Goal: Information Seeking & Learning: Learn about a topic

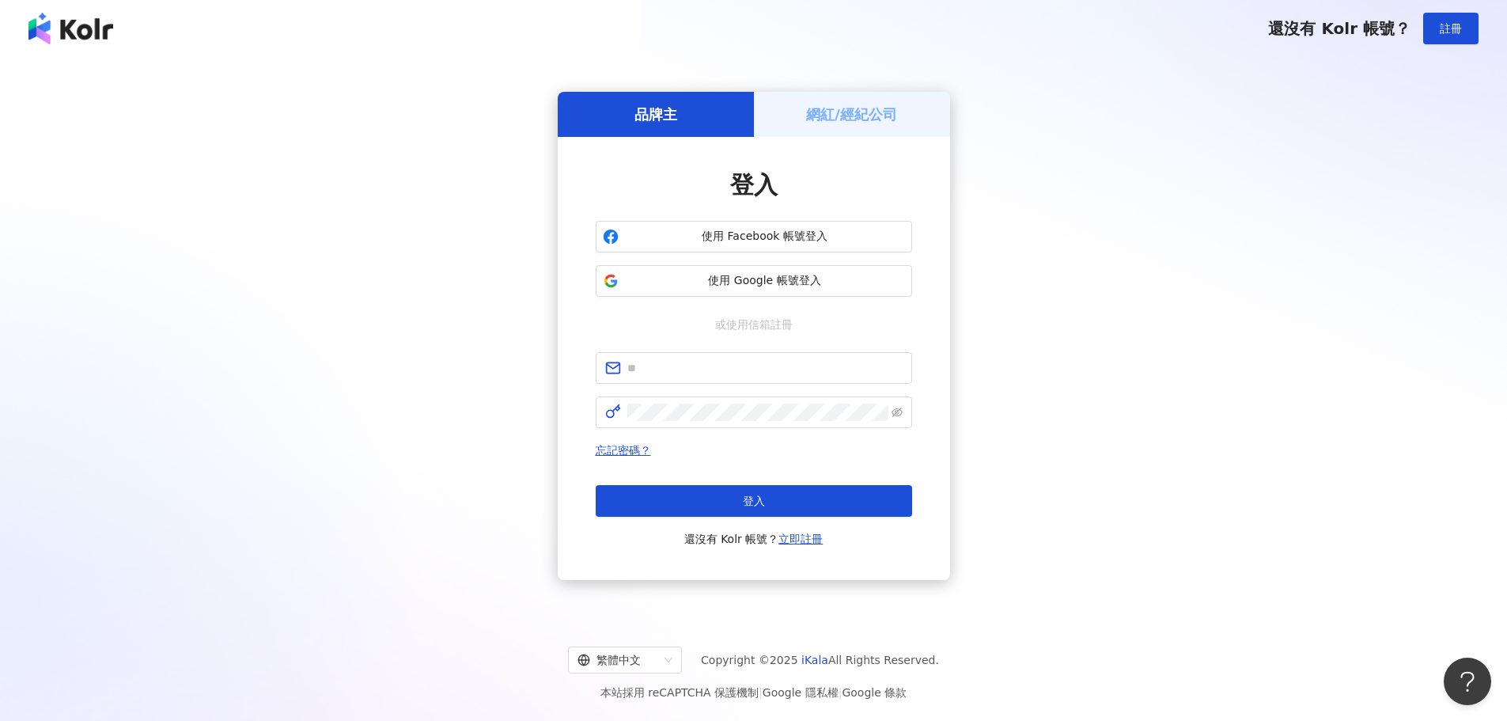
click at [871, 115] on h5 "網紅/經紀公司" at bounding box center [851, 114] width 91 height 20
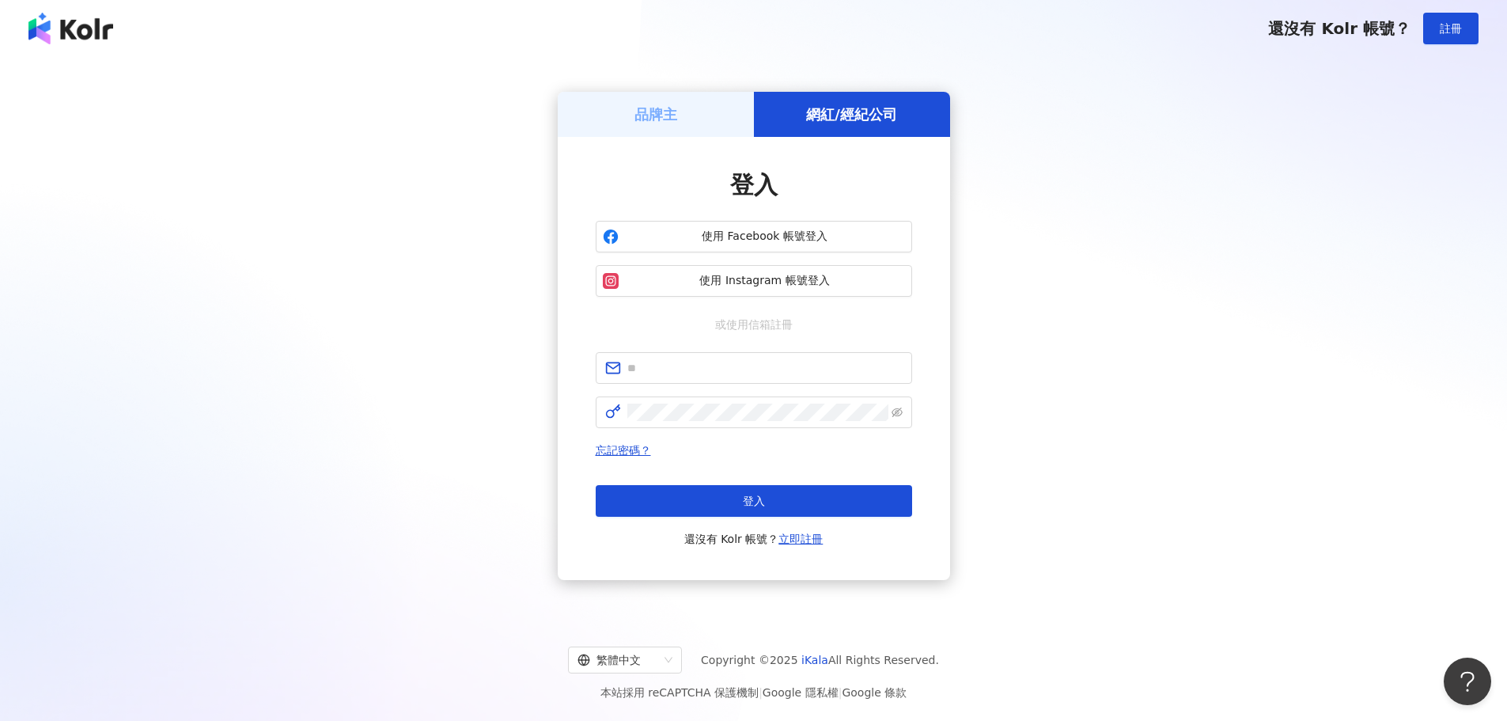
click at [715, 110] on div "品牌主" at bounding box center [656, 114] width 196 height 45
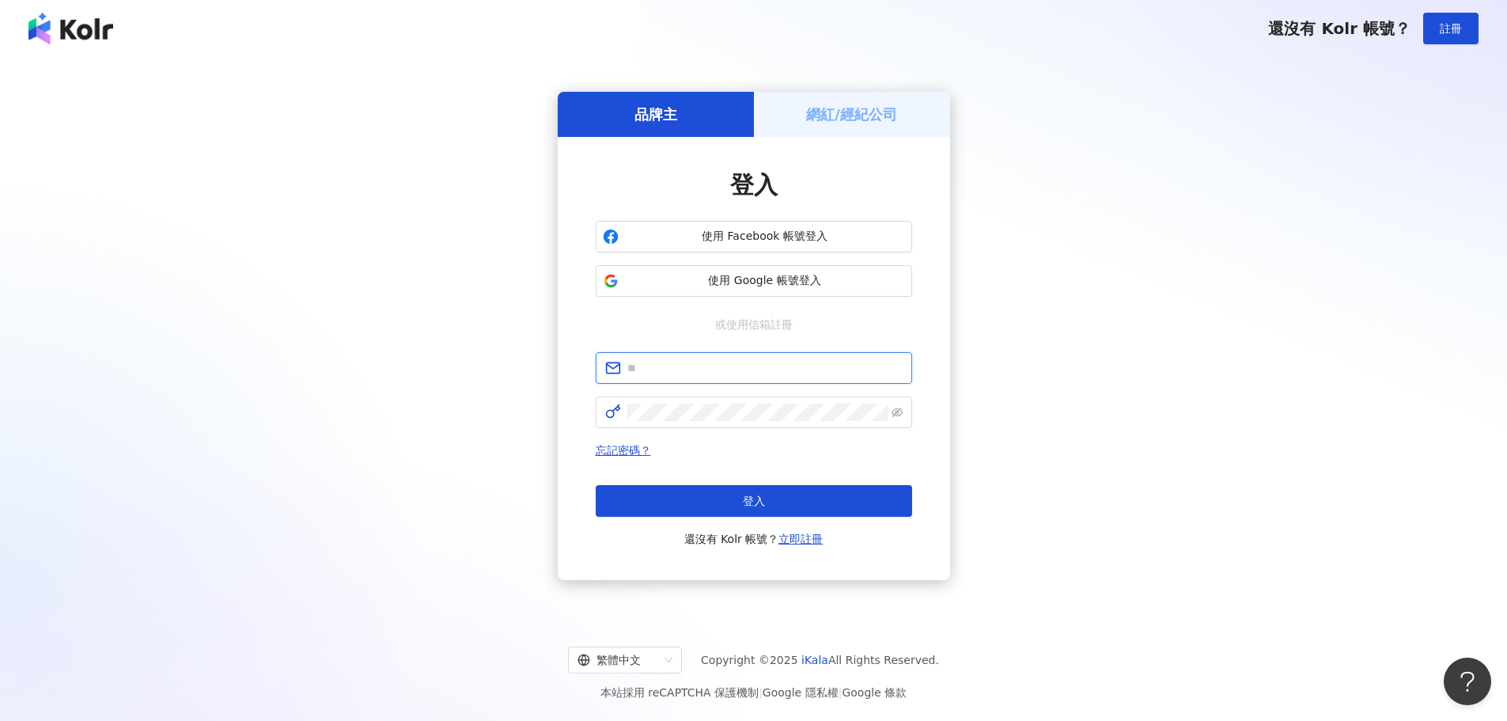
click at [737, 360] on input "text" at bounding box center [764, 367] width 275 height 17
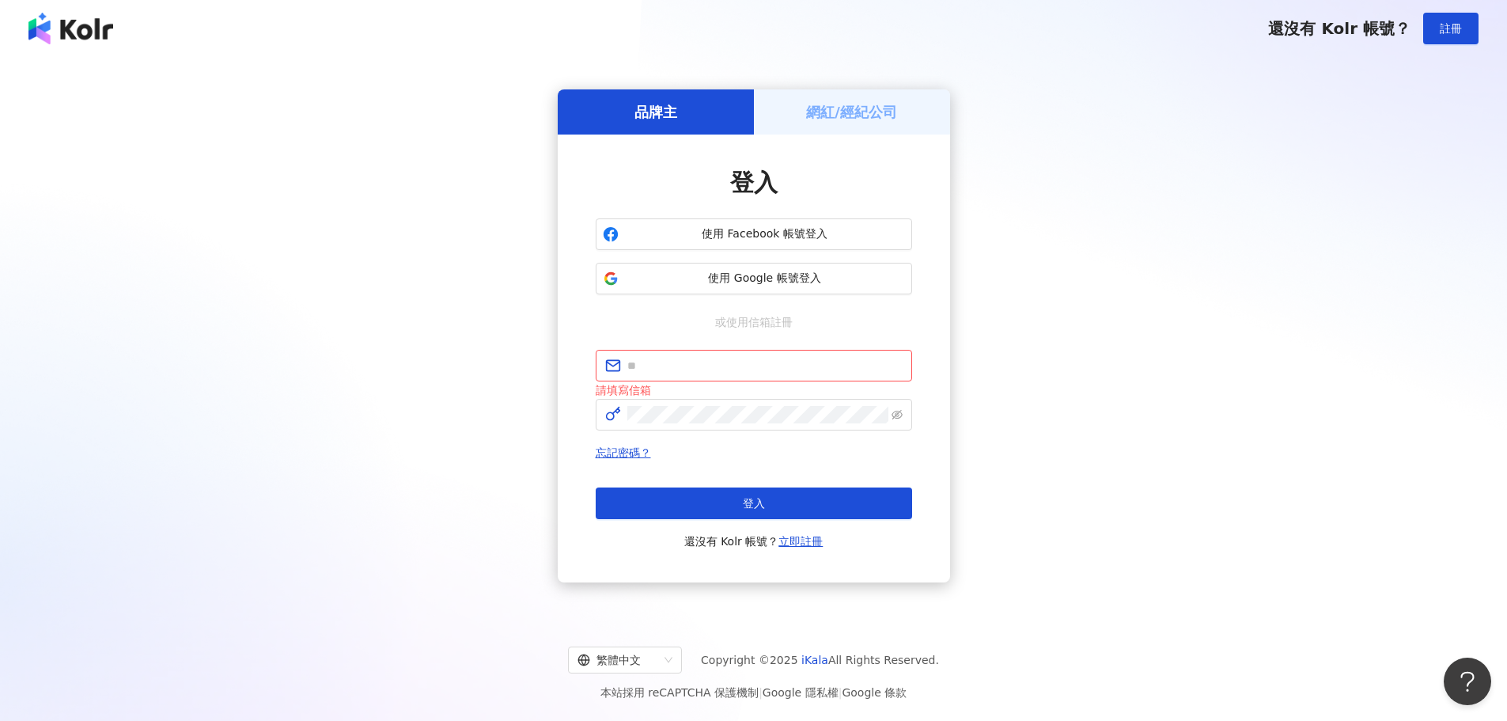
click at [1161, 365] on div "品牌主 網紅/經紀公司 登入 使用 Facebook 帳號登入 使用 Google 帳號登入 或使用信箱註冊 請填寫信箱 忘記密碼？ 登入 還沒有 Kolr …" at bounding box center [753, 336] width 1469 height 533
click at [721, 371] on input "text" at bounding box center [764, 365] width 275 height 17
type input "**********"
click at [830, 400] on span at bounding box center [754, 415] width 316 height 32
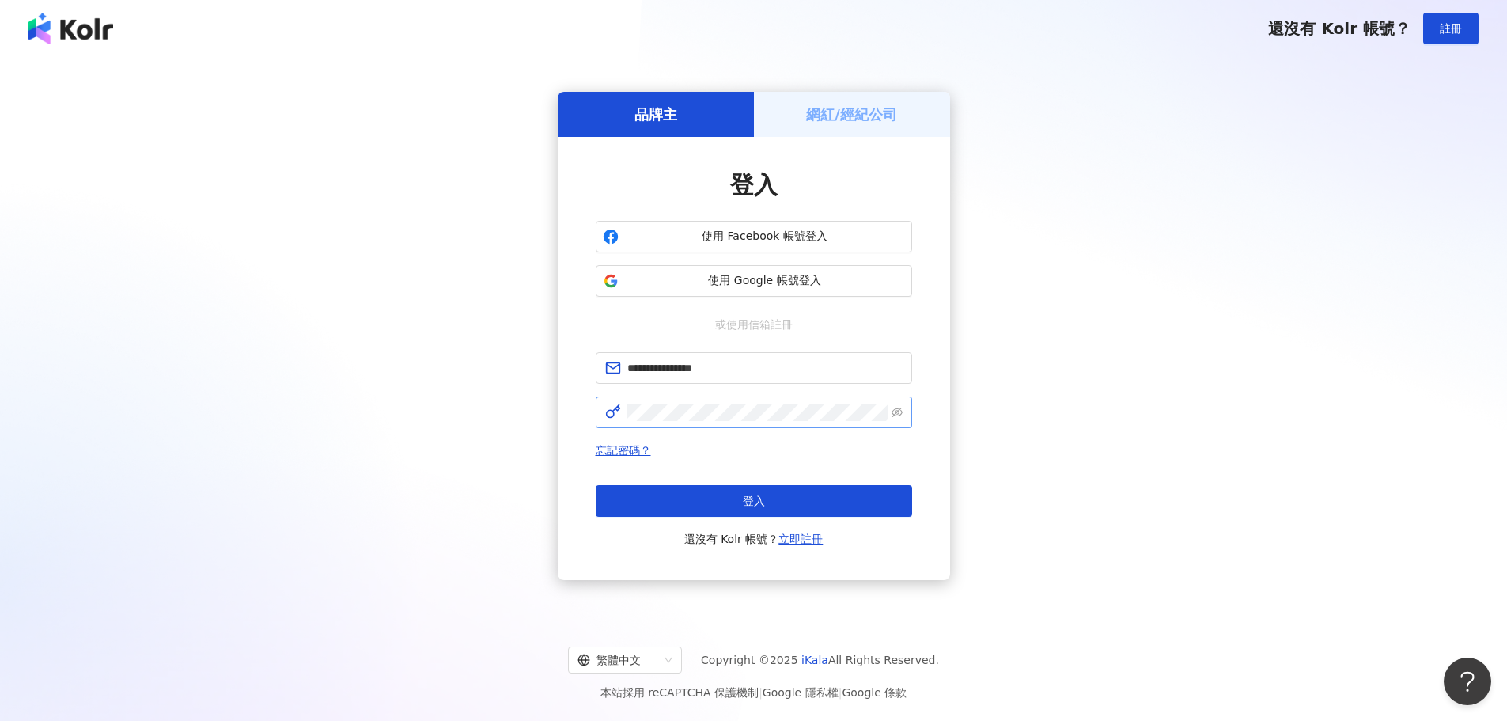
click at [895, 419] on span at bounding box center [897, 412] width 11 height 17
click at [896, 413] on icon "eye-invisible" at bounding box center [897, 411] width 11 height 9
click at [851, 503] on button "登入" at bounding box center [754, 501] width 316 height 32
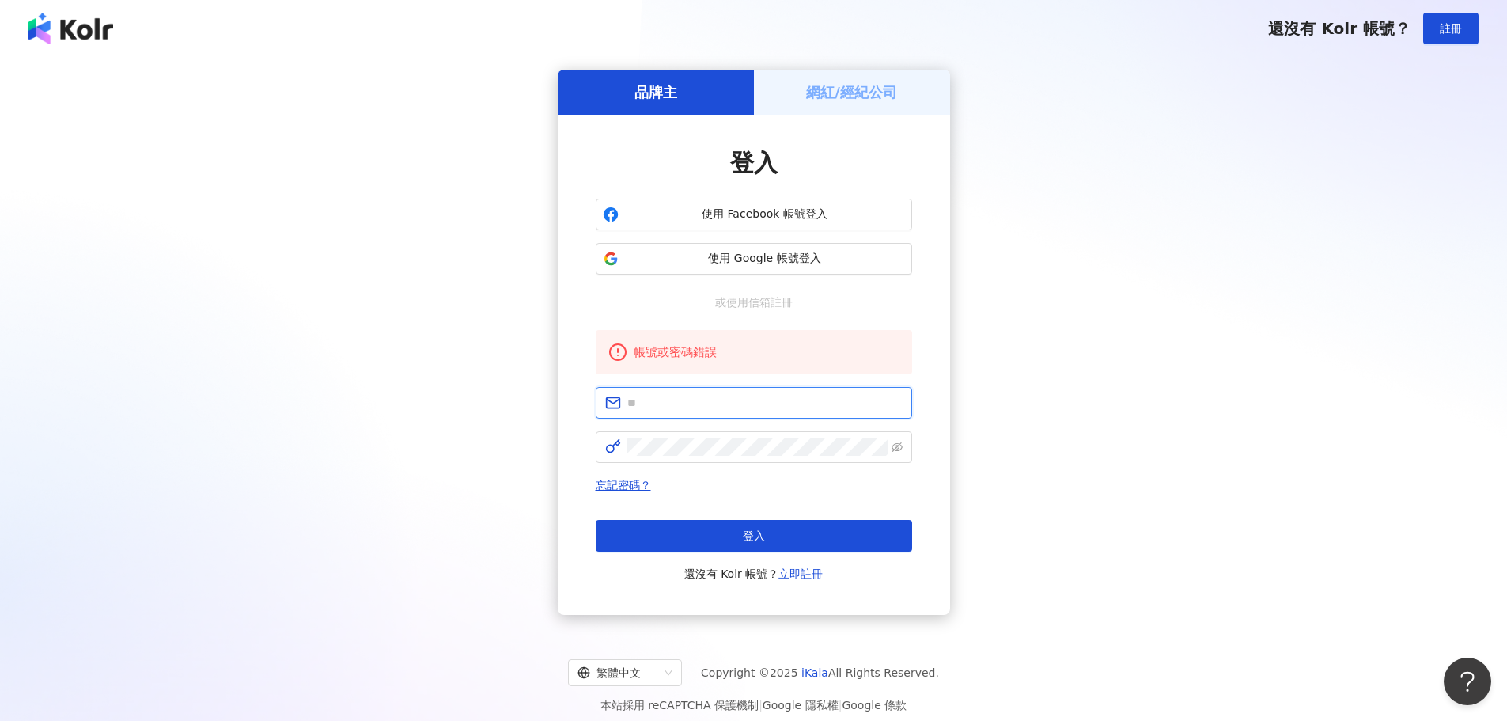
click at [810, 400] on input "text" at bounding box center [764, 402] width 275 height 17
type input "*"
click at [754, 252] on span "使用 Google 帳號登入" at bounding box center [765, 259] width 280 height 16
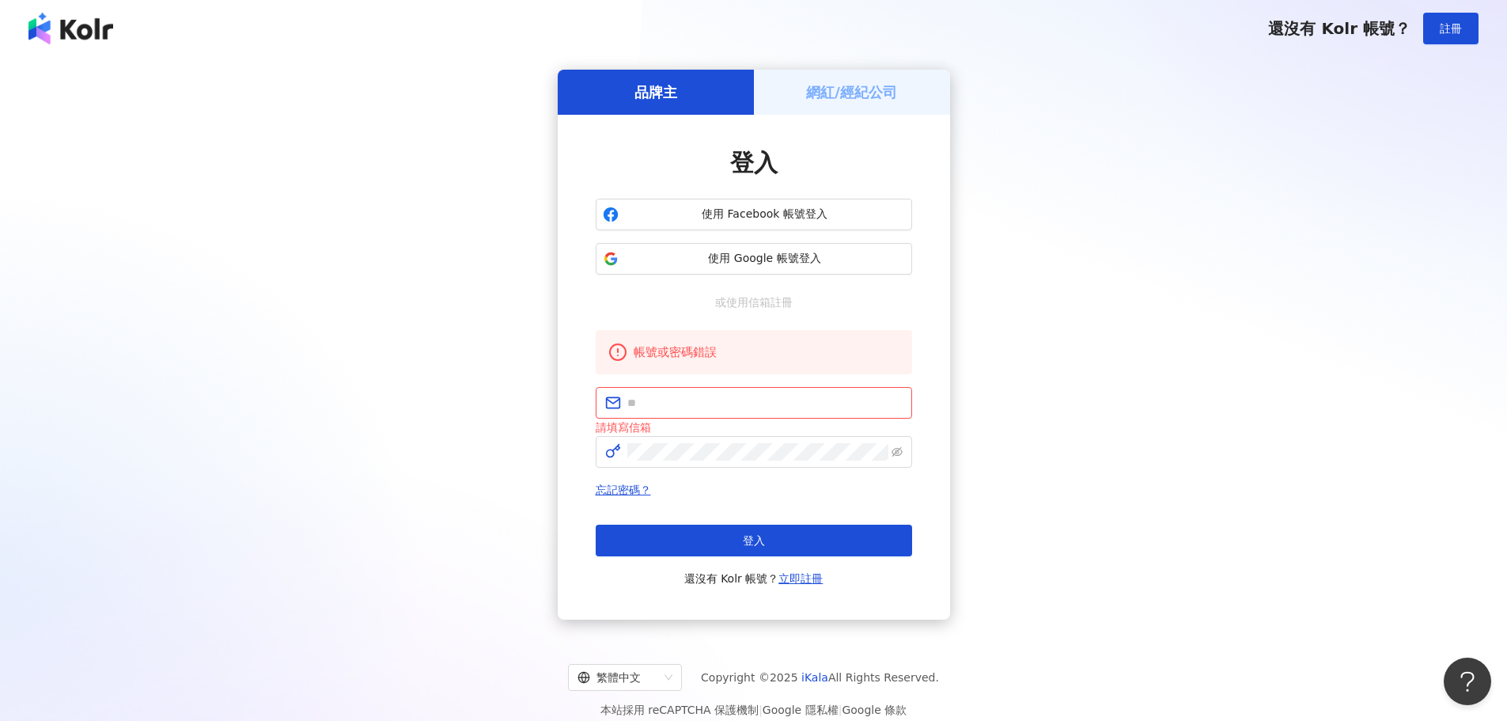
click at [1106, 427] on div "品牌主 網紅/經紀公司 登入 使用 Facebook 帳號登入 使用 Google 帳號登入 或使用信箱註冊 帳號或密碼錯誤 請填寫信箱 忘記密碼？ 登入 還…" at bounding box center [753, 345] width 1469 height 550
click at [758, 410] on input "text" at bounding box center [764, 402] width 275 height 17
paste input "**********"
type input "**********"
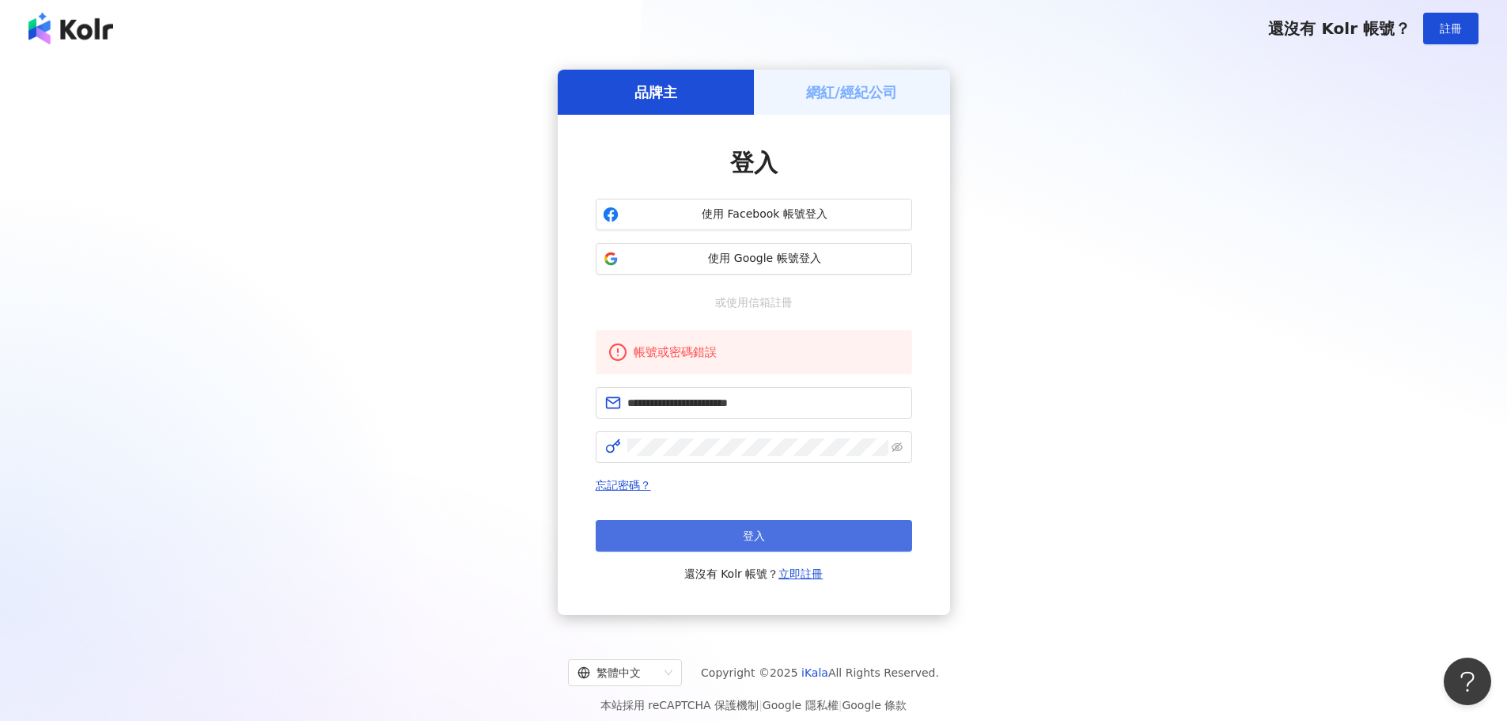
click at [833, 531] on button "登入" at bounding box center [754, 536] width 316 height 32
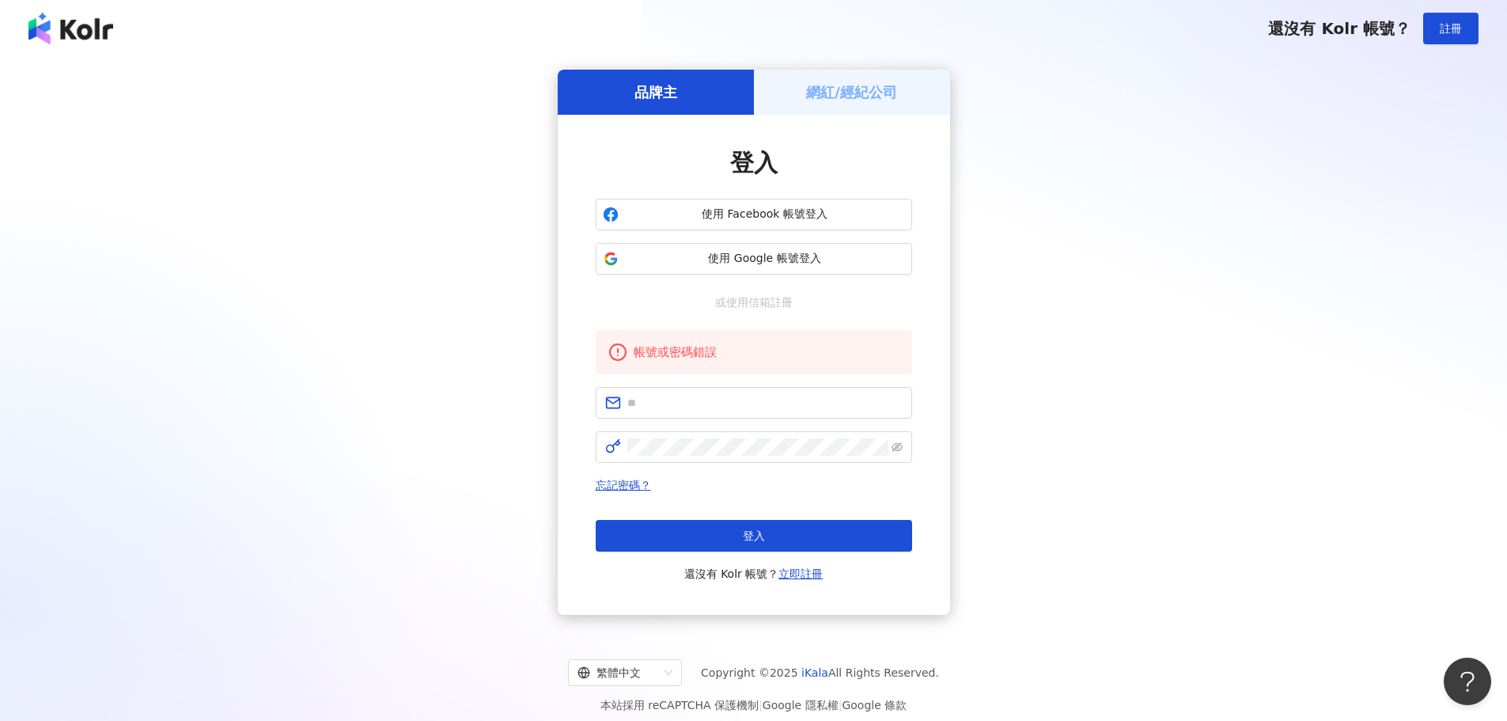
click at [916, 495] on div "登入 使用 Facebook 帳號登入 使用 Google 帳號登入 或使用信箱註冊 帳號或密碼錯誤 忘記密碼？ 登入 還沒有 Kolr 帳號？ 立即註冊" at bounding box center [754, 365] width 392 height 500
click at [747, 258] on span "使用 Google 帳號登入" at bounding box center [765, 259] width 280 height 16
click at [835, 404] on input "text" at bounding box center [764, 402] width 275 height 17
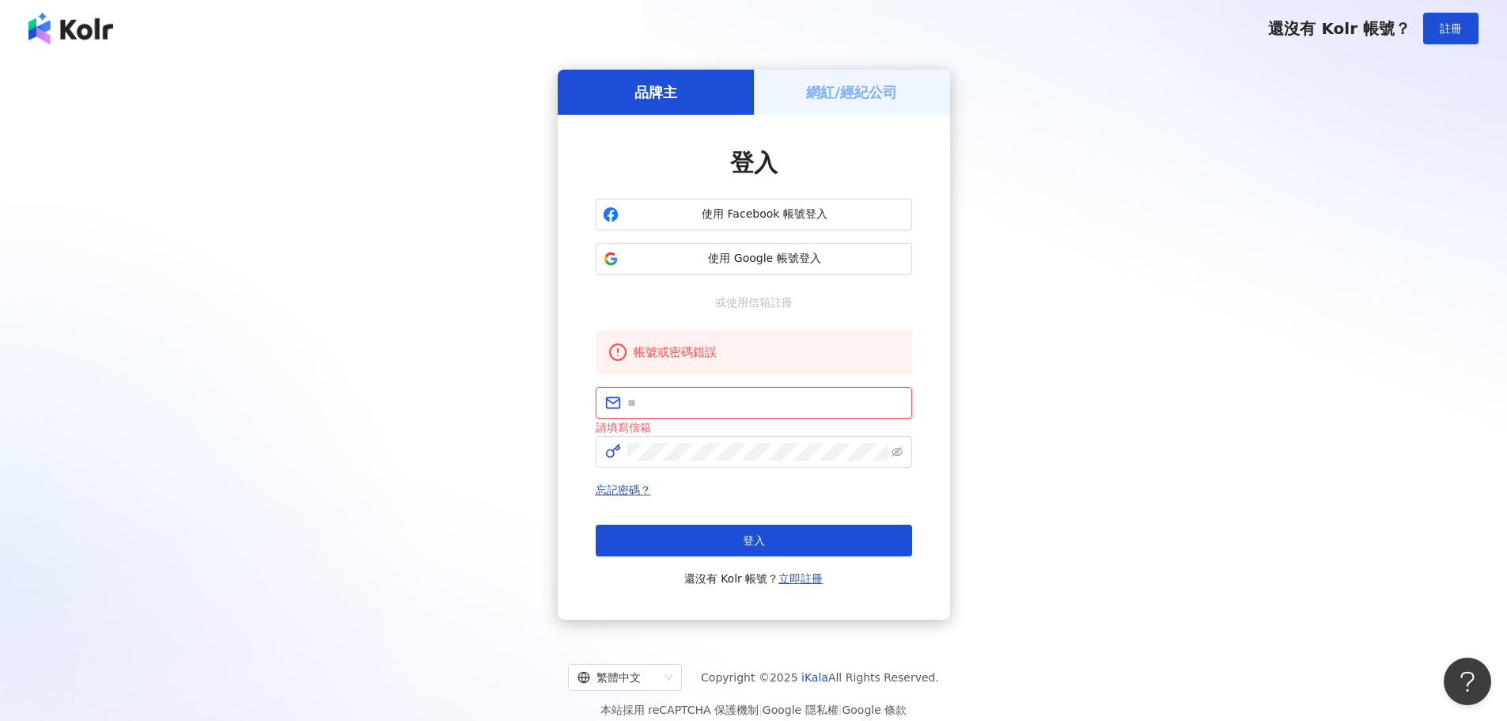
click at [677, 400] on input "text" at bounding box center [764, 402] width 275 height 17
paste input "**********"
type input "**********"
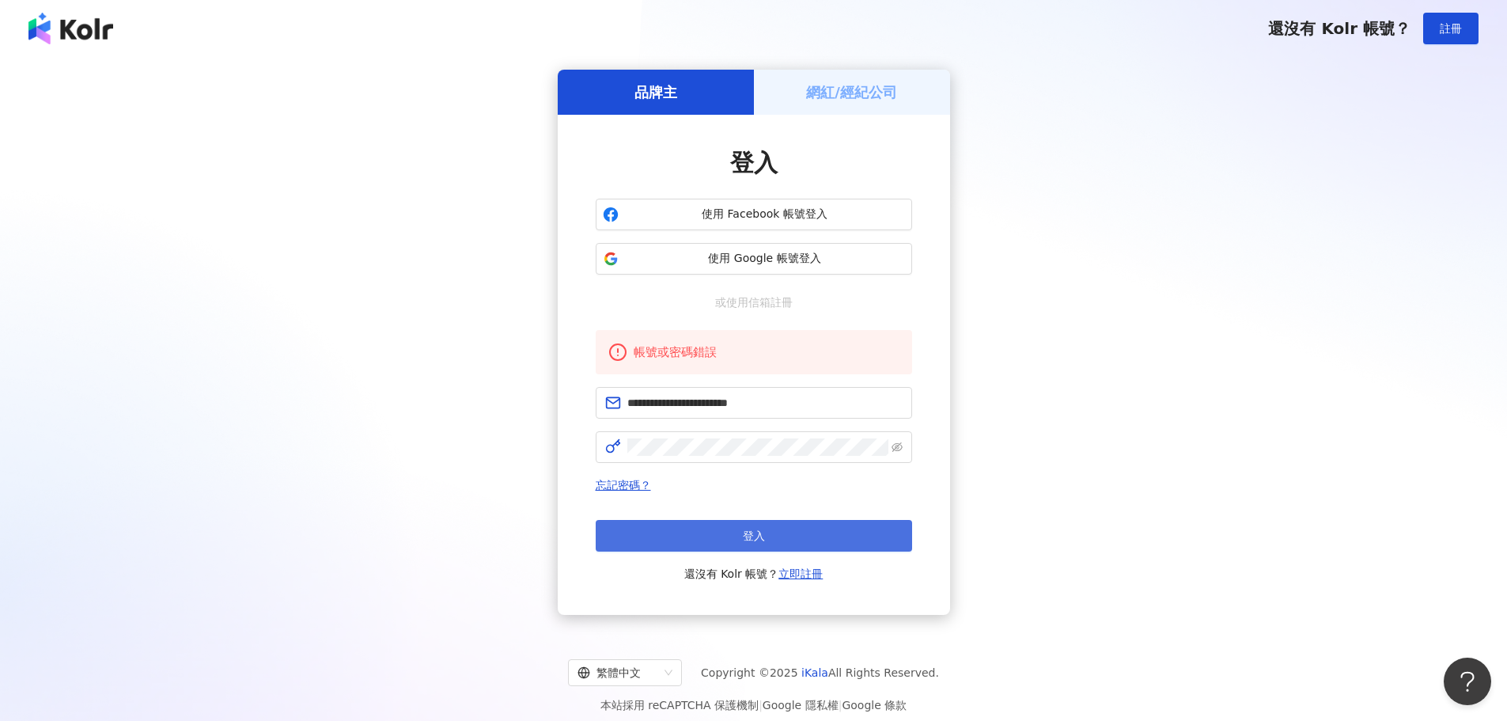
click at [798, 536] on button "登入" at bounding box center [754, 536] width 316 height 32
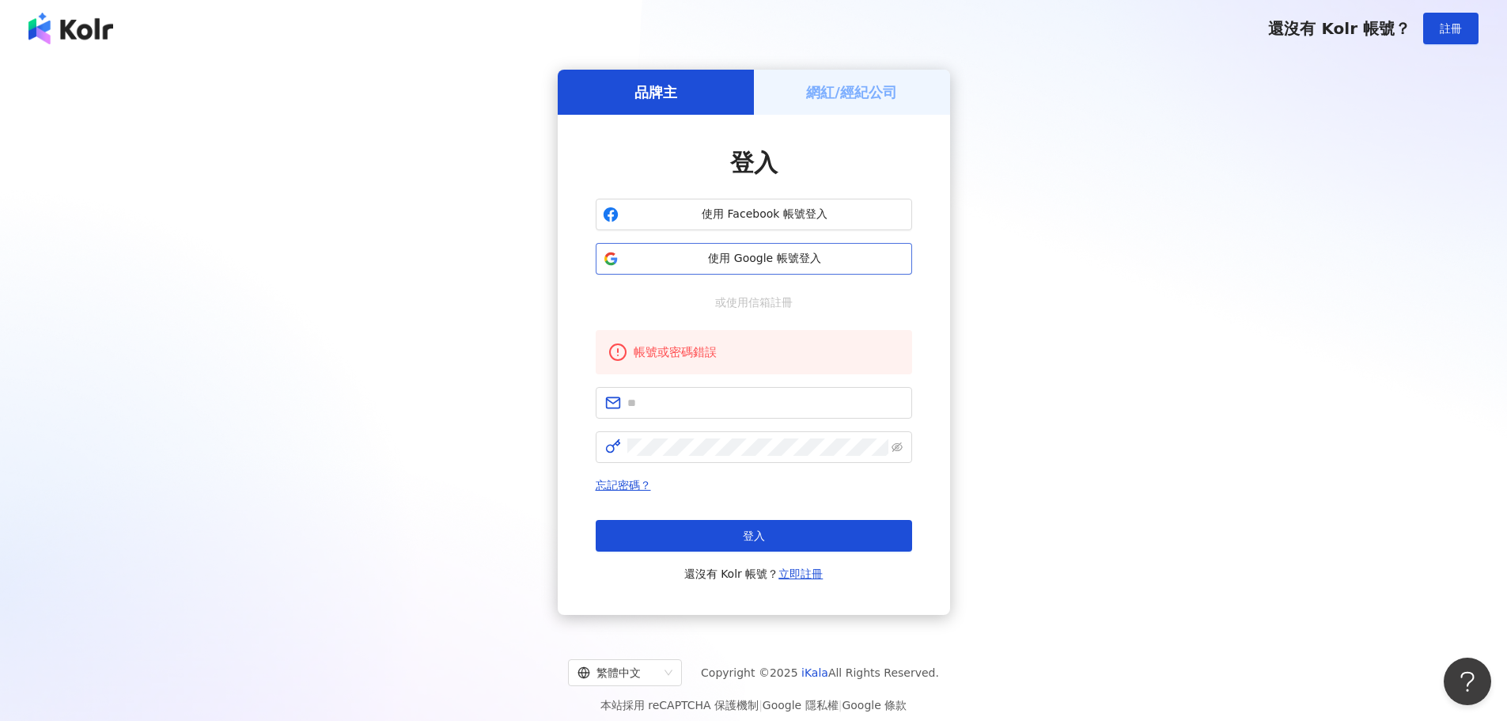
click at [795, 261] on span "使用 Google 帳號登入" at bounding box center [765, 259] width 280 height 16
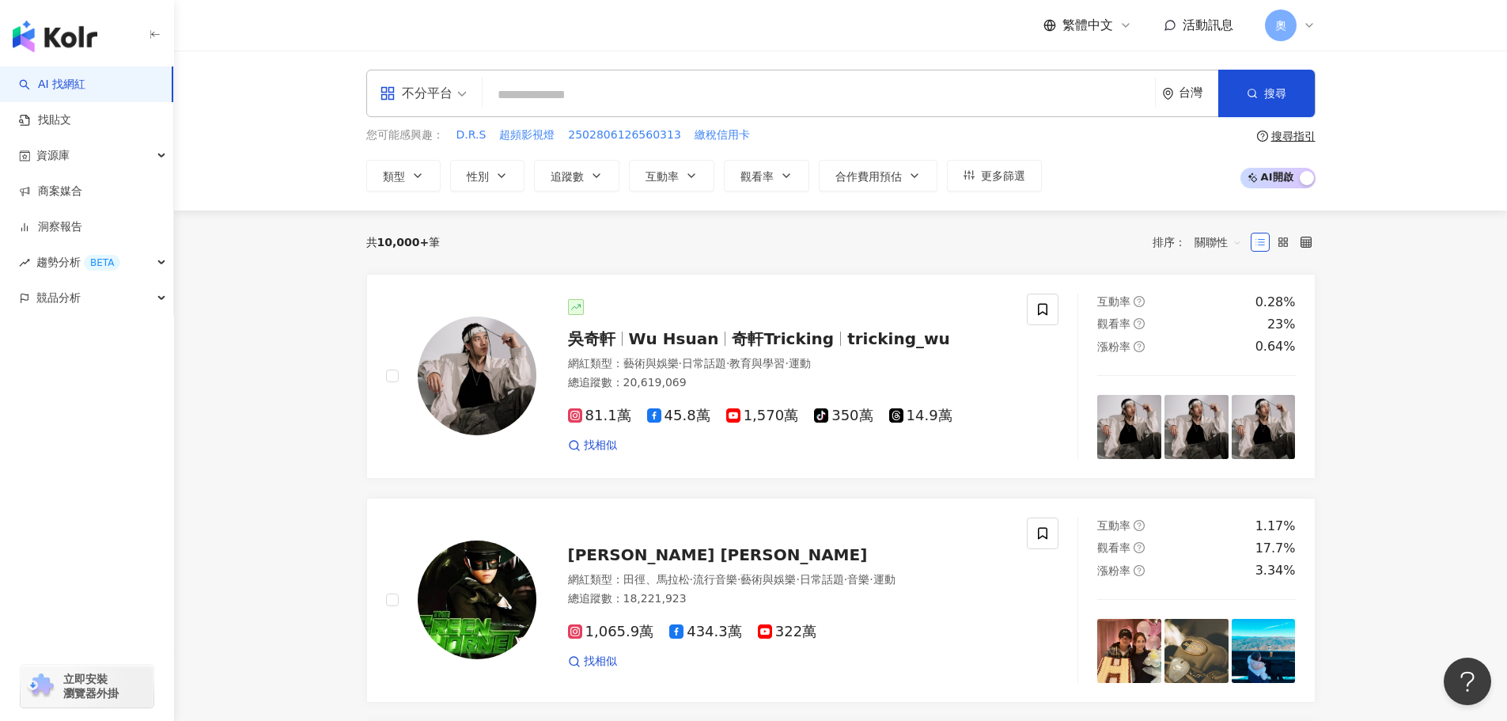
click at [434, 96] on div "不分平台" at bounding box center [416, 93] width 73 height 25
click at [428, 169] on div "Instagram" at bounding box center [428, 167] width 89 height 20
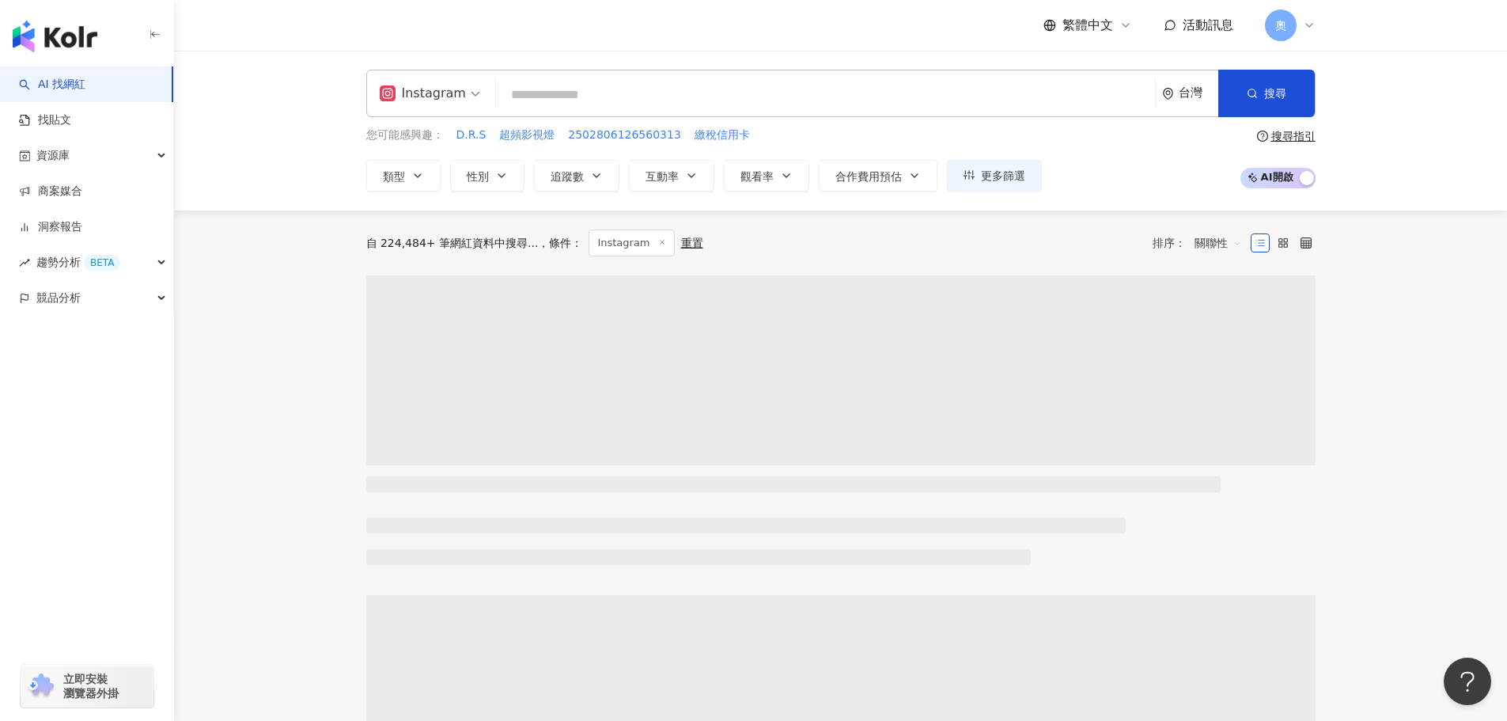
click at [464, 96] on span "Instagram" at bounding box center [430, 93] width 100 height 25
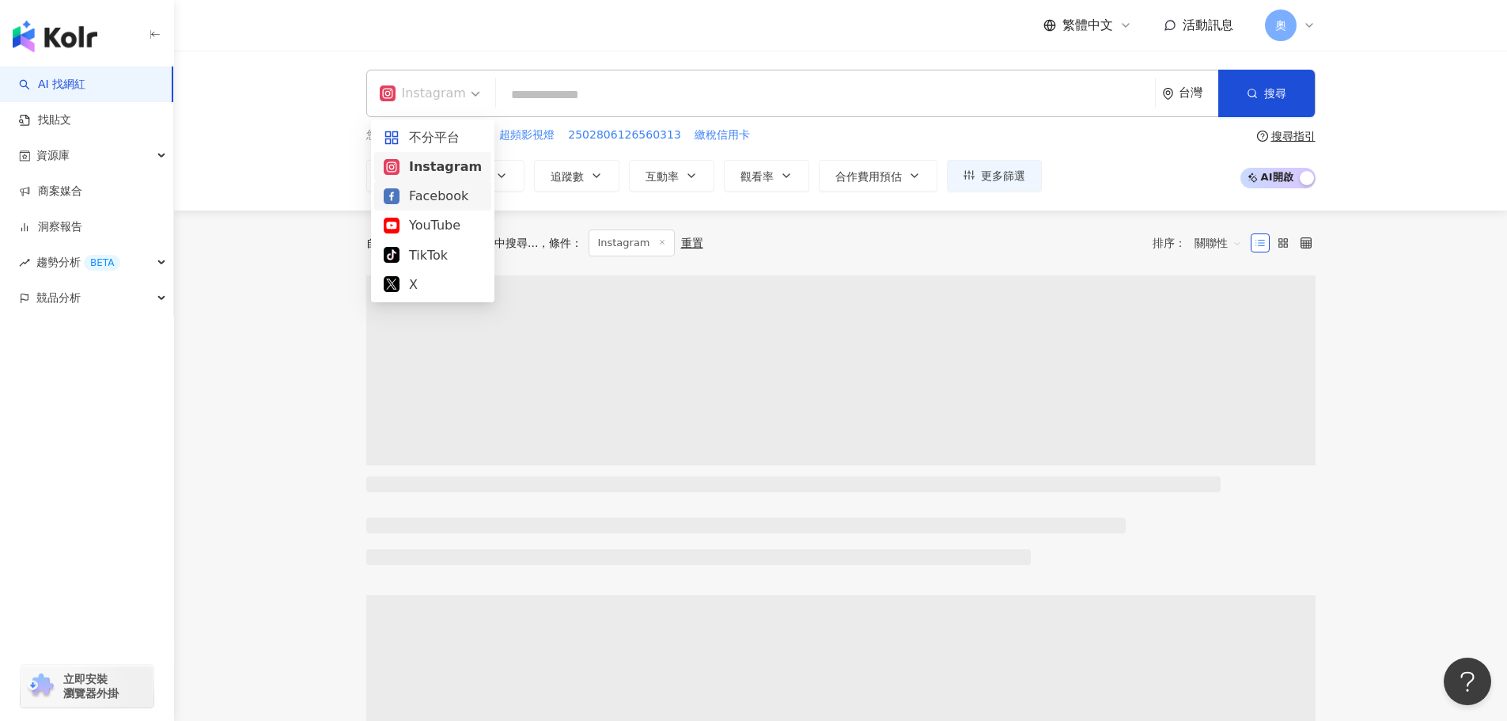
click at [461, 199] on div "Facebook" at bounding box center [433, 196] width 98 height 20
click at [474, 98] on div "Facebook" at bounding box center [427, 93] width 113 height 46
click at [468, 166] on div "Instagram" at bounding box center [430, 167] width 93 height 20
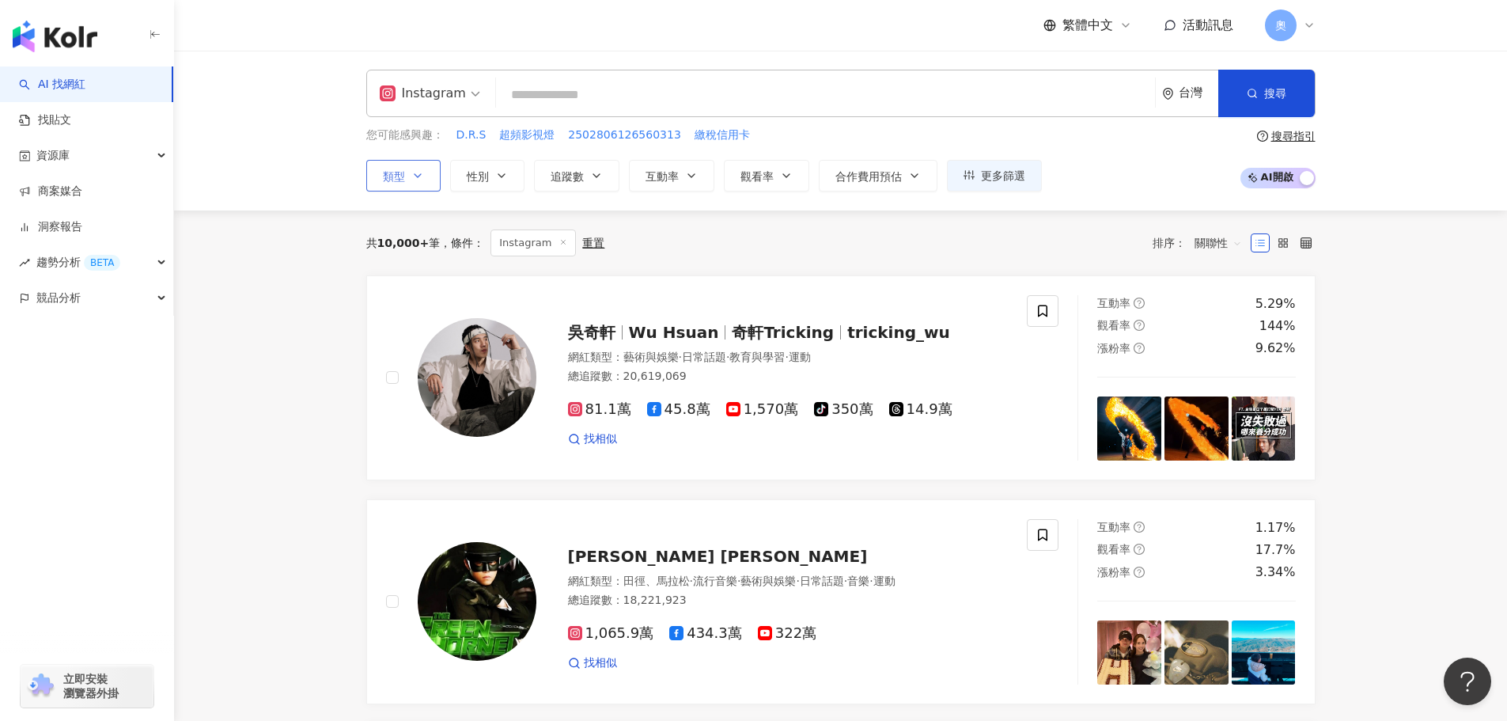
click at [422, 181] on icon "button" at bounding box center [417, 175] width 13 height 13
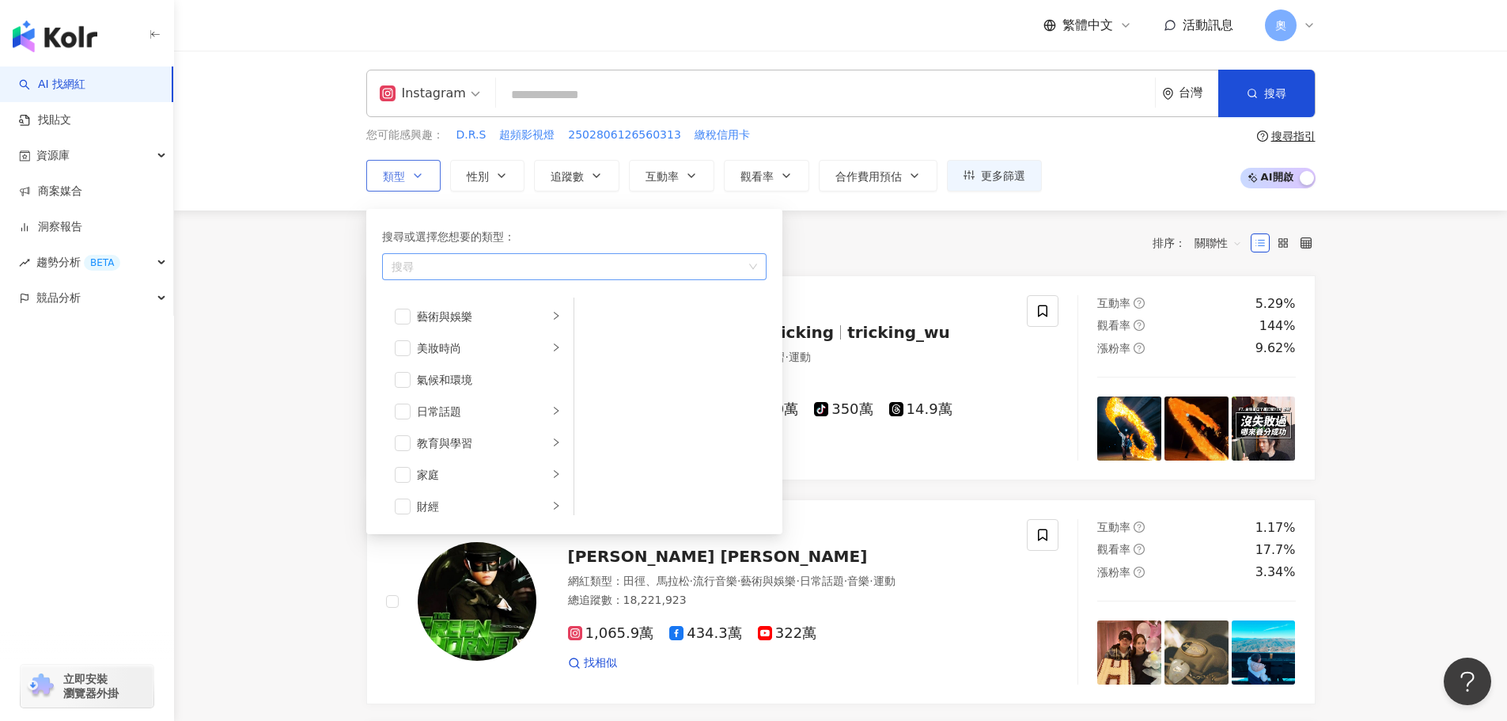
click at [511, 272] on div "button" at bounding box center [566, 266] width 362 height 12
type input "*"
type input "**"
click at [597, 328] on div "藝術與娛樂 美妝時尚 氣候和環境 日常話題 教育與學習 家庭 財經 美食 命理占卜 遊戲 法政社會 生活風格 影視娛樂 醫療與健康 寵物 攝影 感情 宗教 促…" at bounding box center [574, 407] width 385 height 218
click at [445, 325] on li "藝術與娛樂" at bounding box center [477, 317] width 185 height 32
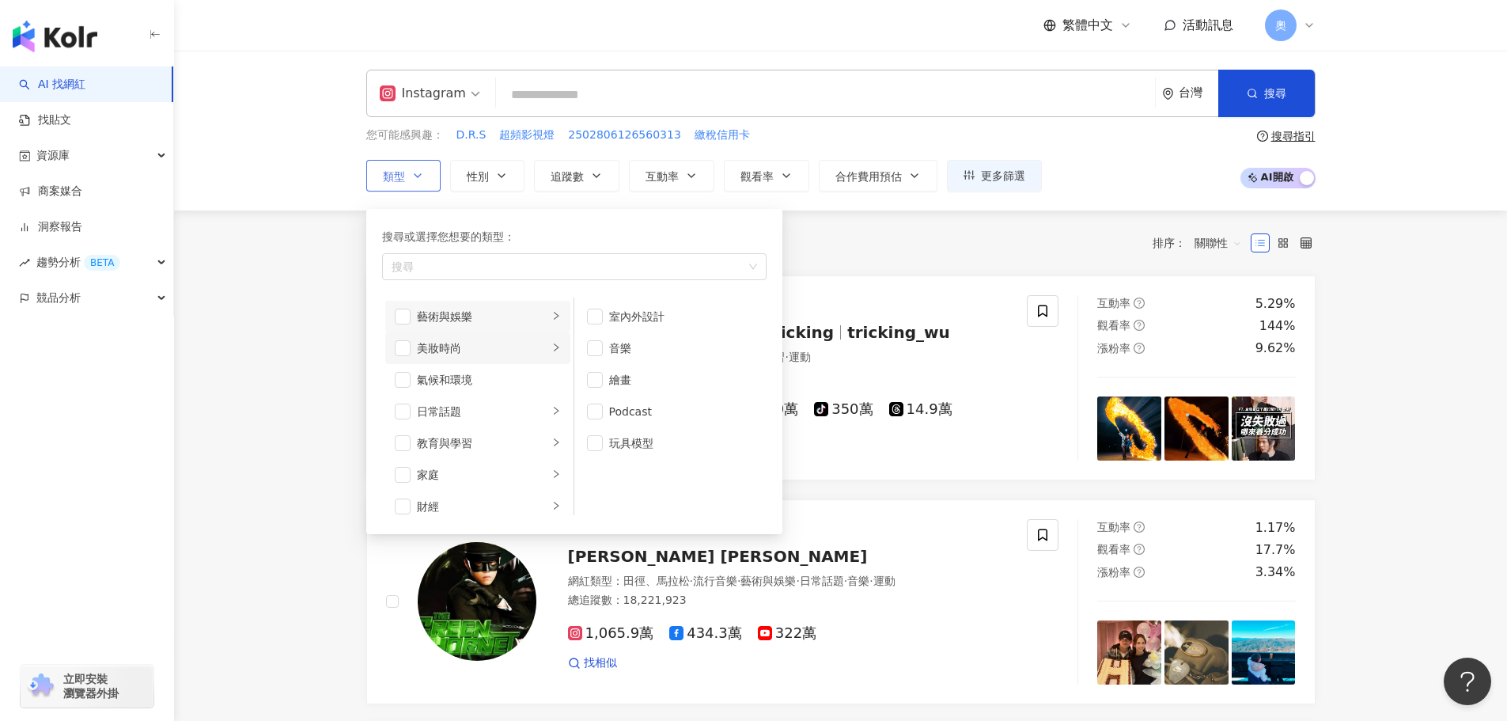
click at [551, 347] on icon "right" at bounding box center [555, 347] width 9 height 9
click at [523, 341] on li "日常話題" at bounding box center [477, 332] width 185 height 32
click at [519, 370] on div "教育與學習" at bounding box center [482, 363] width 131 height 17
click at [537, 428] on li "財經" at bounding box center [477, 427] width 185 height 32
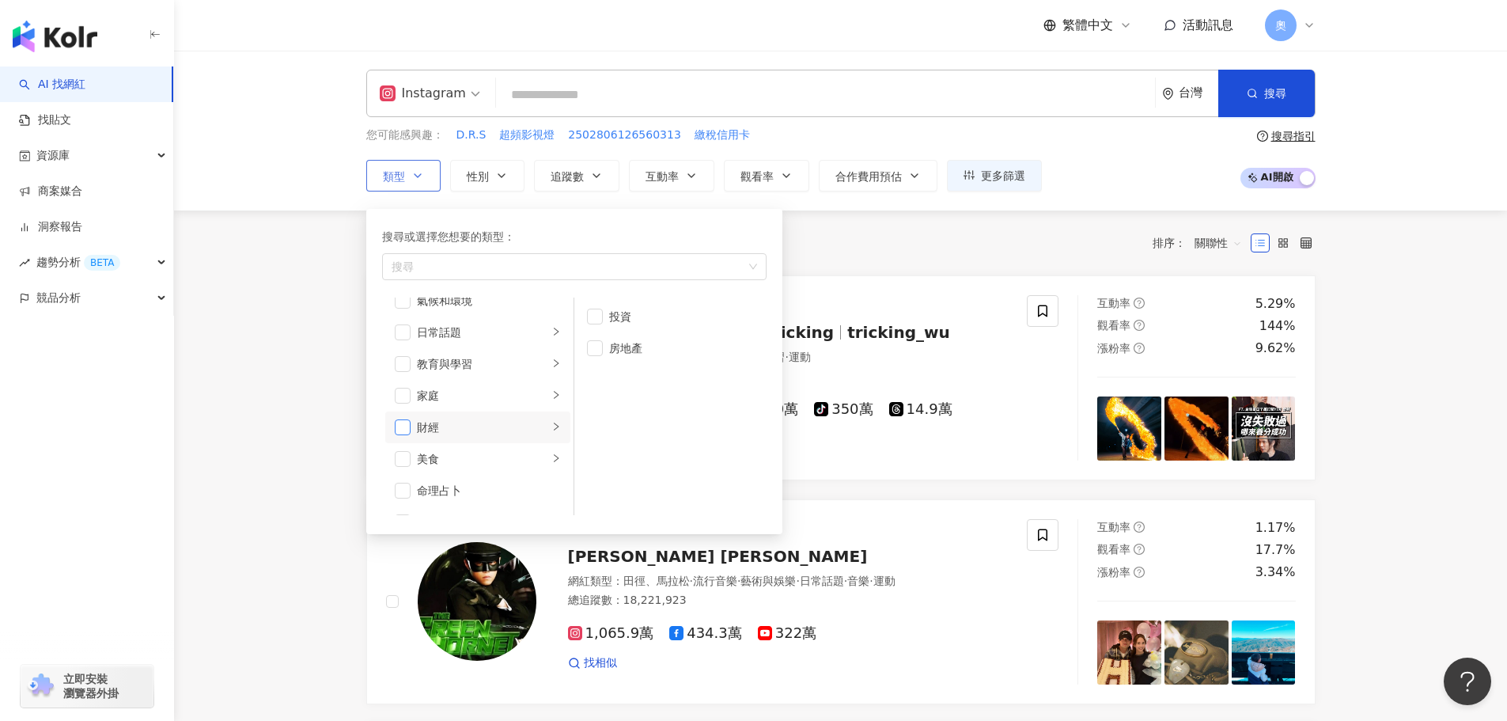
click at [404, 423] on span "button" at bounding box center [403, 427] width 16 height 16
click at [534, 402] on div "法政社會" at bounding box center [482, 395] width 131 height 17
click at [551, 338] on div "button" at bounding box center [555, 331] width 9 height 15
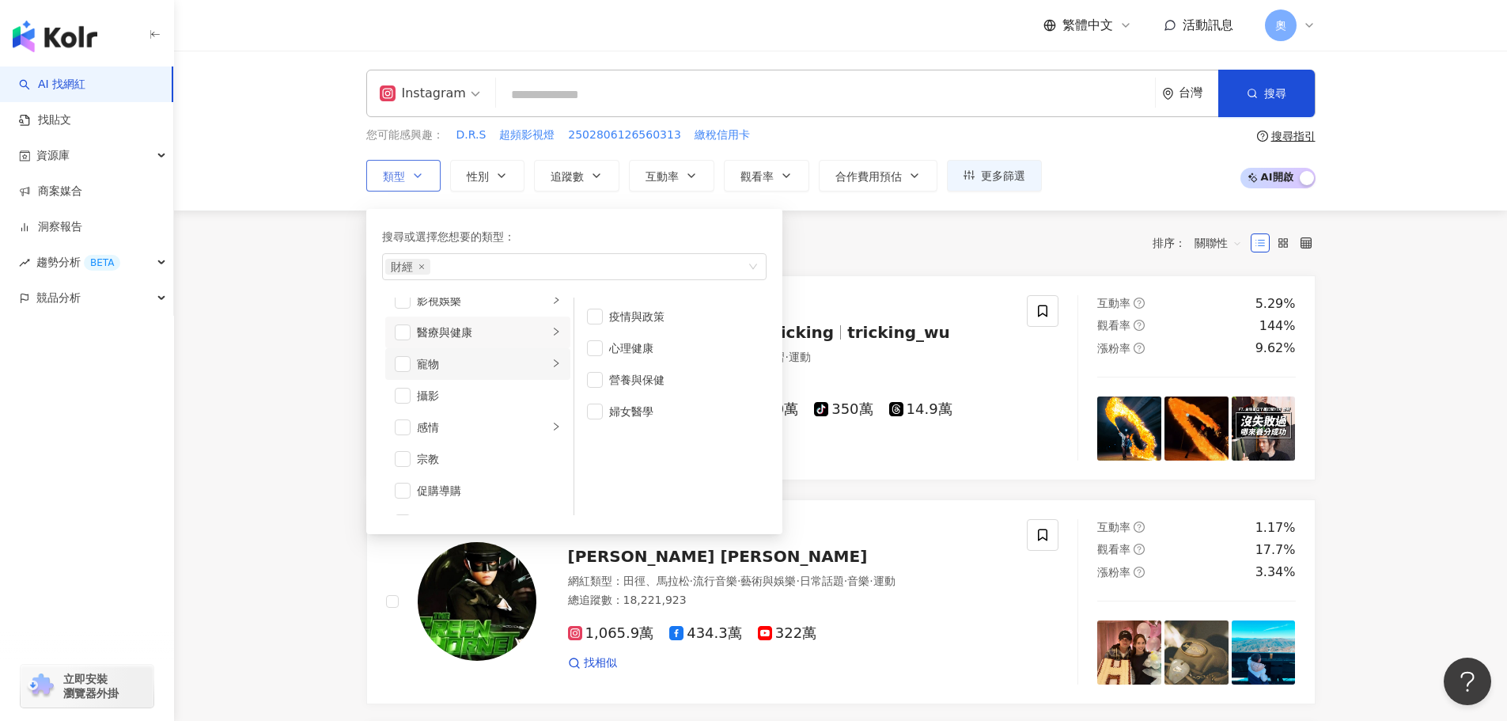
click at [557, 362] on li "寵物" at bounding box center [477, 364] width 185 height 32
click at [544, 408] on li "攝影" at bounding box center [477, 396] width 185 height 32
click at [392, 398] on li "攝影" at bounding box center [477, 396] width 185 height 32
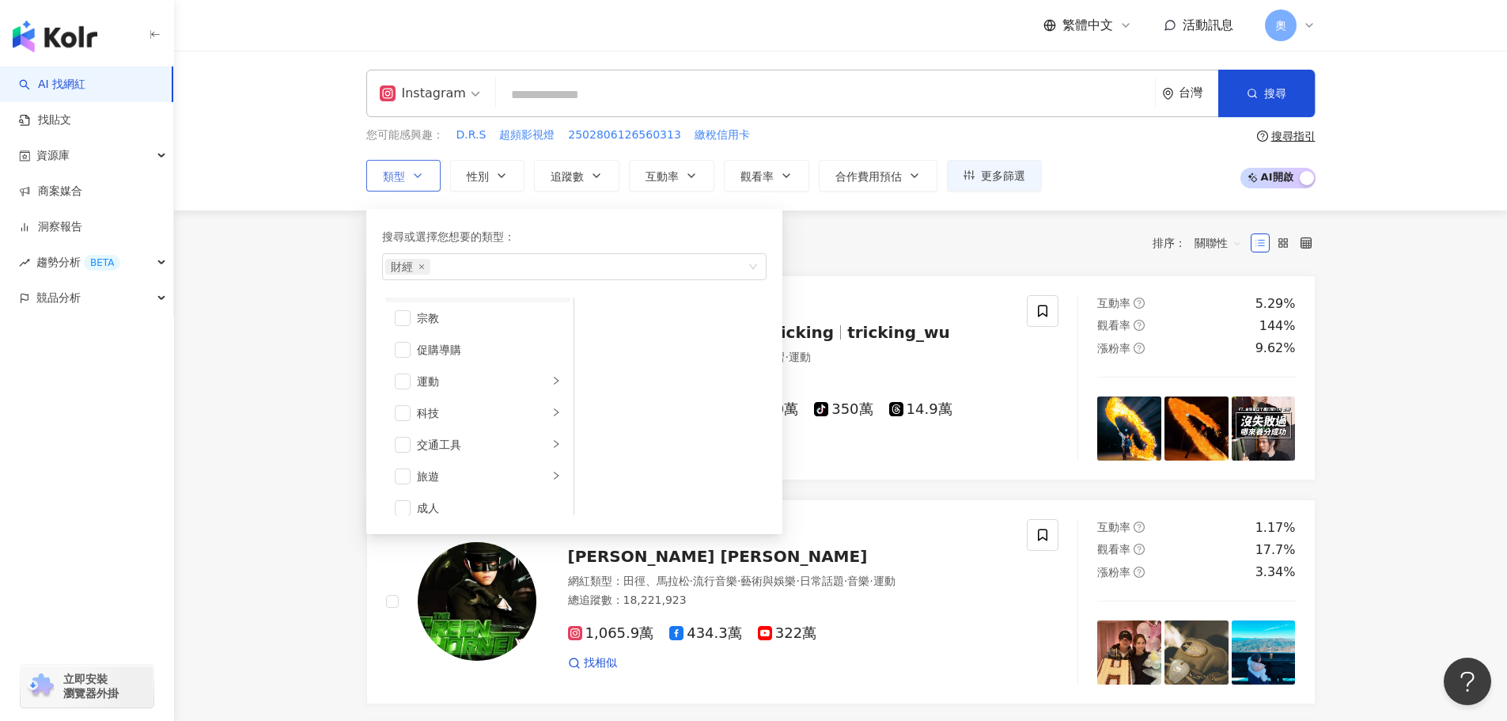
scroll to position [548, 0]
click at [551, 401] on icon "right" at bounding box center [555, 400] width 9 height 9
click at [551, 436] on icon "right" at bounding box center [555, 431] width 9 height 9
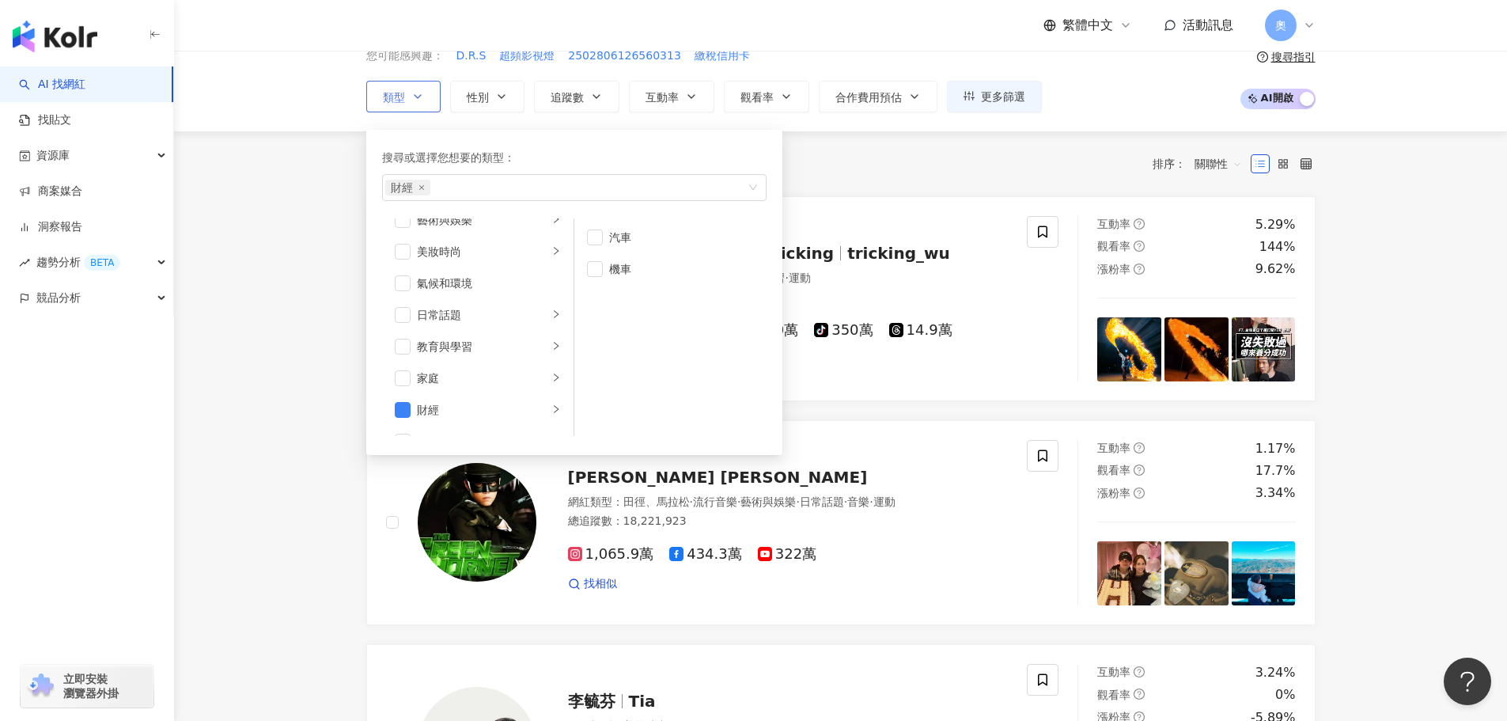
scroll to position [0, 0]
click at [479, 81] on button "性別" at bounding box center [487, 97] width 74 height 32
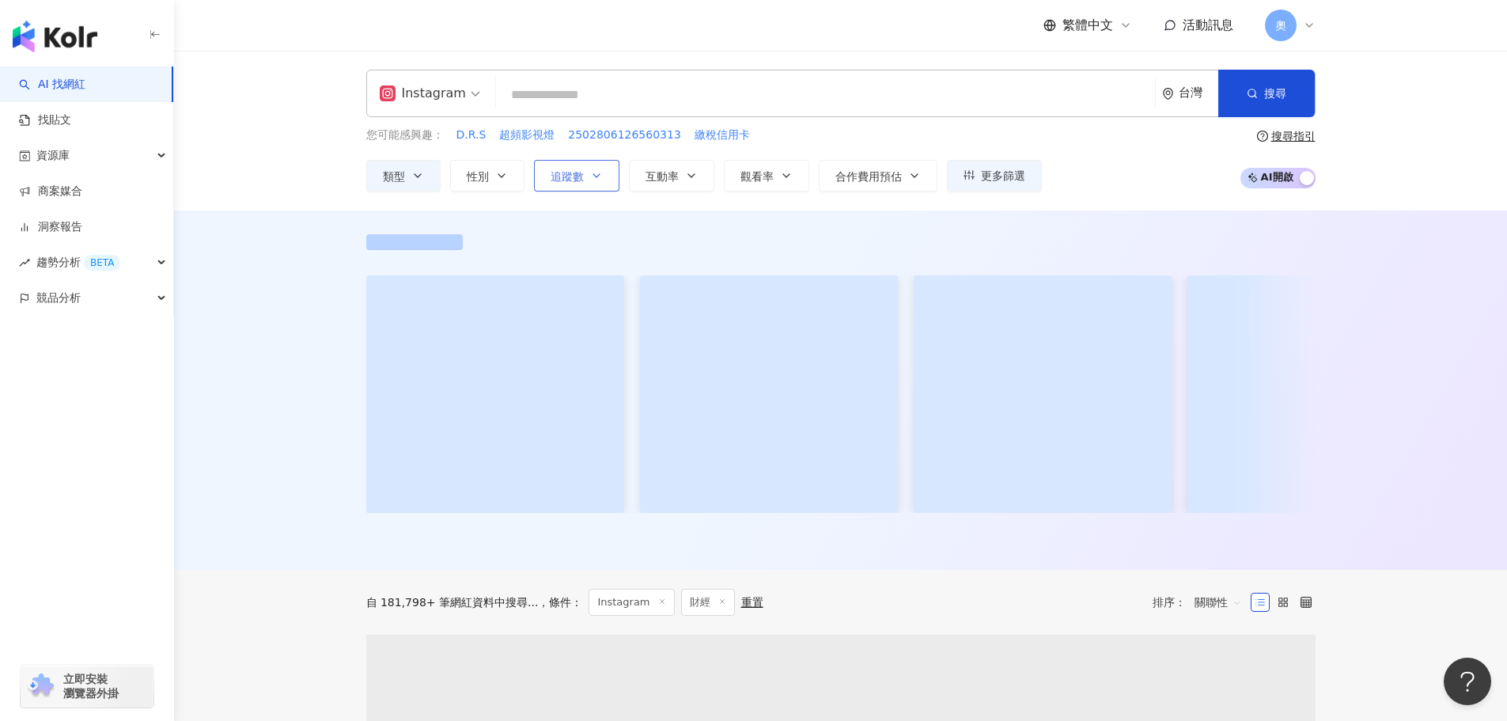
click at [578, 182] on span "追蹤數" at bounding box center [567, 176] width 33 height 13
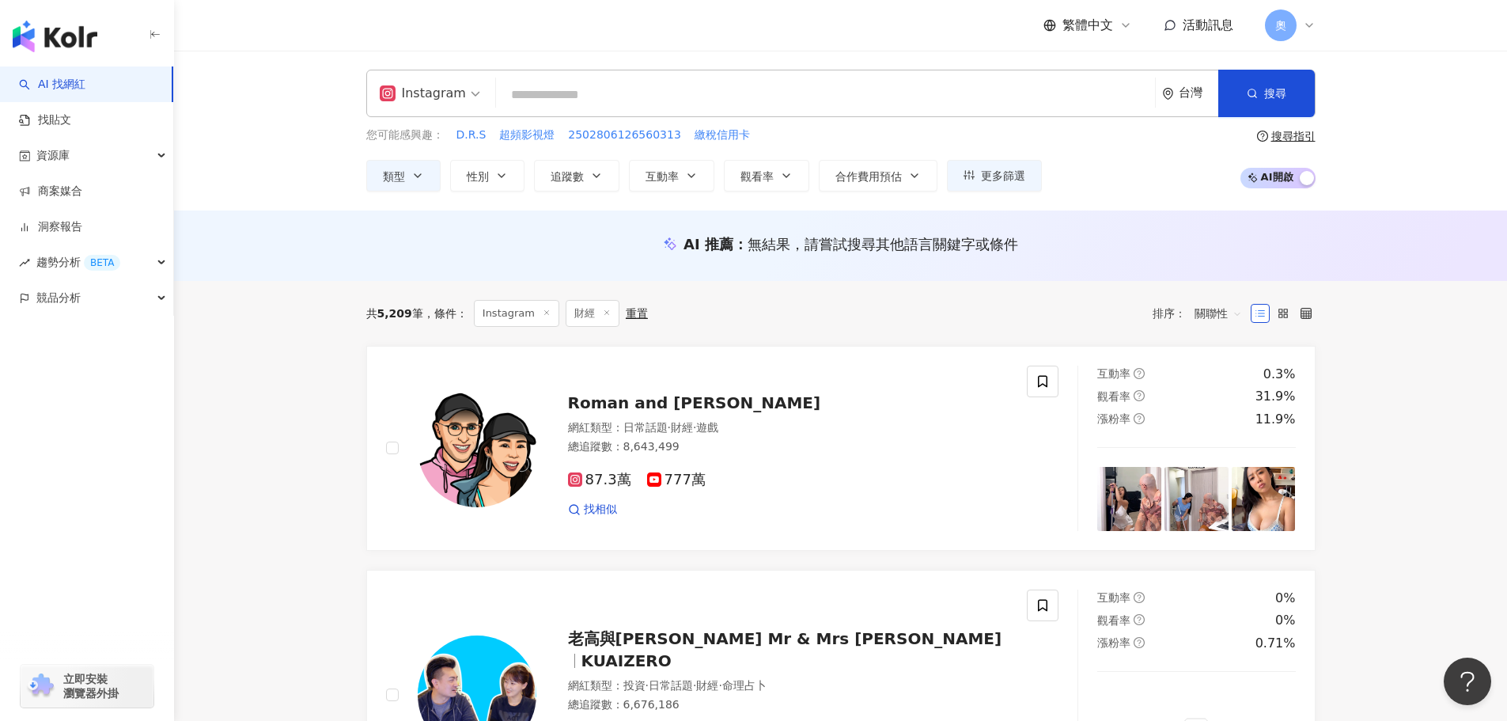
click at [1286, 138] on div "搜尋指引" at bounding box center [1294, 136] width 44 height 13
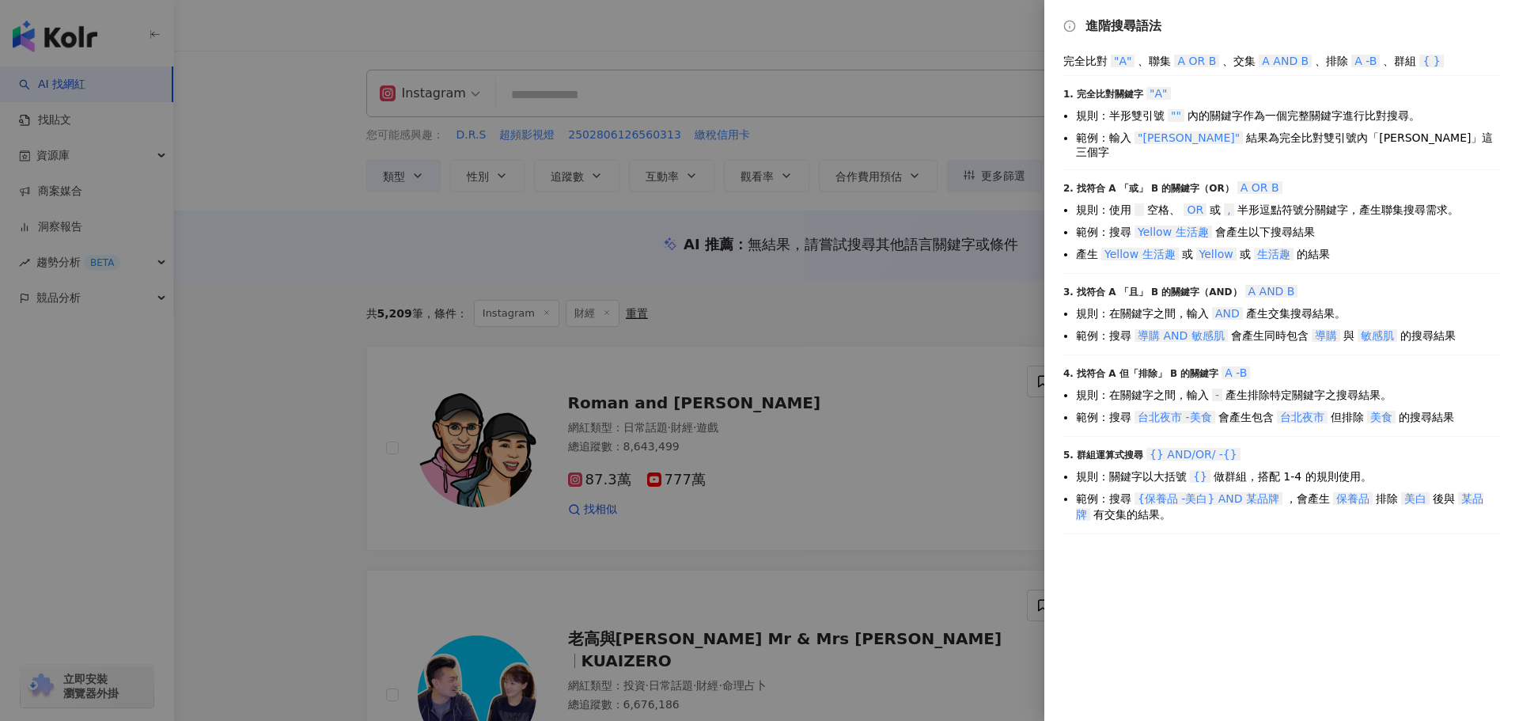
click at [673, 94] on div at bounding box center [759, 360] width 1519 height 721
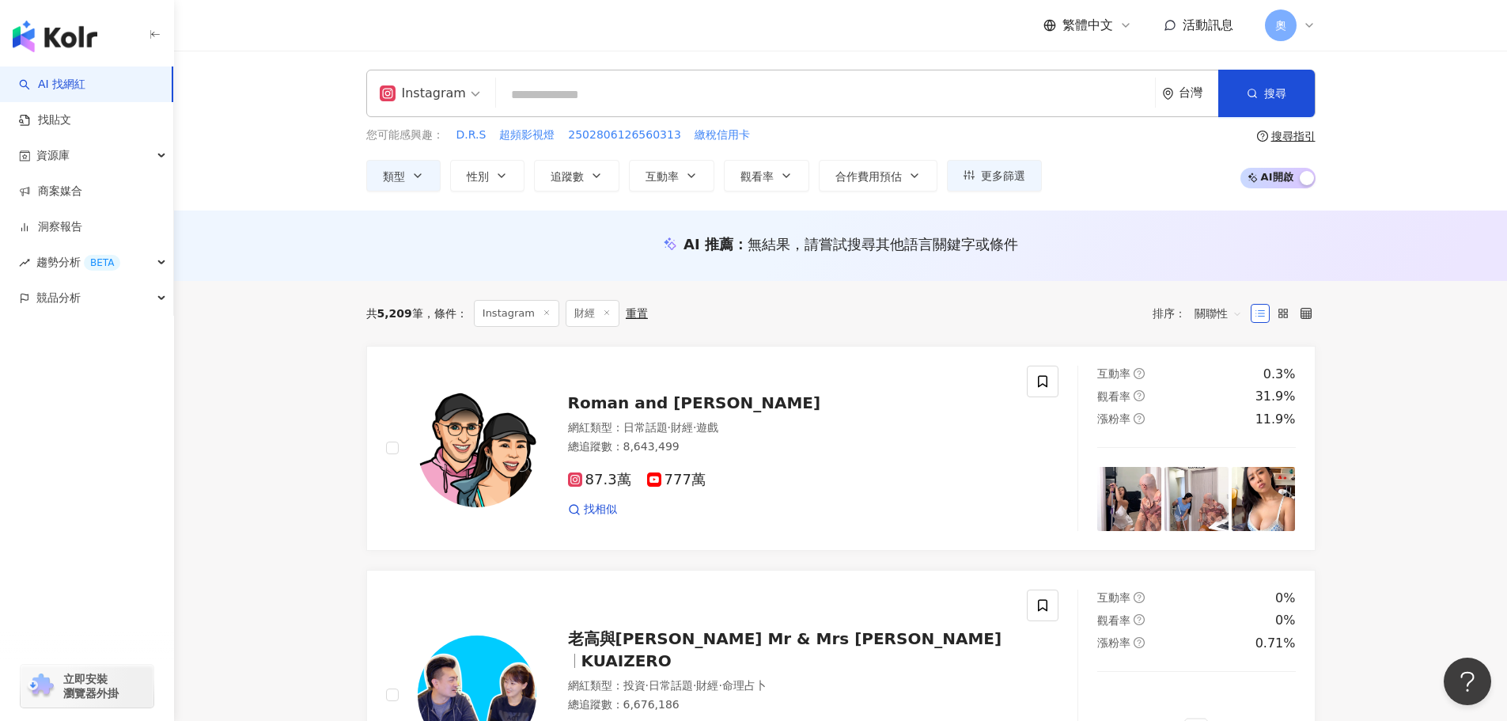
click at [657, 97] on input "search" at bounding box center [825, 95] width 646 height 30
paste input "**********"
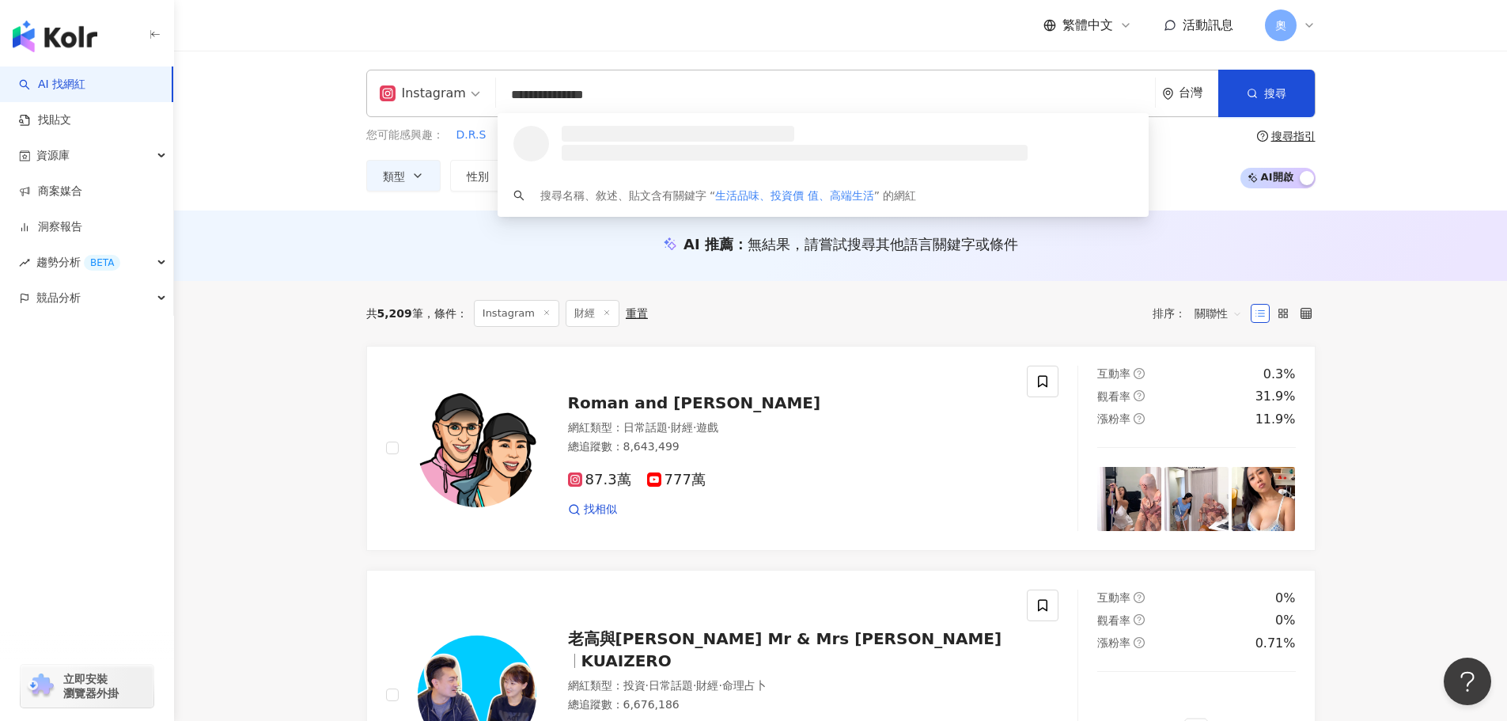
click at [573, 92] on input "**********" at bounding box center [825, 95] width 646 height 30
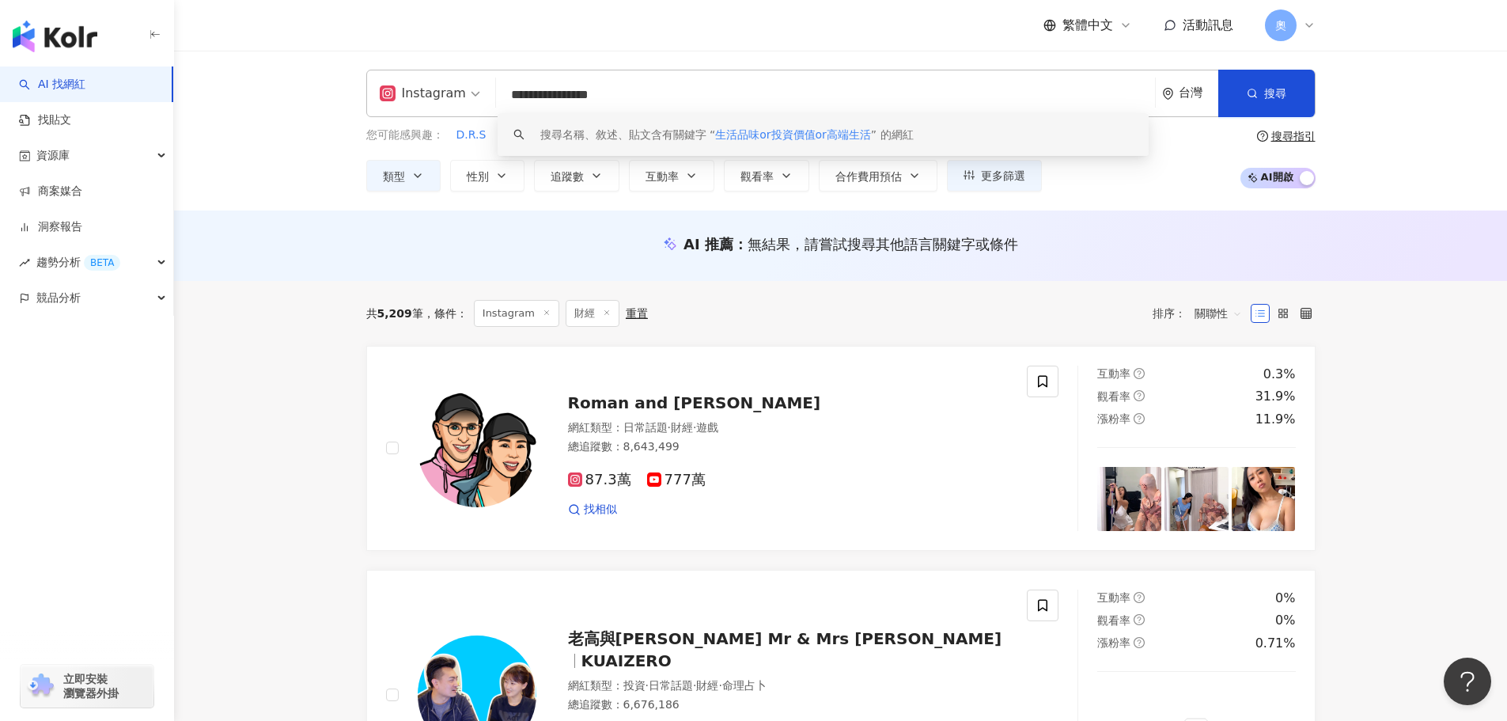
type input "**********"
click at [1211, 161] on div "您可能感興趣： D.R.S 超頻影視燈 2502806126560313 繳稅信用卡 類型 性別 追蹤數 互動率 觀看率 合作費用預估 更多篩選 不限 女 男…" at bounding box center [840, 159] width 949 height 65
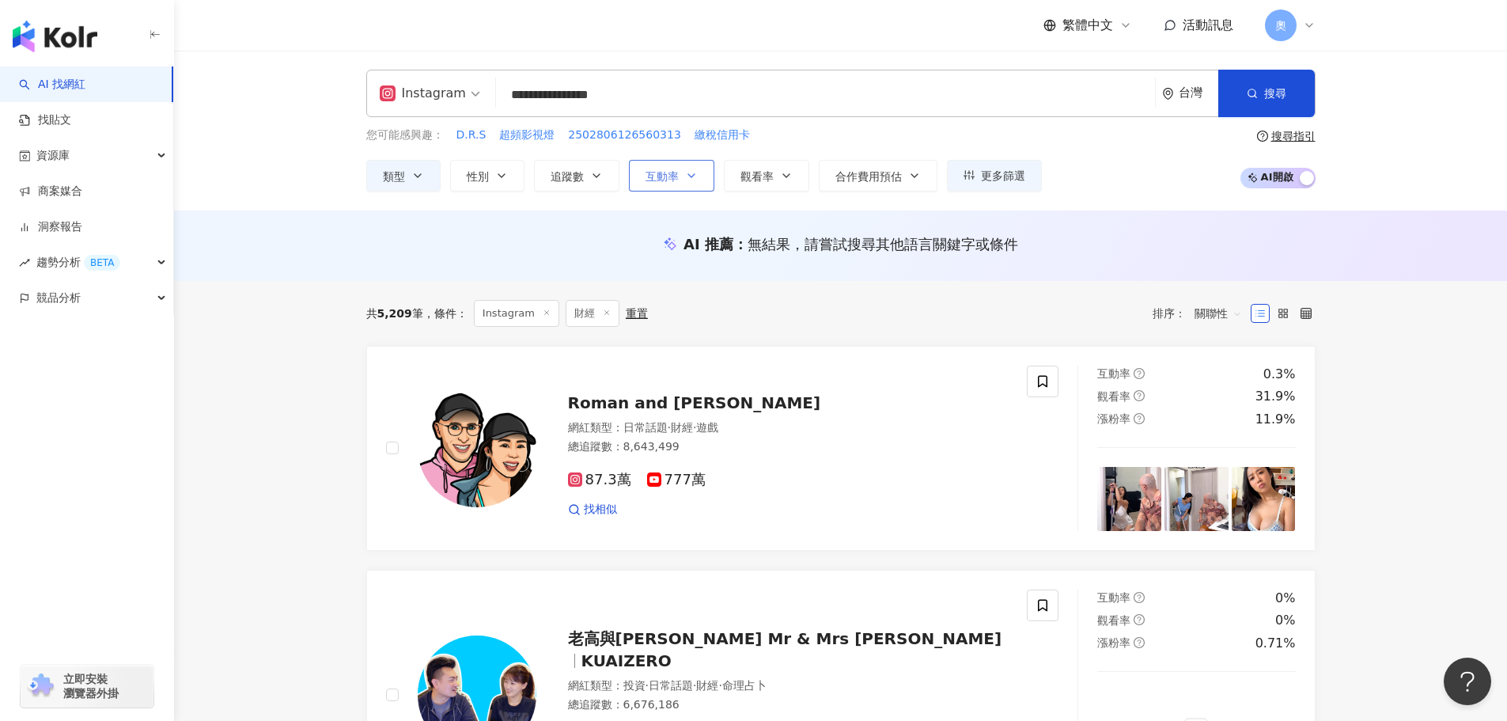
click at [684, 178] on button "互動率" at bounding box center [671, 176] width 85 height 32
click at [606, 184] on button "追蹤數" at bounding box center [576, 176] width 85 height 32
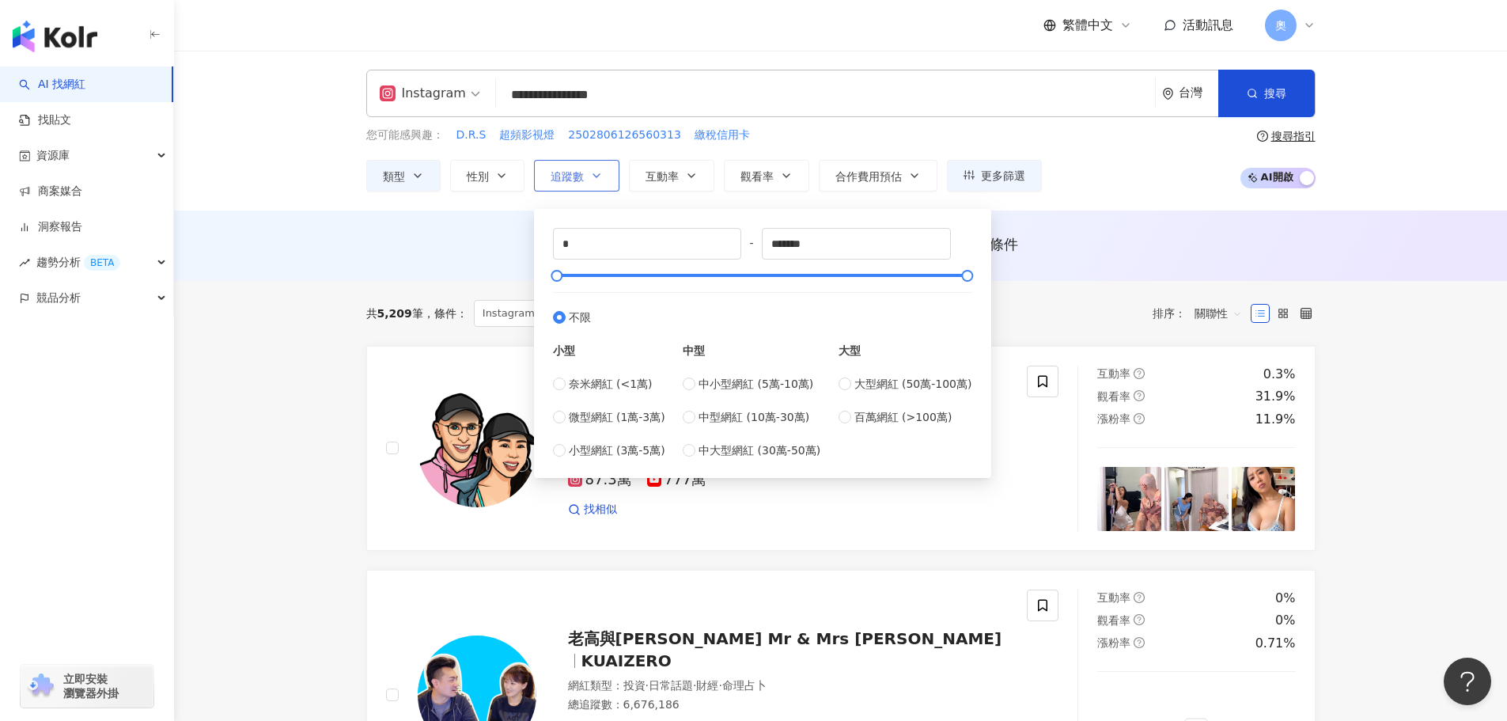
click at [606, 184] on button "追蹤數" at bounding box center [576, 176] width 85 height 32
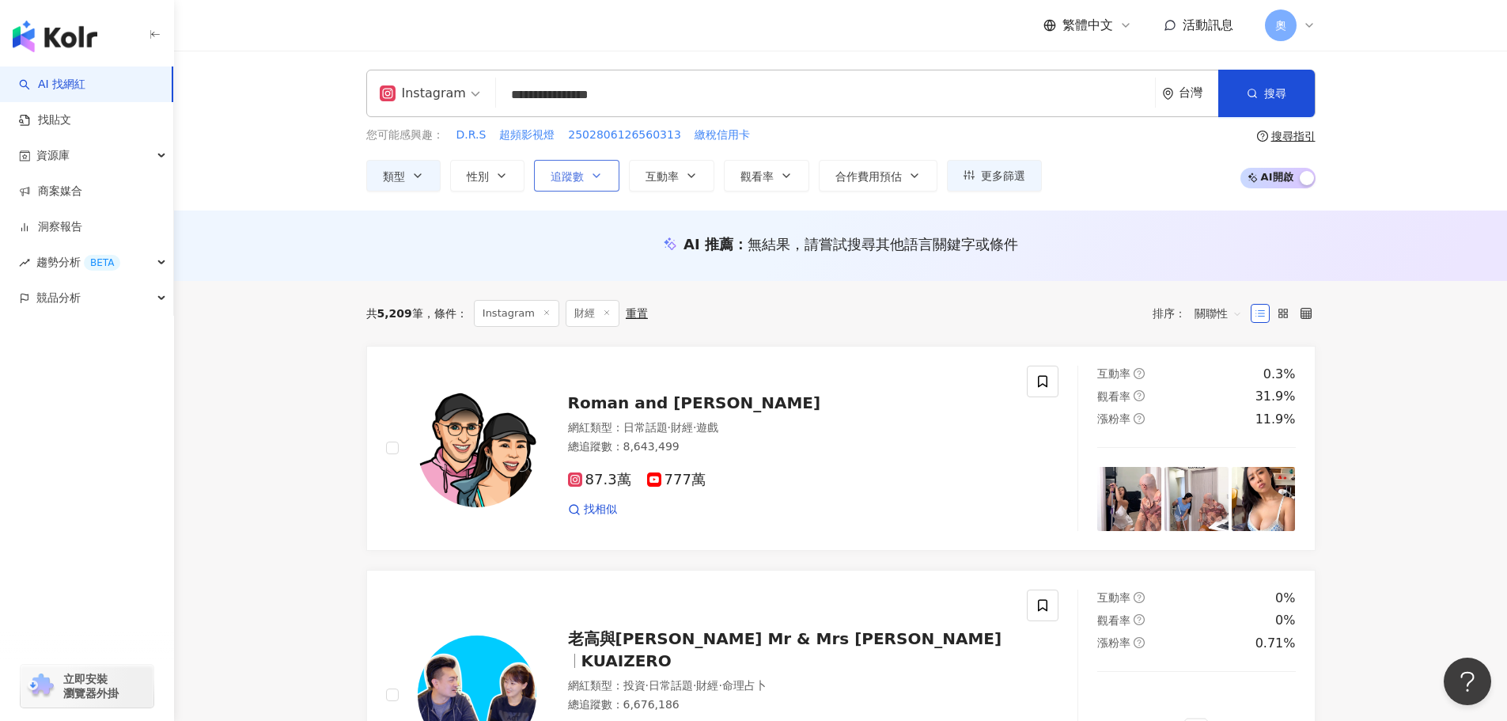
click at [606, 184] on button "追蹤數" at bounding box center [576, 176] width 85 height 32
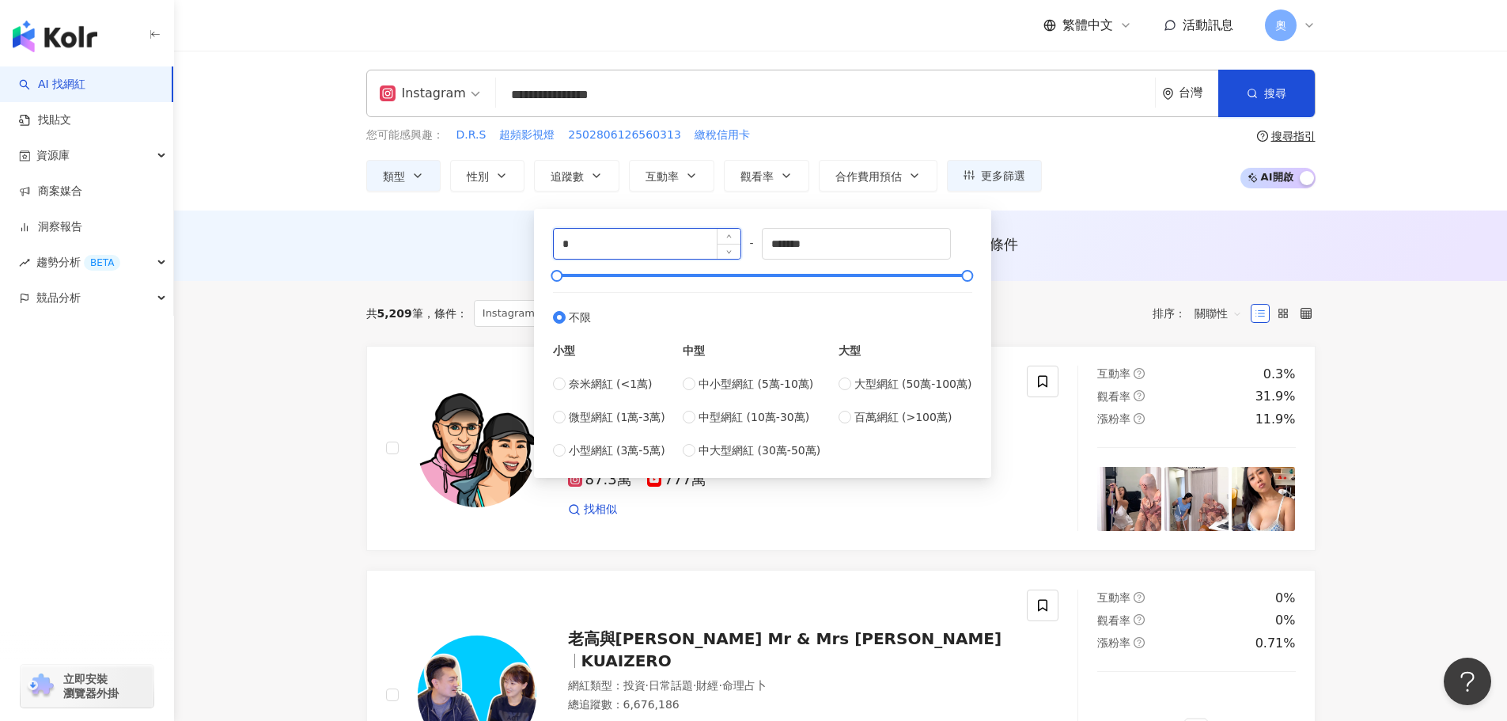
click at [635, 247] on input "*" at bounding box center [648, 244] width 188 height 30
type input "*****"
drag, startPoint x: 842, startPoint y: 241, endPoint x: 757, endPoint y: 242, distance: 84.7
click at [757, 242] on div "***** - ******* 不限 小型 奈米網紅 (<1萬) 微型網紅 (1萬-3萬) 小型網紅 (3萬-5萬) 中型 中小型網紅 (5萬-10萬) 中型…" at bounding box center [762, 343] width 419 height 231
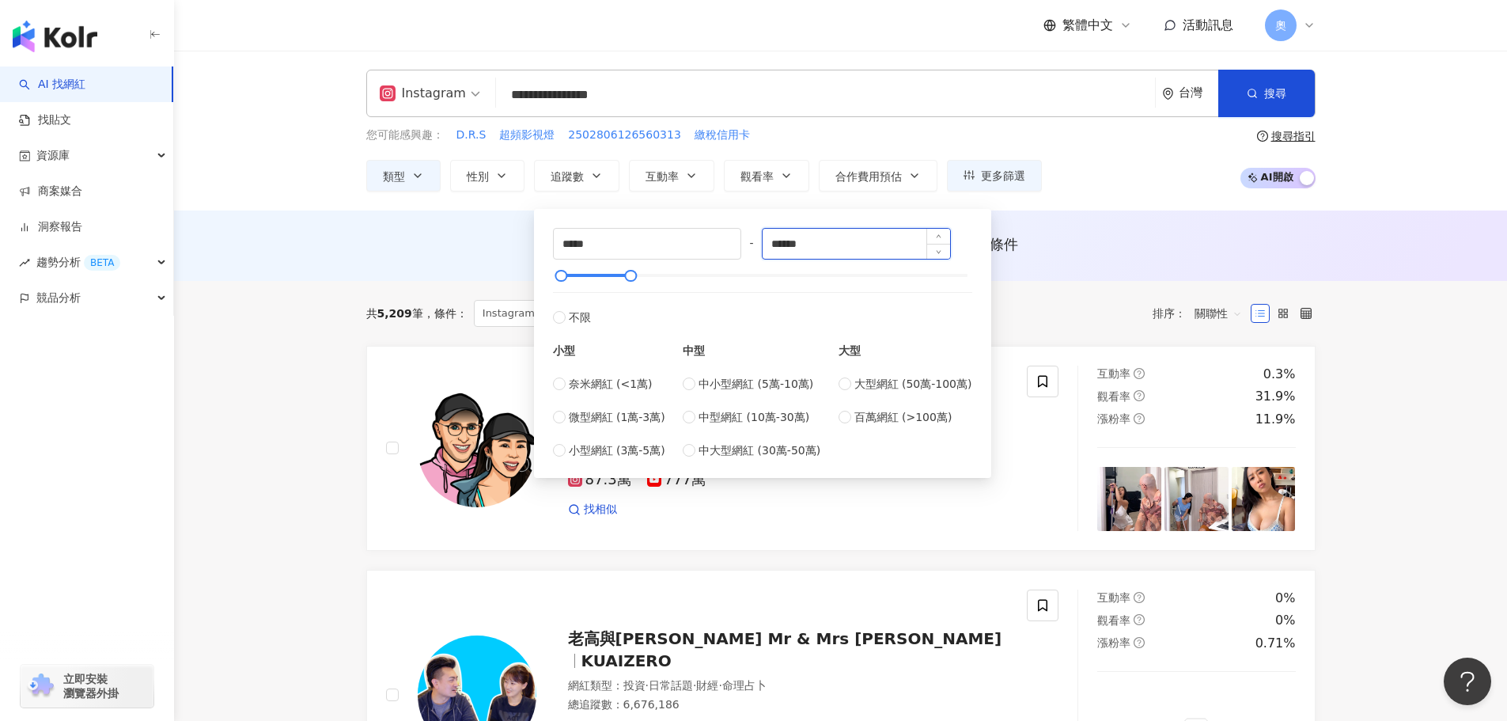
click at [786, 243] on input "******" at bounding box center [857, 244] width 188 height 30
click at [783, 244] on input "******" at bounding box center [857, 244] width 188 height 30
click at [855, 241] on input "*****" at bounding box center [857, 244] width 188 height 30
click at [620, 417] on span "微型網紅 (1萬-3萬)" at bounding box center [617, 416] width 97 height 17
type input "*****"
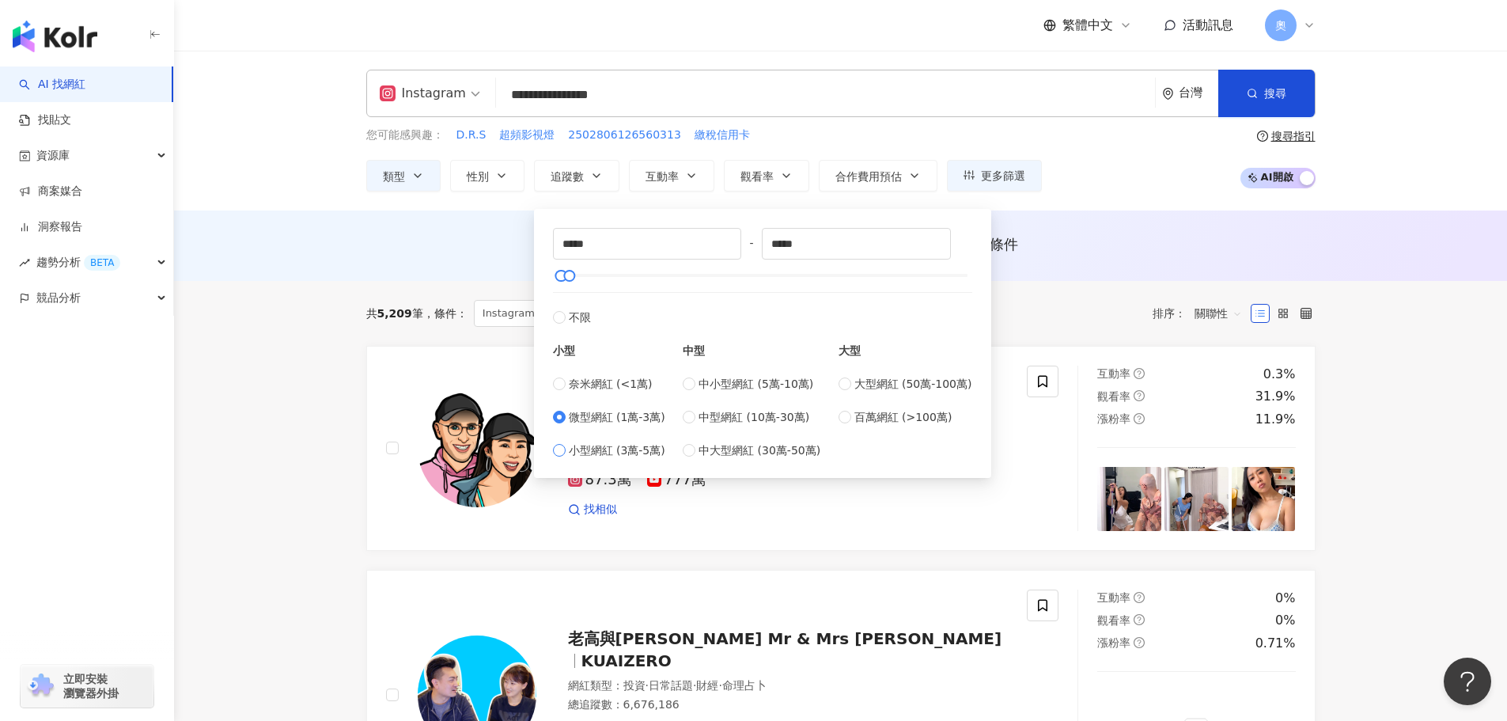
click at [603, 453] on span "小型網紅 (3萬-5萬)" at bounding box center [617, 450] width 97 height 17
type input "*****"
click at [632, 425] on span "微型網紅 (1萬-3萬)" at bounding box center [617, 416] width 97 height 17
type input "*****"
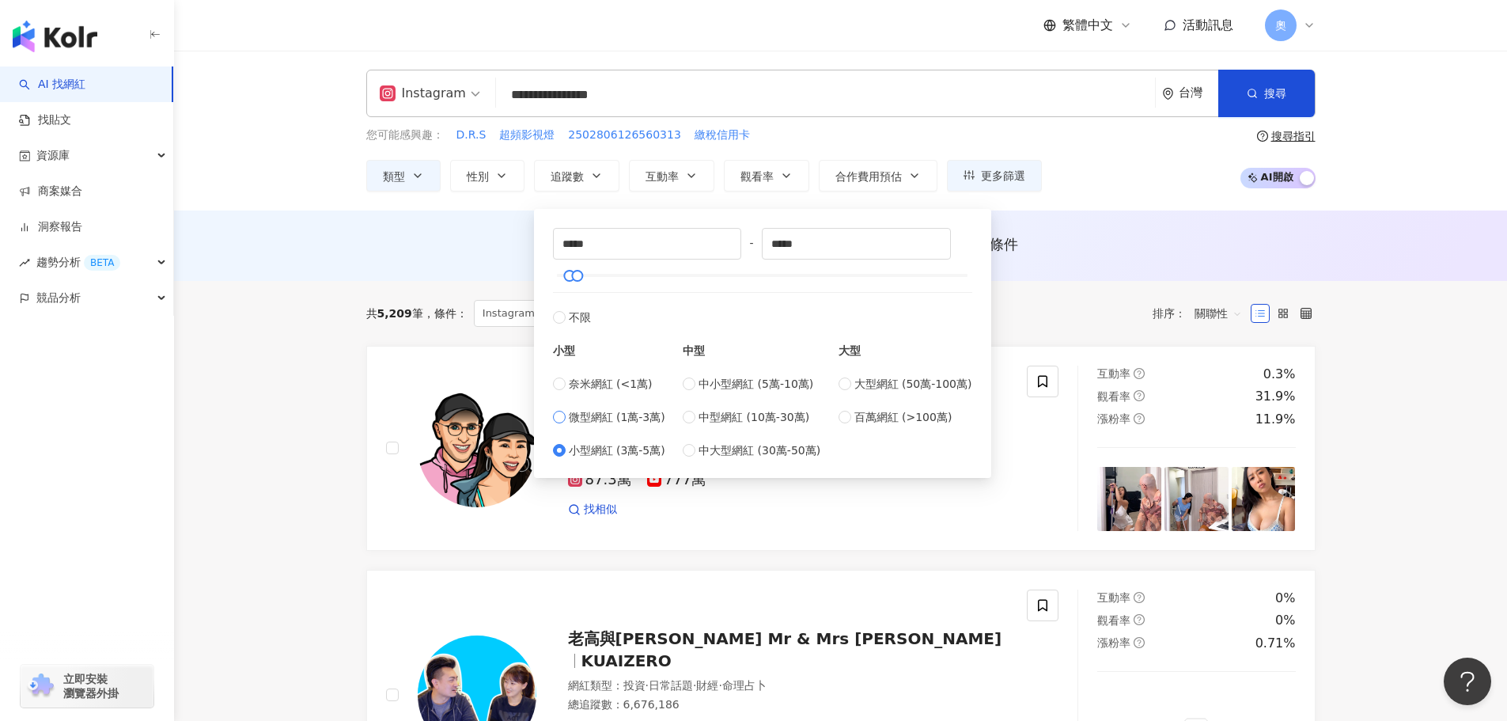
type input "*****"
click at [570, 317] on span "不限" at bounding box center [580, 317] width 22 height 17
type input "*"
type input "*******"
click at [846, 236] on input "*******" at bounding box center [857, 244] width 188 height 30
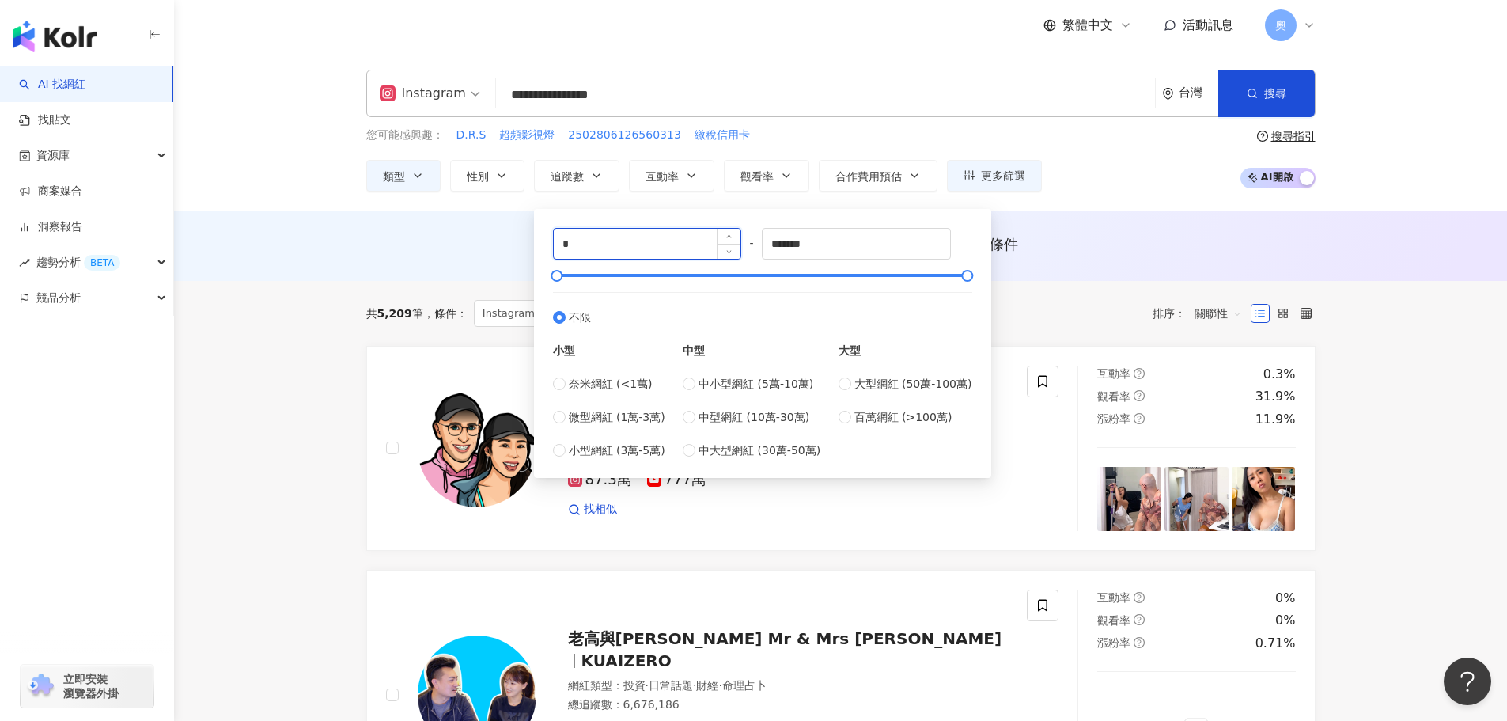
click at [673, 244] on input "*" at bounding box center [648, 244] width 188 height 30
type input "*****"
click at [859, 239] on input "*******" at bounding box center [857, 244] width 188 height 30
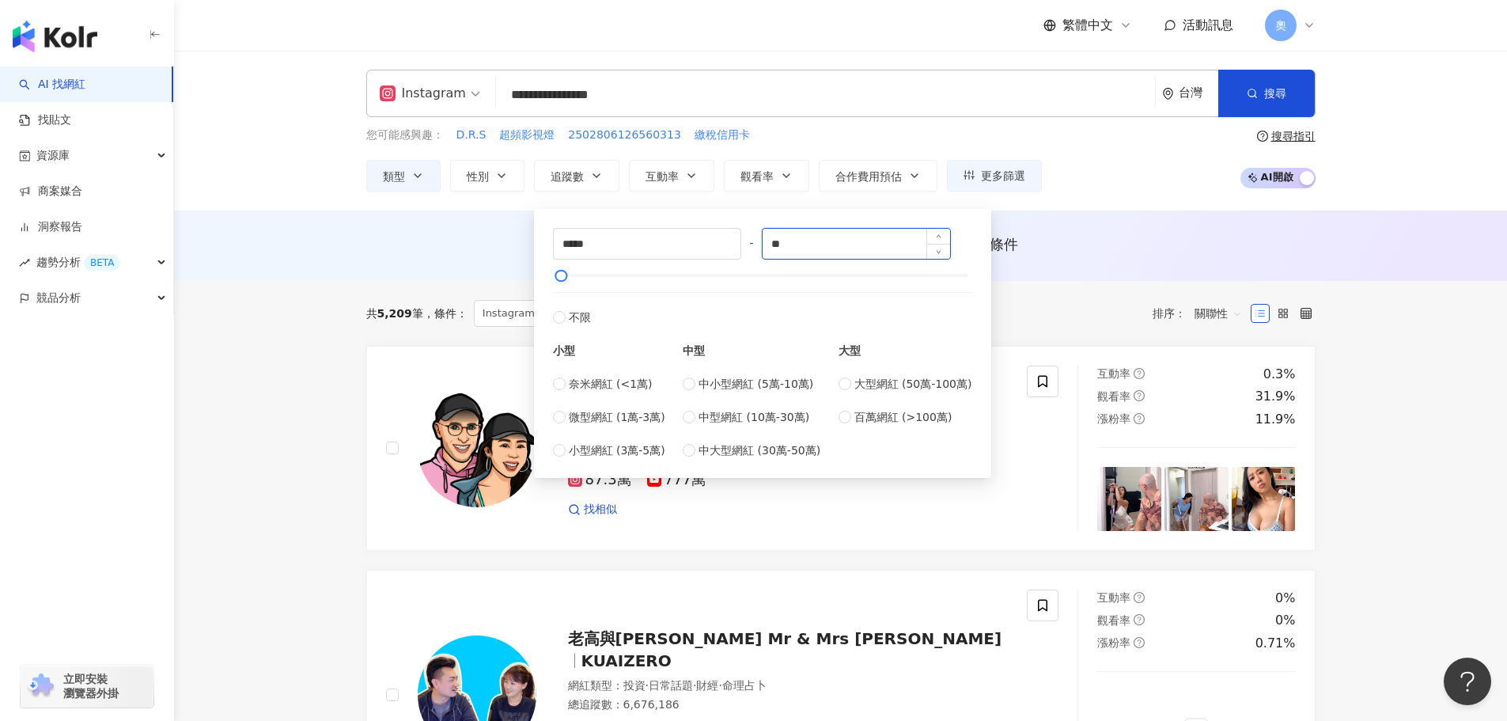
type input "*"
type input "*****"
click at [1257, 98] on icon "button" at bounding box center [1252, 93] width 11 height 11
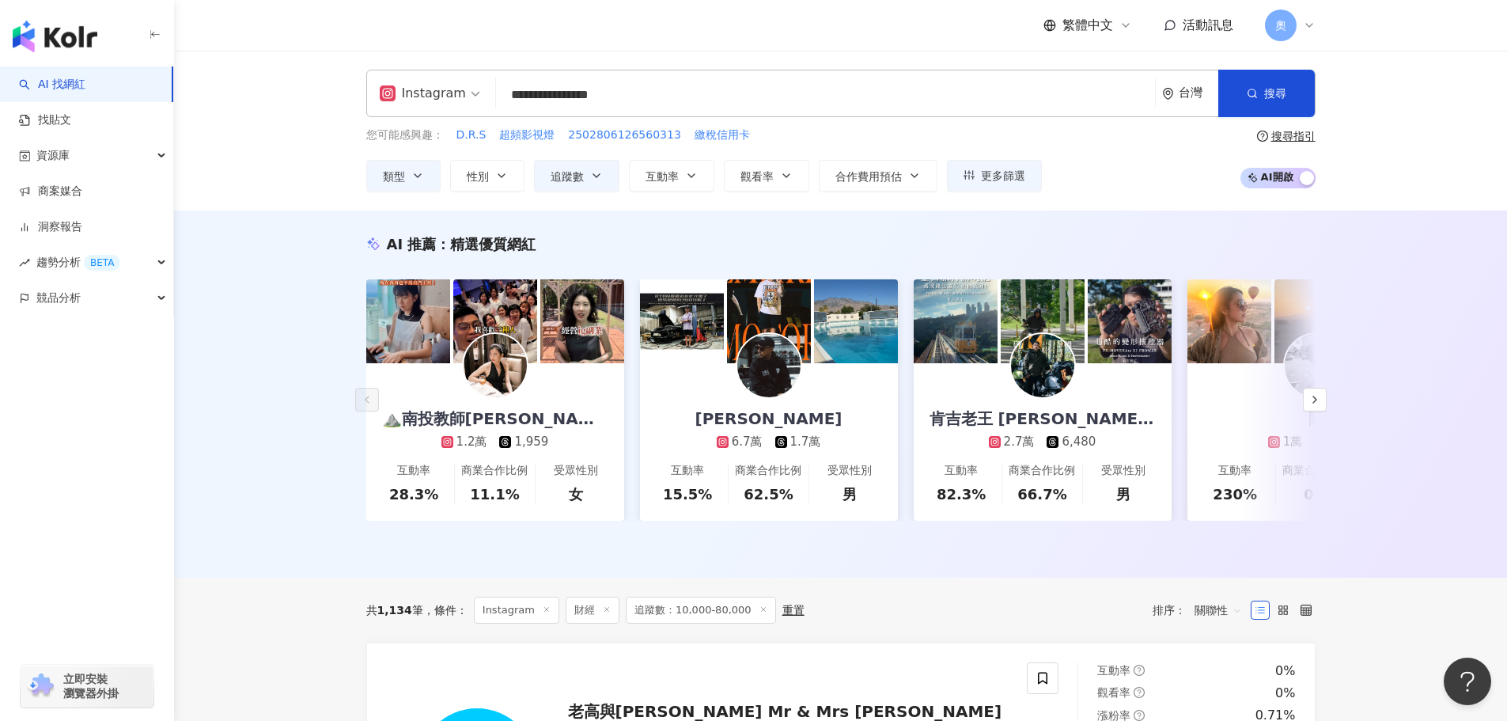
click at [794, 94] on input "**********" at bounding box center [825, 95] width 646 height 30
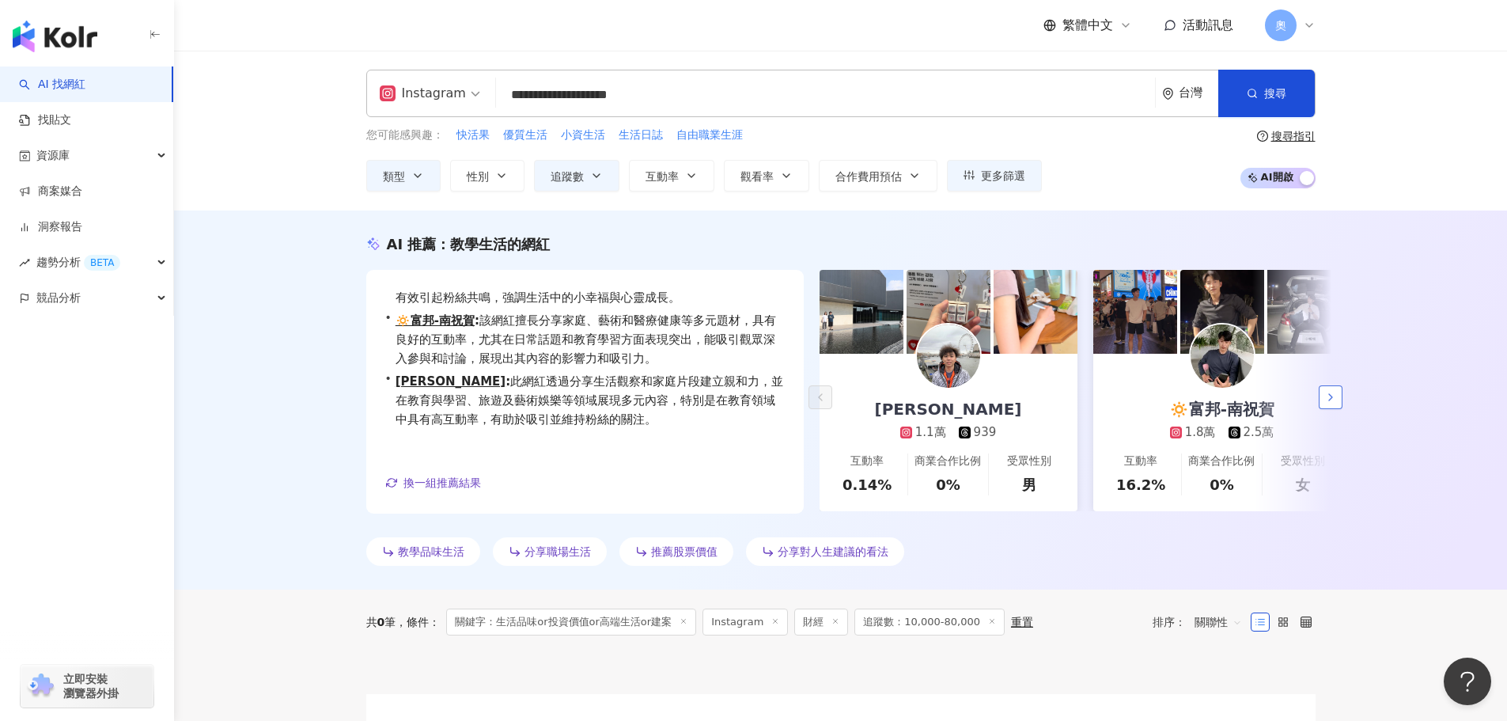
click at [1338, 399] on button "button" at bounding box center [1331, 397] width 24 height 24
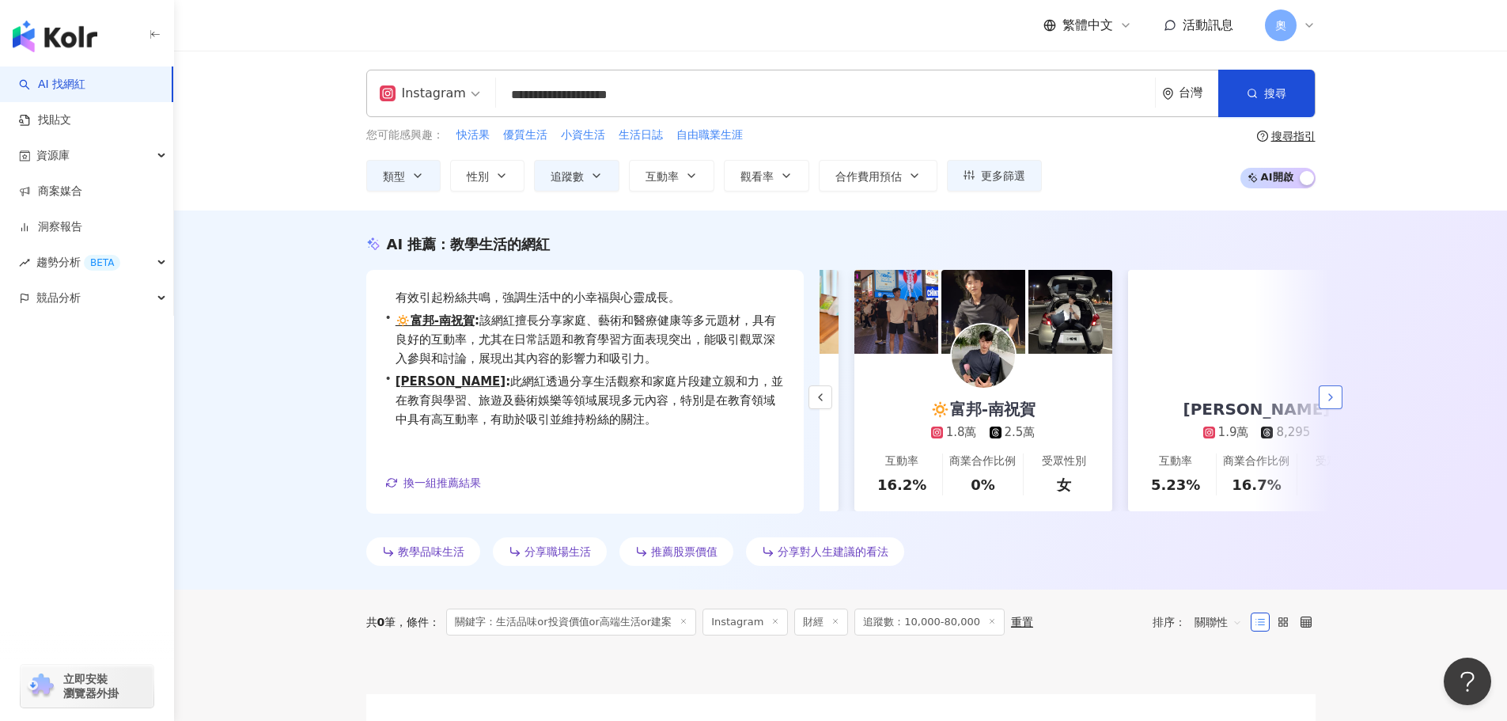
scroll to position [0, 274]
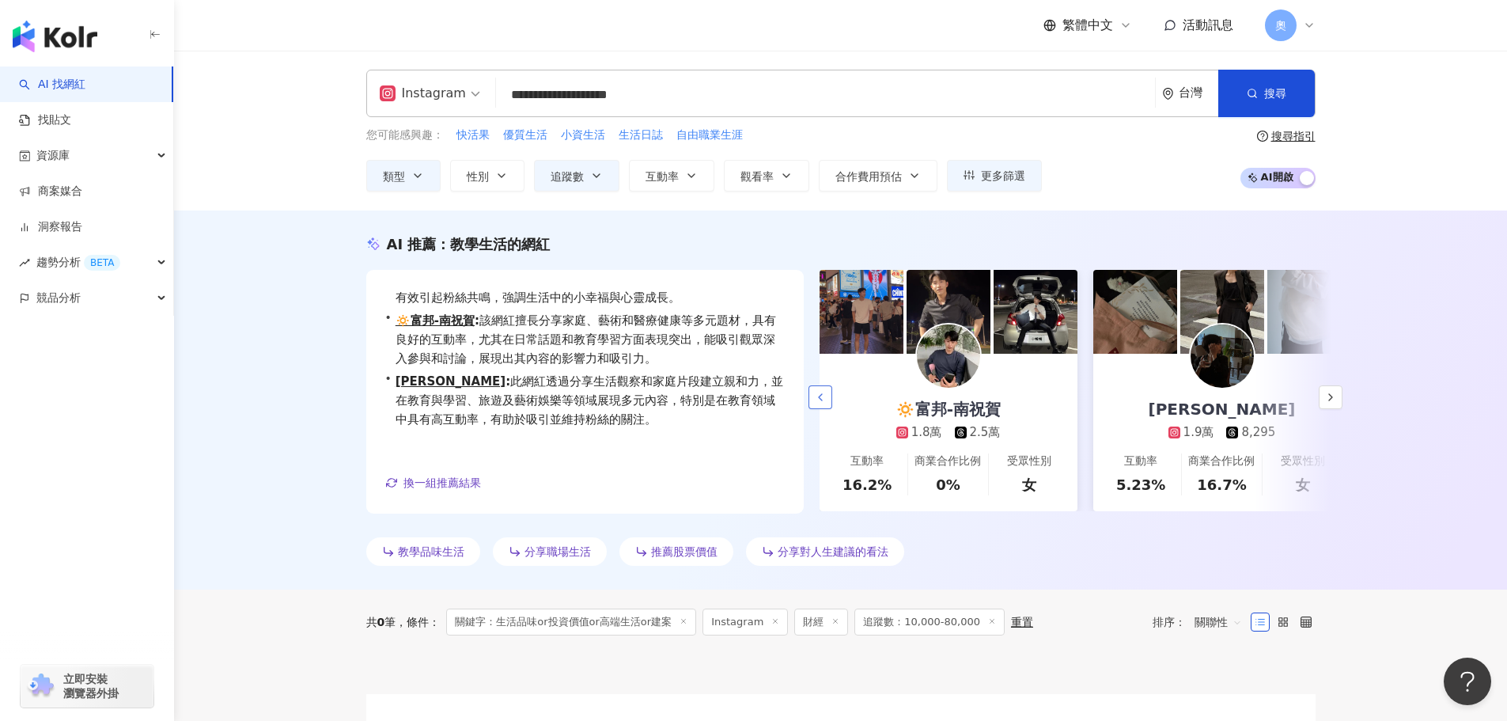
click at [826, 399] on icon "button" at bounding box center [820, 397] width 13 height 13
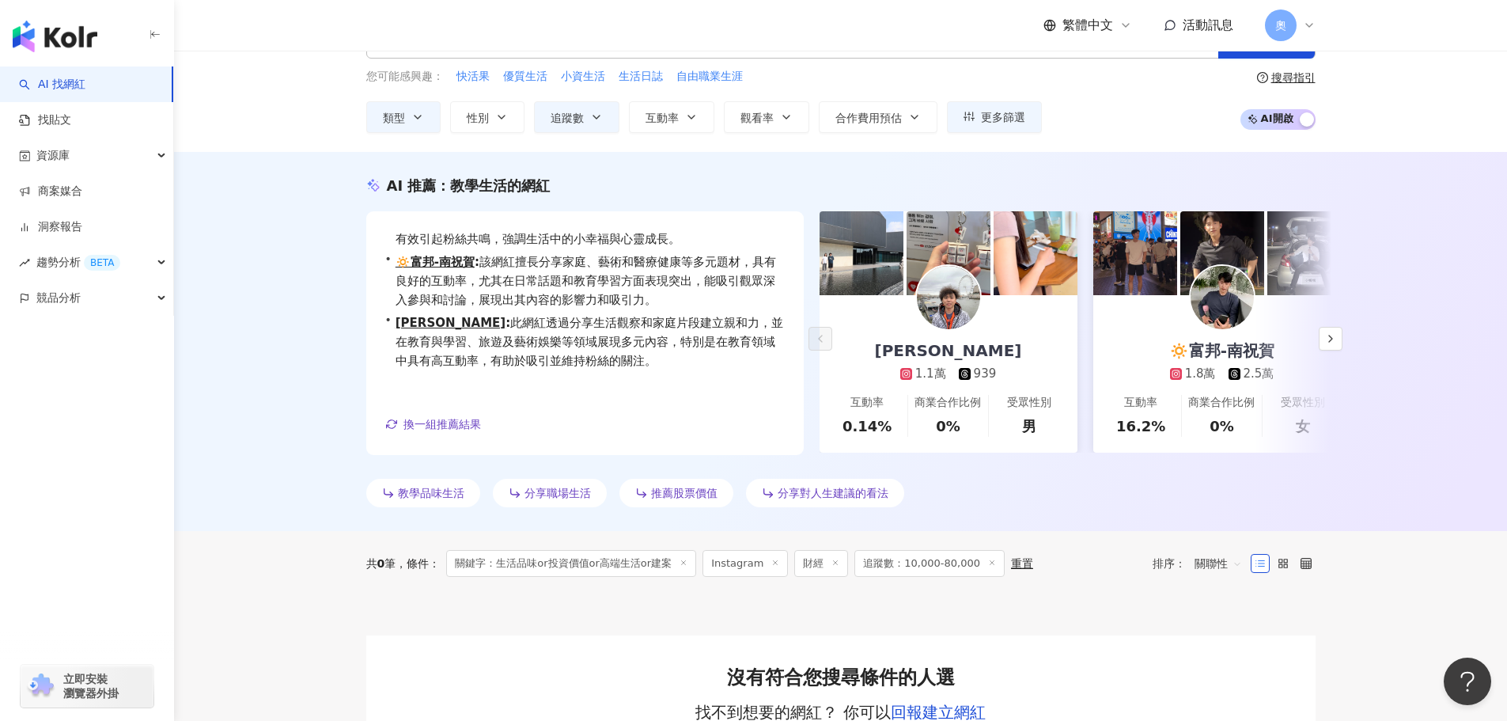
scroll to position [79, 0]
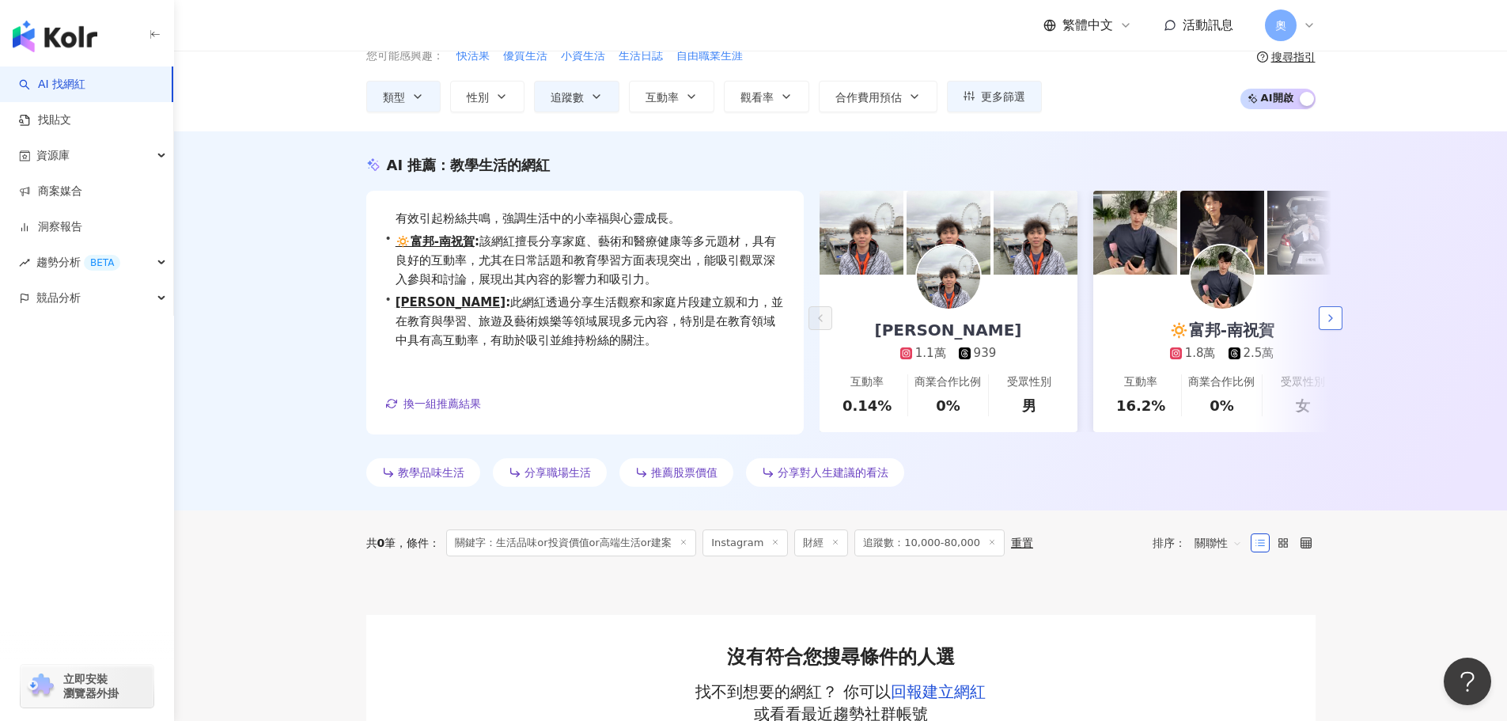
click at [1319, 320] on button "button" at bounding box center [1331, 318] width 24 height 24
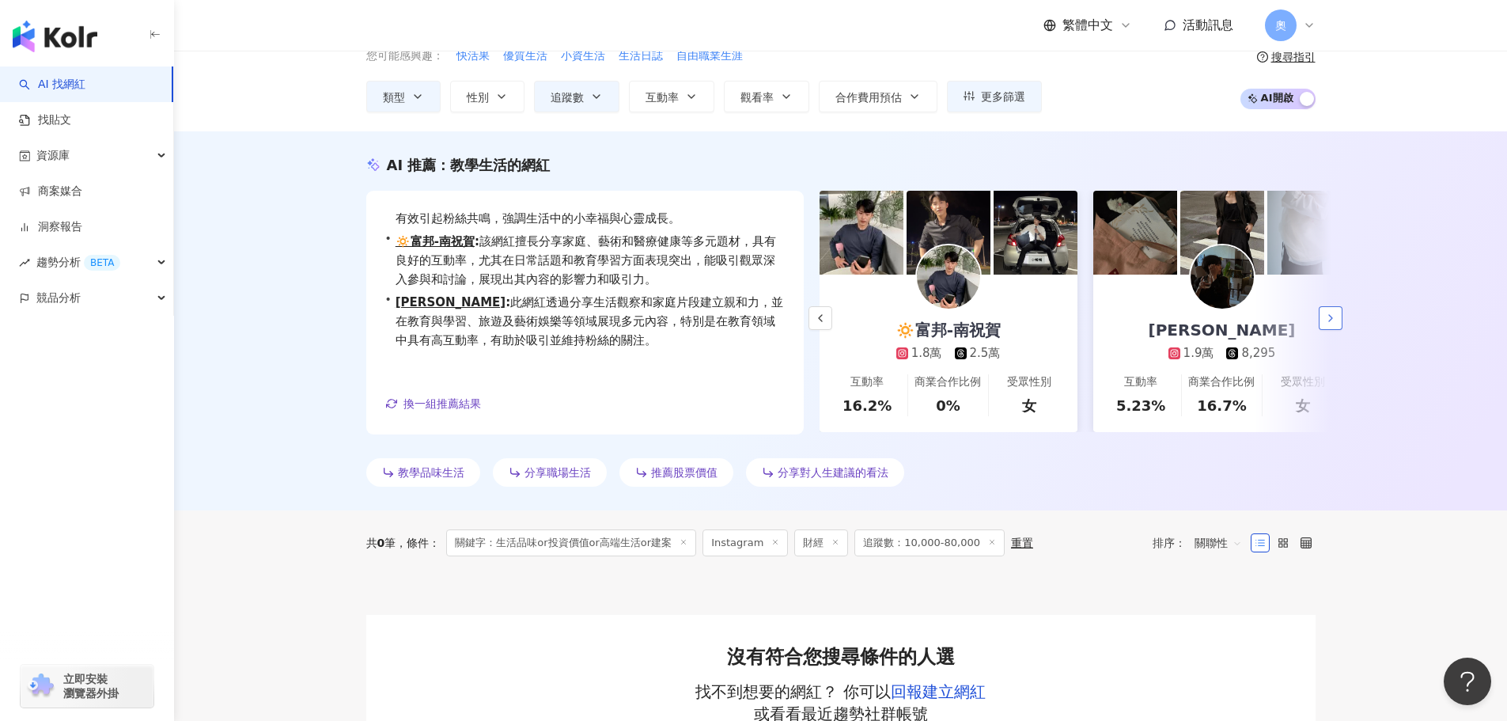
click at [1319, 320] on button "button" at bounding box center [1331, 318] width 24 height 24
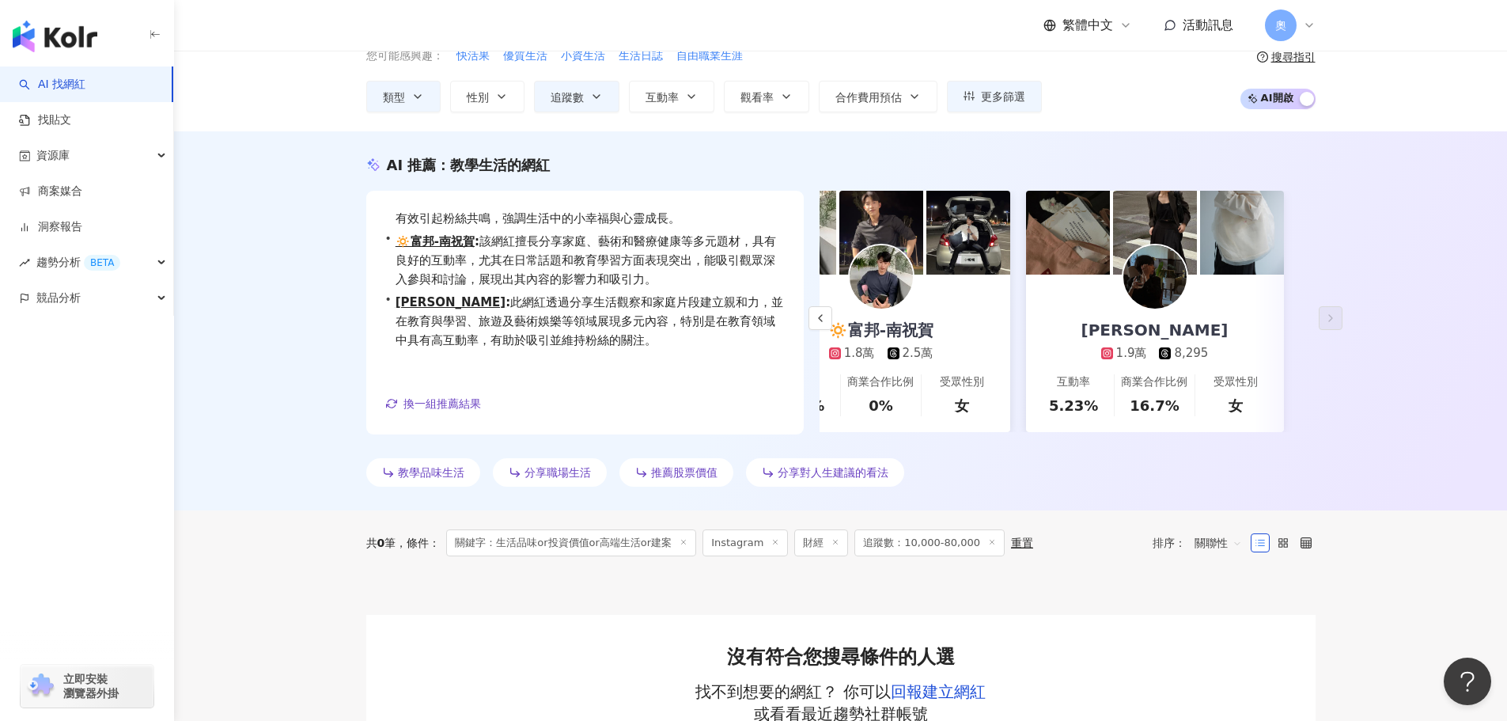
click at [1253, 330] on link "吳柏樺 1.9萬 8,295 互動率 5.23% 商業合作比例 16.7% 受眾性別 女" at bounding box center [1155, 353] width 258 height 157
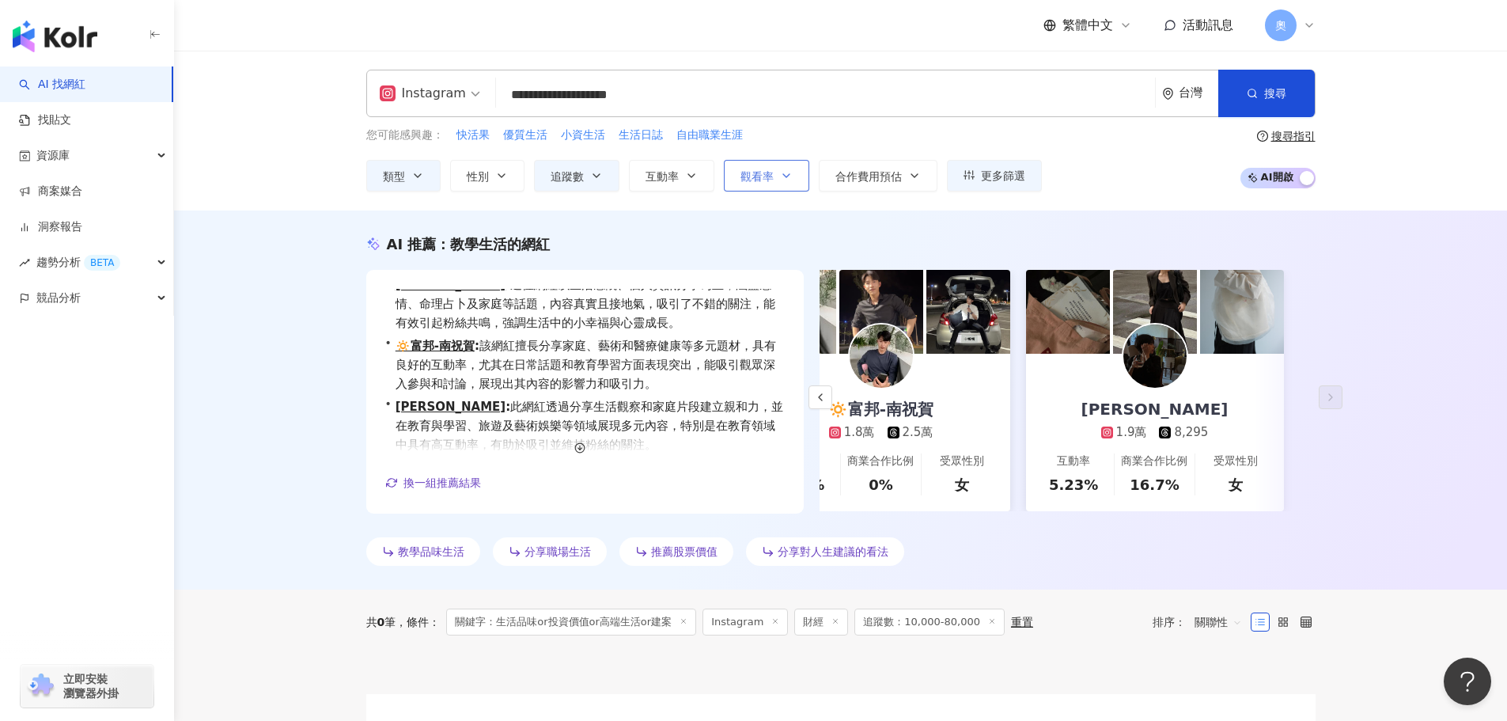
scroll to position [0, 0]
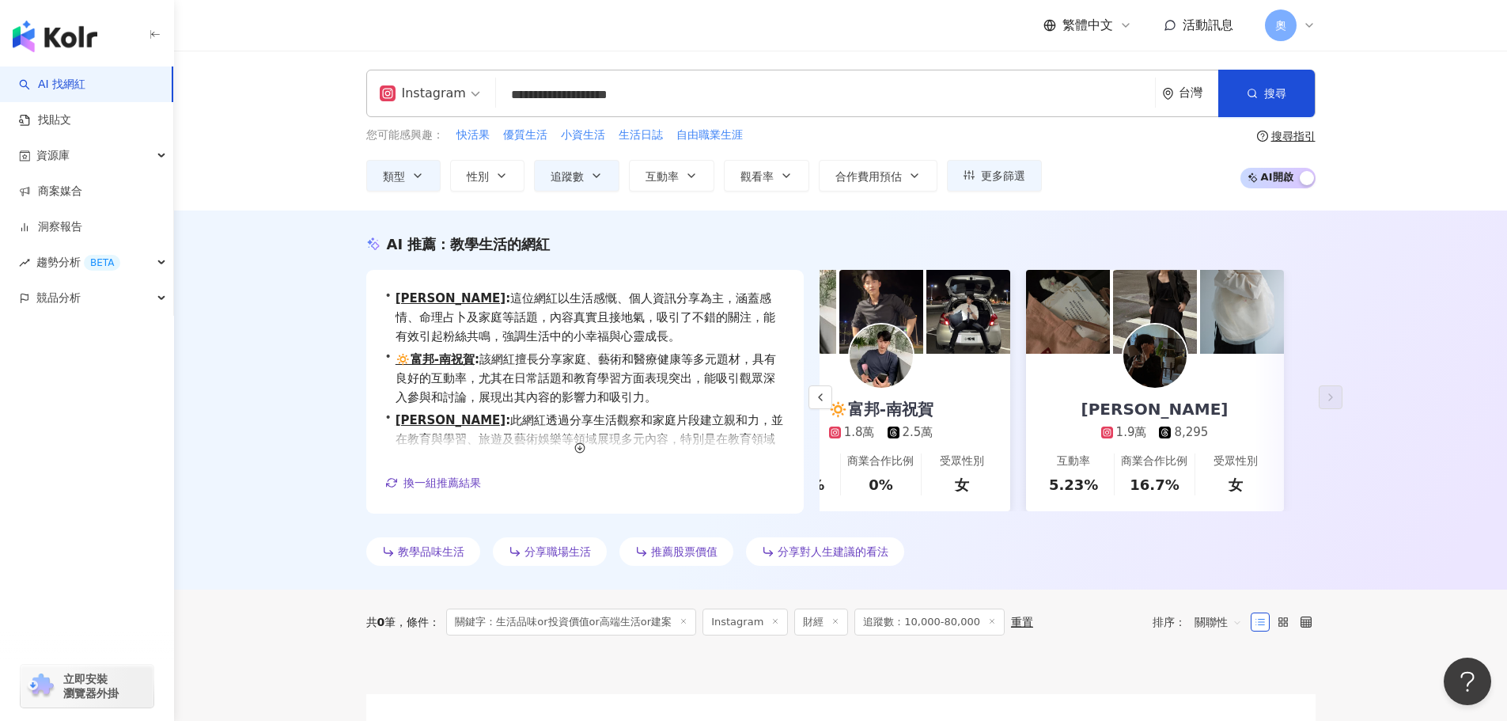
click at [794, 100] on input "**********" at bounding box center [825, 95] width 646 height 30
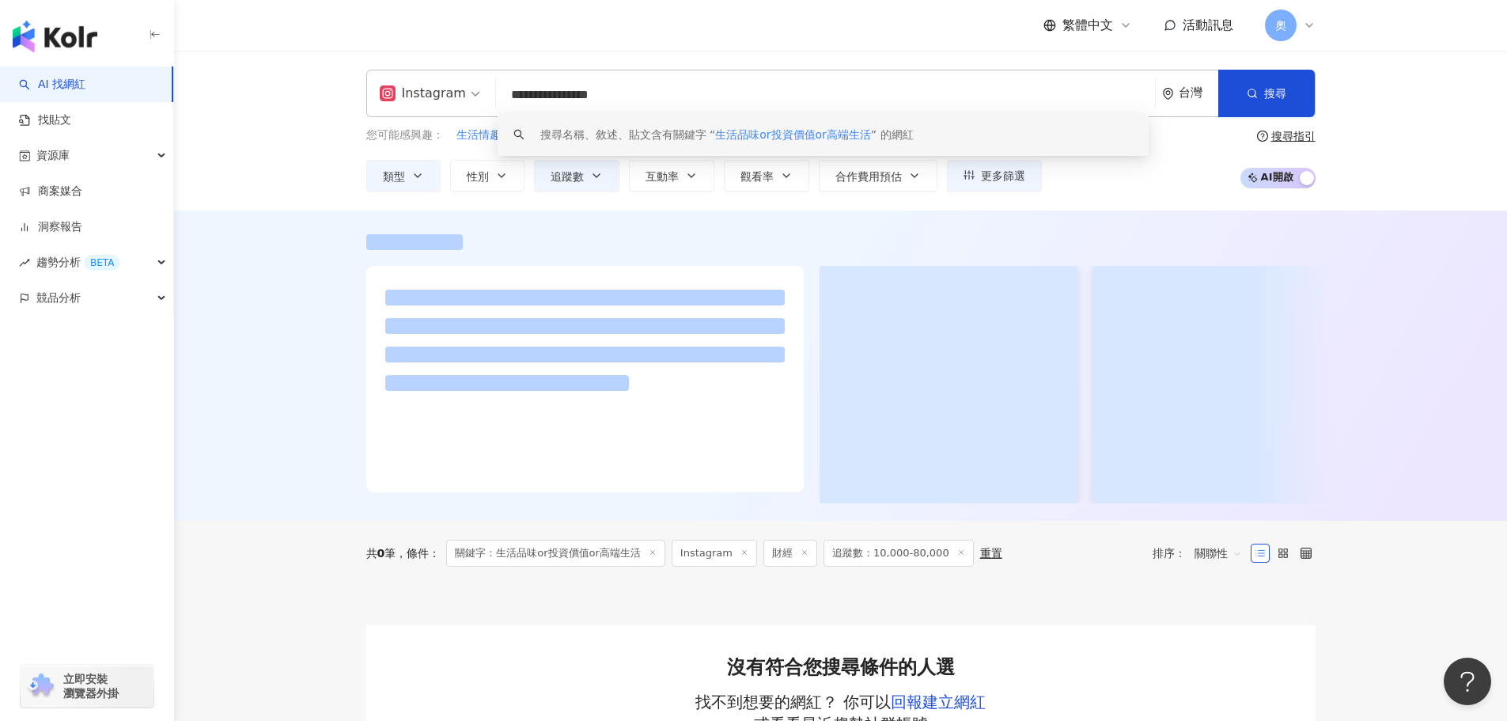
type input "**********"
click at [1366, 349] on div at bounding box center [840, 365] width 1333 height 310
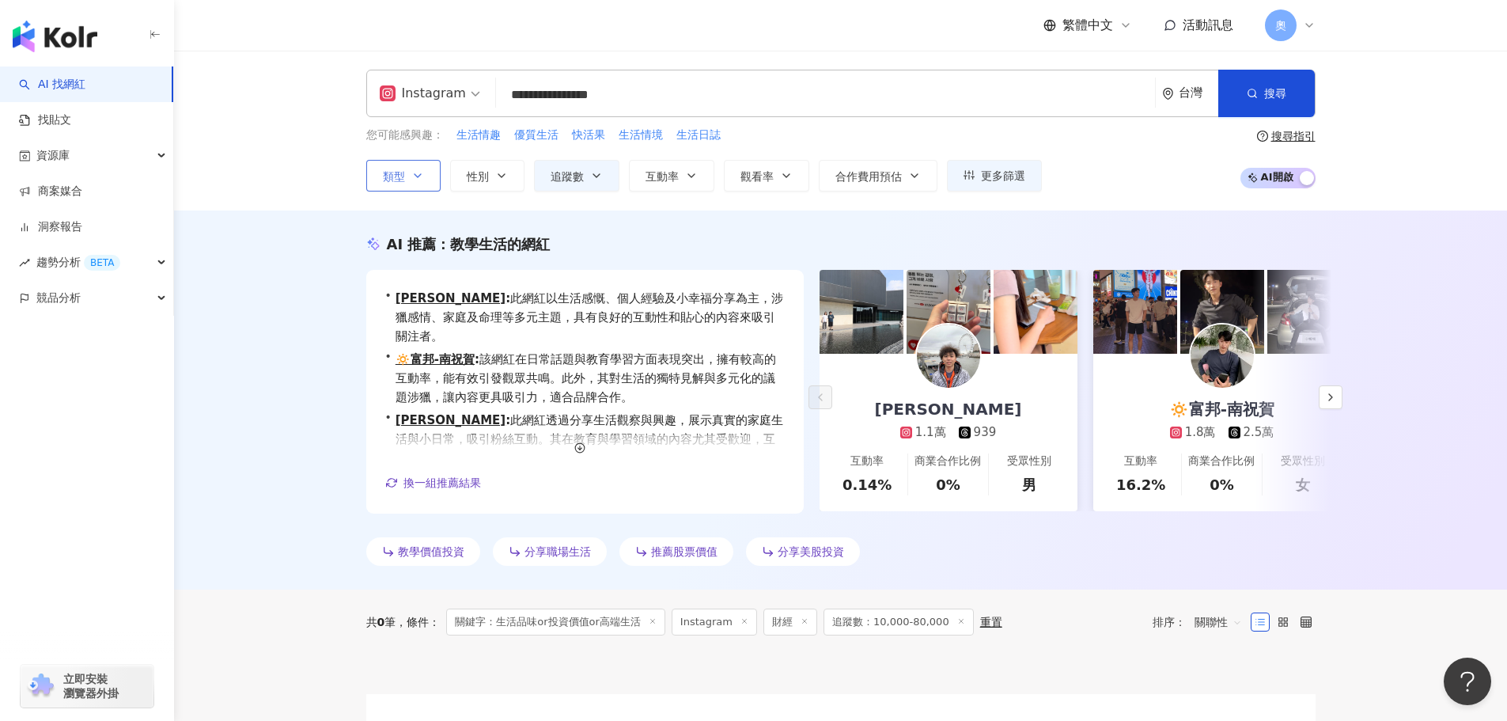
click at [438, 176] on button "類型" at bounding box center [403, 176] width 74 height 32
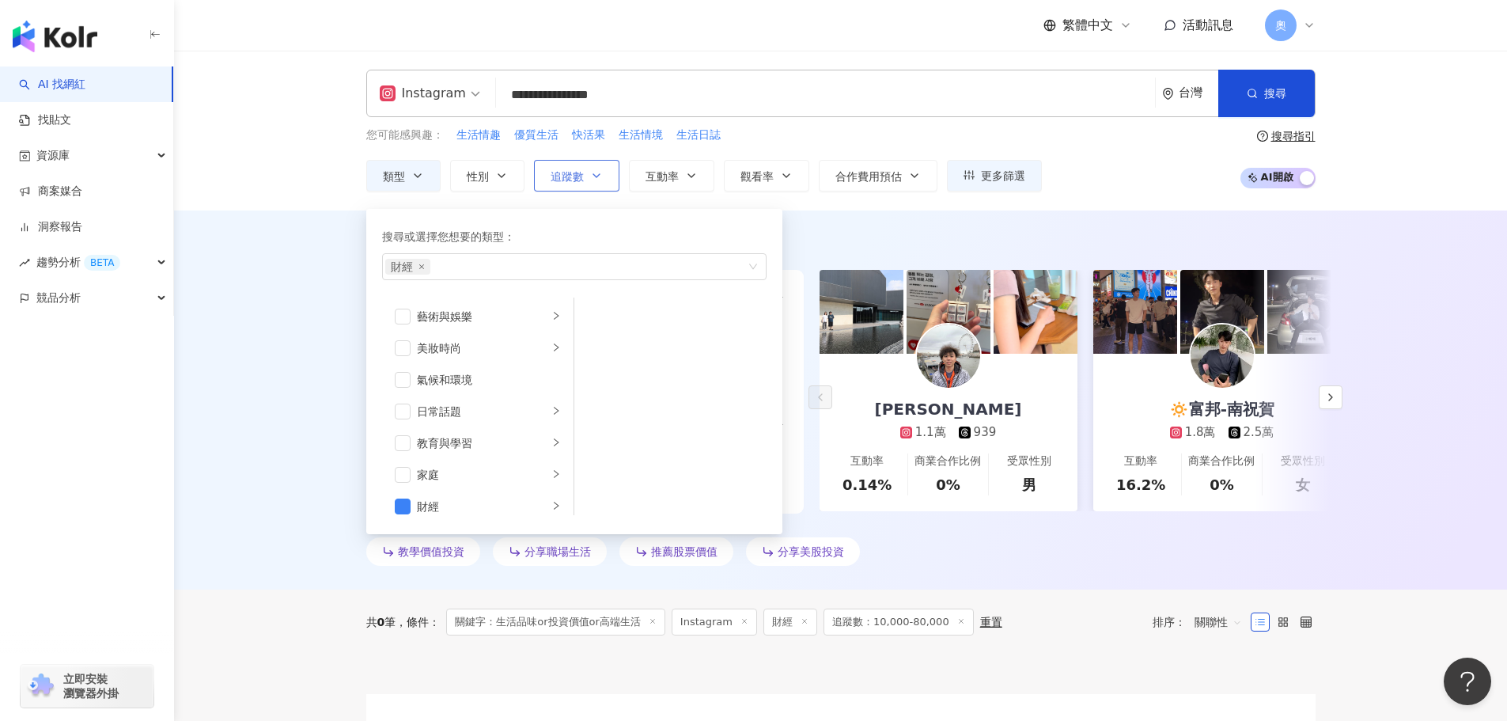
click at [568, 177] on span "追蹤數" at bounding box center [567, 176] width 33 height 13
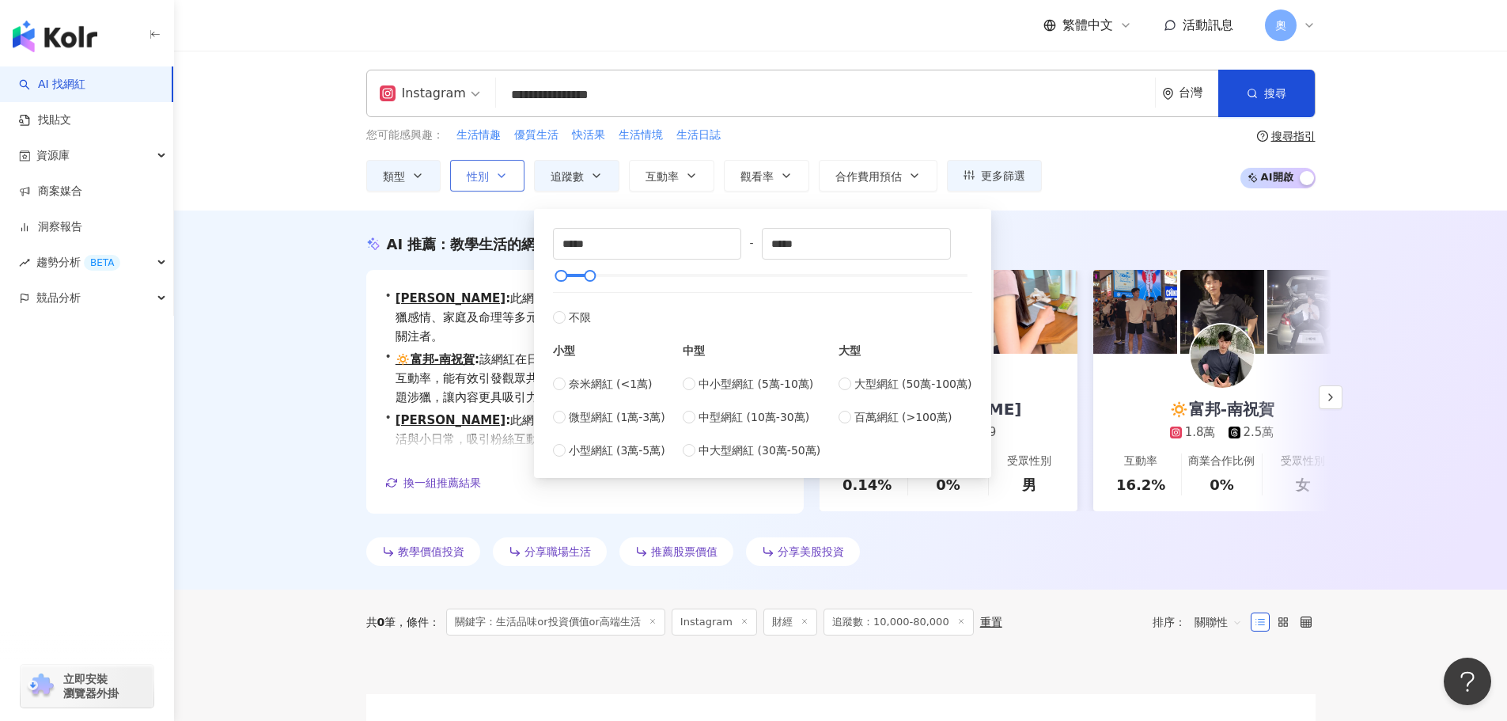
click at [481, 189] on button "性別" at bounding box center [487, 176] width 74 height 32
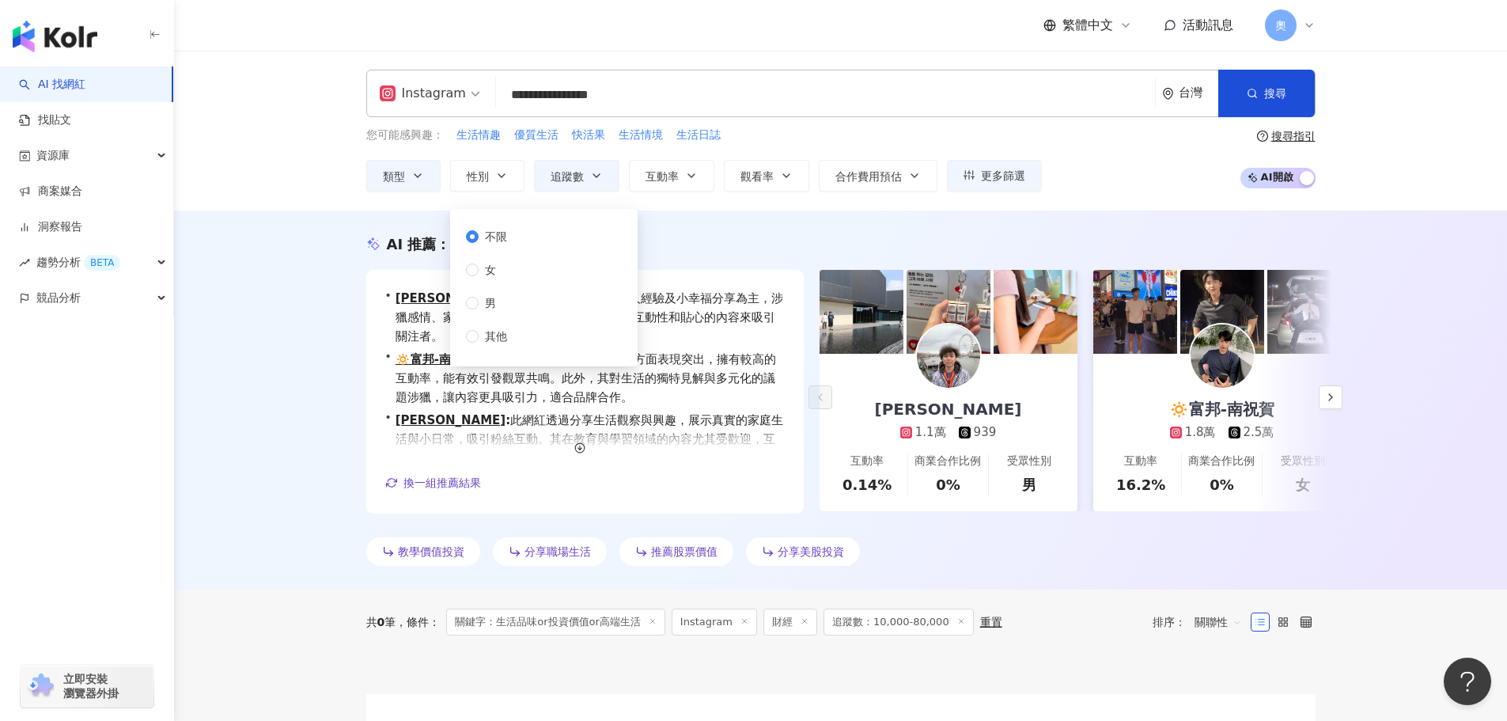
click at [989, 75] on div "**********" at bounding box center [840, 93] width 949 height 47
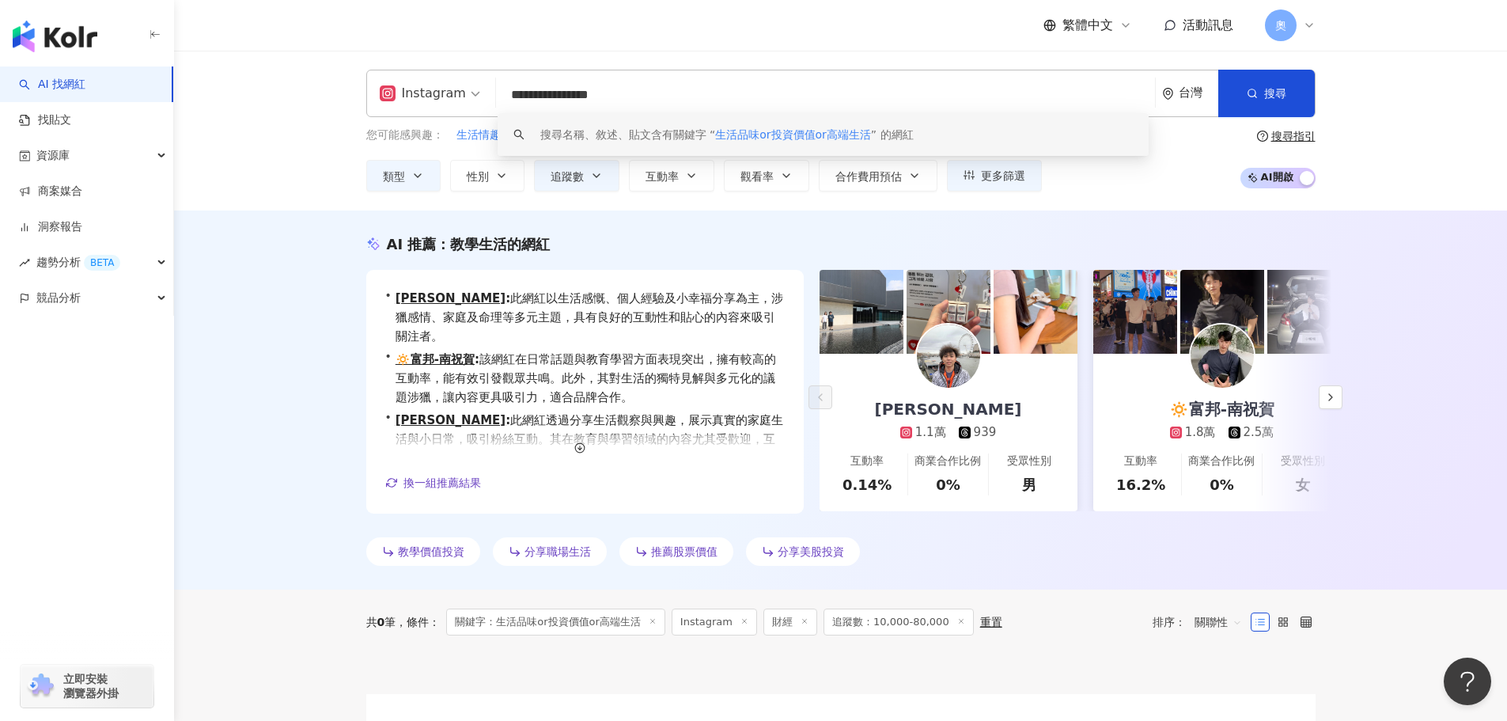
drag, startPoint x: 947, startPoint y: 89, endPoint x: 373, endPoint y: 96, distance: 574.5
click at [373, 96] on div "**********" at bounding box center [840, 93] width 949 height 47
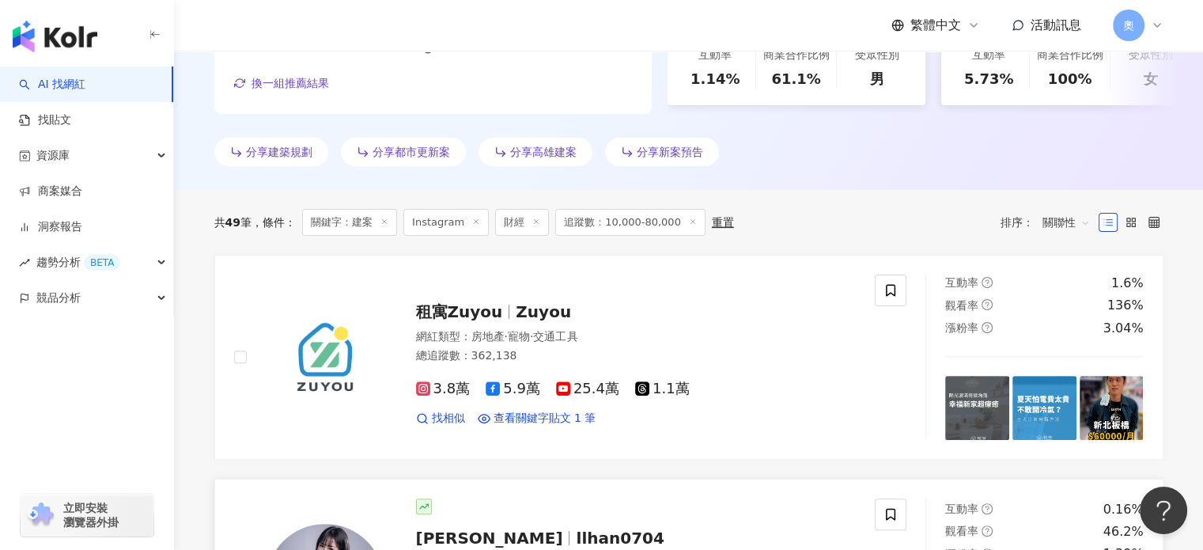
scroll to position [396, 0]
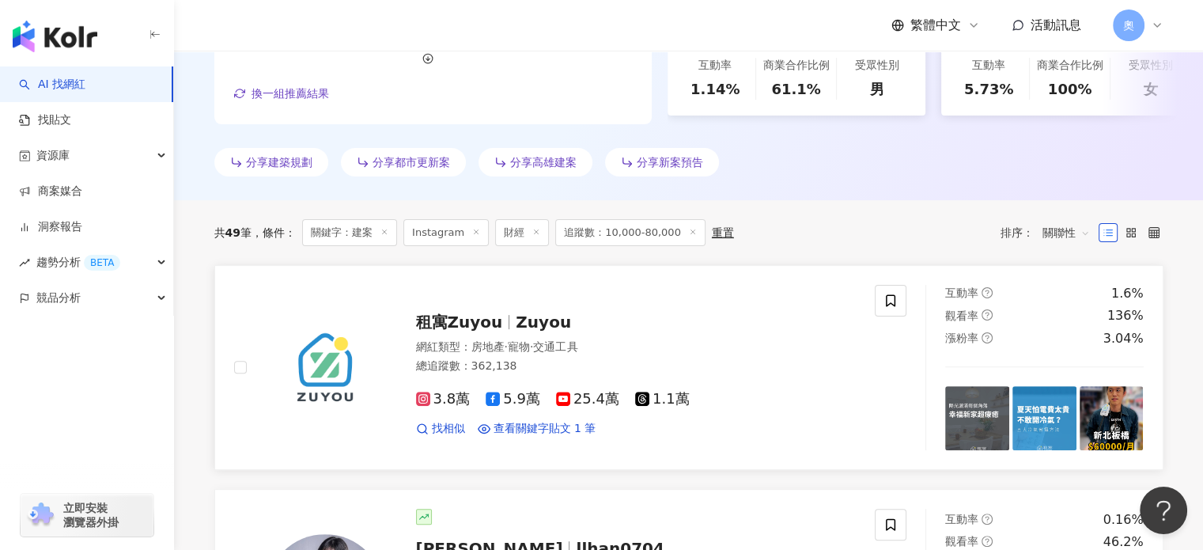
click at [711, 333] on div "租寓Zuyou Zuyou" at bounding box center [636, 322] width 441 height 22
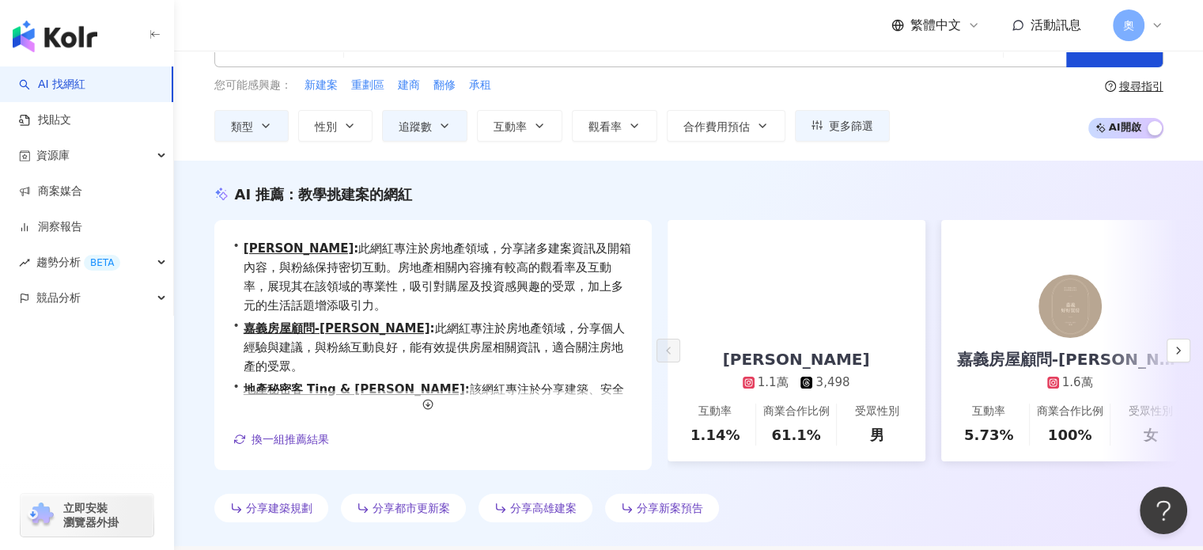
scroll to position [0, 0]
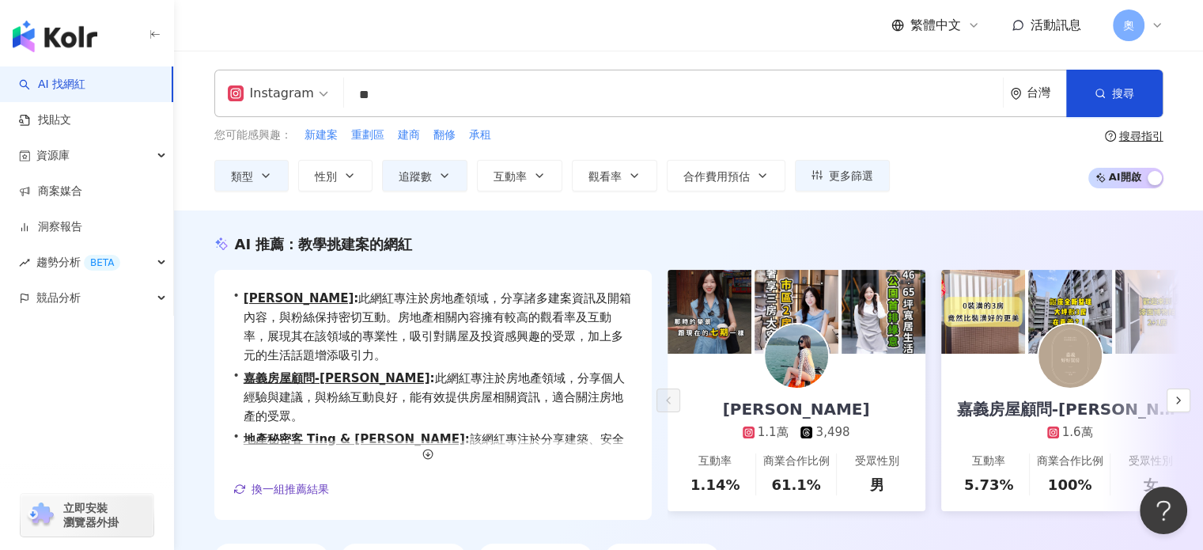
click at [354, 91] on input "**" at bounding box center [674, 95] width 646 height 30
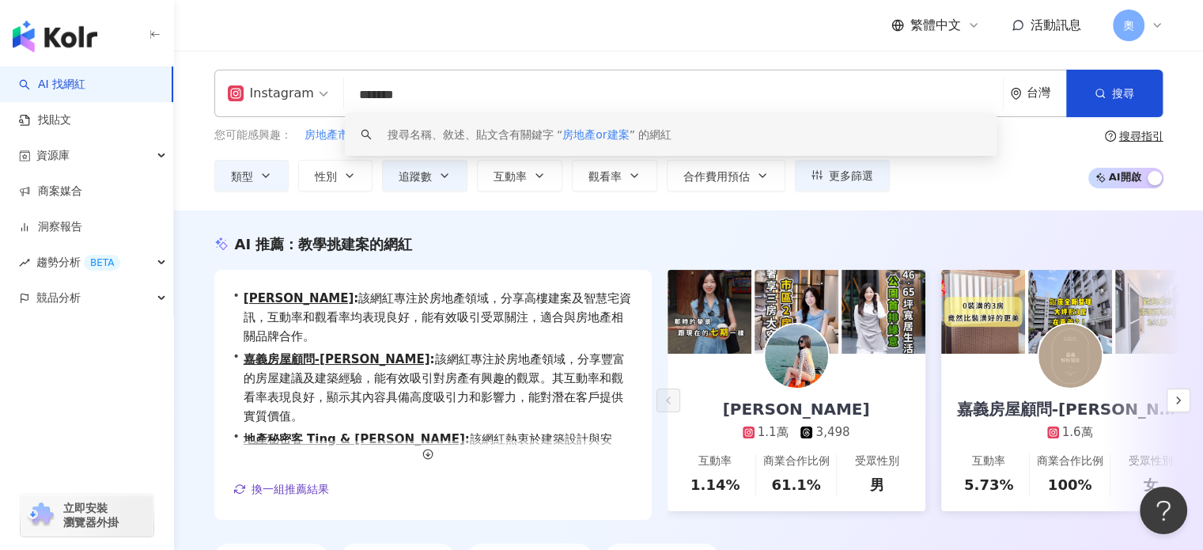
click at [533, 93] on input "*******" at bounding box center [674, 95] width 646 height 30
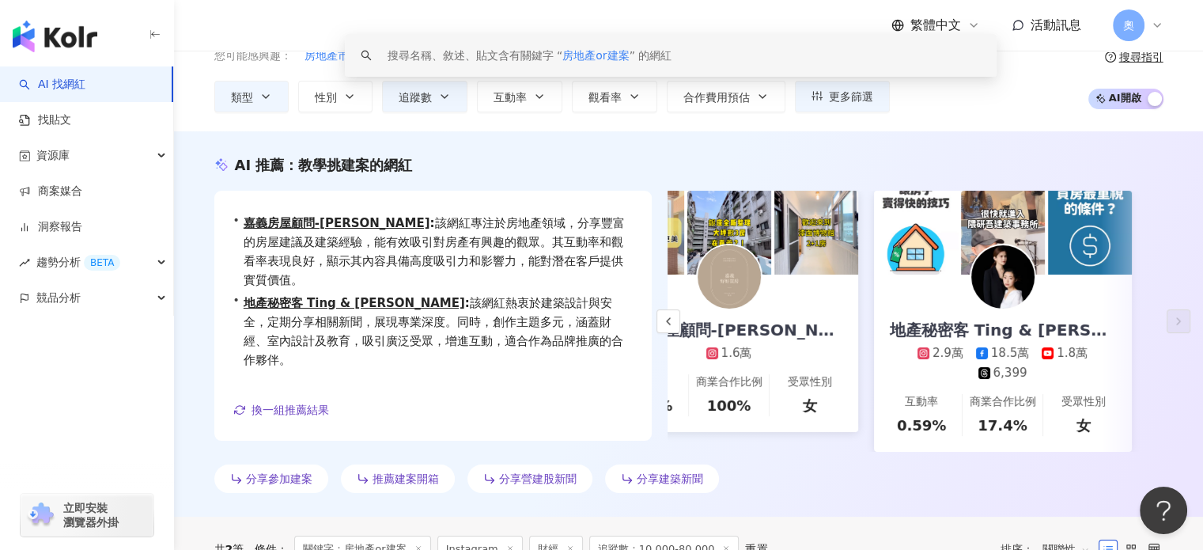
scroll to position [0, 340]
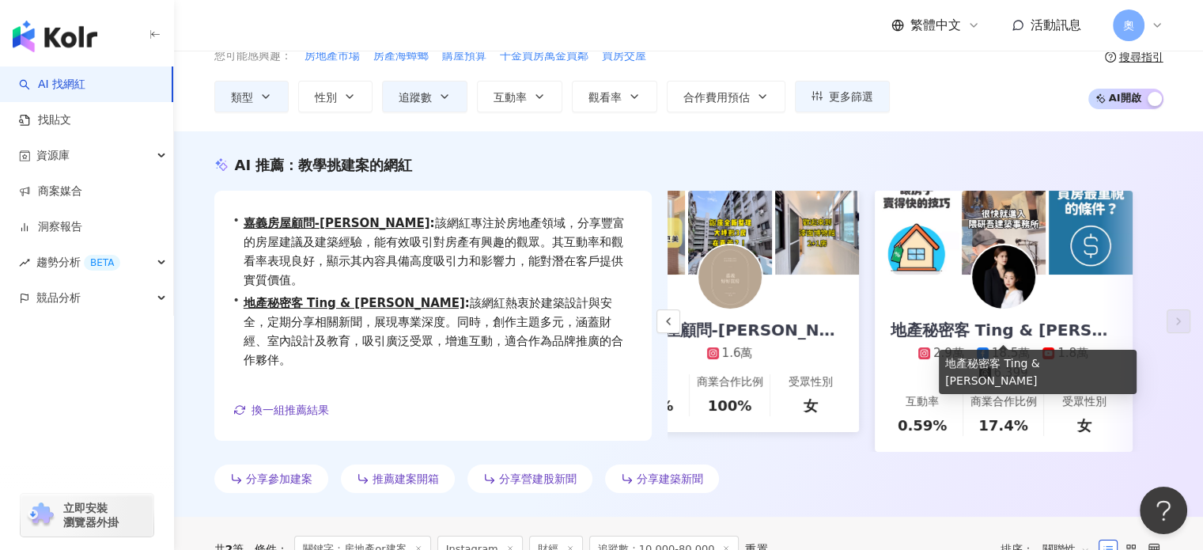
click at [1103, 322] on div "地產秘密客 Ting & Sam" at bounding box center [1004, 330] width 258 height 22
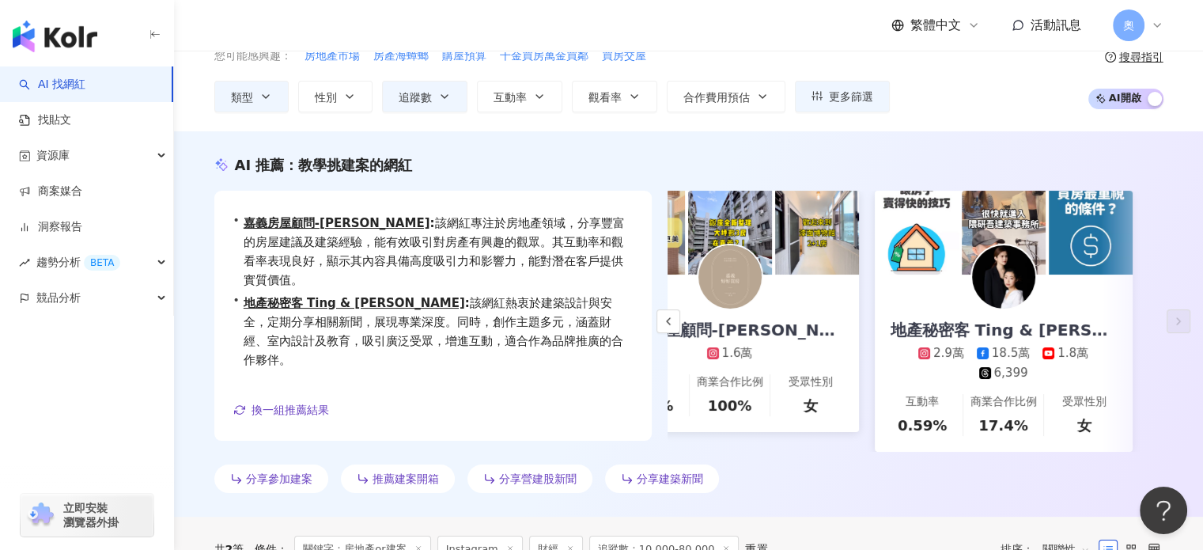
scroll to position [0, 0]
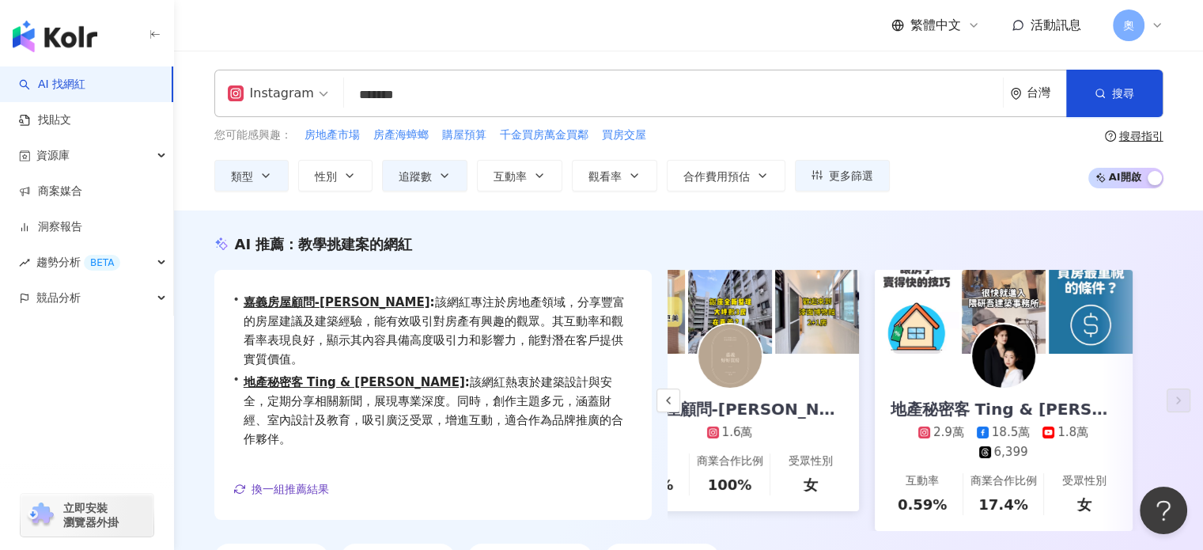
click at [675, 19] on div "繁體中文 活動訊息 奧" at bounding box center [688, 25] width 949 height 51
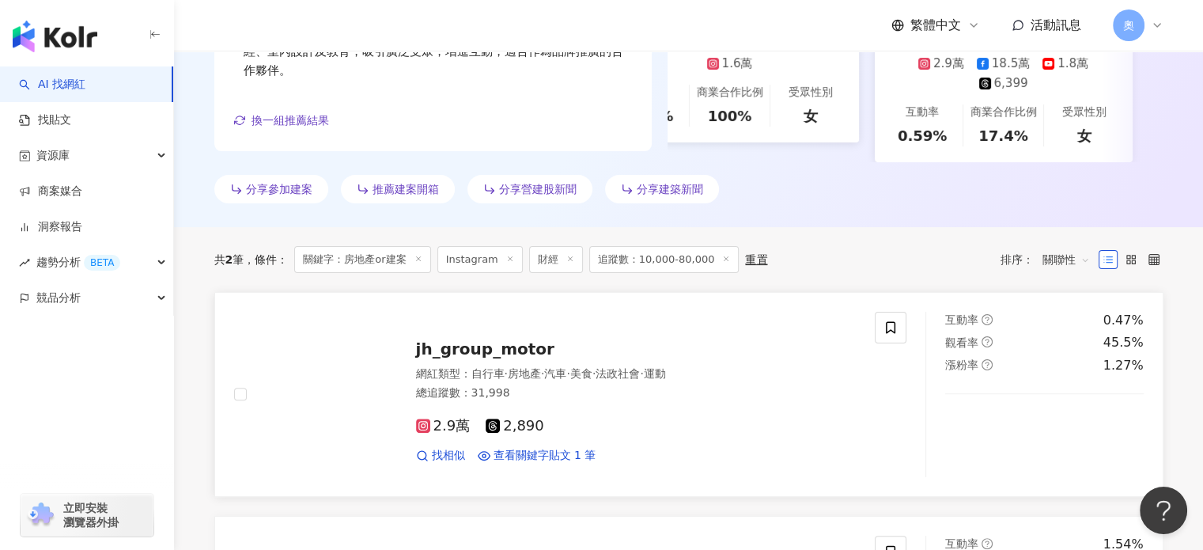
scroll to position [396, 0]
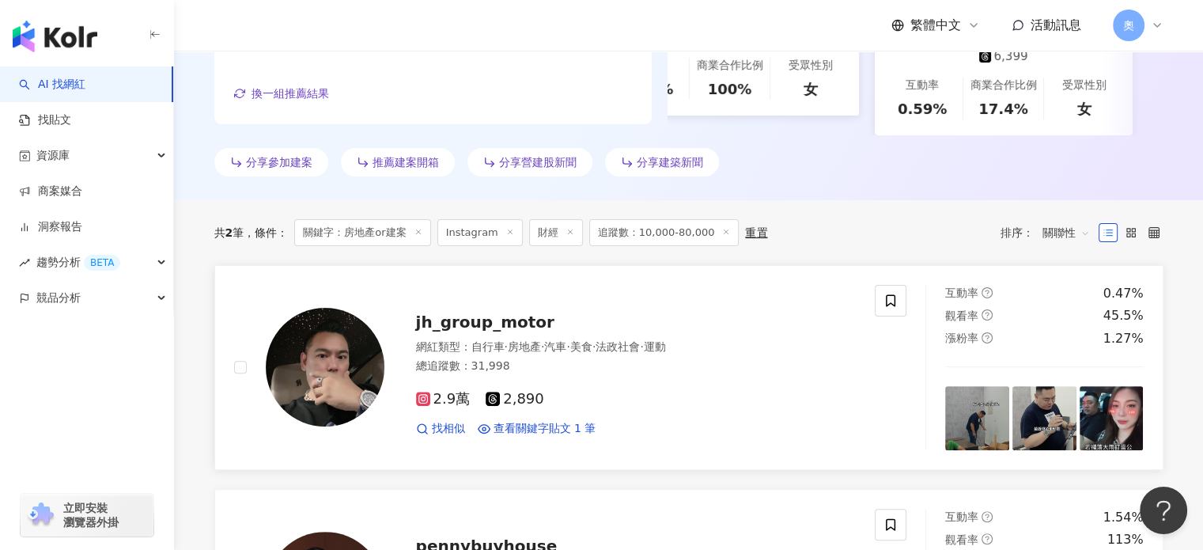
click at [482, 332] on span "jh_group_motor" at bounding box center [485, 322] width 138 height 19
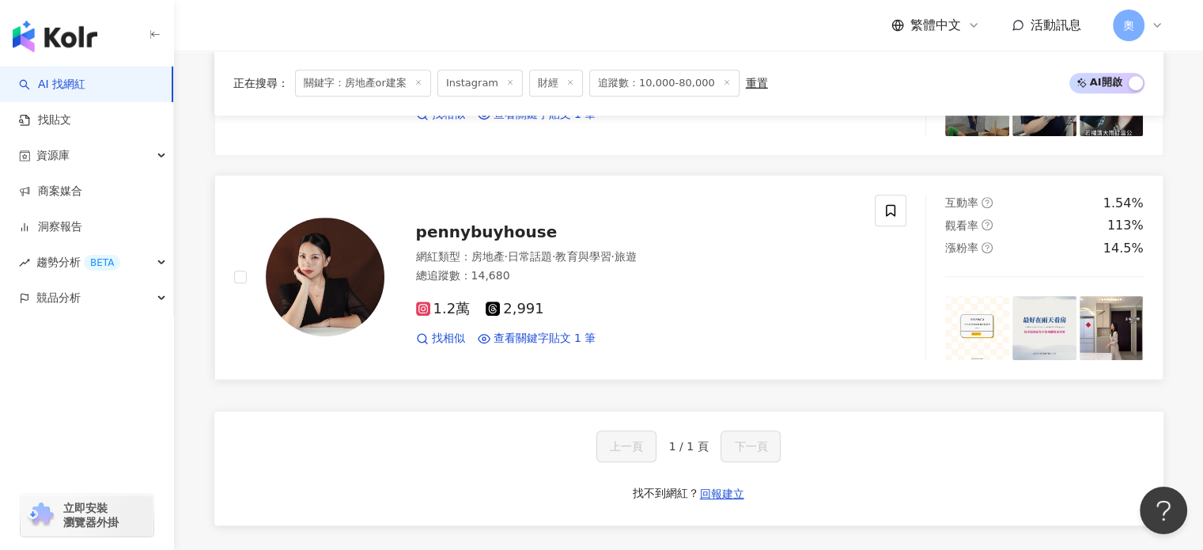
scroll to position [712, 0]
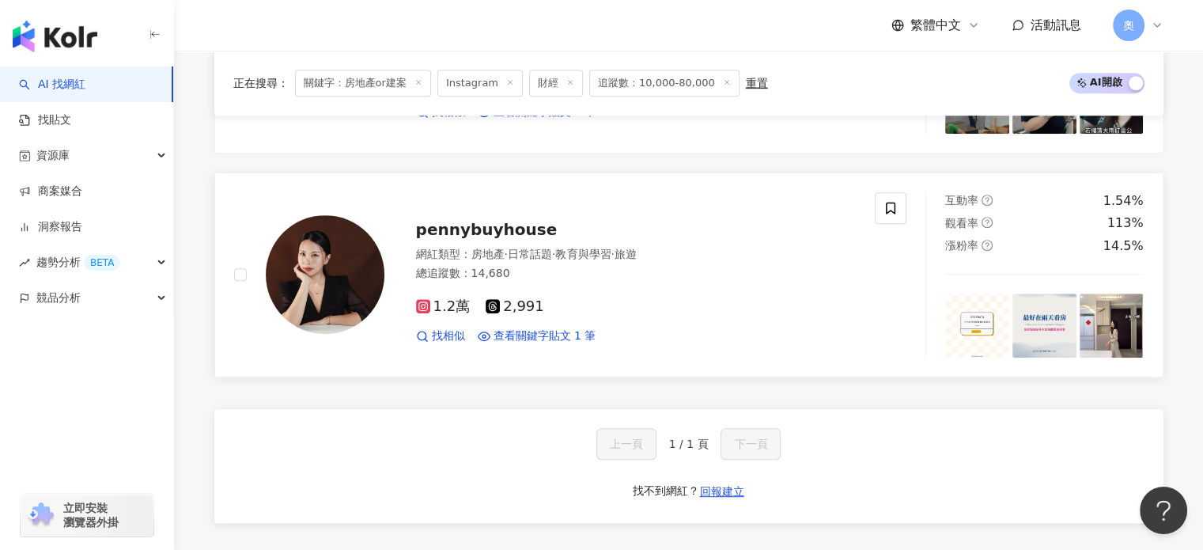
click at [498, 239] on span "pennybuyhouse" at bounding box center [487, 229] width 142 height 19
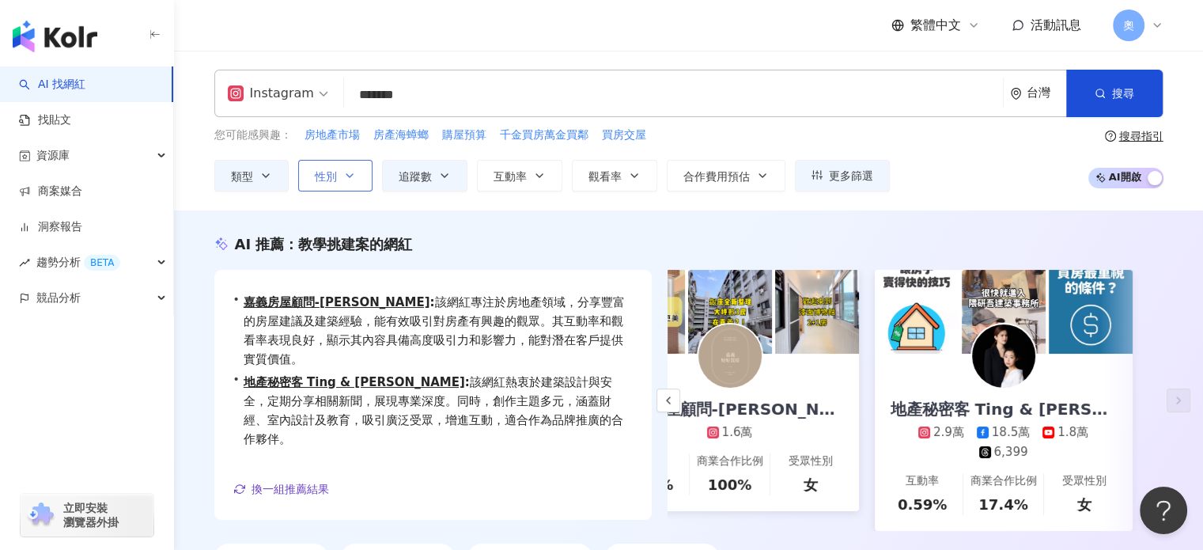
click at [346, 175] on icon "button" at bounding box center [349, 175] width 13 height 13
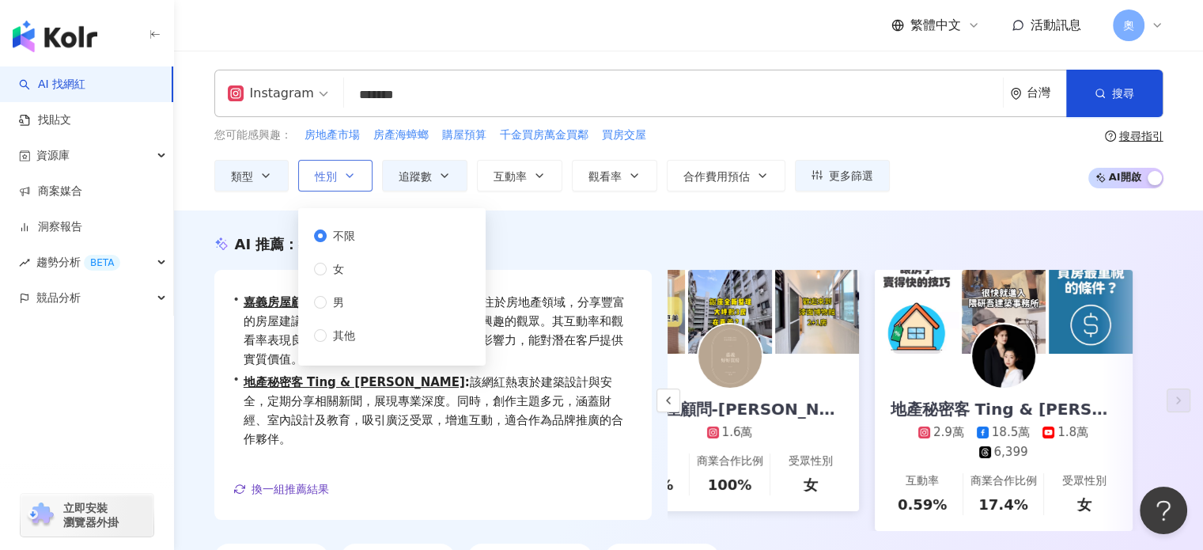
click at [346, 175] on icon "button" at bounding box center [349, 175] width 13 height 13
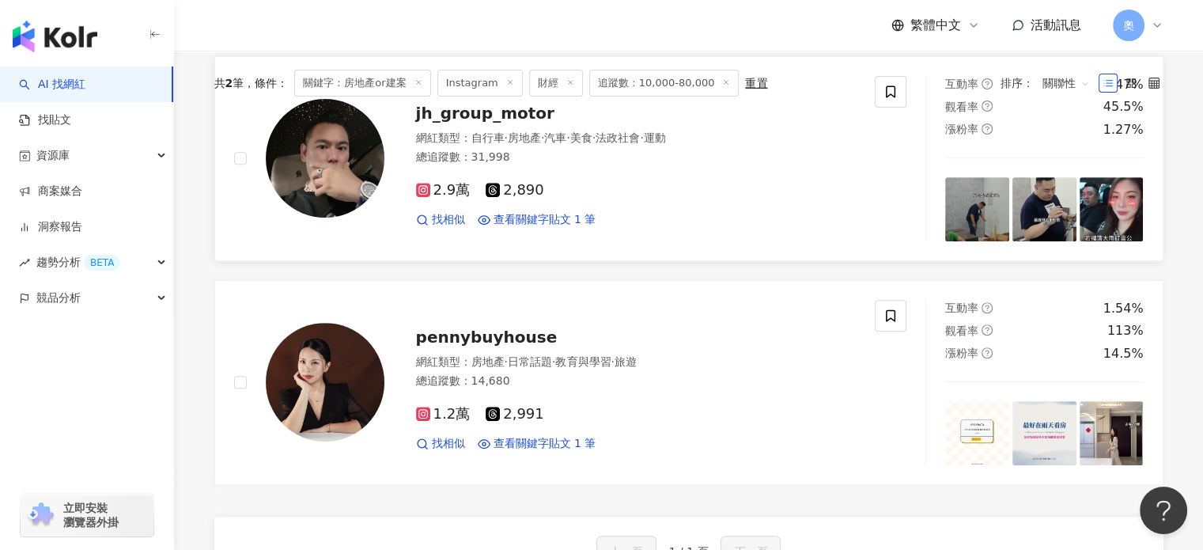
scroll to position [396, 0]
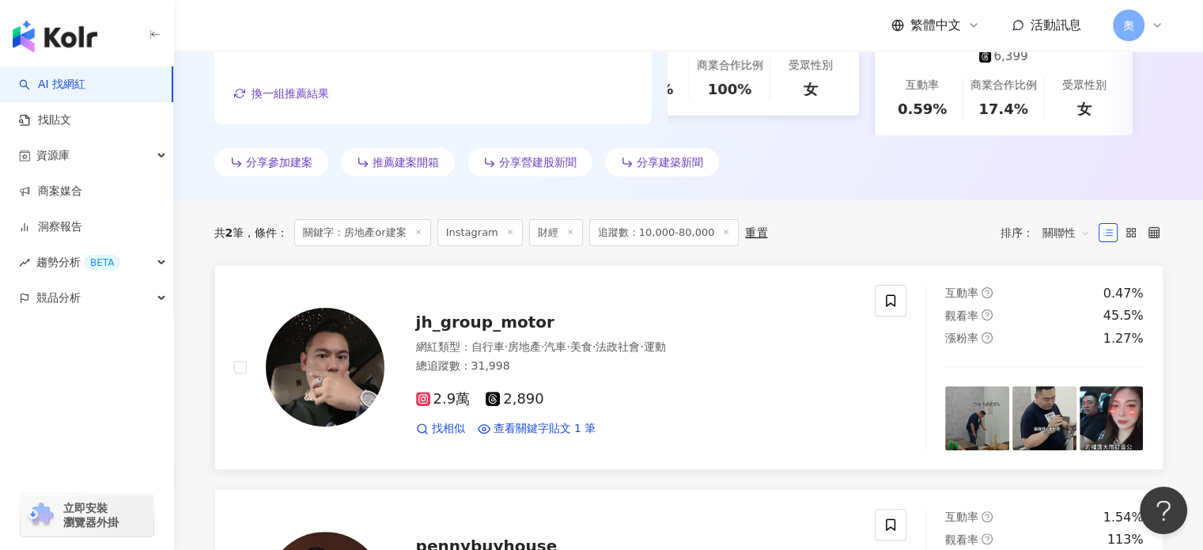
click at [532, 353] on span "房地產" at bounding box center [524, 346] width 33 height 13
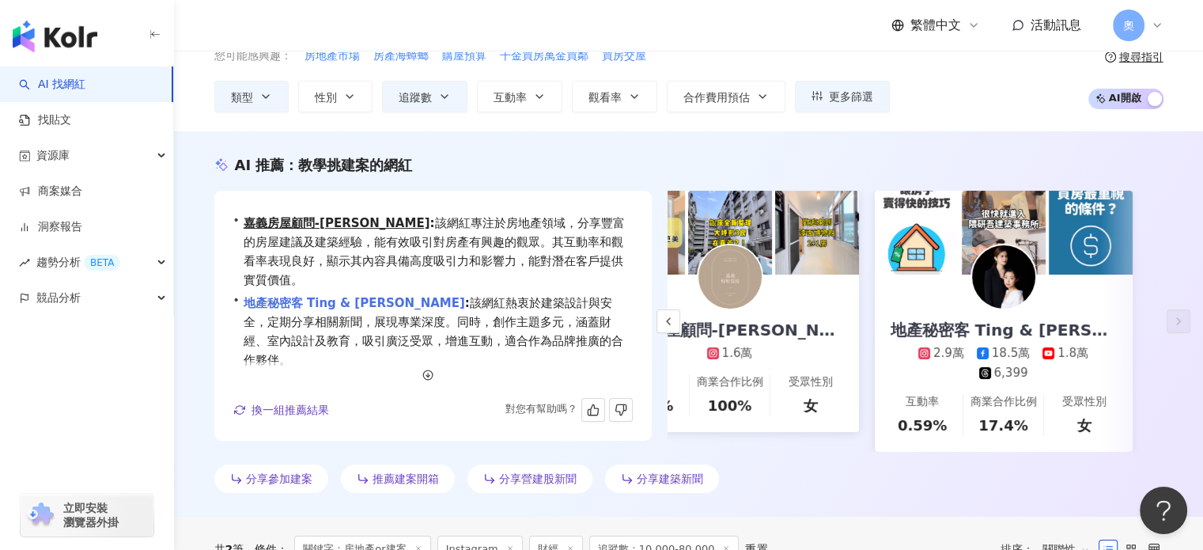
scroll to position [0, 0]
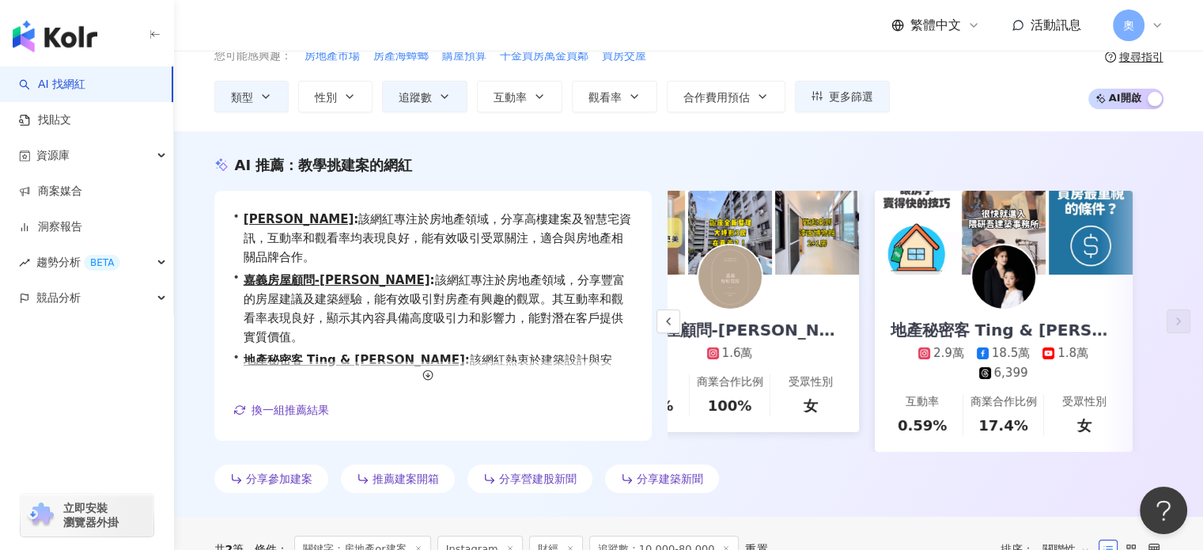
click at [810, 282] on div "嘉義房屋顧問-陳鴻 1.6萬" at bounding box center [730, 318] width 258 height 87
click at [983, 351] on icon at bounding box center [983, 353] width 12 height 12
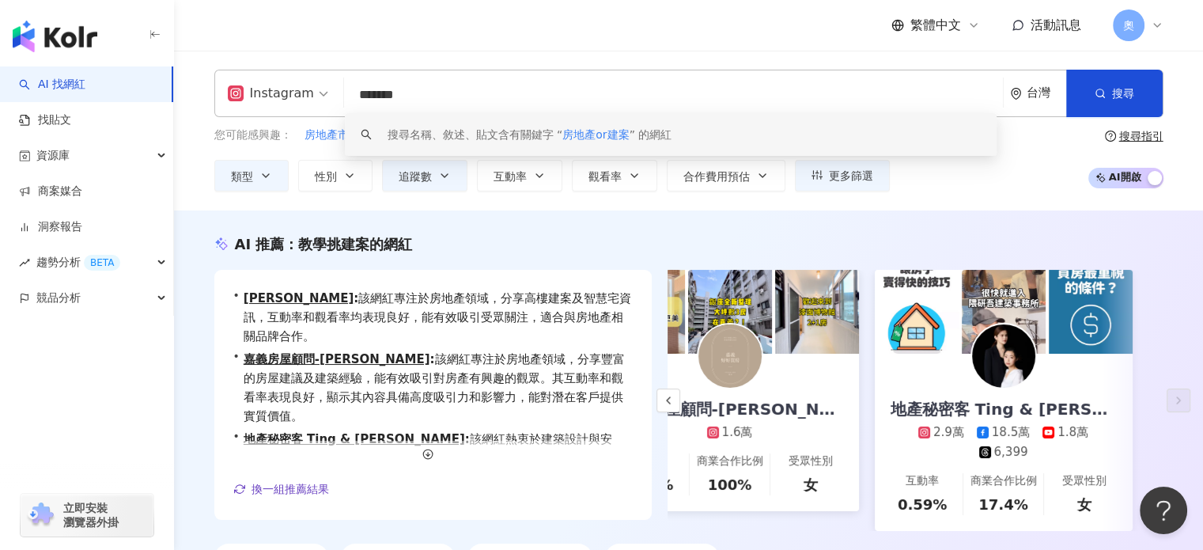
drag, startPoint x: 391, startPoint y: 97, endPoint x: 437, endPoint y: 97, distance: 45.9
click at [437, 97] on input "*******" at bounding box center [674, 95] width 646 height 30
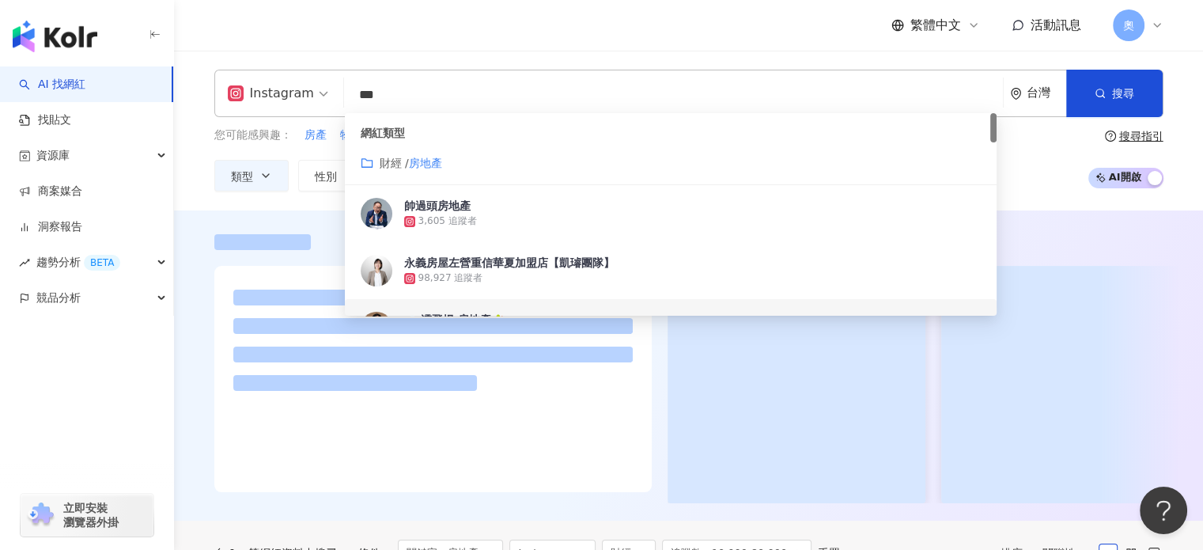
type input "***"
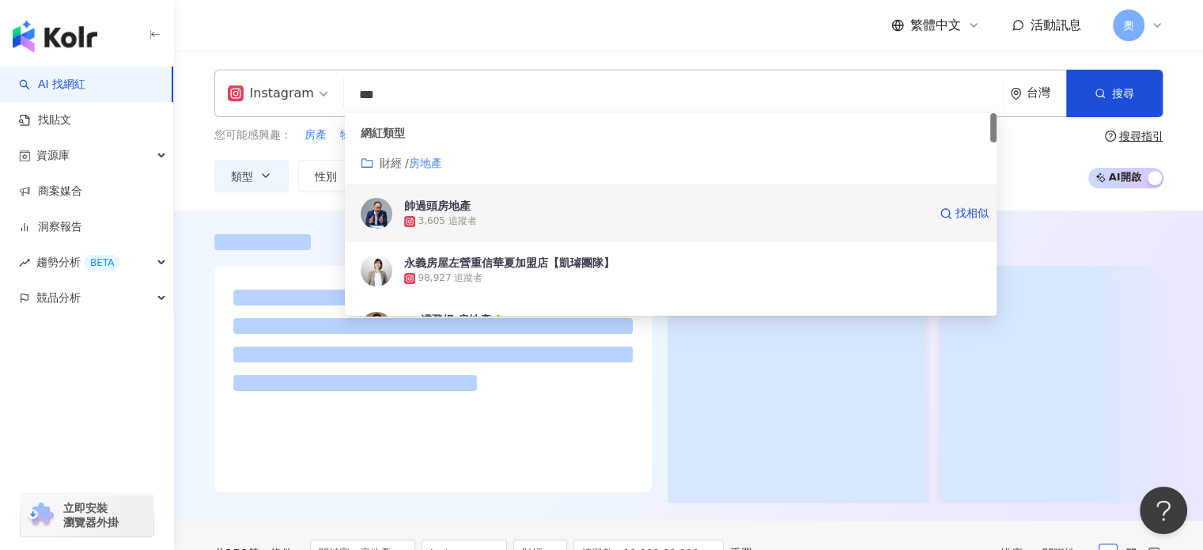
click at [1038, 213] on div at bounding box center [688, 365] width 1029 height 310
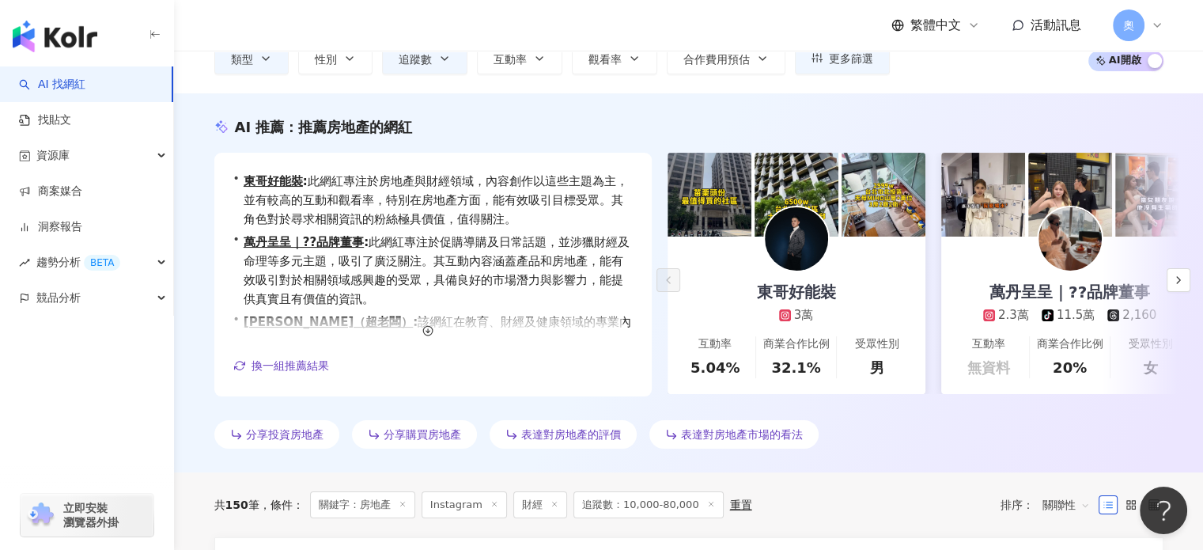
scroll to position [158, 0]
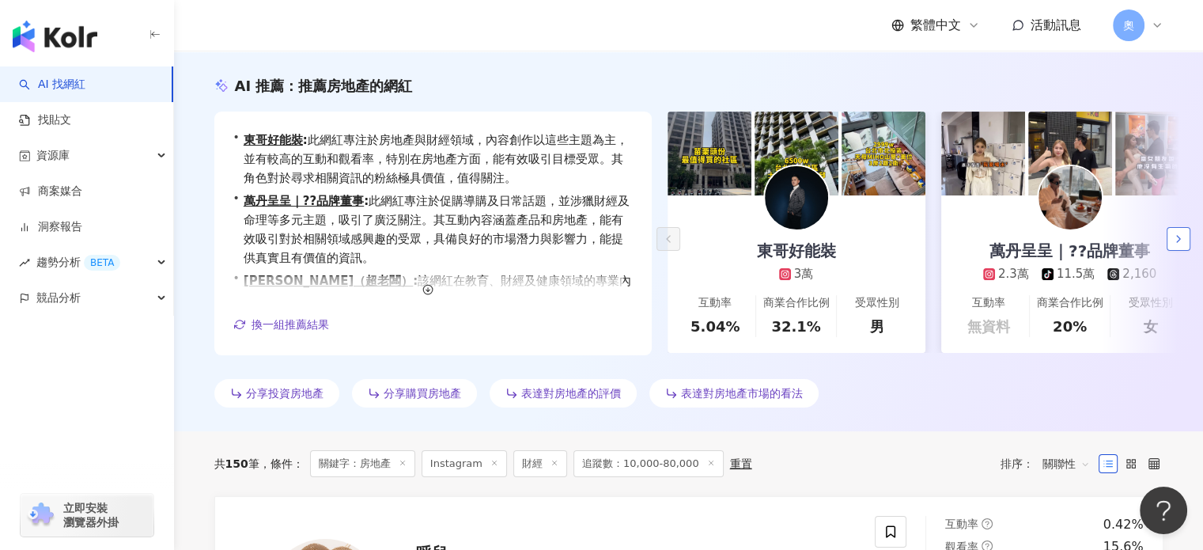
click at [1184, 244] on icon "button" at bounding box center [1179, 239] width 13 height 13
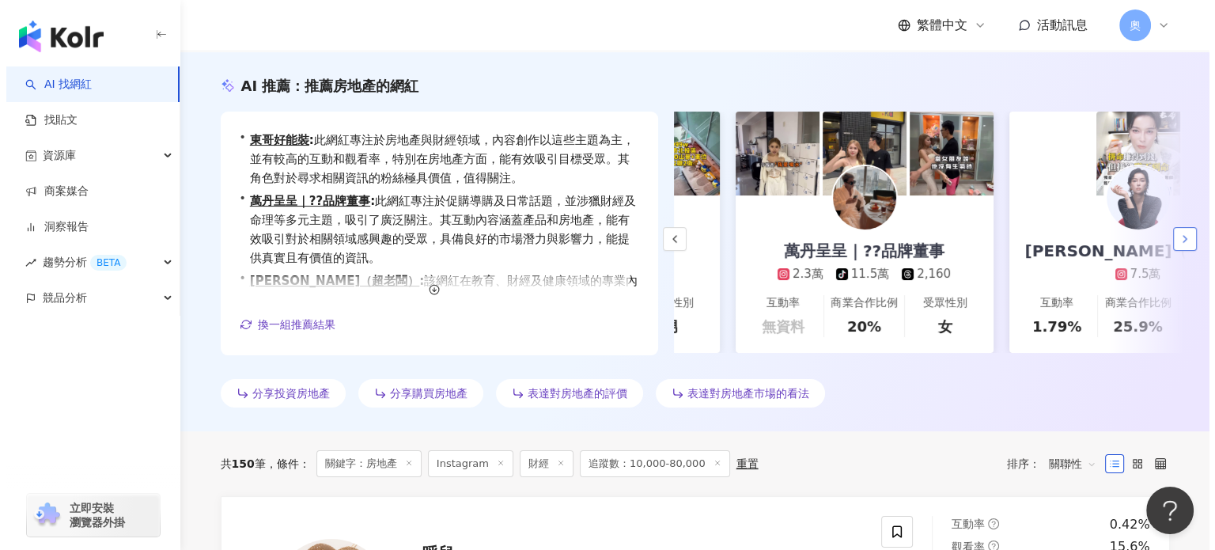
scroll to position [0, 274]
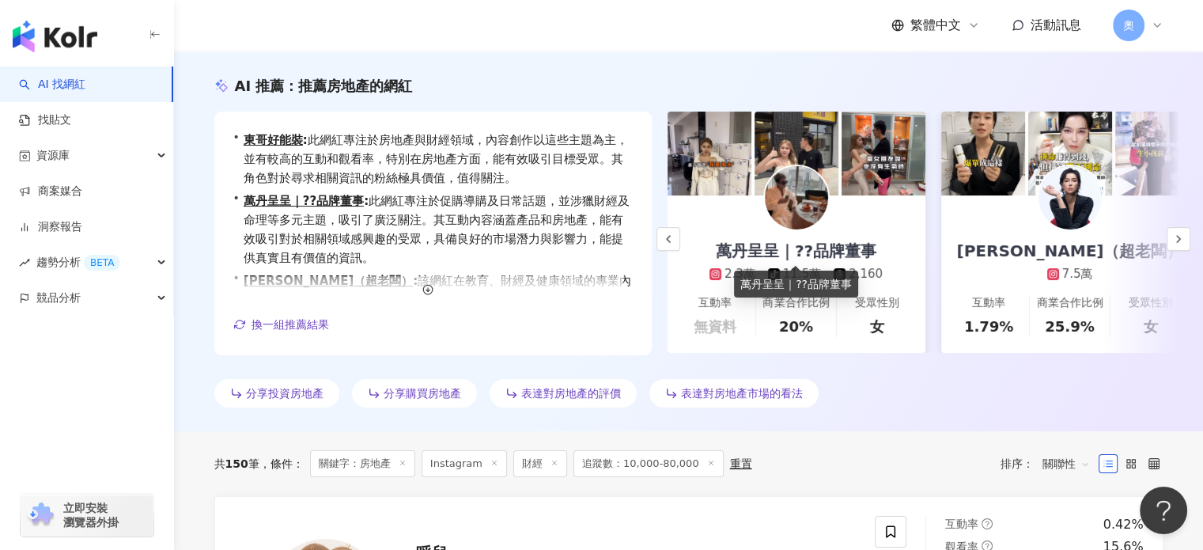
click at [770, 250] on div "萬丹呈呈｜??品牌董事" at bounding box center [796, 251] width 192 height 22
click at [709, 243] on div "萬丹呈呈｜??品牌董事" at bounding box center [796, 251] width 192 height 22
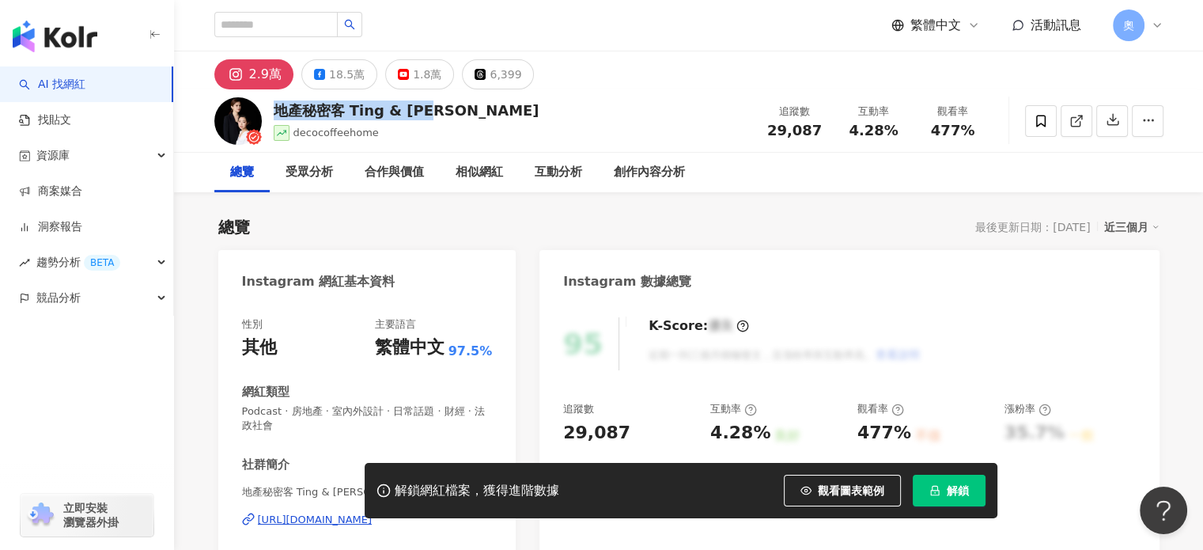
drag, startPoint x: 316, startPoint y: 112, endPoint x: 278, endPoint y: 110, distance: 38.8
click at [278, 110] on div "地產秘密客 Ting & Sam decocoffeehome 追蹤數 29,087 互動率 4.28% 觀看率 477%" at bounding box center [689, 120] width 1013 height 63
drag, startPoint x: 241, startPoint y: 73, endPoint x: 251, endPoint y: 78, distance: 11.7
click at [251, 78] on div "2.9萬" at bounding box center [265, 74] width 32 height 22
click at [248, 69] on button "2.9萬" at bounding box center [253, 74] width 79 height 30
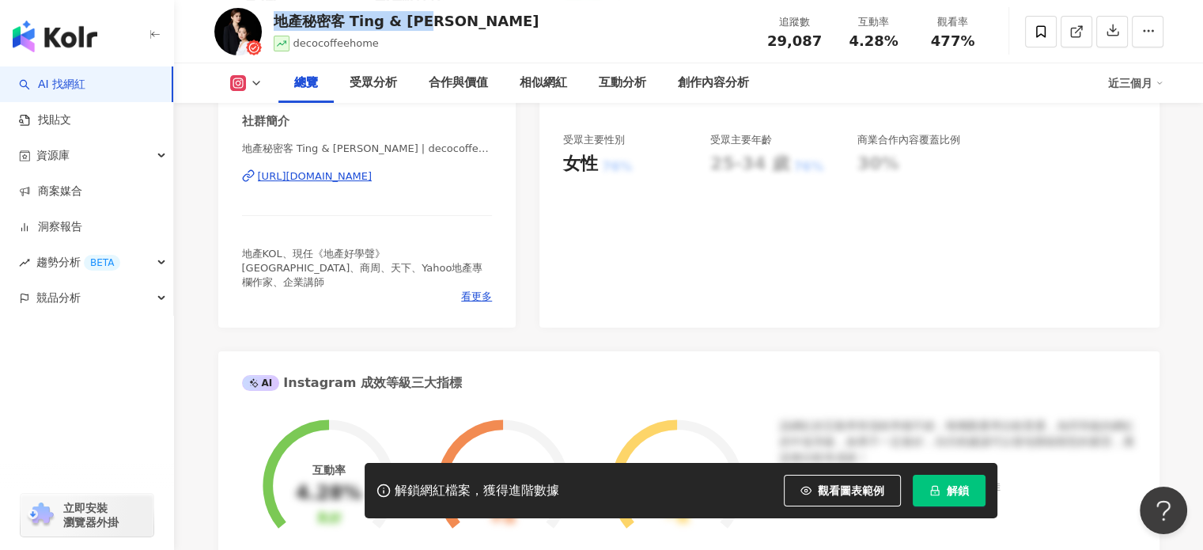
scroll to position [316, 0]
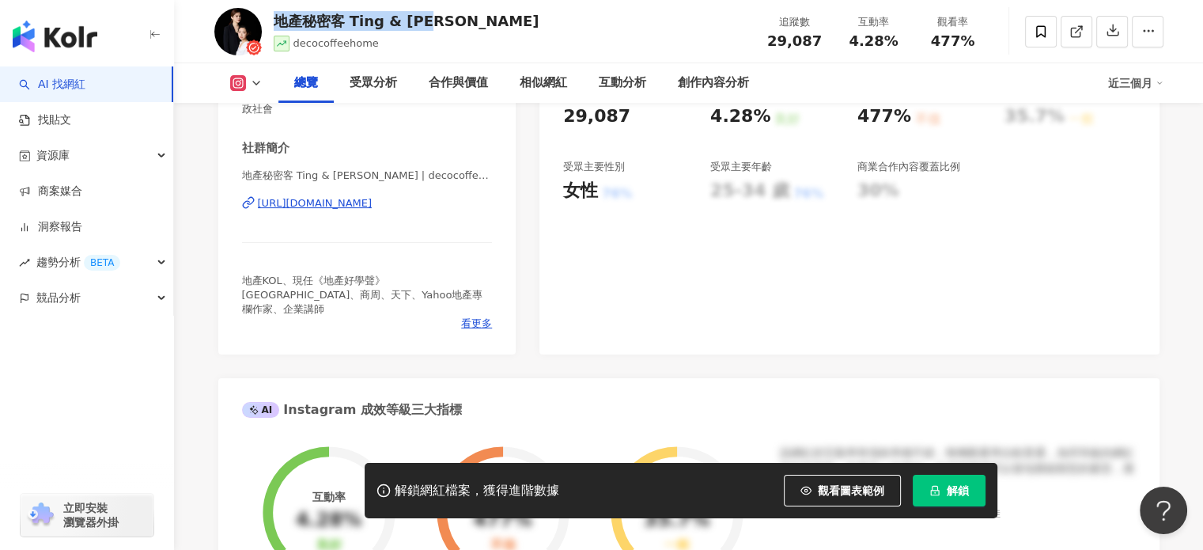
click at [362, 201] on div "https://www.instagram.com/decocoffeehome/" at bounding box center [315, 203] width 115 height 14
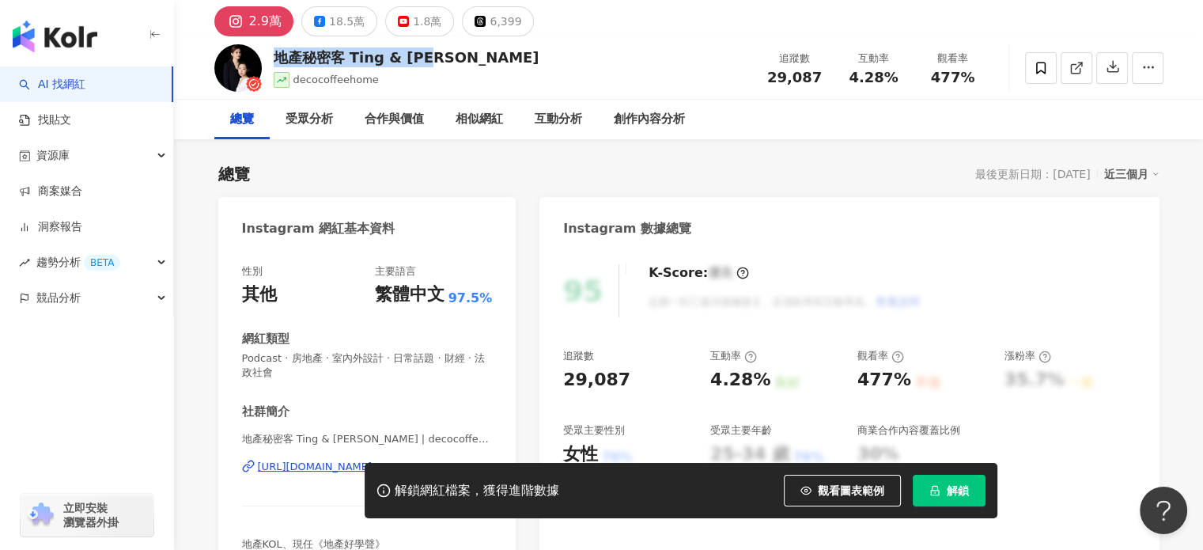
scroll to position [0, 0]
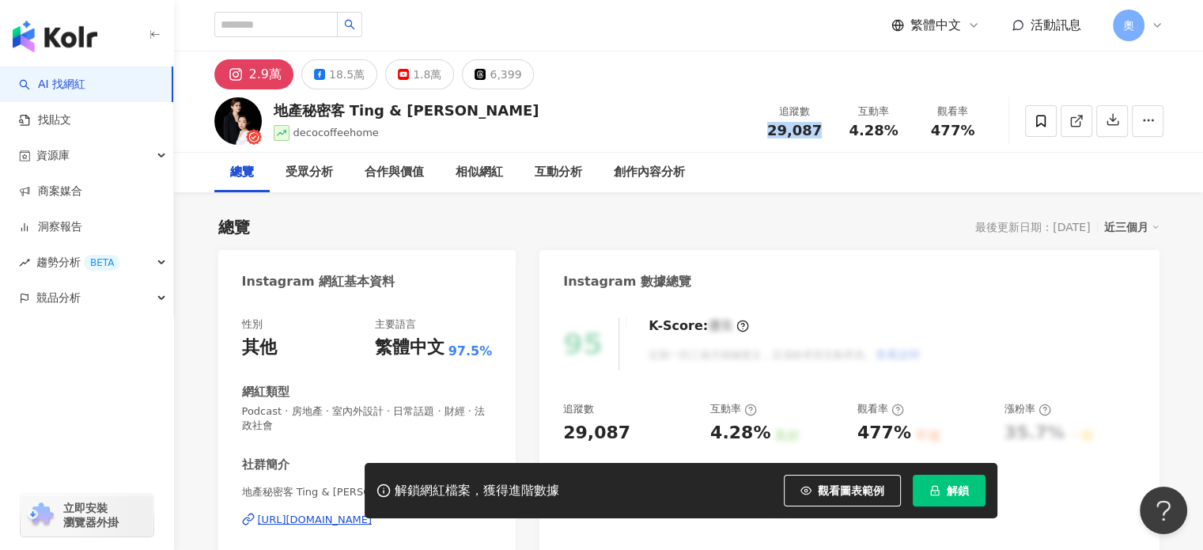
drag, startPoint x: 763, startPoint y: 135, endPoint x: 821, endPoint y: 135, distance: 57.8
click at [821, 135] on div "追蹤數 29,087" at bounding box center [795, 121] width 79 height 34
copy span "29,087"
click at [874, 130] on span "4.28%" at bounding box center [873, 131] width 49 height 16
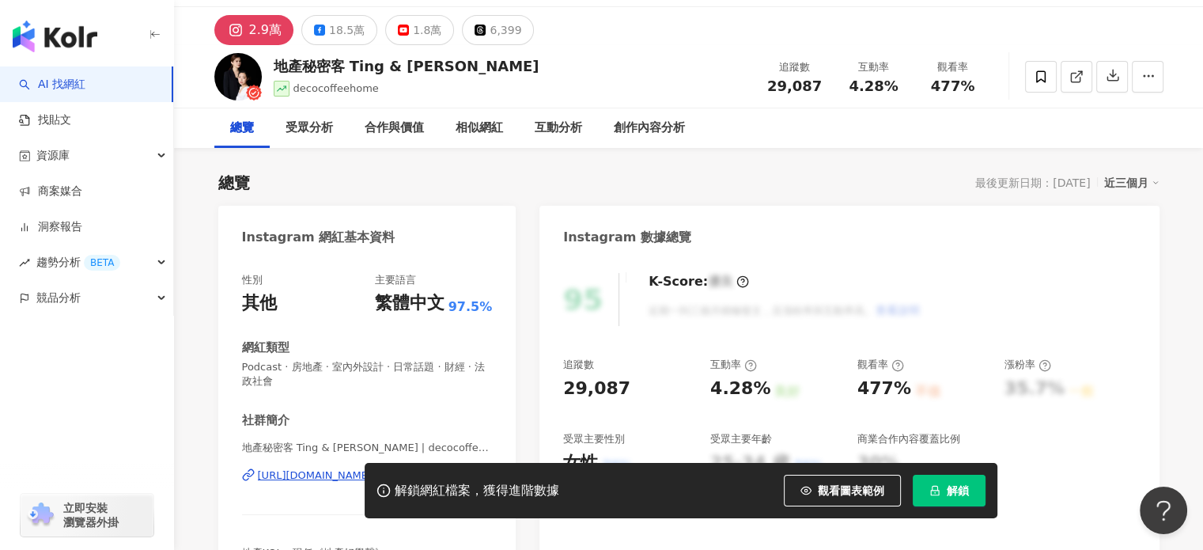
scroll to position [79, 0]
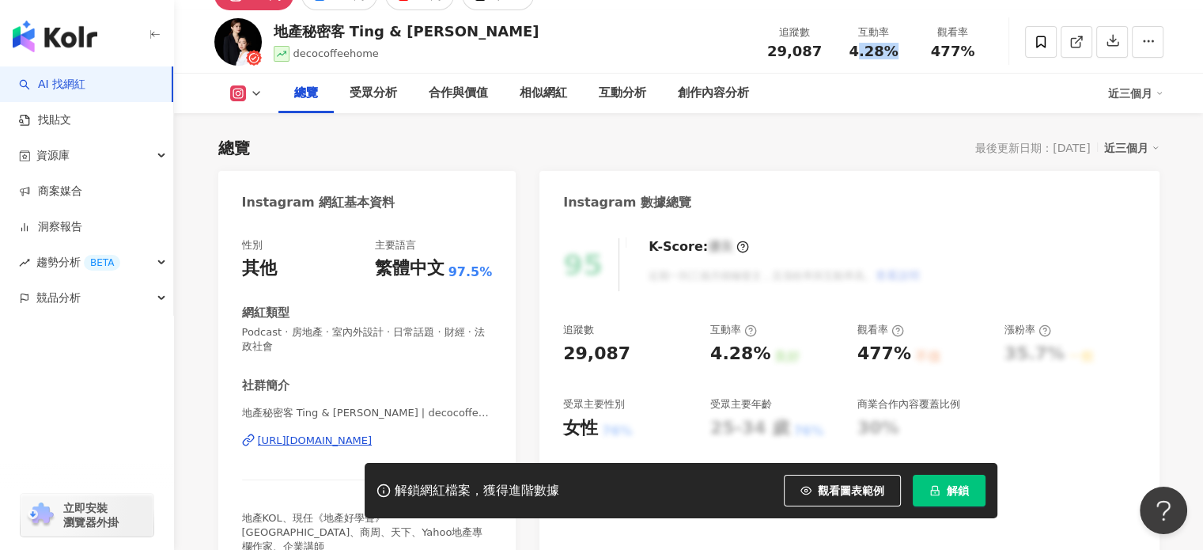
drag, startPoint x: 859, startPoint y: 51, endPoint x: 900, endPoint y: 50, distance: 40.4
click at [900, 50] on div "4.28%" at bounding box center [874, 52] width 60 height 16
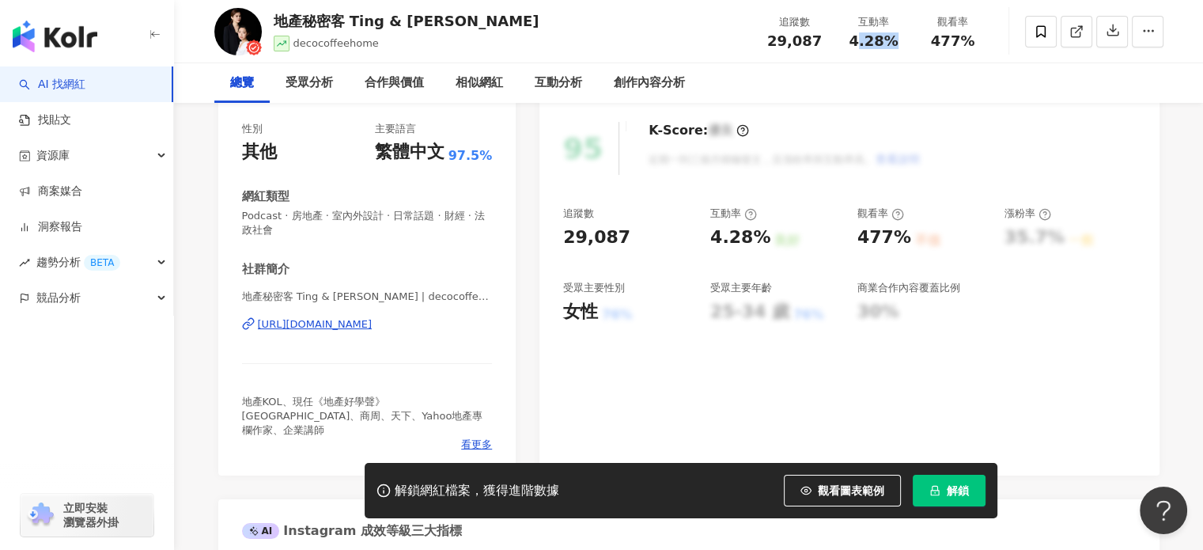
scroll to position [0, 0]
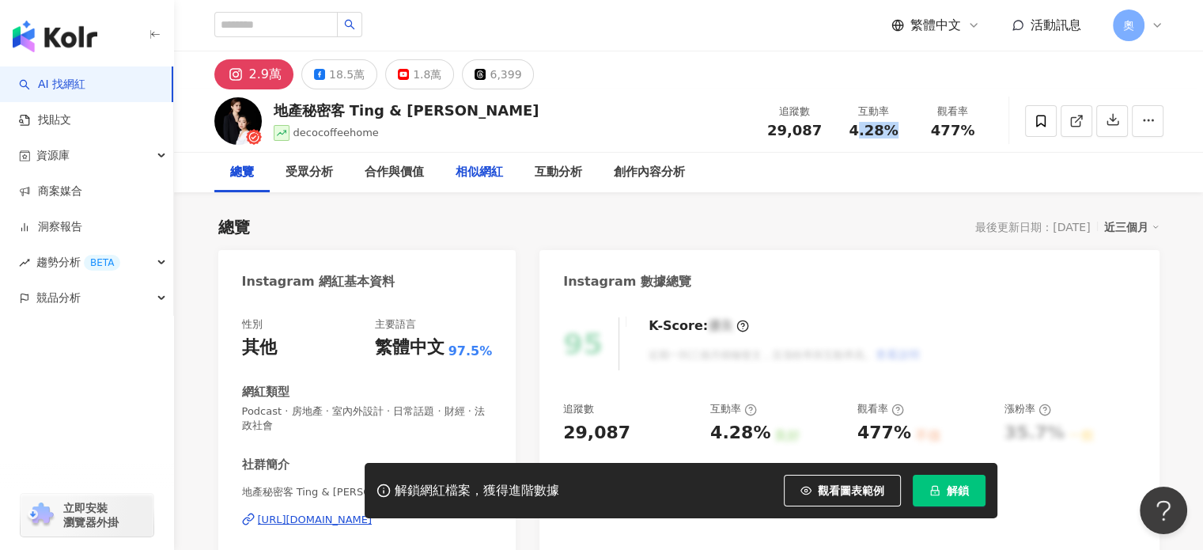
click at [476, 166] on div "相似網紅" at bounding box center [479, 172] width 47 height 19
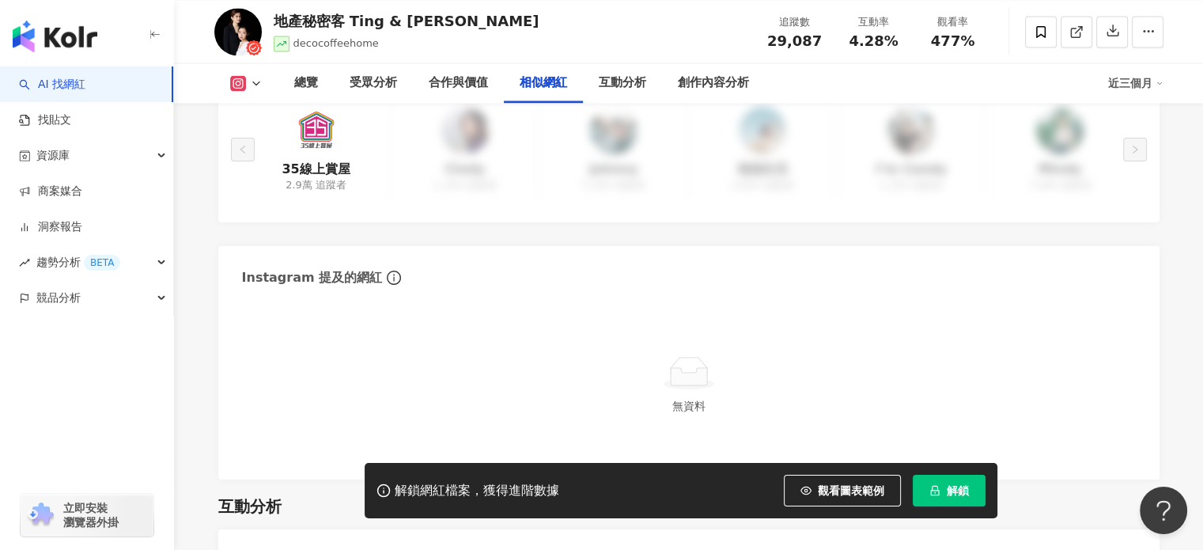
scroll to position [2592, 0]
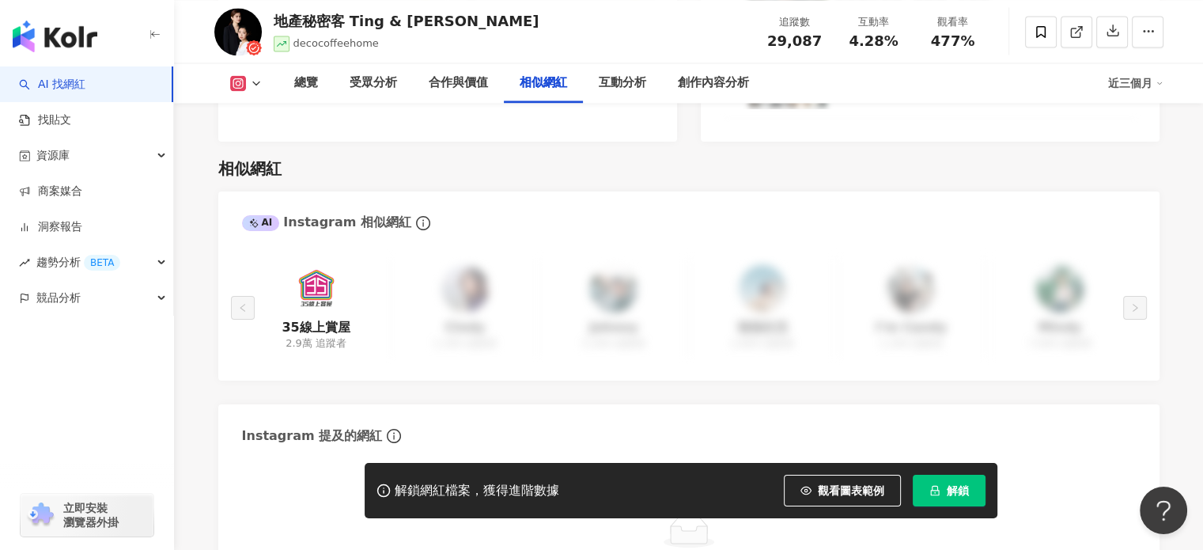
click at [260, 218] on span at bounding box center [254, 222] width 11 height 9
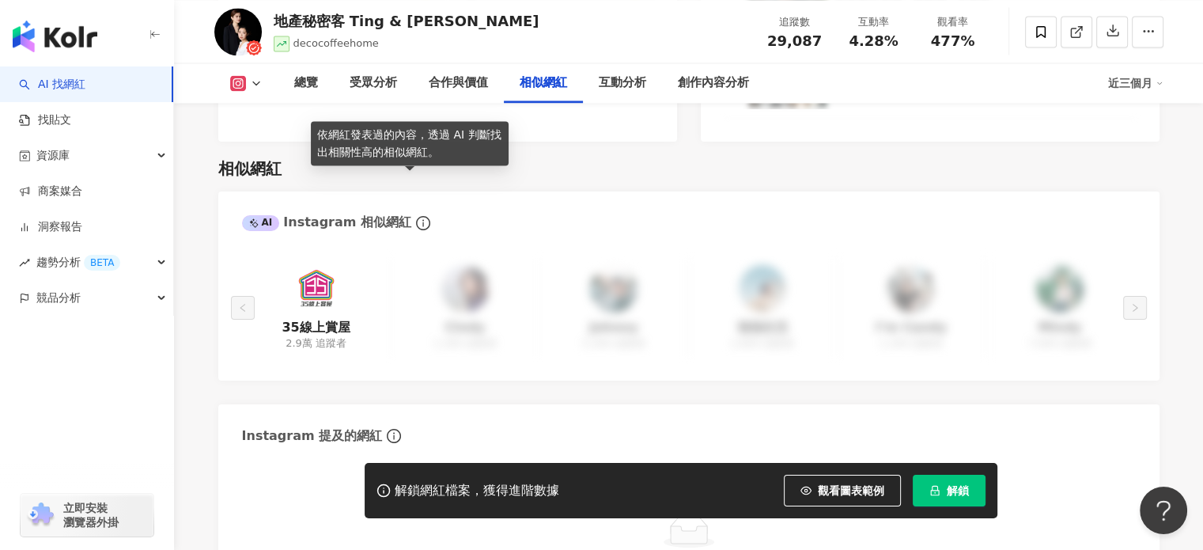
click at [416, 216] on icon "info-circle" at bounding box center [423, 223] width 14 height 14
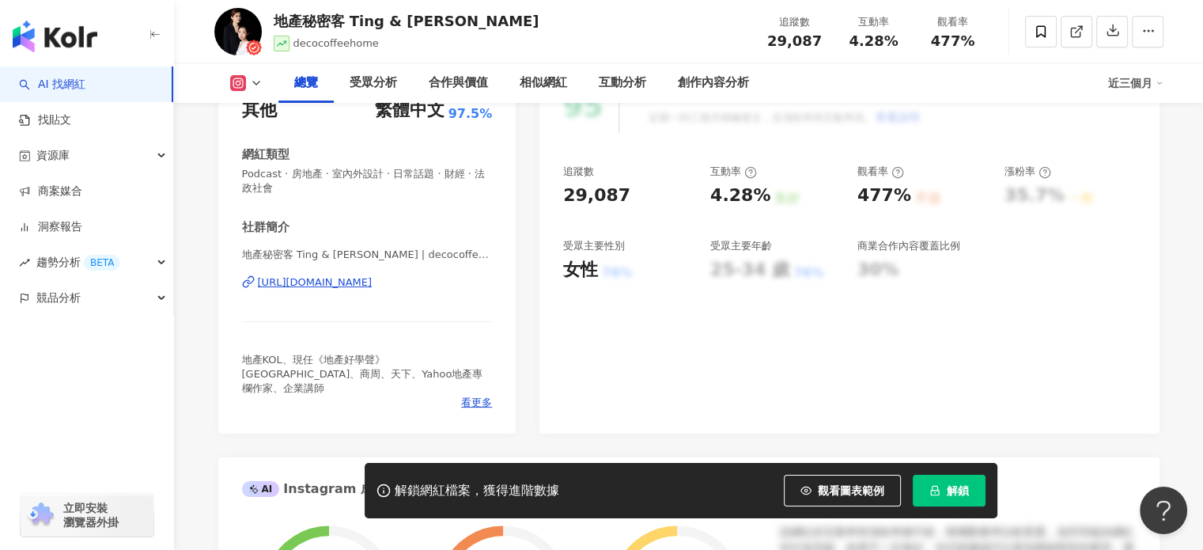
scroll to position [316, 0]
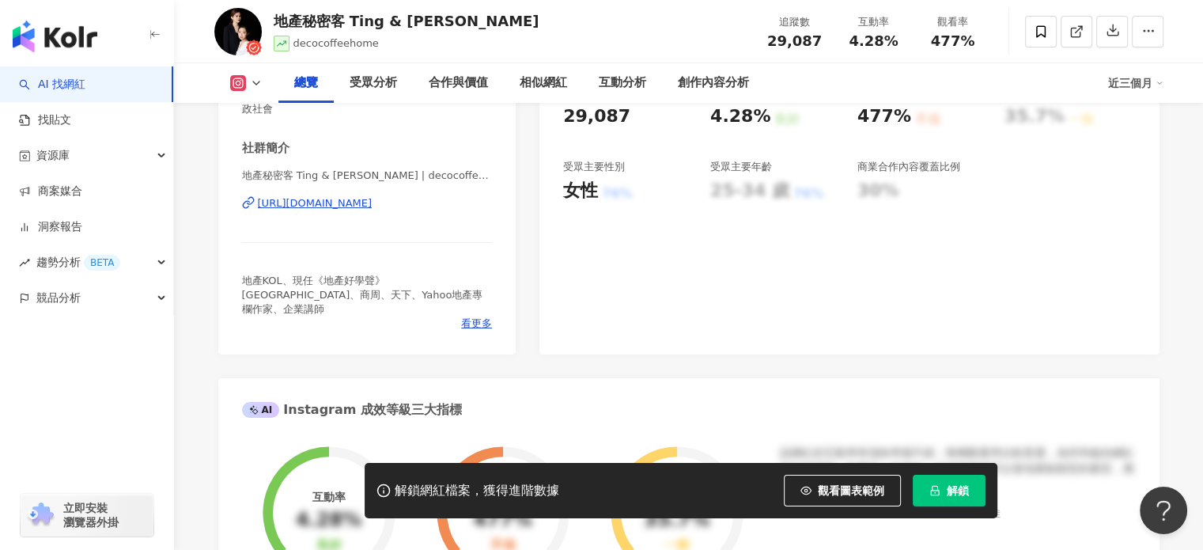
click at [478, 322] on div "性別 其他 主要語言 繁體中文 97.5% 網紅類型 Podcast · 房地產 · 室內外設計 · 日常話題 · 財經 · 法政社會 社群簡介 地產秘密客 …" at bounding box center [367, 170] width 298 height 370
click at [478, 316] on span "看更多" at bounding box center [476, 323] width 31 height 14
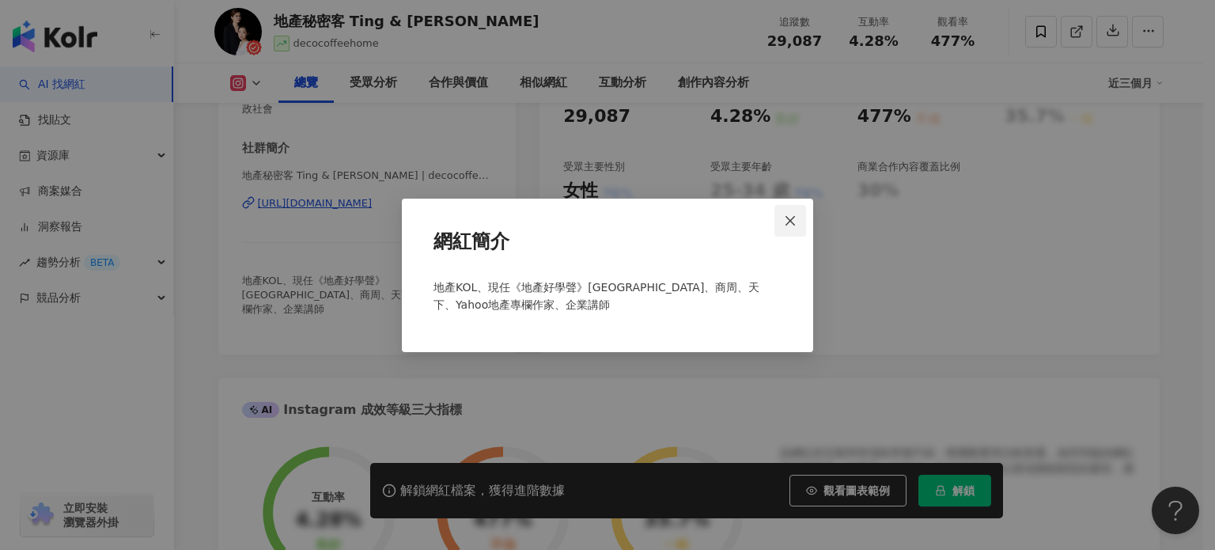
click at [786, 213] on button "Close" at bounding box center [791, 221] width 32 height 32
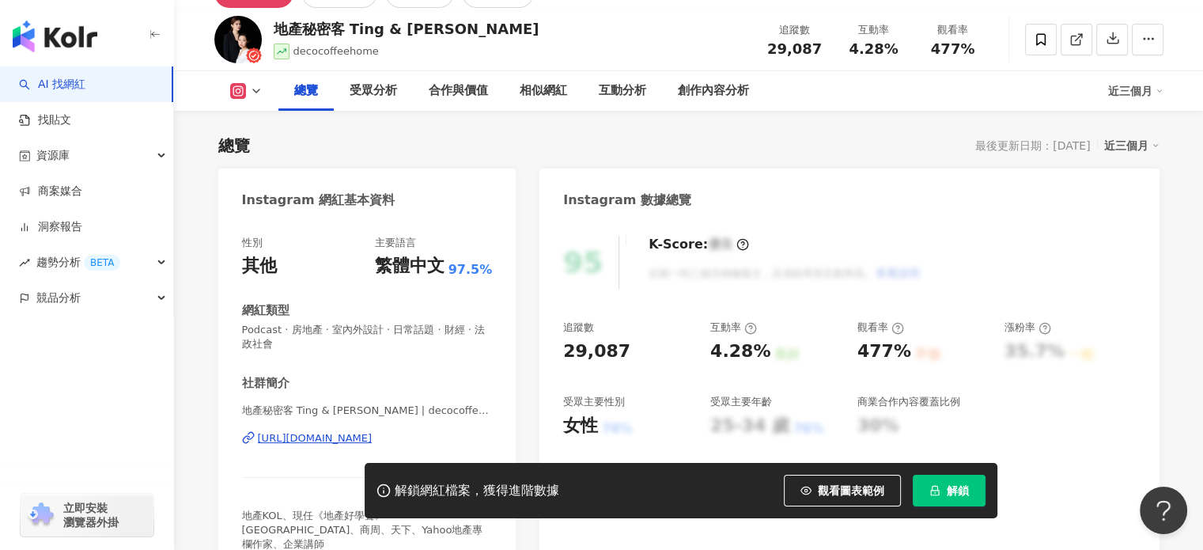
scroll to position [79, 0]
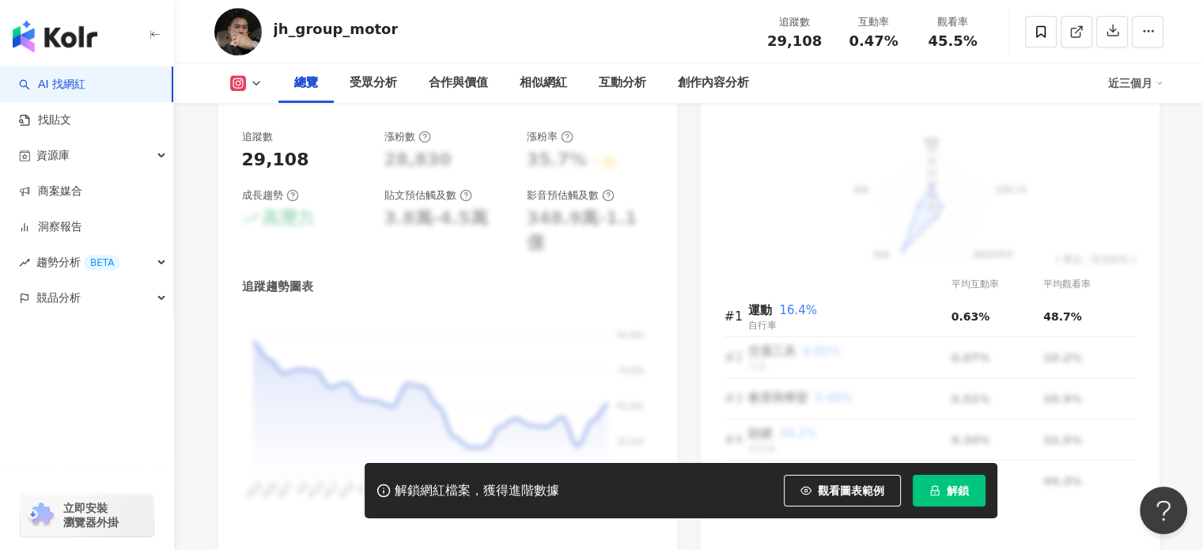
scroll to position [712, 0]
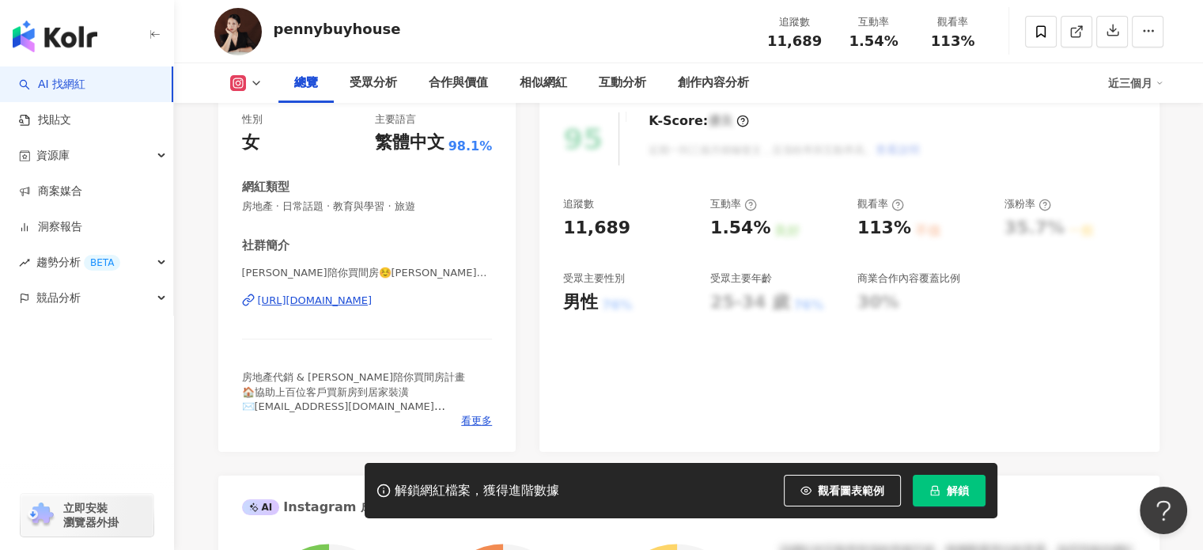
scroll to position [158, 0]
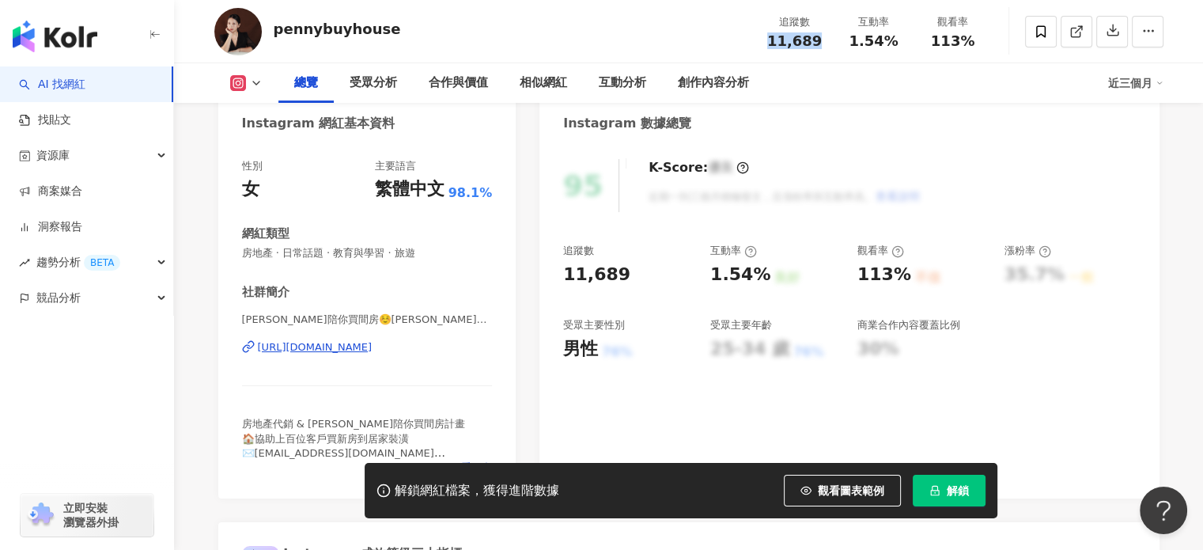
drag, startPoint x: 758, startPoint y: 37, endPoint x: 831, endPoint y: 47, distance: 73.4
click at [831, 47] on div "追蹤數 11,689" at bounding box center [795, 31] width 79 height 34
copy span "11,689"
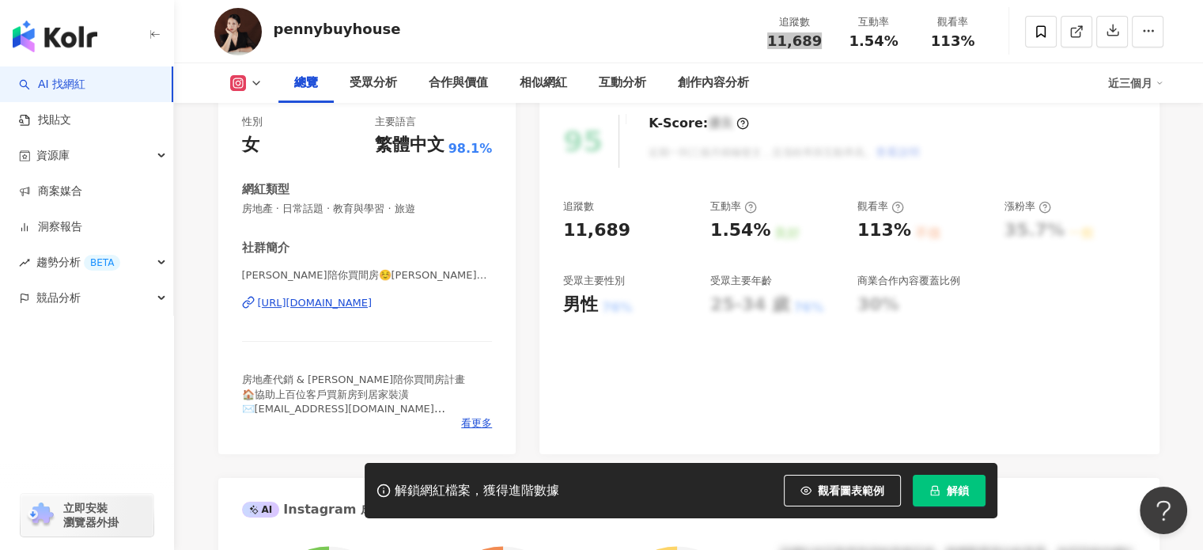
scroll to position [237, 0]
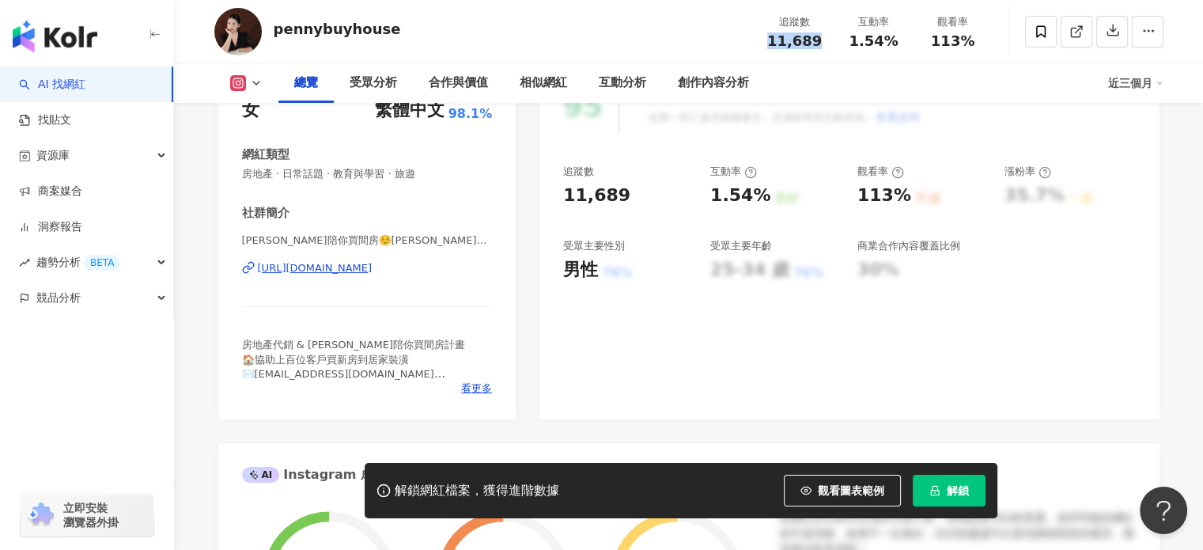
click at [361, 273] on div "https://www.instagram.com/pennybuyhouse/" at bounding box center [315, 268] width 115 height 14
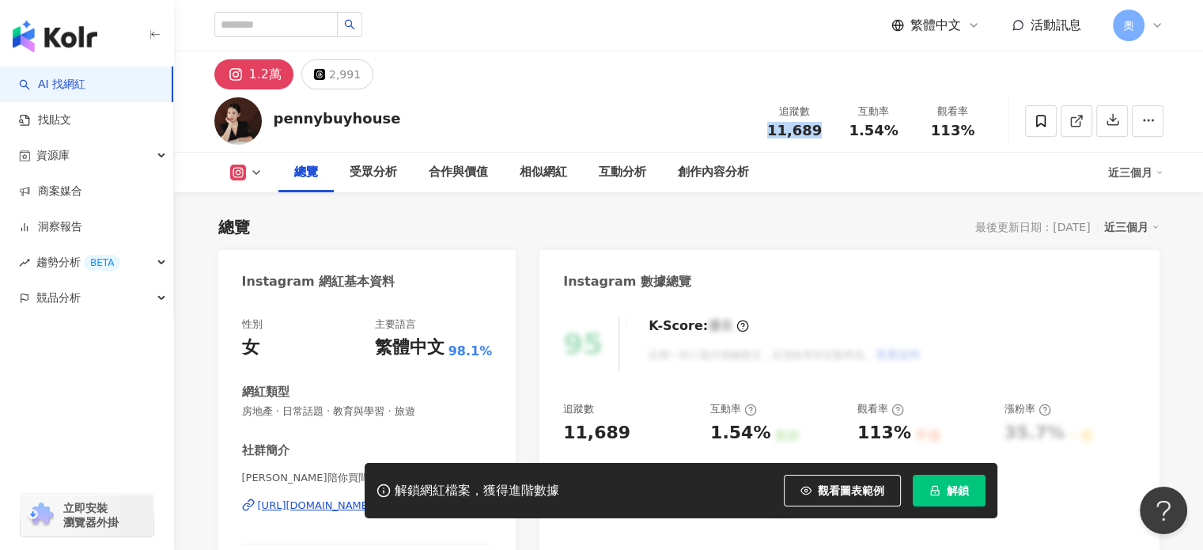
scroll to position [0, 0]
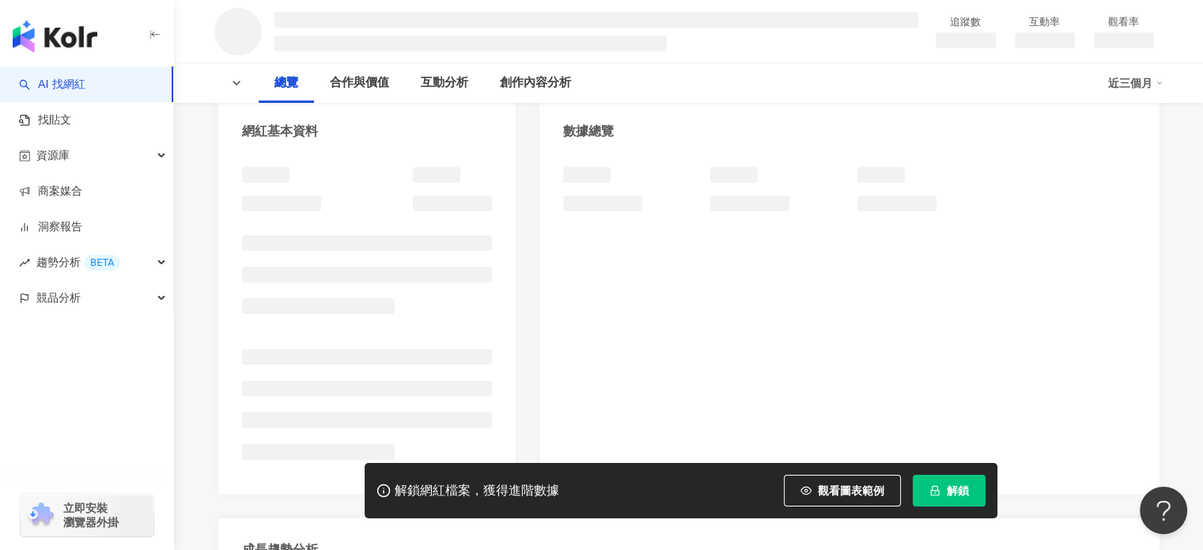
scroll to position [79, 0]
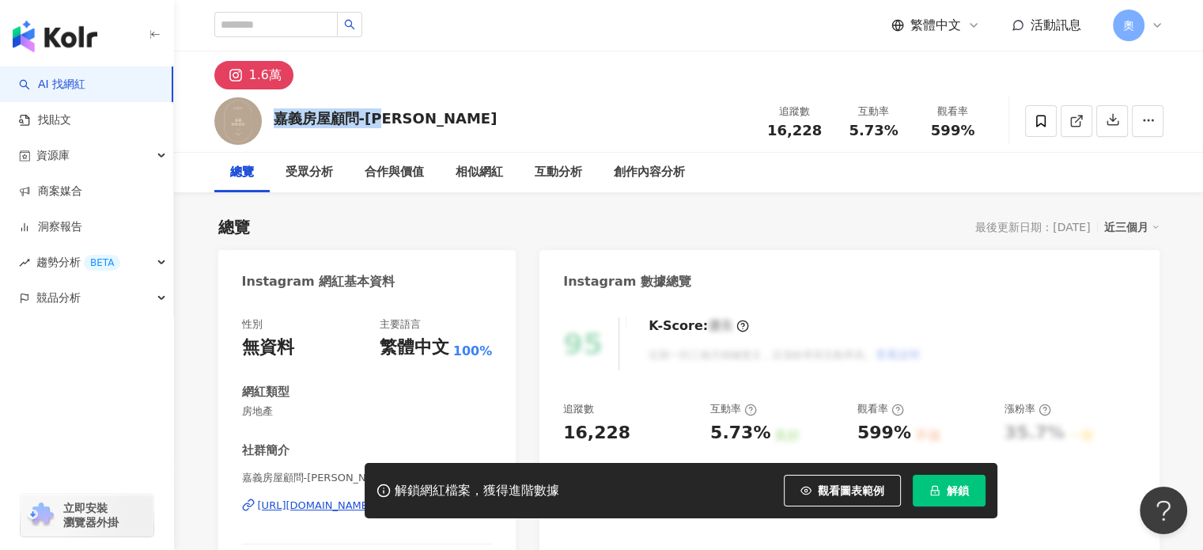
drag, startPoint x: 268, startPoint y: 114, endPoint x: 426, endPoint y: 114, distance: 158.2
click at [426, 114] on div "嘉義房屋顧問-[PERSON_NAME] 追蹤數 16,228 互動率 5.73% 觀看率 599%" at bounding box center [689, 120] width 1013 height 63
copy div "嘉義房屋顧問-[PERSON_NAME]"
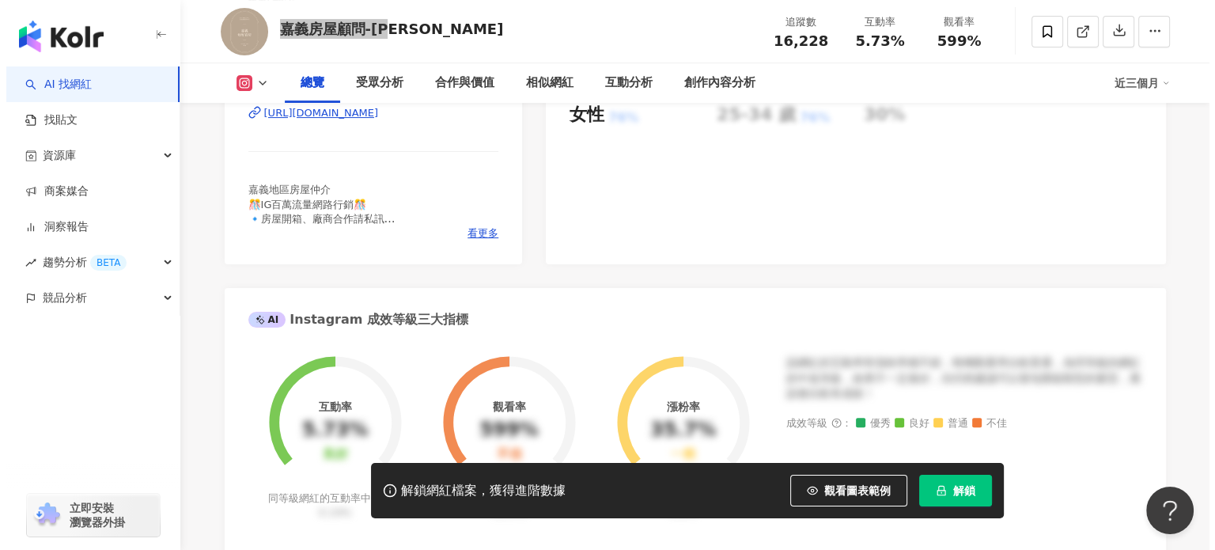
scroll to position [396, 0]
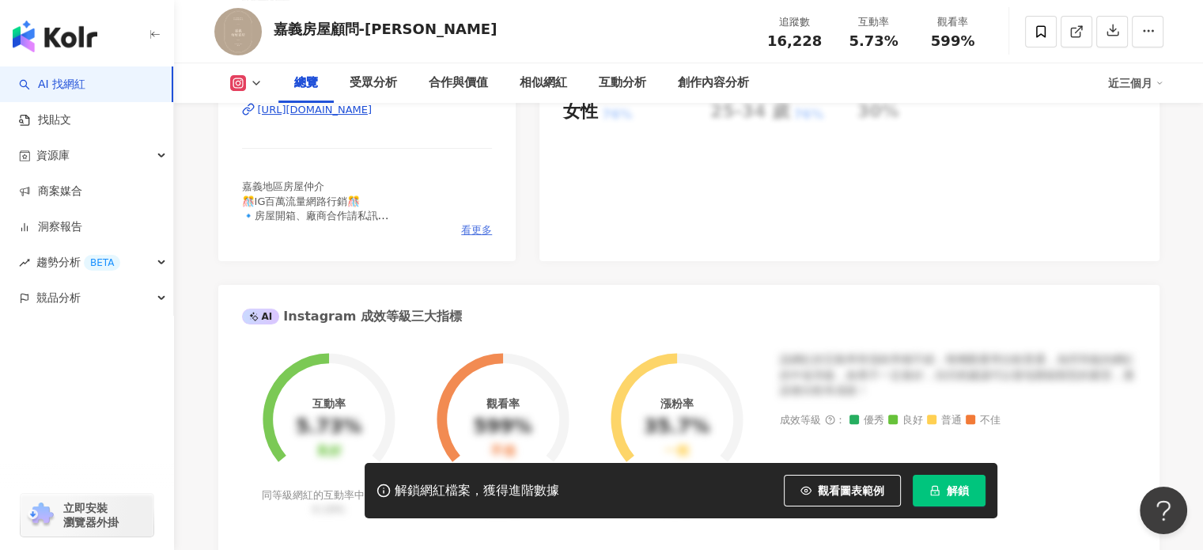
click at [468, 229] on span "看更多" at bounding box center [476, 230] width 31 height 14
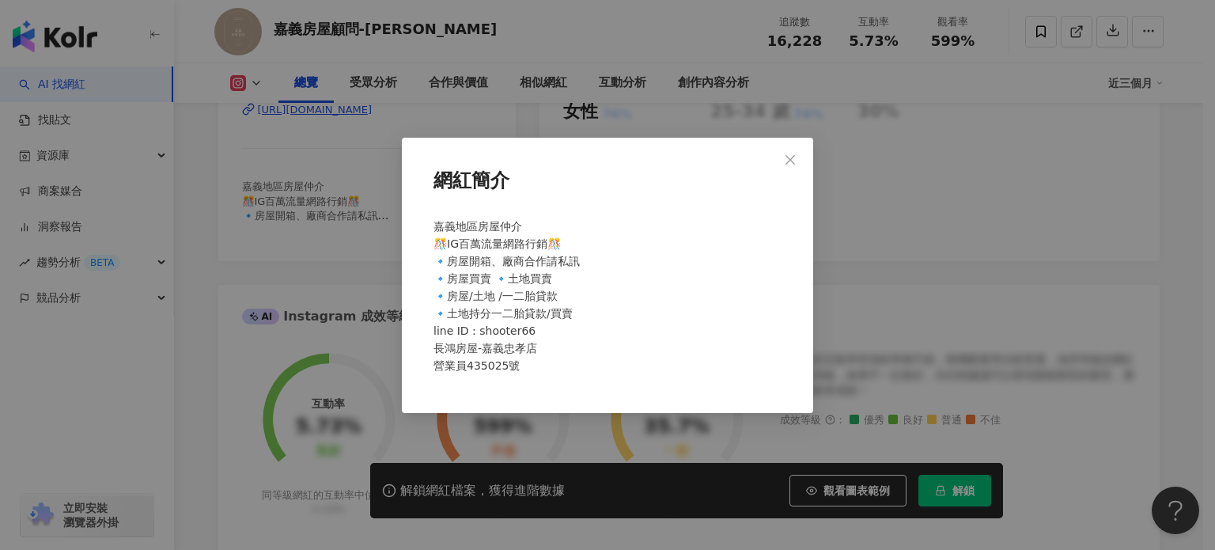
click at [281, 241] on div "網紅簡介 嘉義地區房屋仲介 🎊IG百萬流量網路行銷🎊 🔹房屋開箱、廠商合作請私訊 🔹房屋買賣 🔹土地買賣 🔹房屋/土地 /一二胎貸款 🔹土地持分一二胎貸款/買…" at bounding box center [607, 275] width 1215 height 550
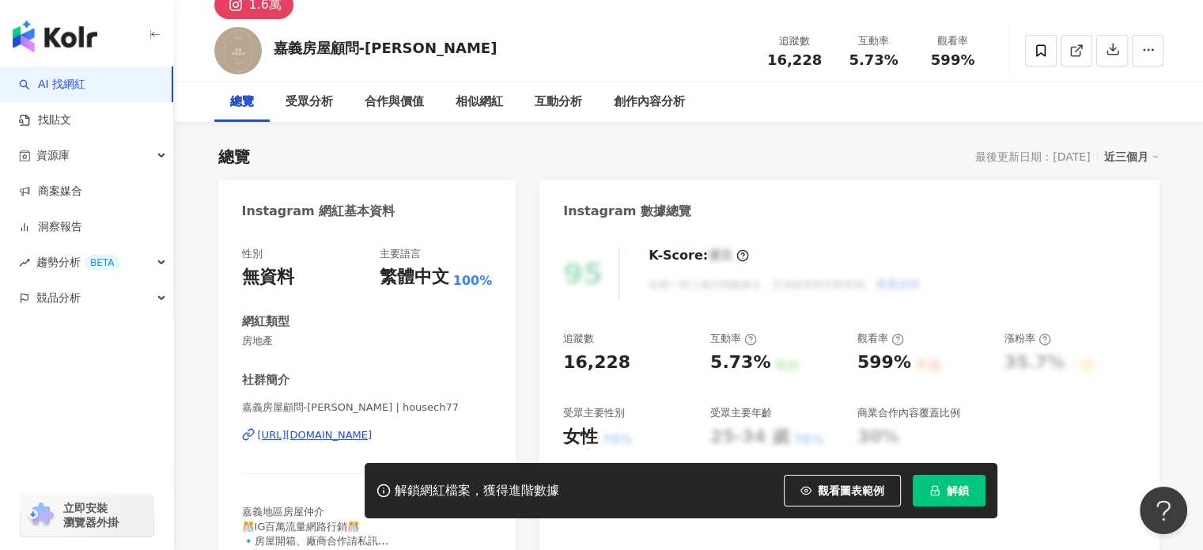
scroll to position [79, 0]
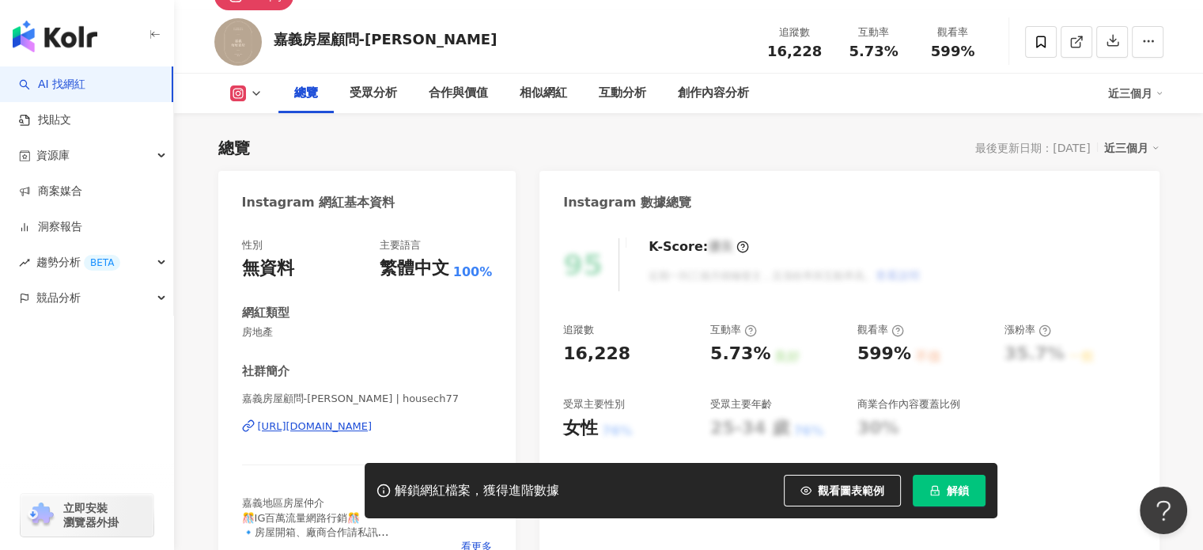
click at [305, 428] on div "https://www.instagram.com/housech77/" at bounding box center [315, 426] width 115 height 14
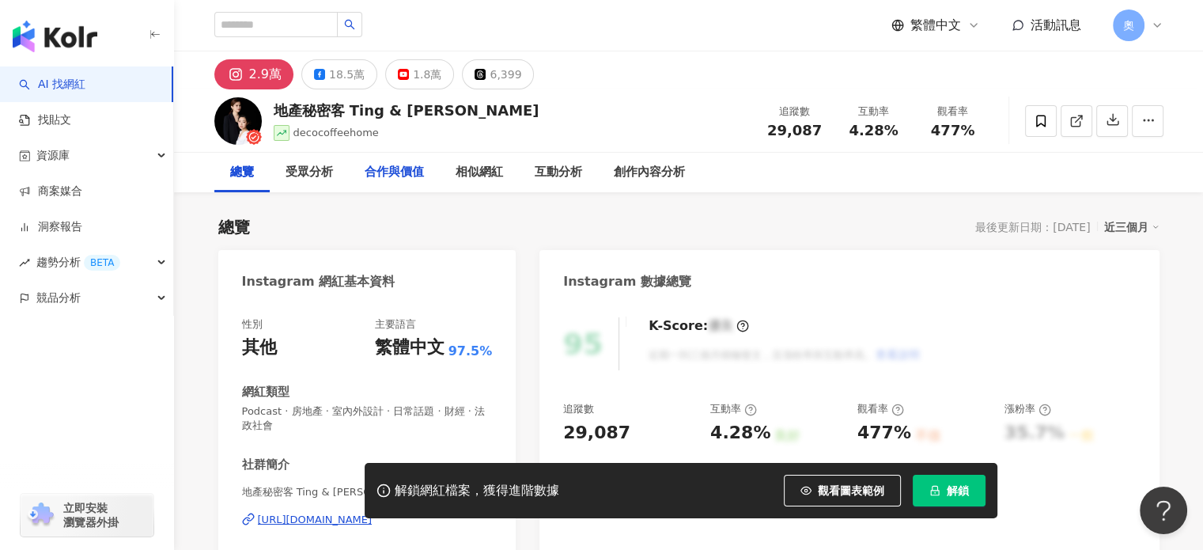
click at [365, 173] on div "合作與價值" at bounding box center [394, 172] width 59 height 19
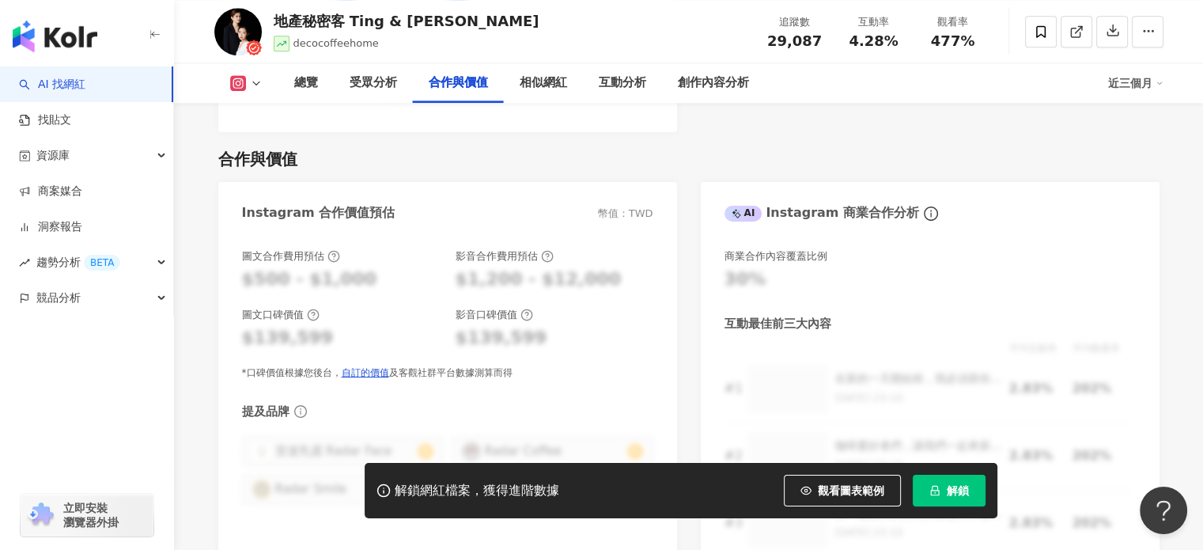
scroll to position [2143, 0]
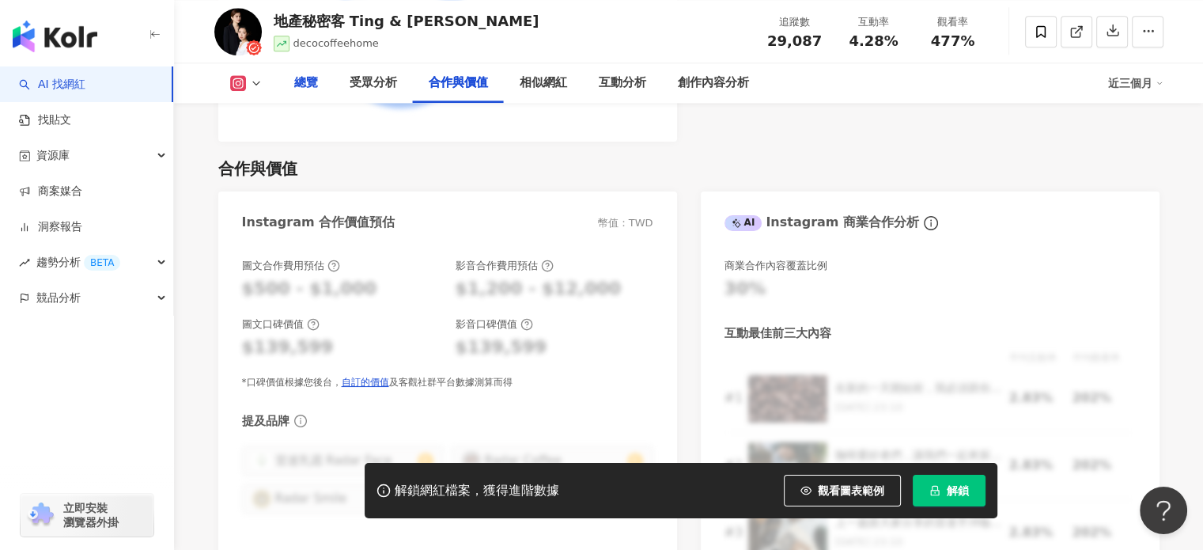
click at [300, 83] on div "總覽" at bounding box center [306, 83] width 24 height 19
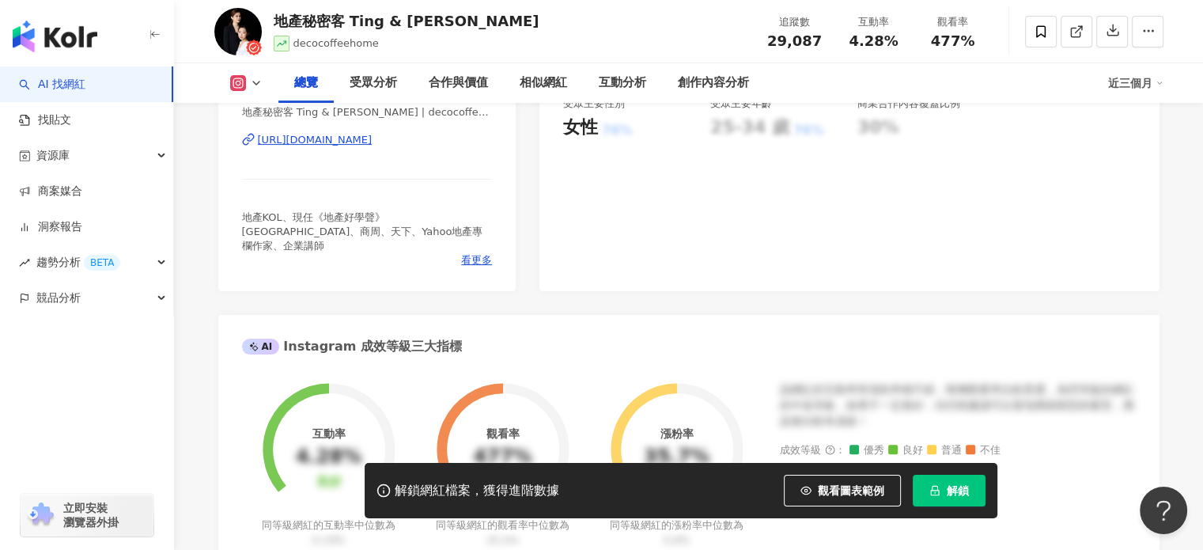
scroll to position [373, 0]
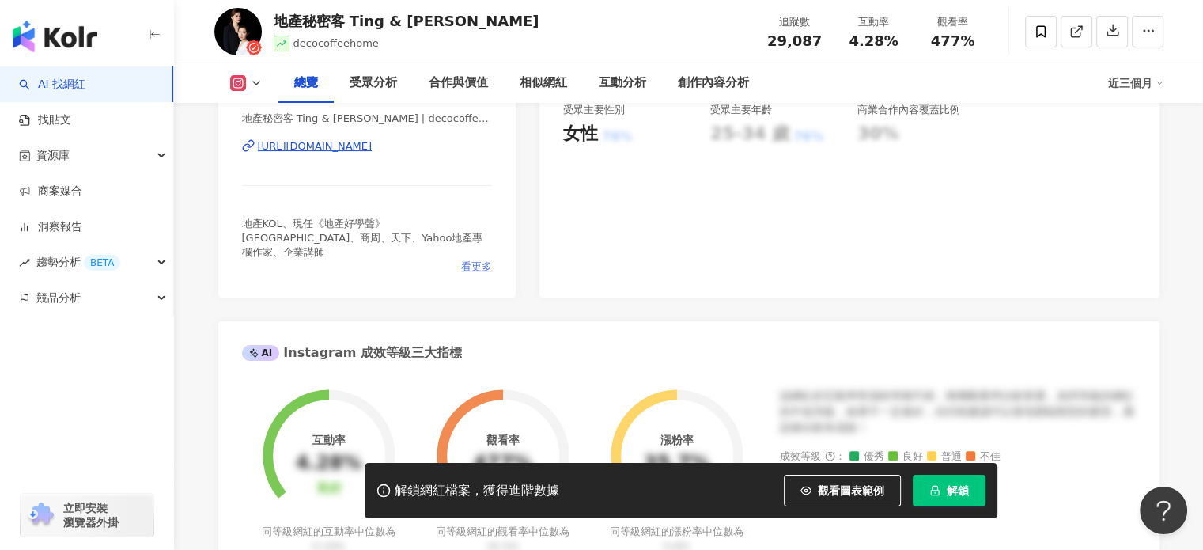
click at [487, 260] on span "看更多" at bounding box center [476, 267] width 31 height 14
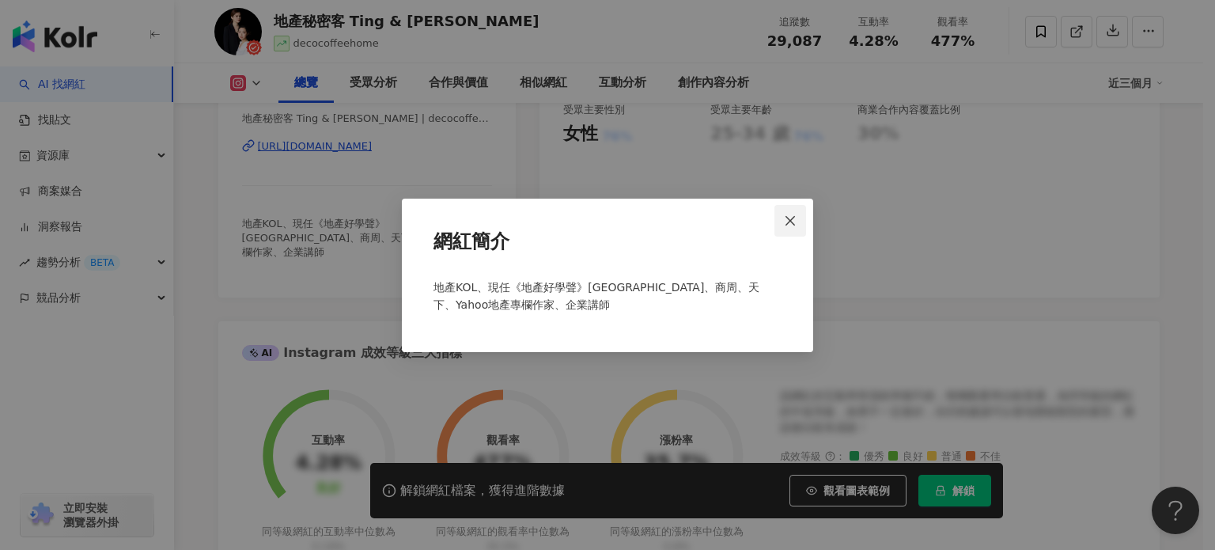
click at [788, 218] on icon "close" at bounding box center [790, 220] width 9 height 9
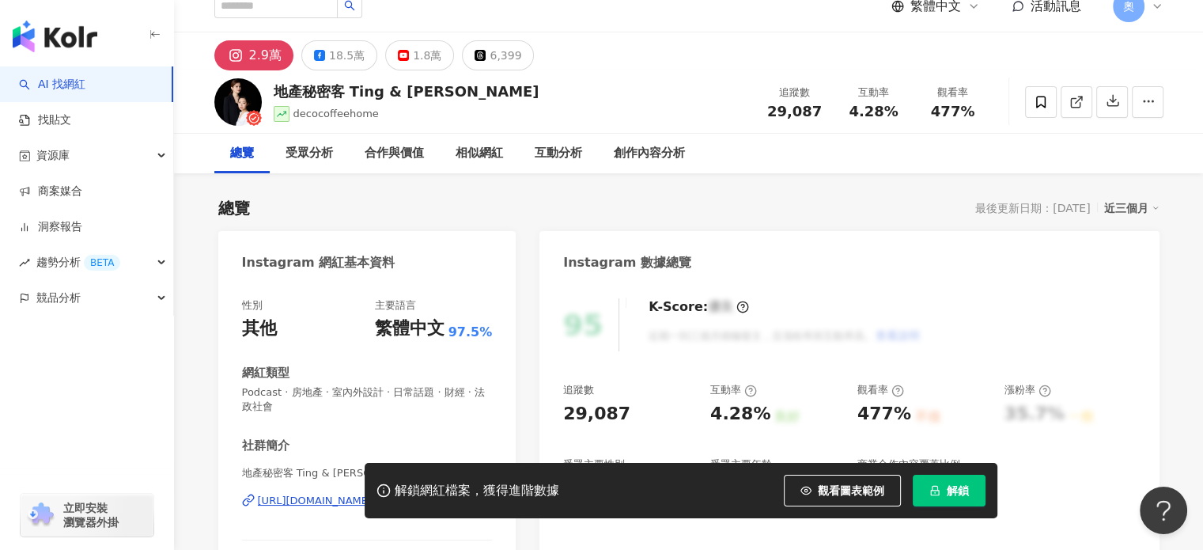
scroll to position [0, 0]
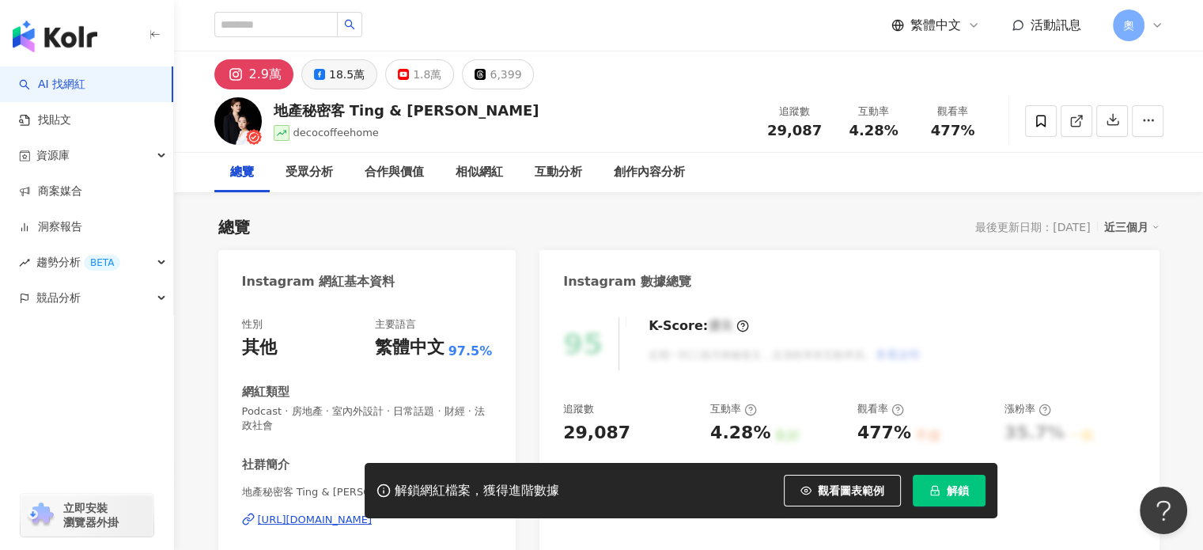
click at [320, 84] on button "18.5萬" at bounding box center [339, 74] width 76 height 30
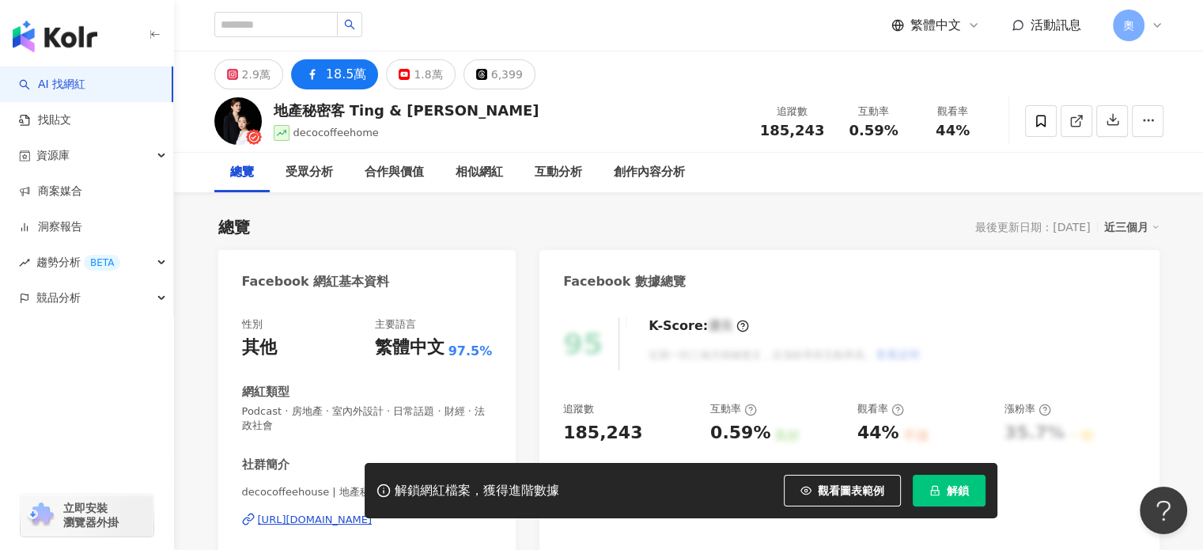
click at [329, 513] on div "[URL][DOMAIN_NAME]" at bounding box center [315, 520] width 115 height 14
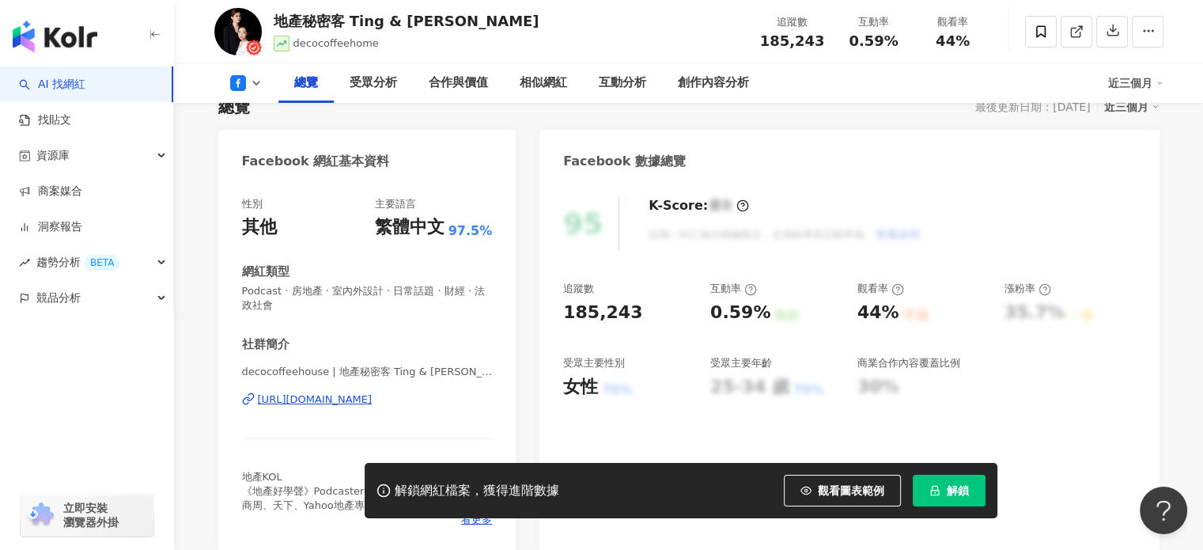
scroll to position [158, 0]
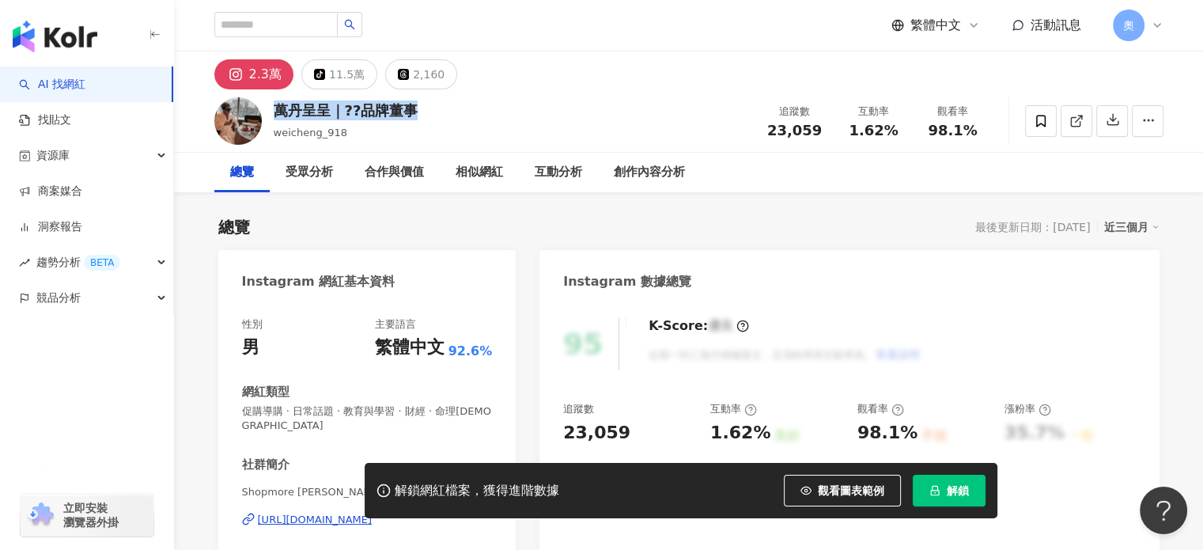
drag, startPoint x: 272, startPoint y: 110, endPoint x: 431, endPoint y: 113, distance: 159.1
click at [431, 113] on div "萬丹呈呈｜??品牌董事 weicheng_918 追蹤數 23,059 互動率 1.62% 觀看率 98.1%" at bounding box center [689, 120] width 1013 height 63
copy div "萬丹呈呈｜??品牌董事"
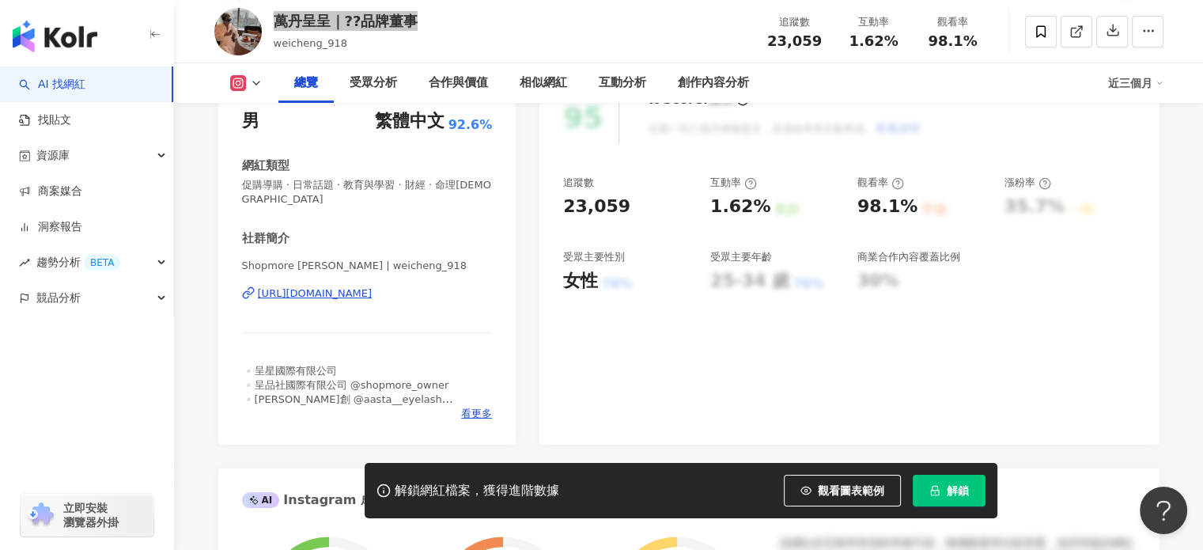
scroll to position [237, 0]
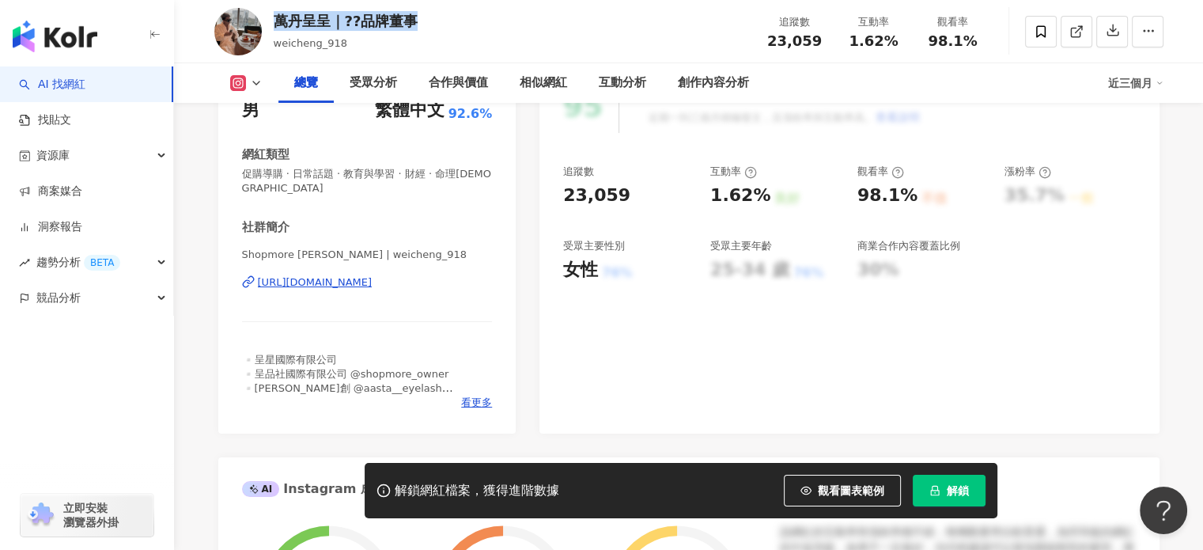
click at [320, 281] on div "https://www.instagram.com/weicheng_918/" at bounding box center [315, 282] width 115 height 14
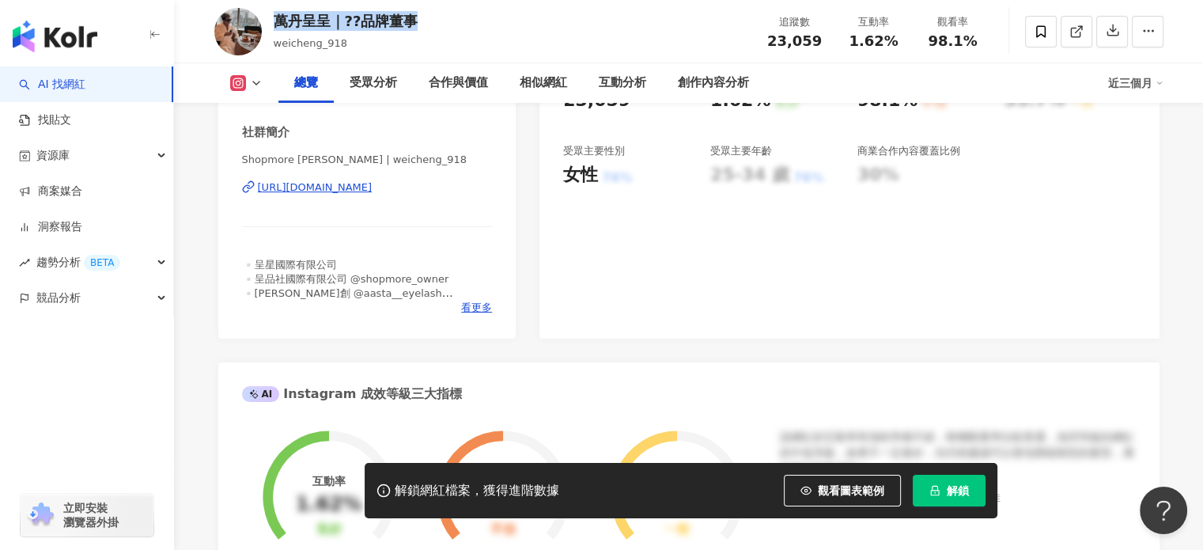
scroll to position [316, 0]
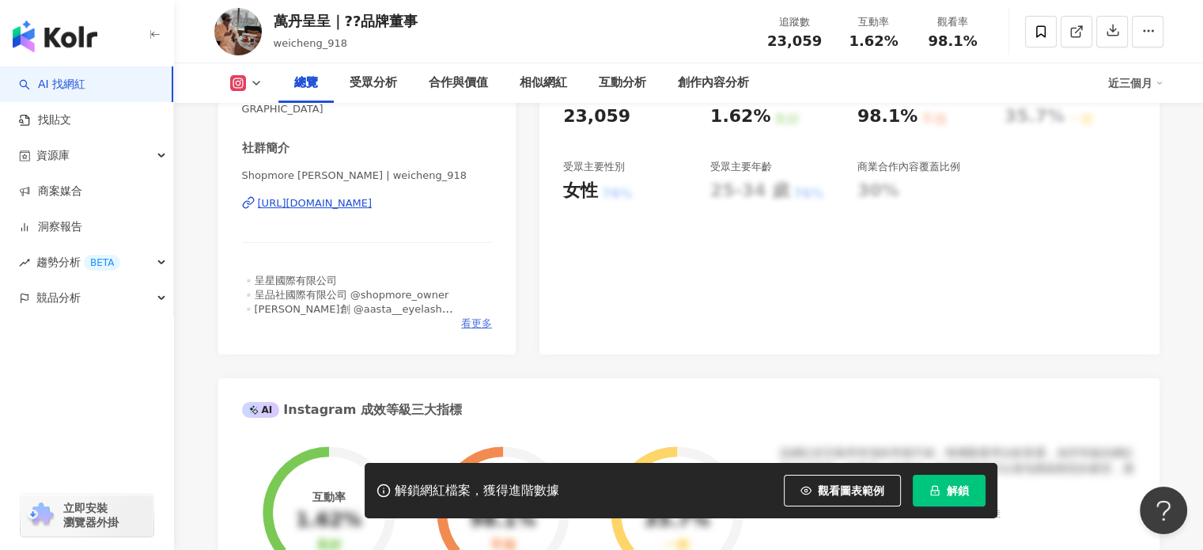
click at [472, 328] on span "看更多" at bounding box center [476, 323] width 31 height 14
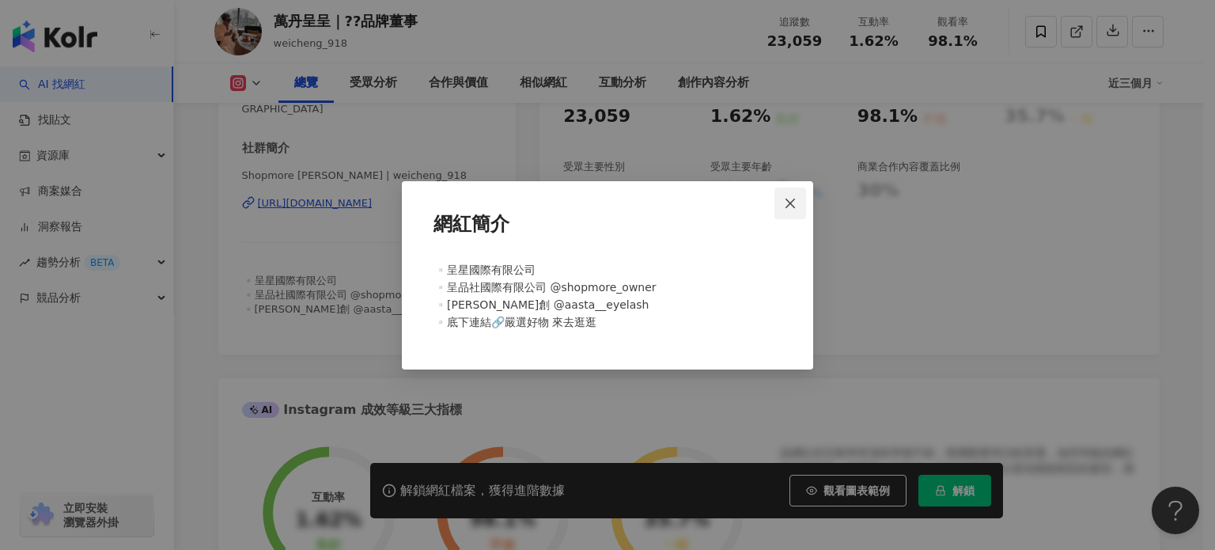
click at [800, 206] on span "Close" at bounding box center [791, 203] width 32 height 13
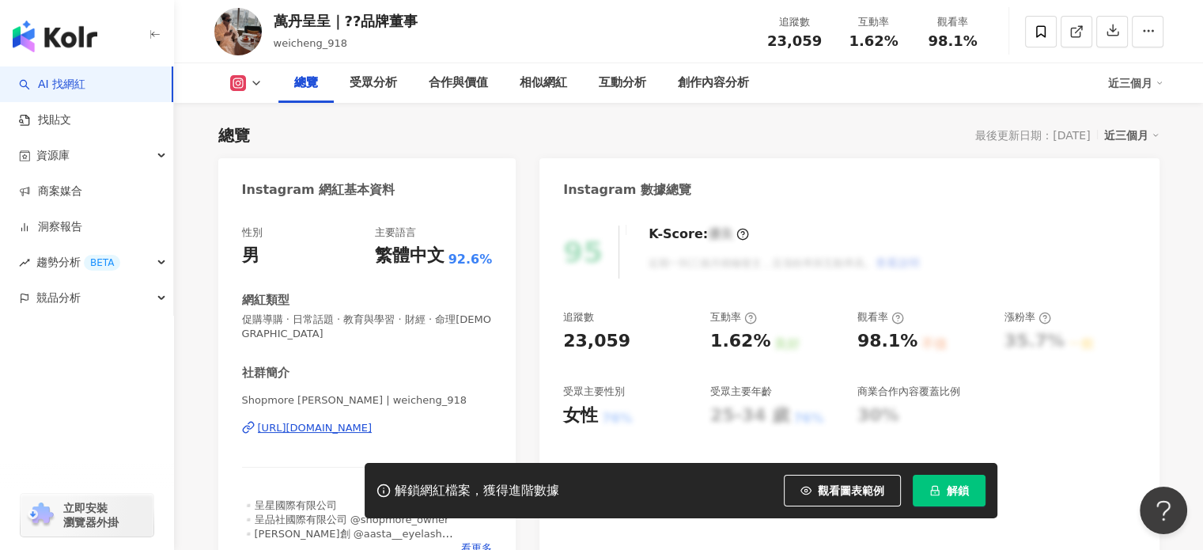
scroll to position [0, 0]
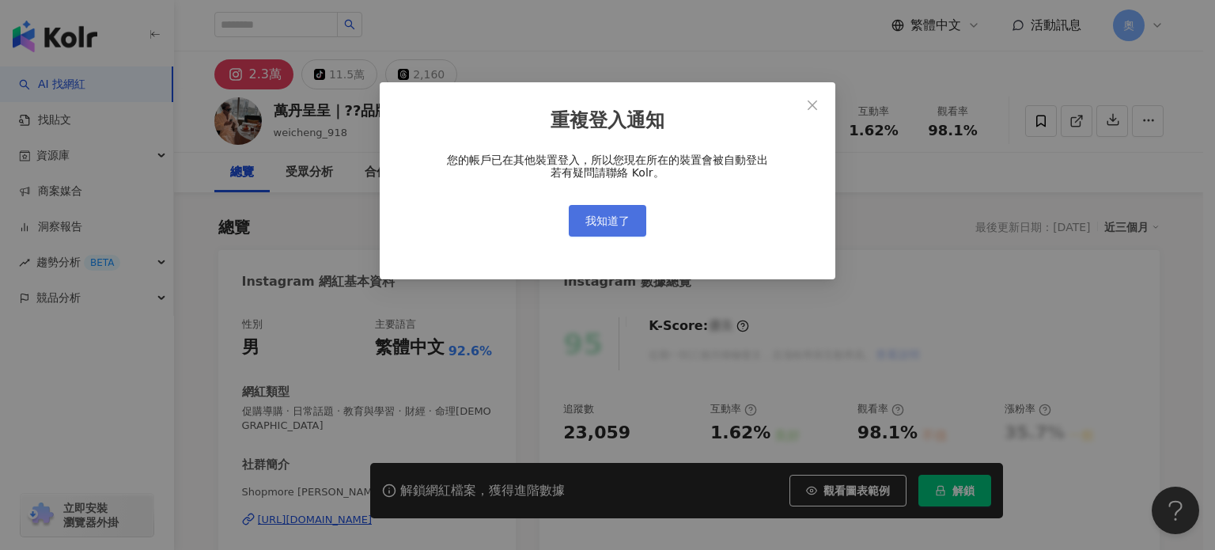
click at [624, 230] on button "我知道了" at bounding box center [608, 221] width 78 height 32
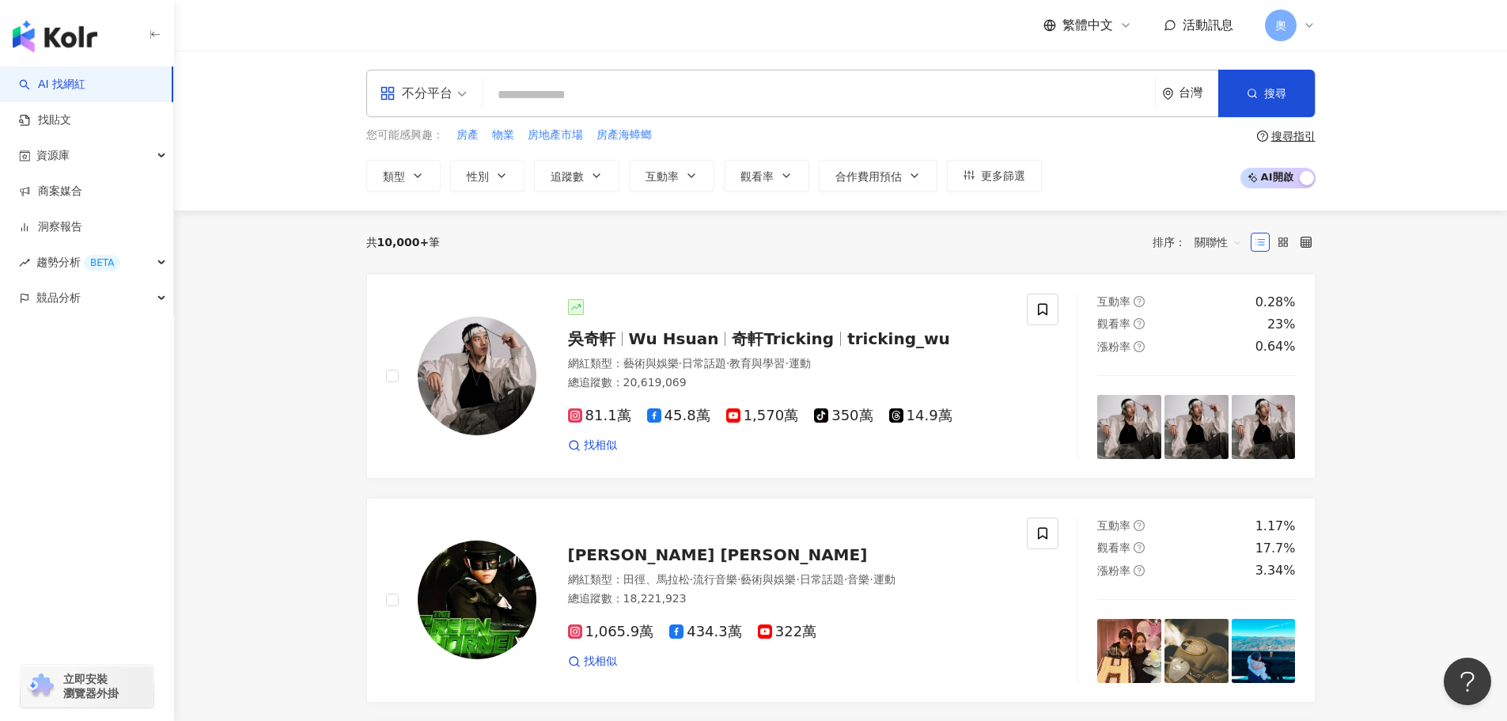
click at [1280, 28] on span "奧" at bounding box center [1280, 25] width 11 height 17
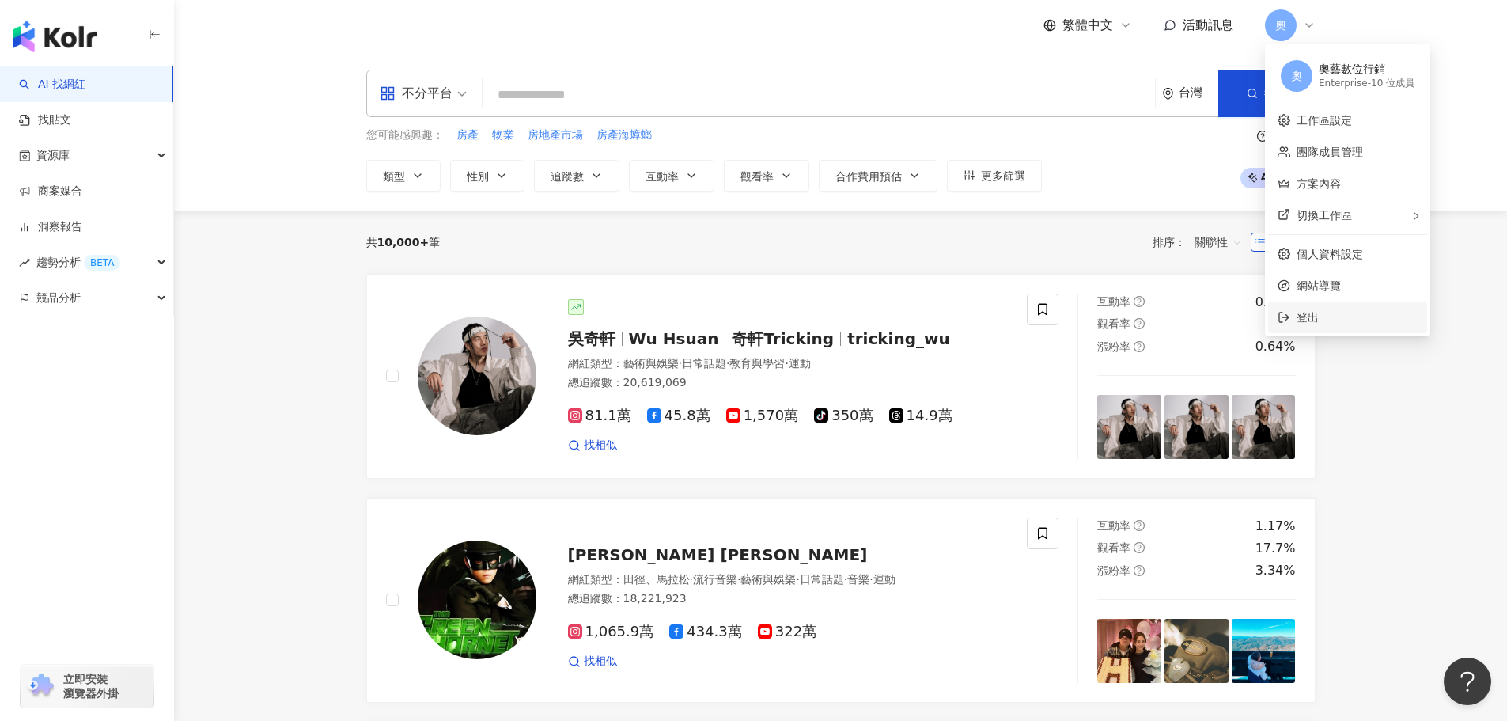
click at [1298, 323] on span "登出" at bounding box center [1308, 317] width 22 height 13
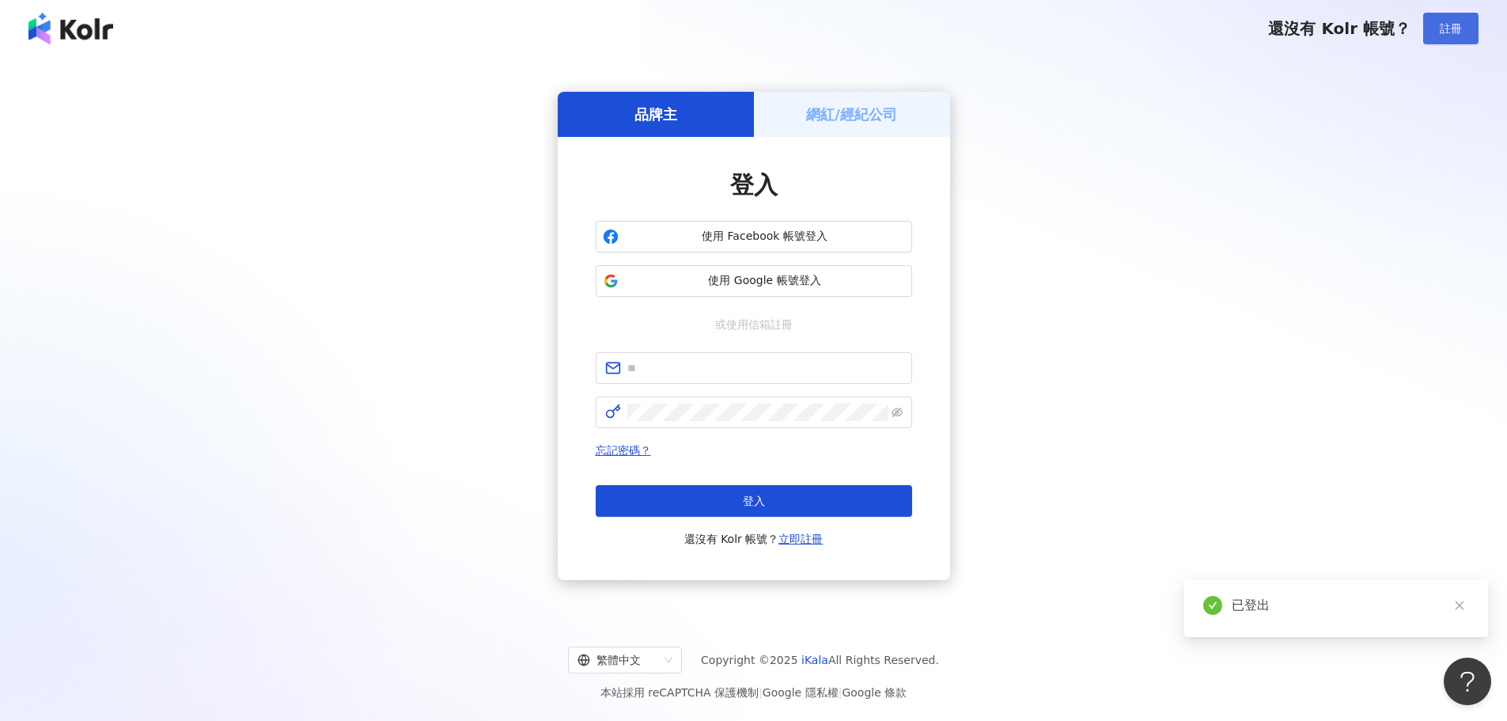
click at [1462, 19] on button "註冊" at bounding box center [1450, 29] width 55 height 32
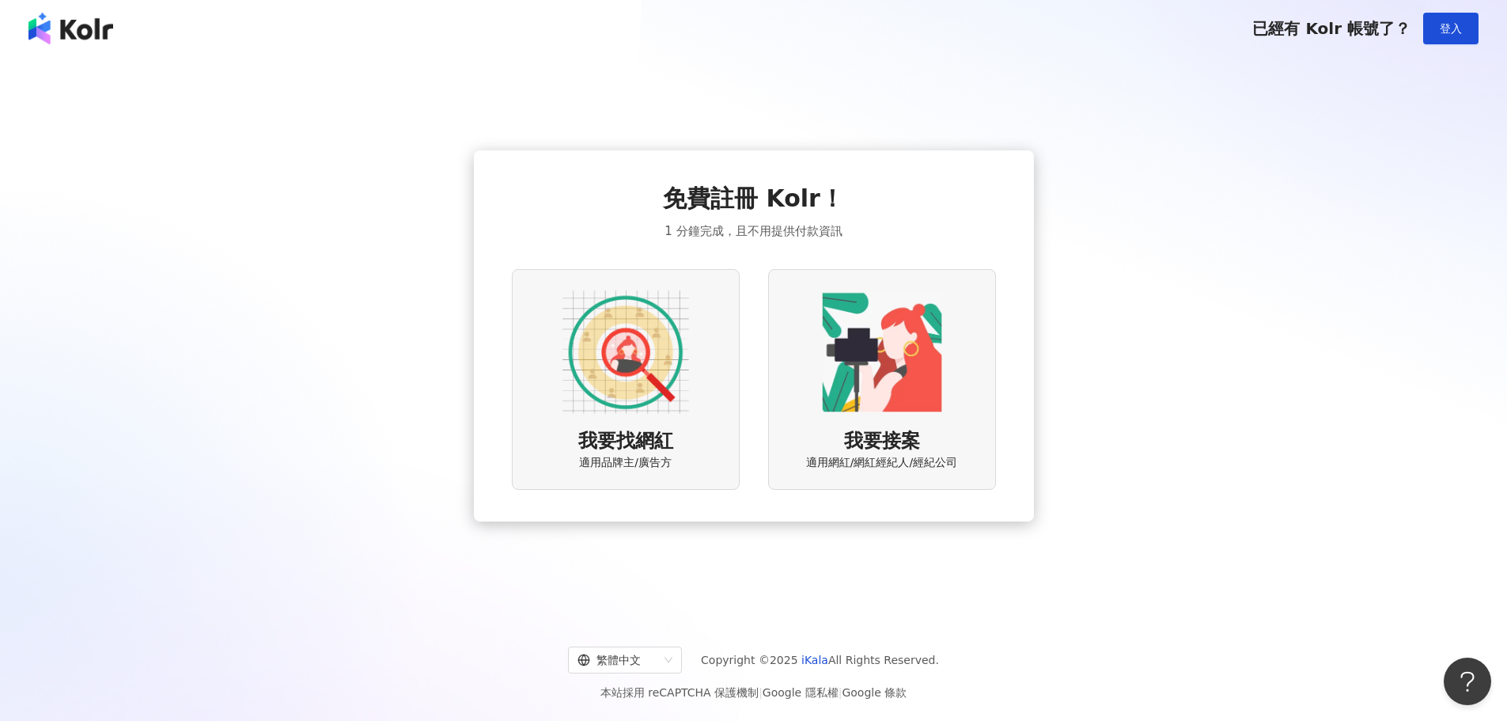
click at [633, 337] on img at bounding box center [626, 352] width 127 height 127
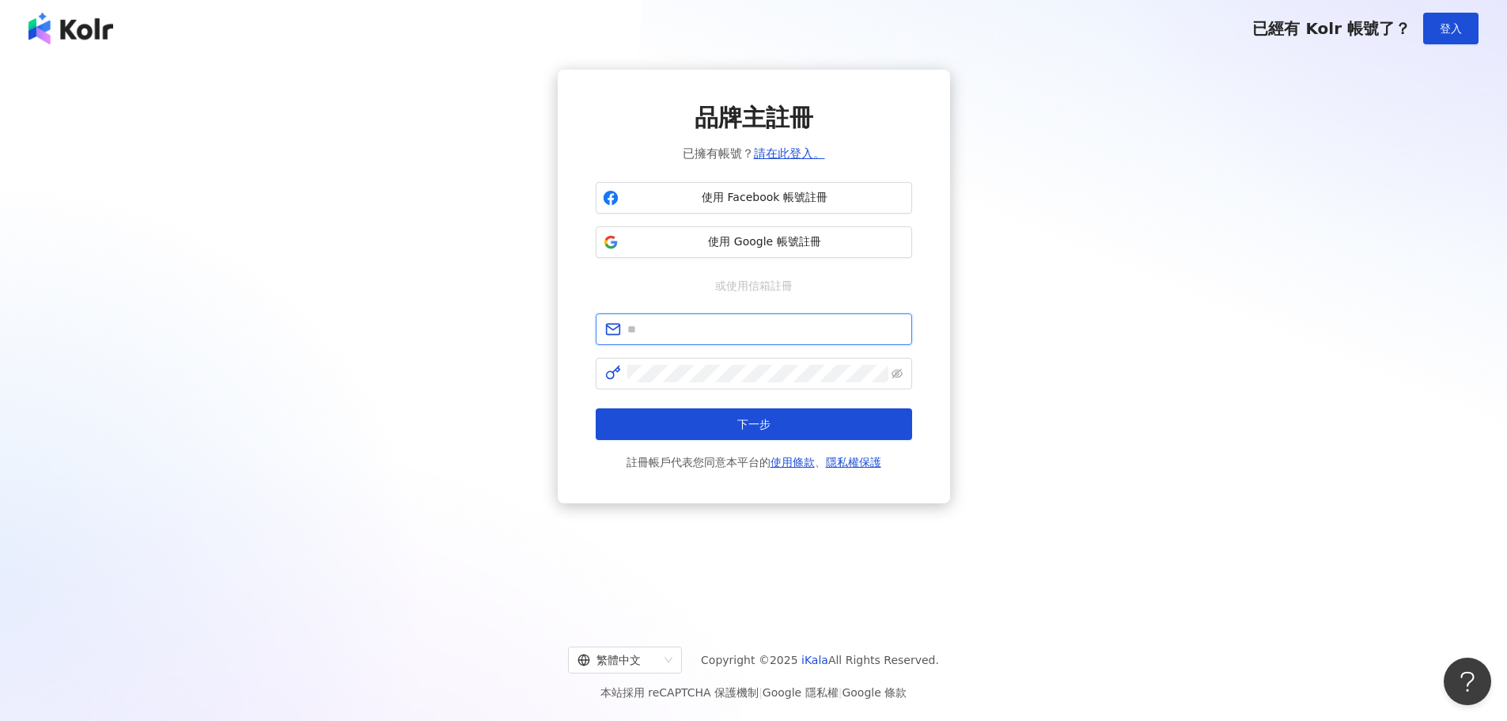
click at [733, 336] on input "text" at bounding box center [764, 328] width 275 height 17
click at [781, 244] on span "使用 Google 帳號註冊" at bounding box center [765, 242] width 280 height 16
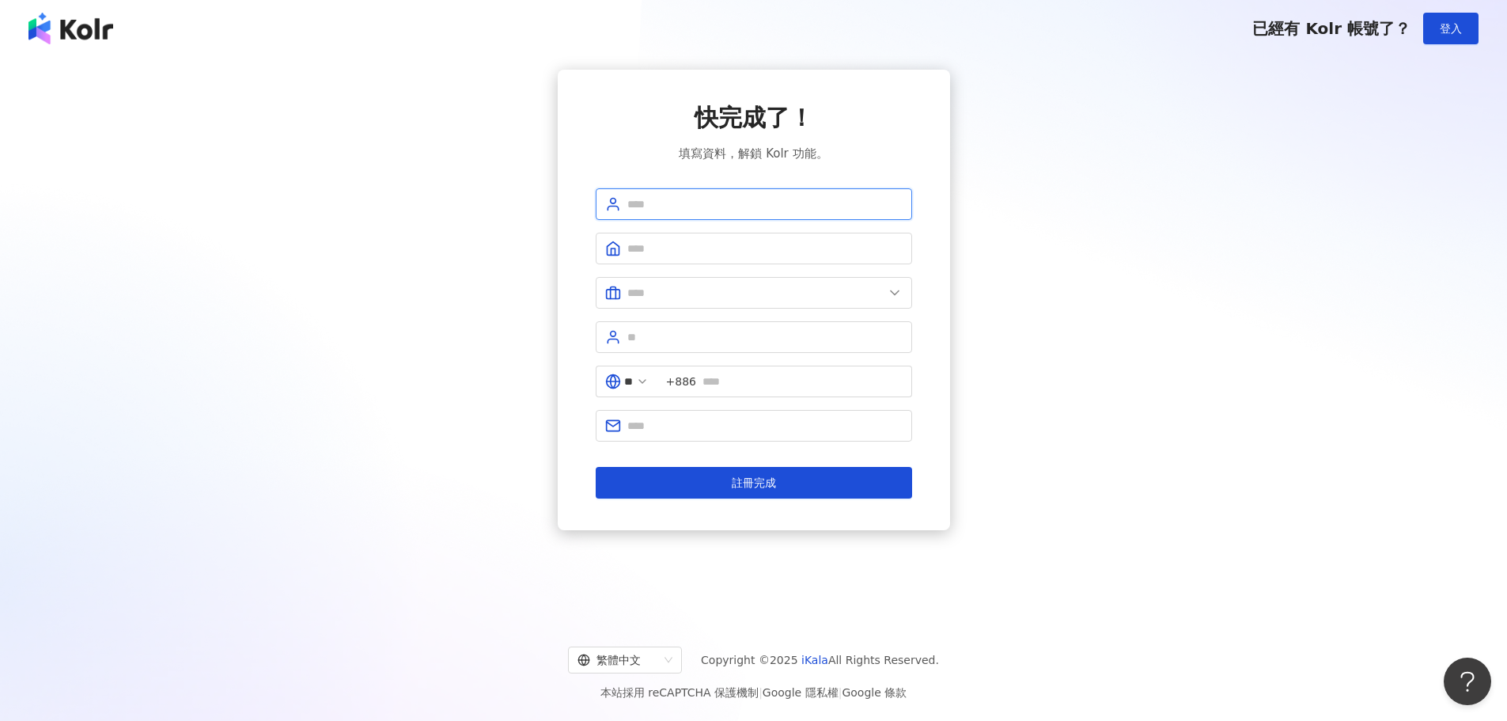
click at [813, 195] on input "text" at bounding box center [764, 203] width 275 height 17
type input "**"
click at [815, 241] on input "text" at bounding box center [764, 248] width 275 height 17
type input "**********"
click at [777, 297] on input "text" at bounding box center [755, 292] width 256 height 17
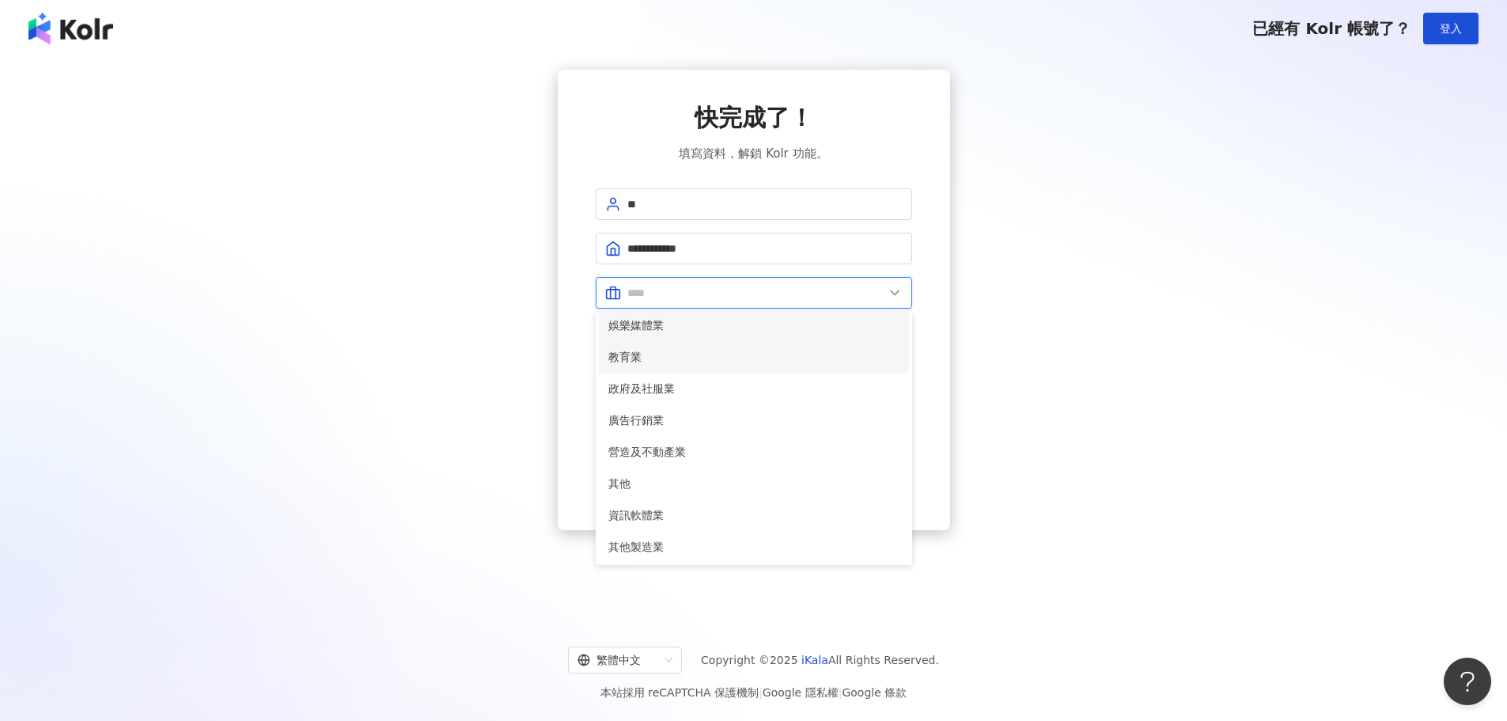
scroll to position [323, 0]
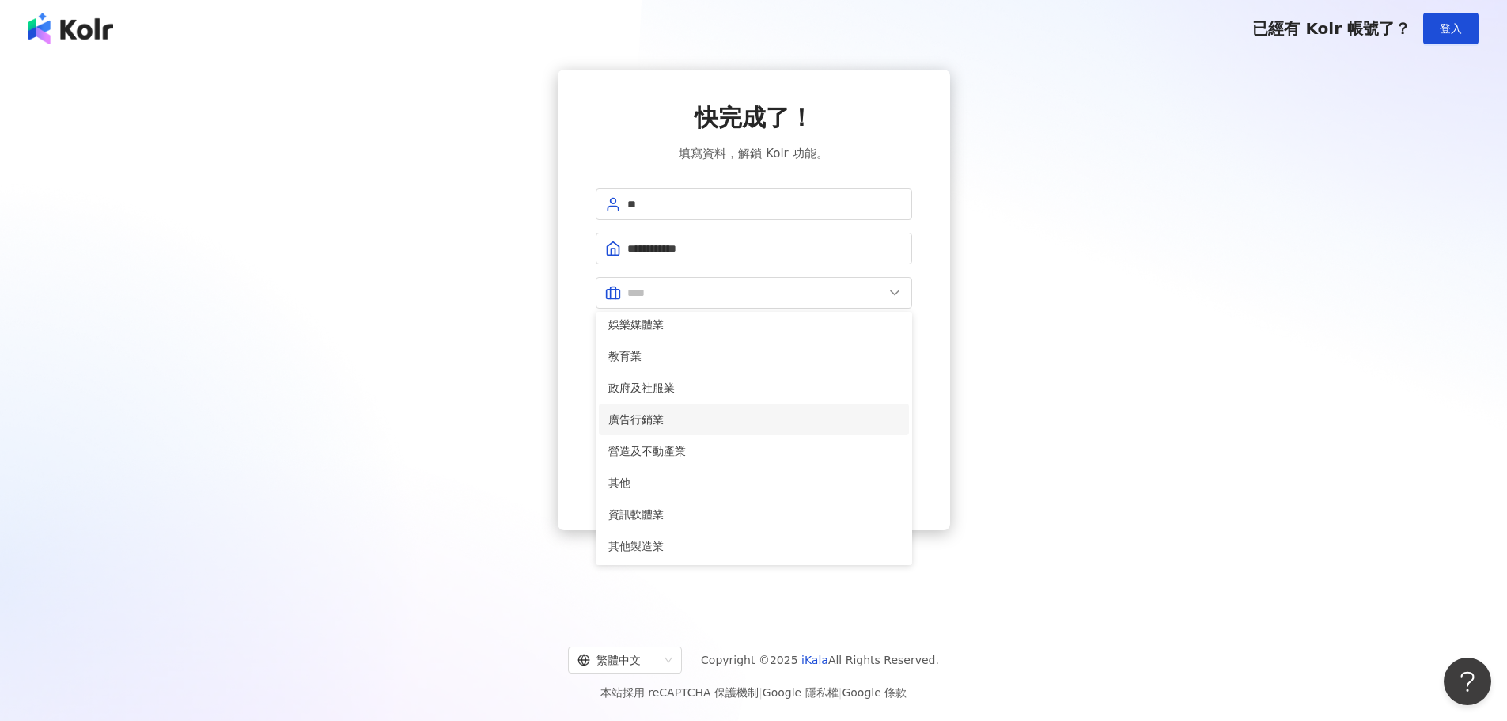
click at [701, 424] on span "廣告行銷業" at bounding box center [753, 419] width 291 height 17
type input "*****"
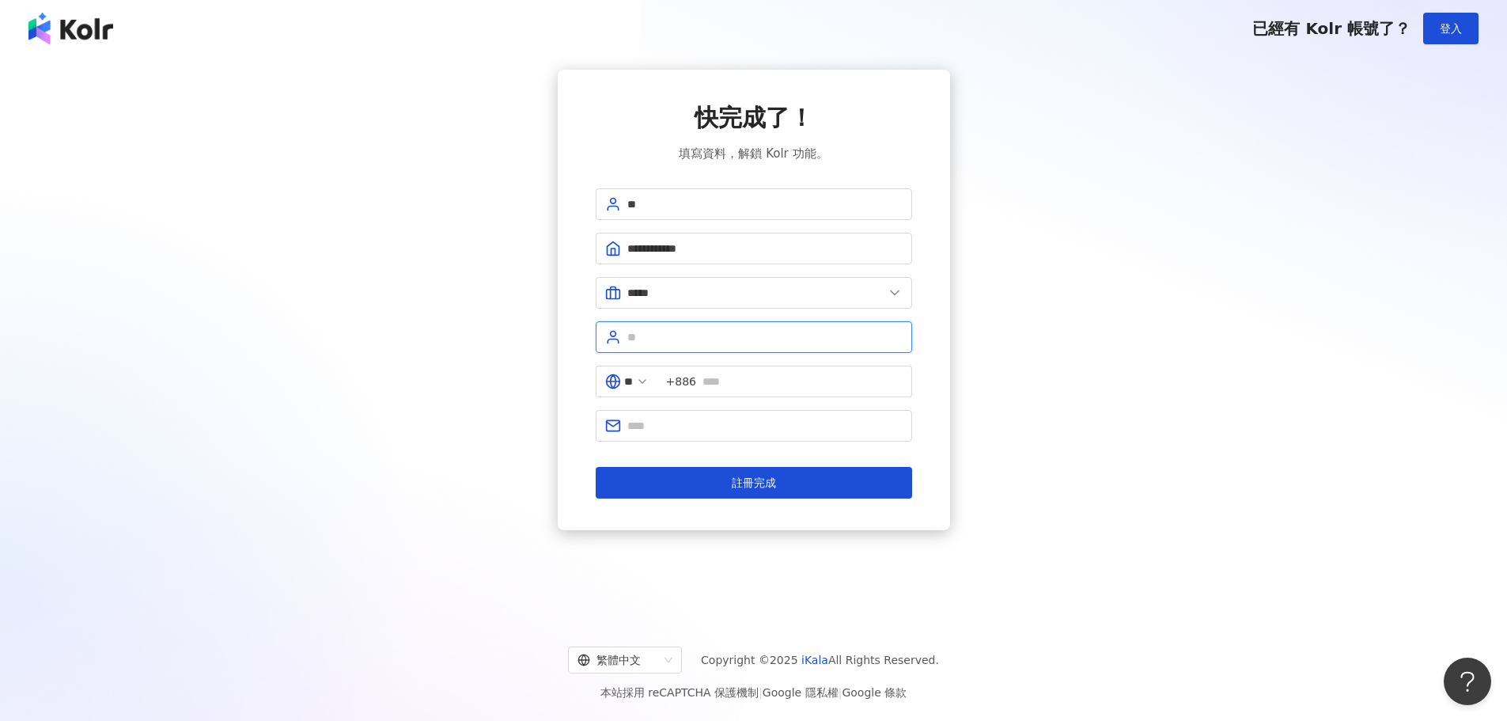
click at [716, 342] on input "text" at bounding box center [764, 336] width 275 height 17
type input "****"
click at [720, 386] on input "text" at bounding box center [803, 381] width 200 height 17
type input "**********"
click at [940, 318] on div "**********" at bounding box center [754, 300] width 392 height 461
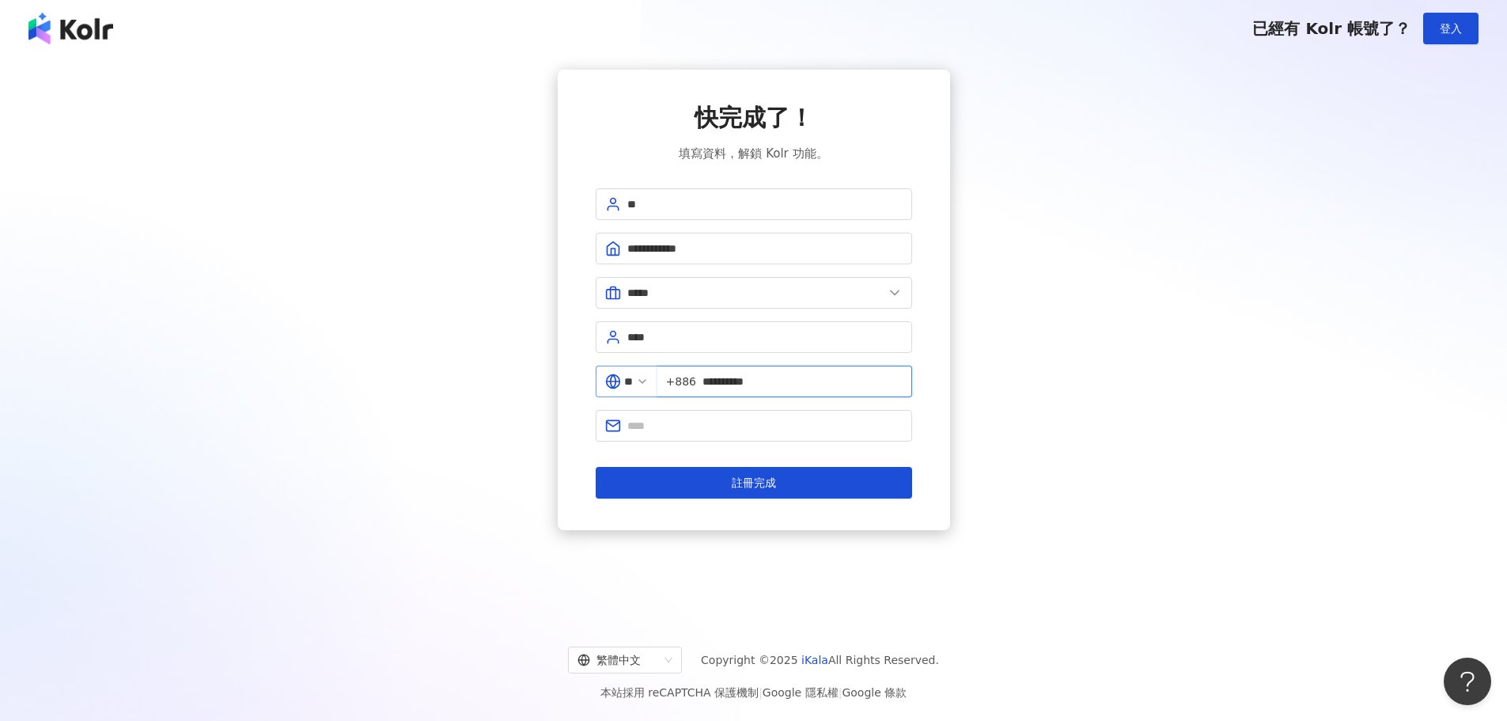
drag, startPoint x: 797, startPoint y: 385, endPoint x: 661, endPoint y: 380, distance: 136.2
click at [661, 380] on div "**********" at bounding box center [754, 388] width 316 height 44
click at [814, 438] on span at bounding box center [754, 426] width 316 height 32
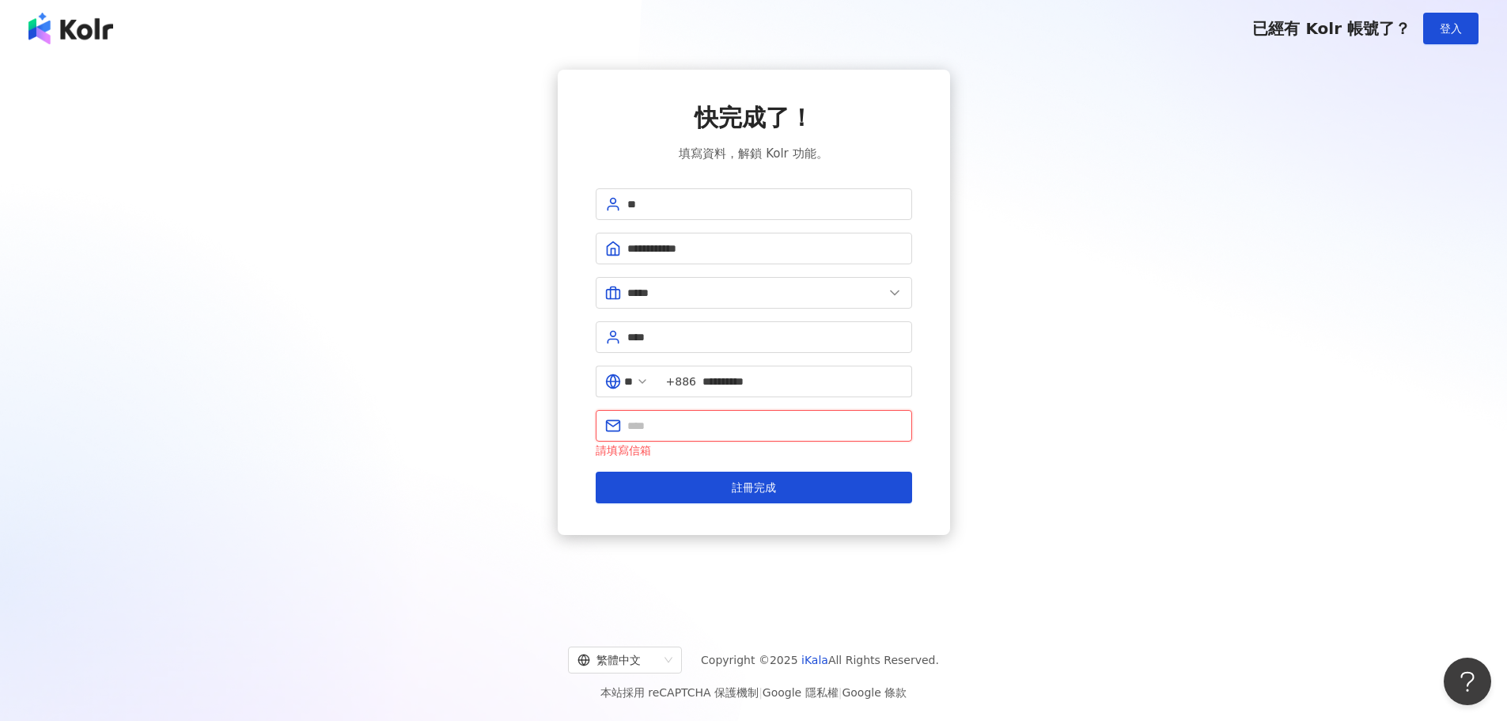
paste input "**********"
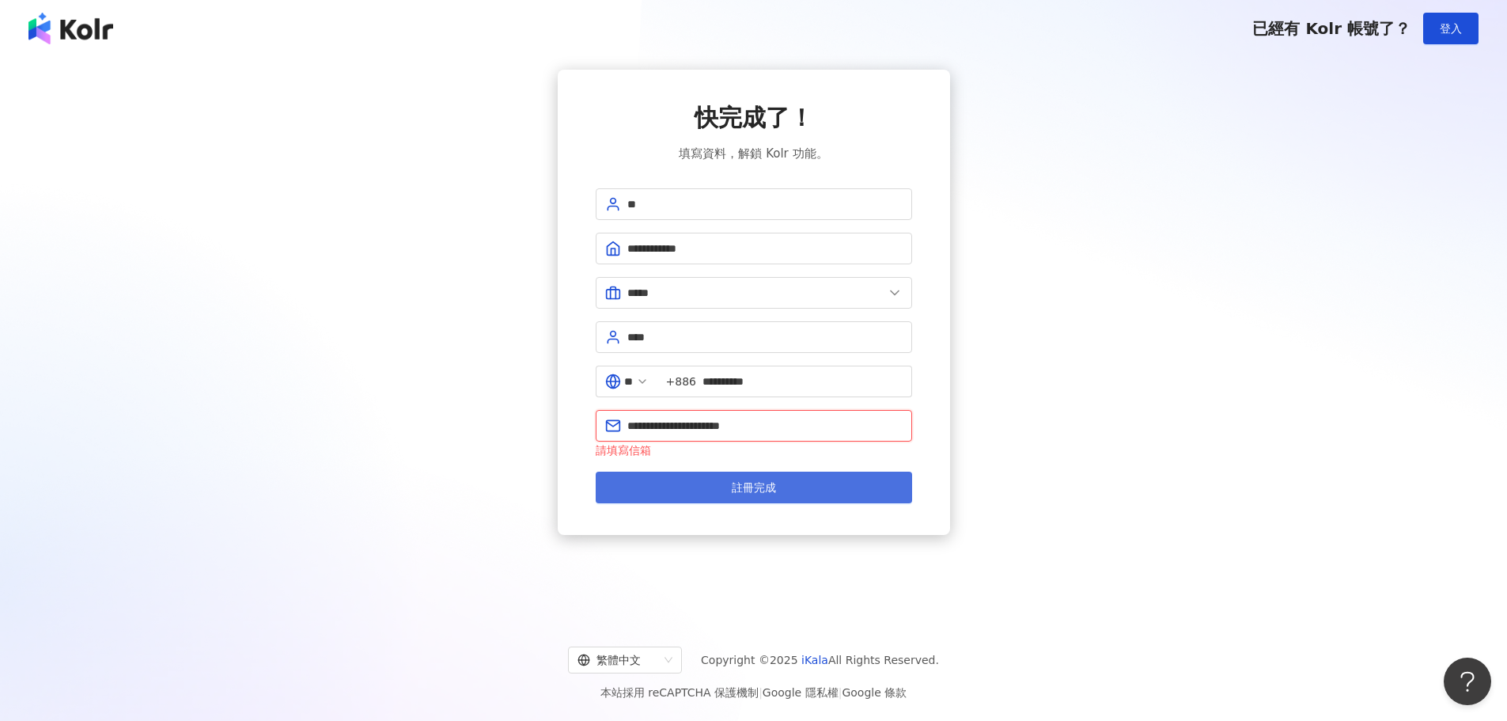
type input "**********"
click at [803, 478] on button "註冊完成" at bounding box center [754, 488] width 316 height 32
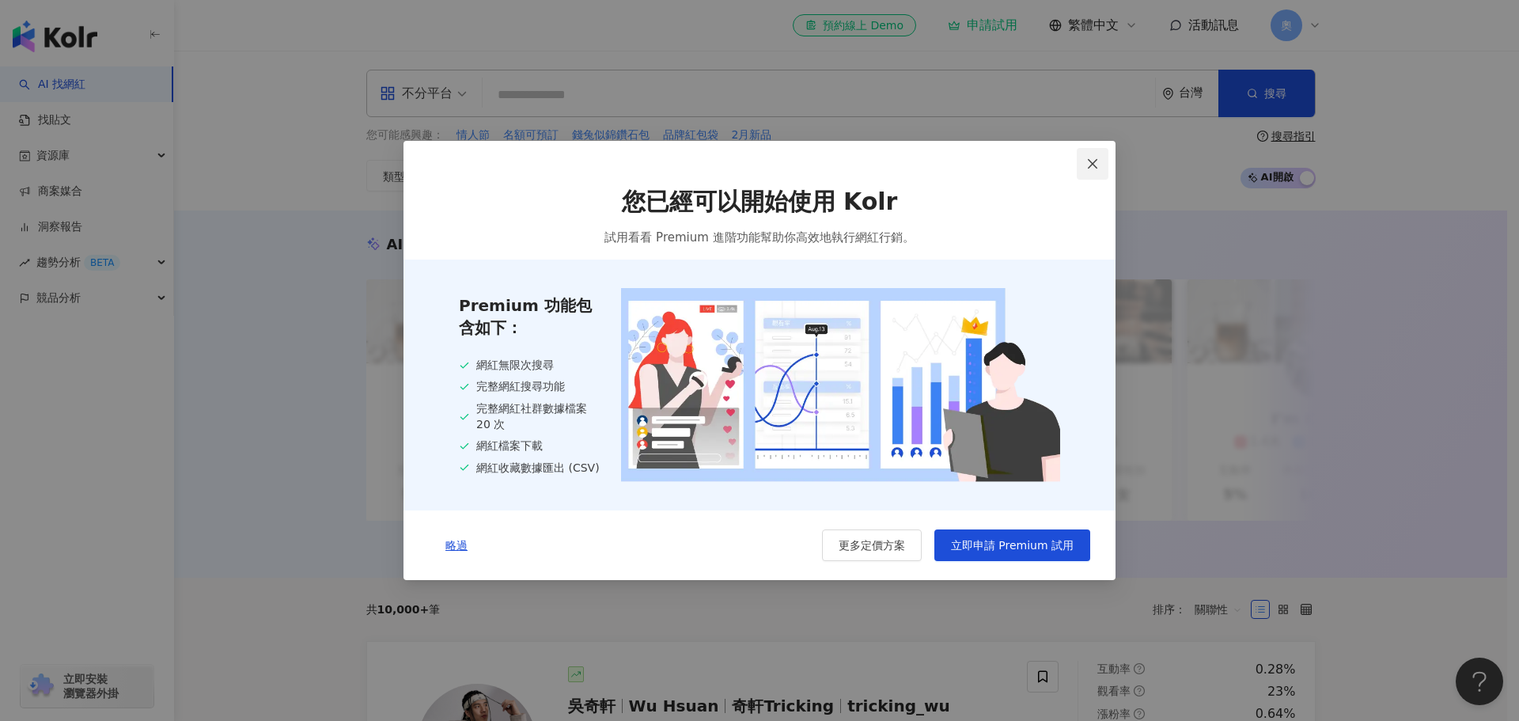
click at [1090, 165] on icon "close" at bounding box center [1092, 163] width 9 height 9
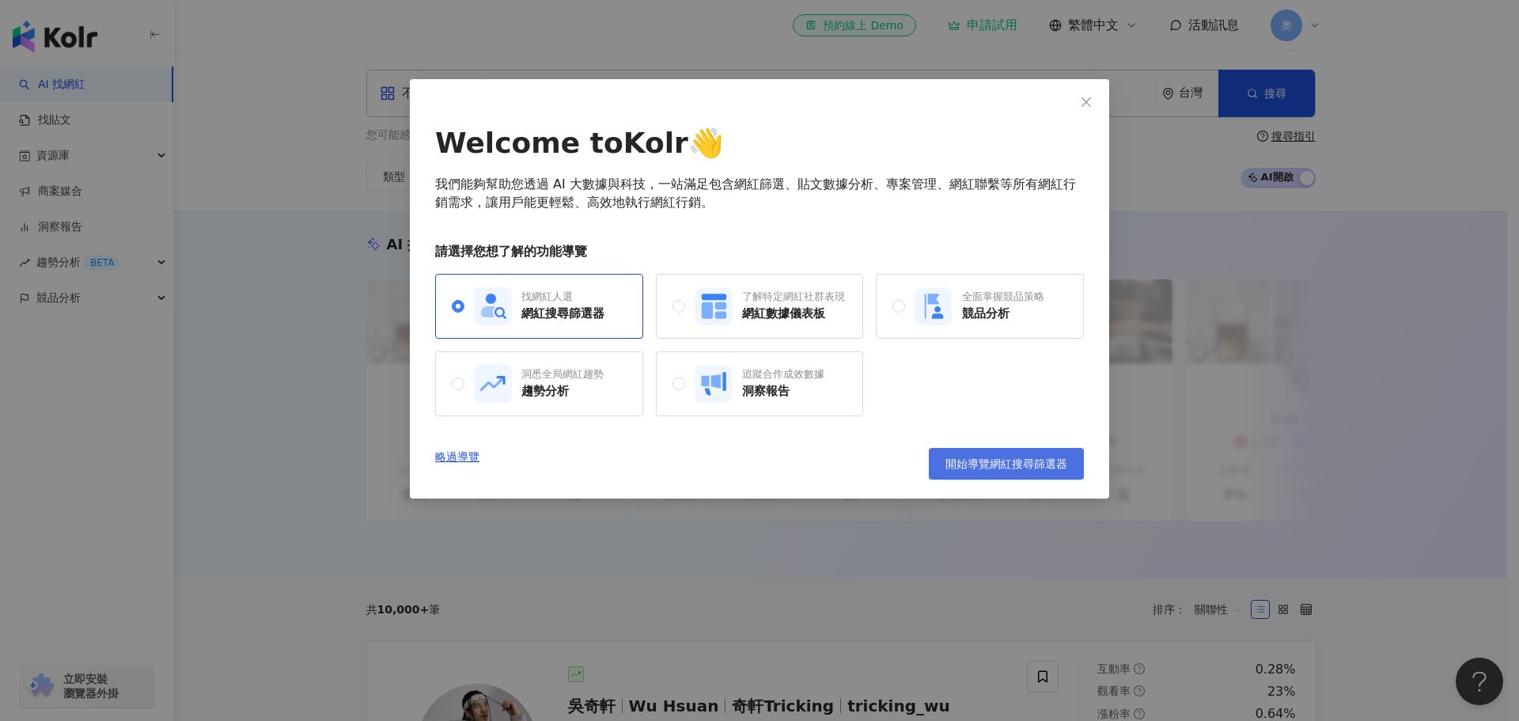
click at [1040, 468] on span "開始導覽網紅搜尋篩選器" at bounding box center [1007, 463] width 122 height 13
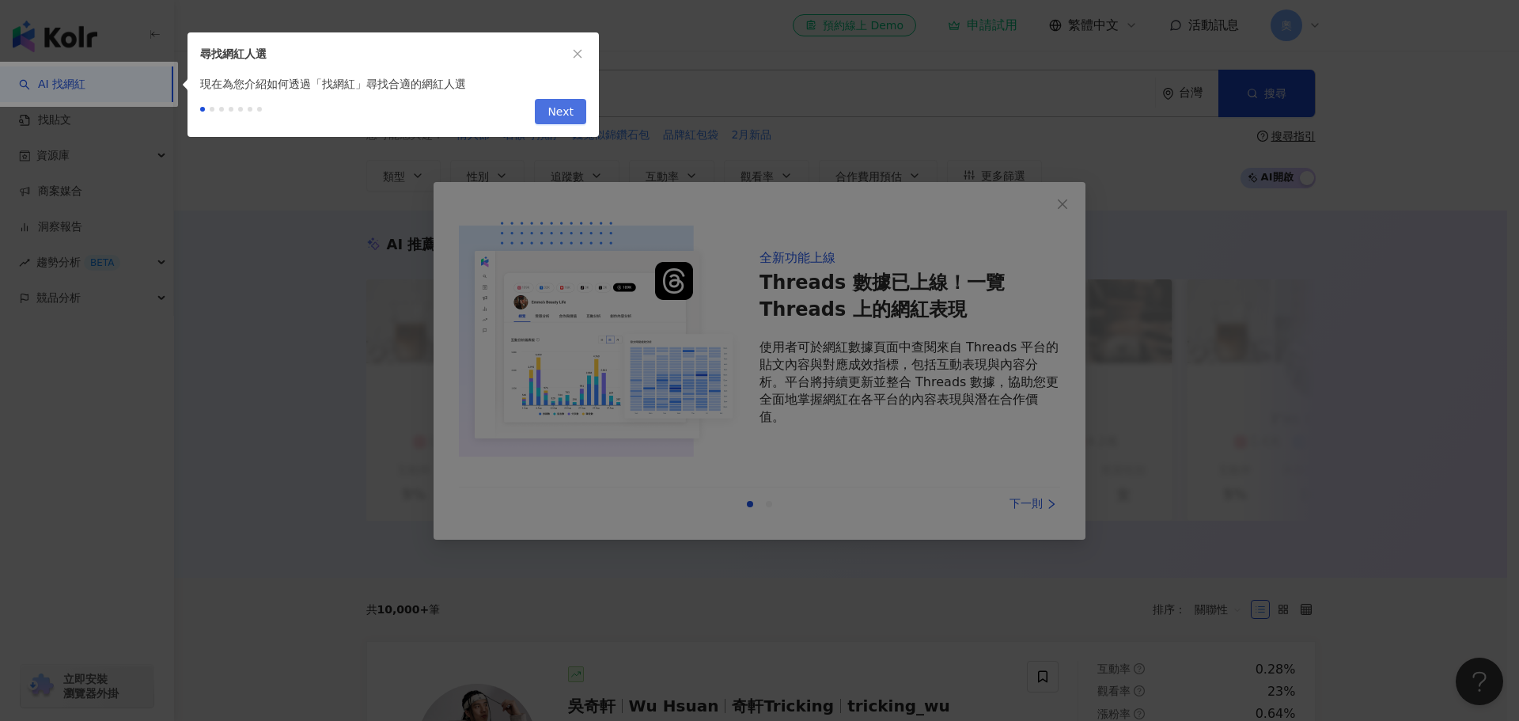
click at [574, 112] on button "Next" at bounding box center [560, 111] width 51 height 25
type input "*********"
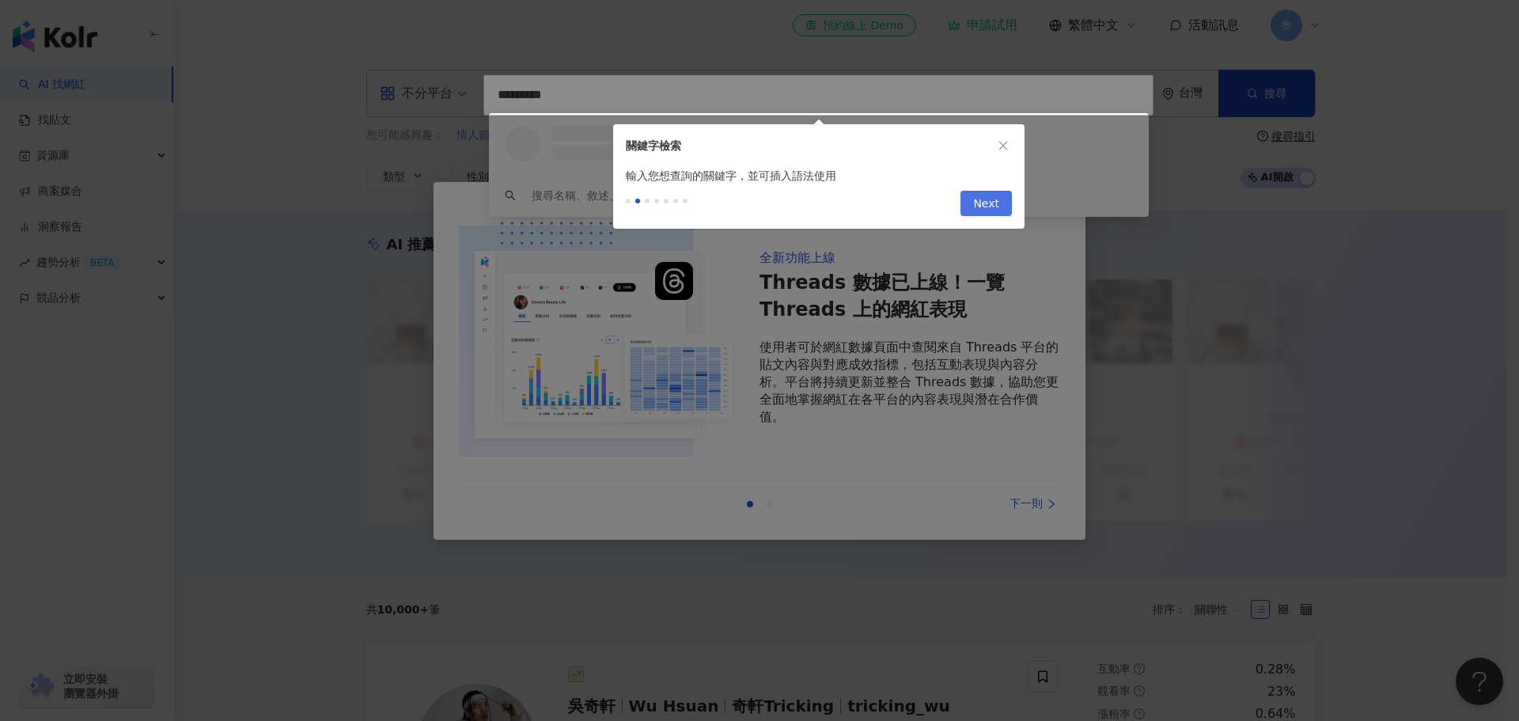
click at [992, 202] on span "Next" at bounding box center [986, 203] width 26 height 25
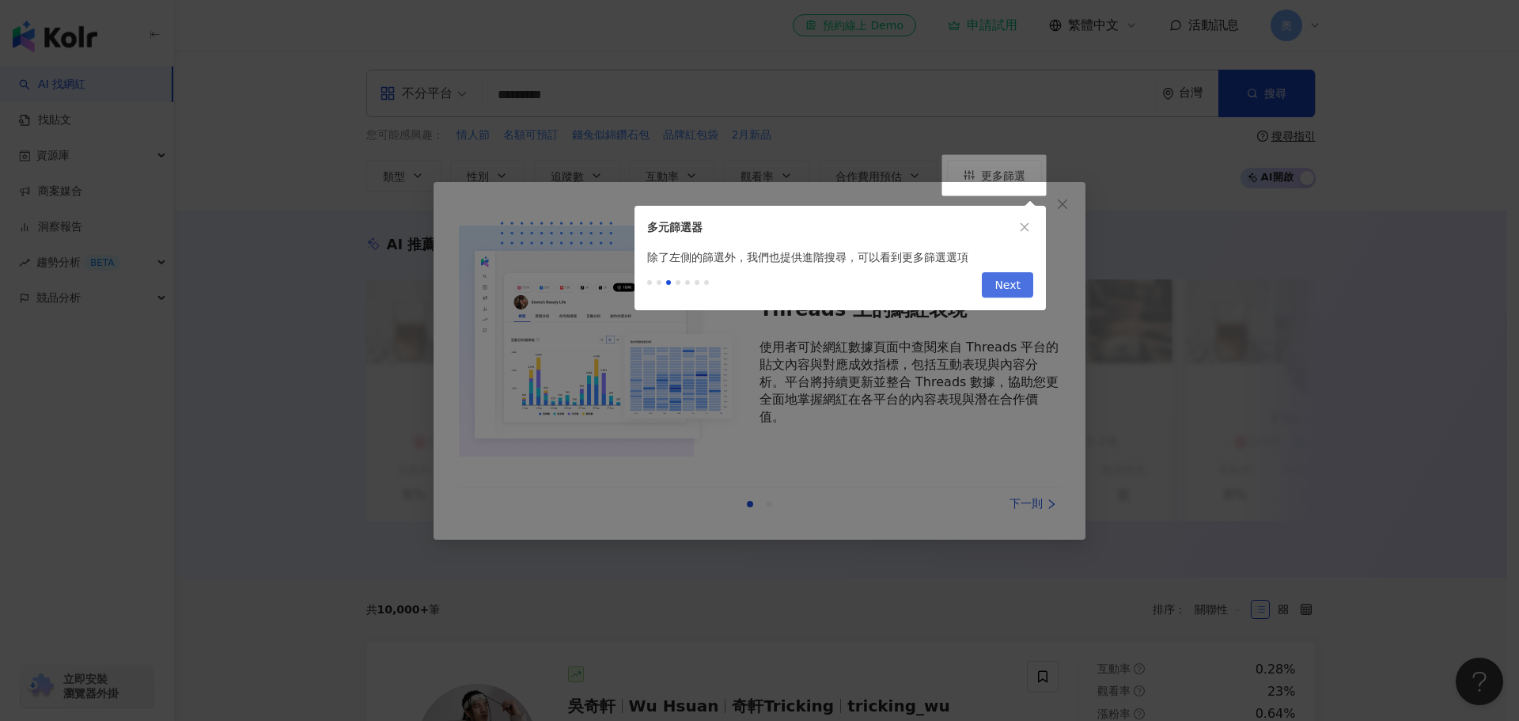
click at [1006, 275] on span "Next" at bounding box center [1008, 285] width 26 height 25
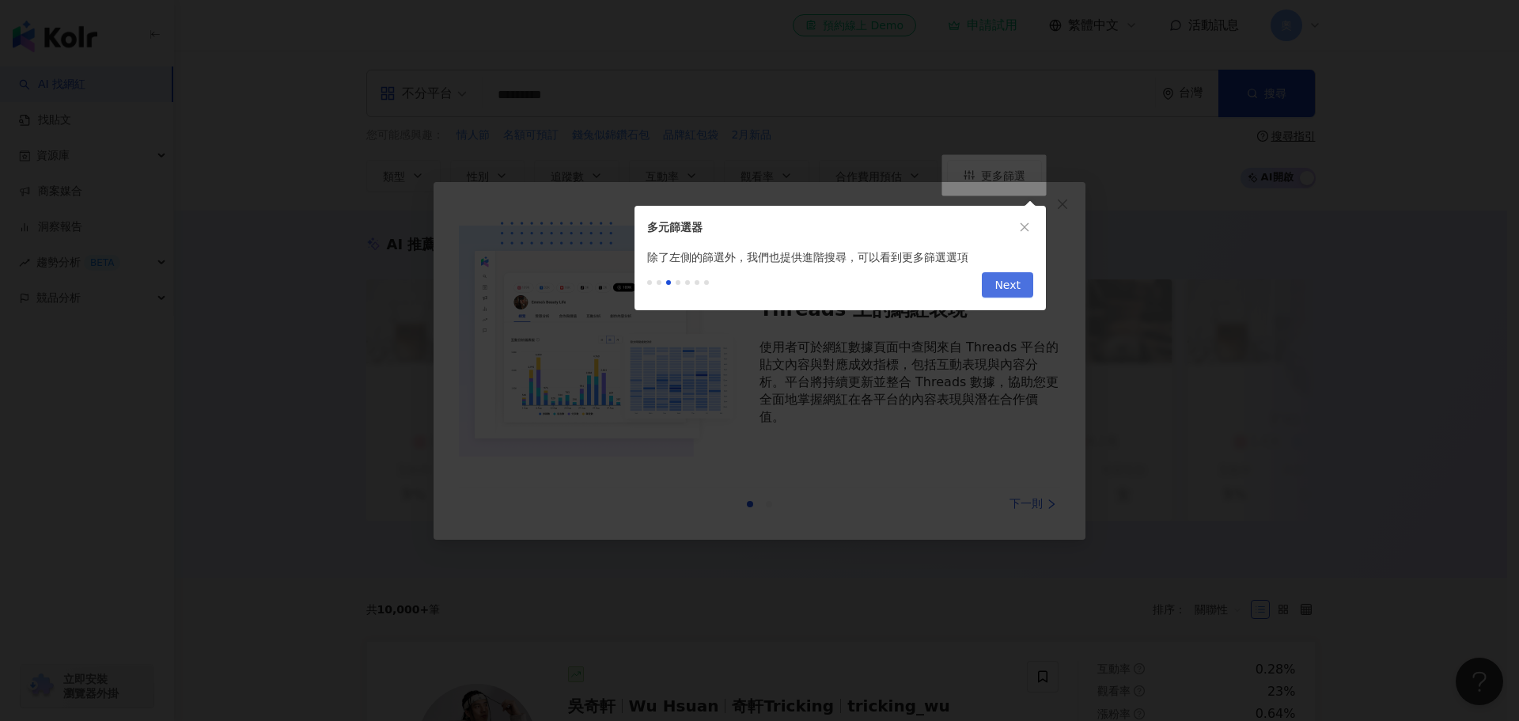
click at [1006, 285] on span "Next" at bounding box center [1008, 285] width 26 height 25
click at [1008, 292] on span "Next" at bounding box center [1008, 285] width 26 height 25
click at [1014, 280] on span "Next" at bounding box center [1008, 285] width 26 height 25
click at [1015, 280] on span "Next" at bounding box center [1008, 285] width 26 height 25
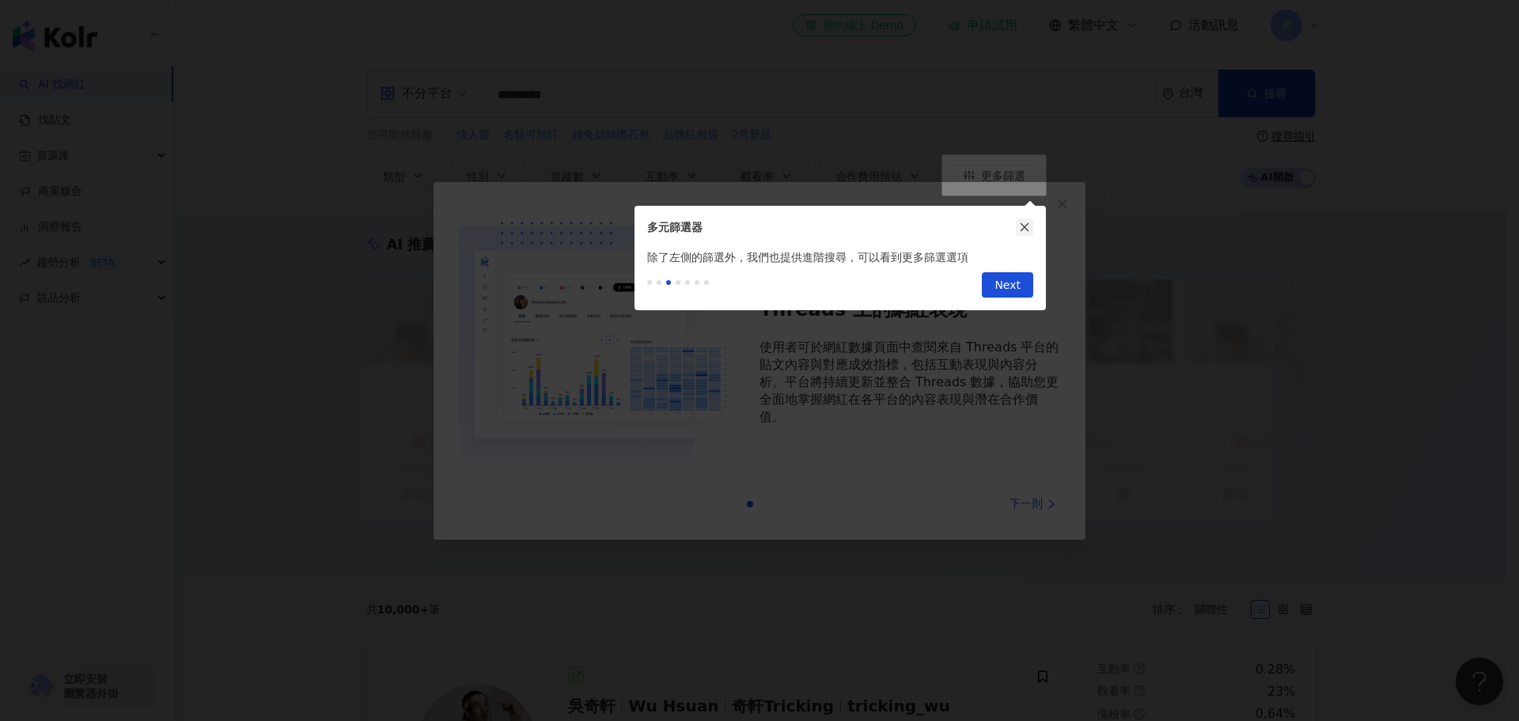
click at [1025, 232] on icon "close" at bounding box center [1024, 227] width 11 height 11
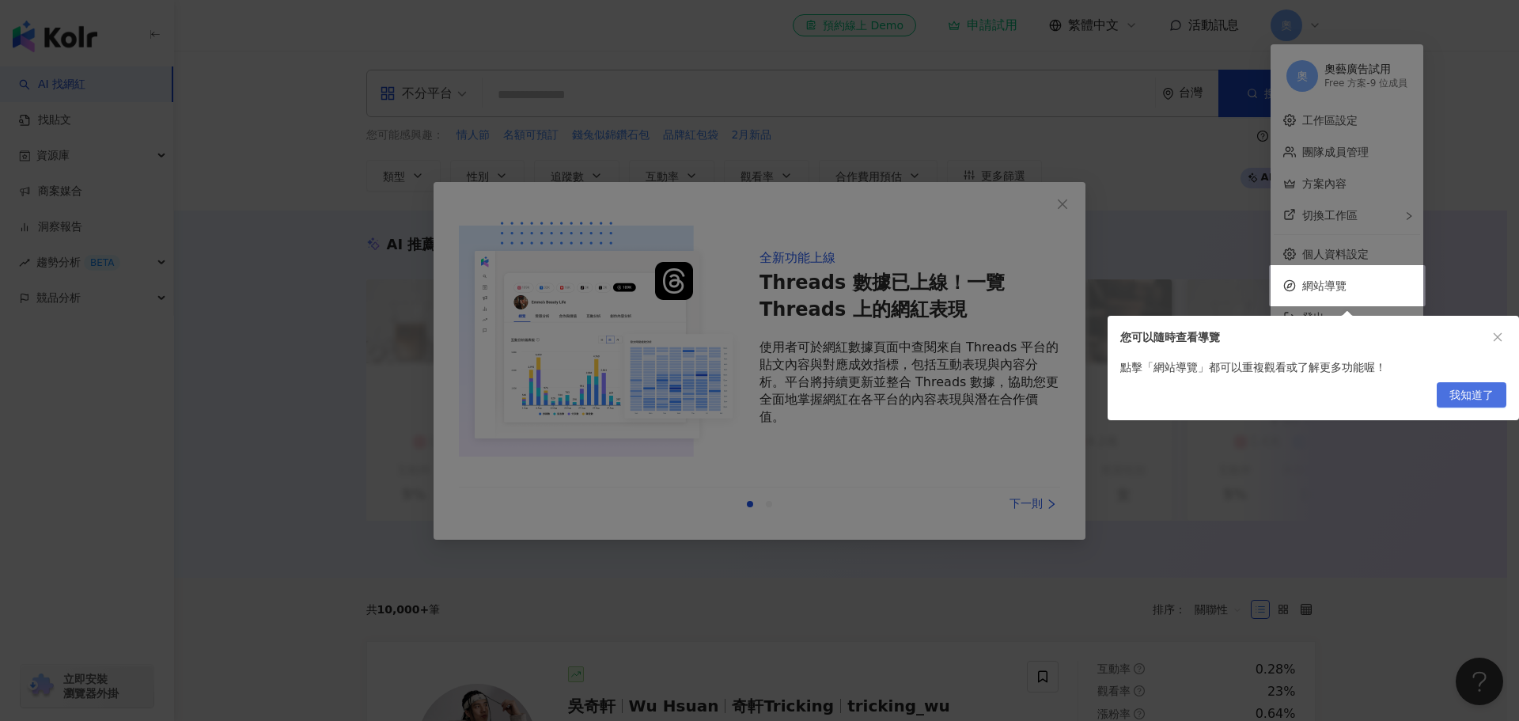
click at [1473, 396] on span "我知道了" at bounding box center [1472, 395] width 44 height 25
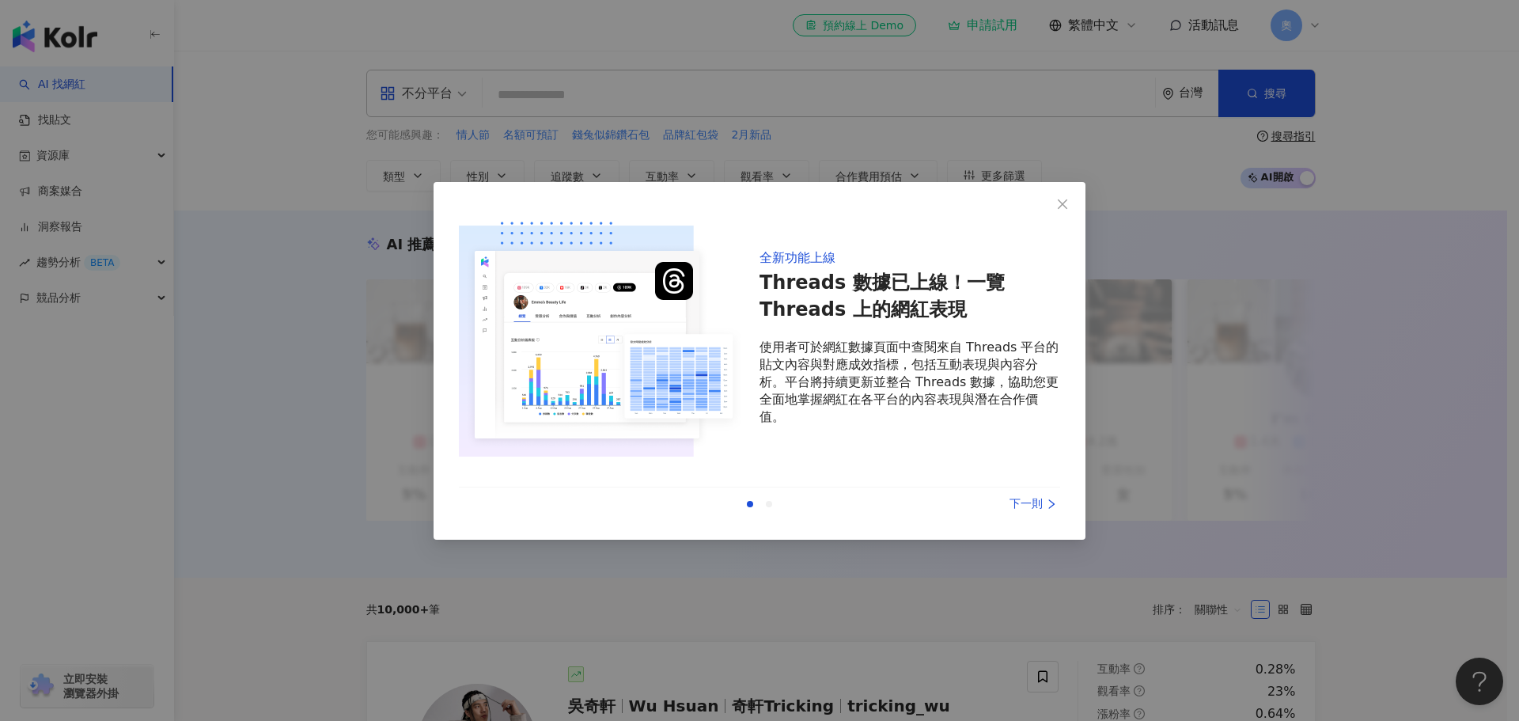
click at [1048, 502] on icon "right" at bounding box center [1051, 503] width 11 height 11
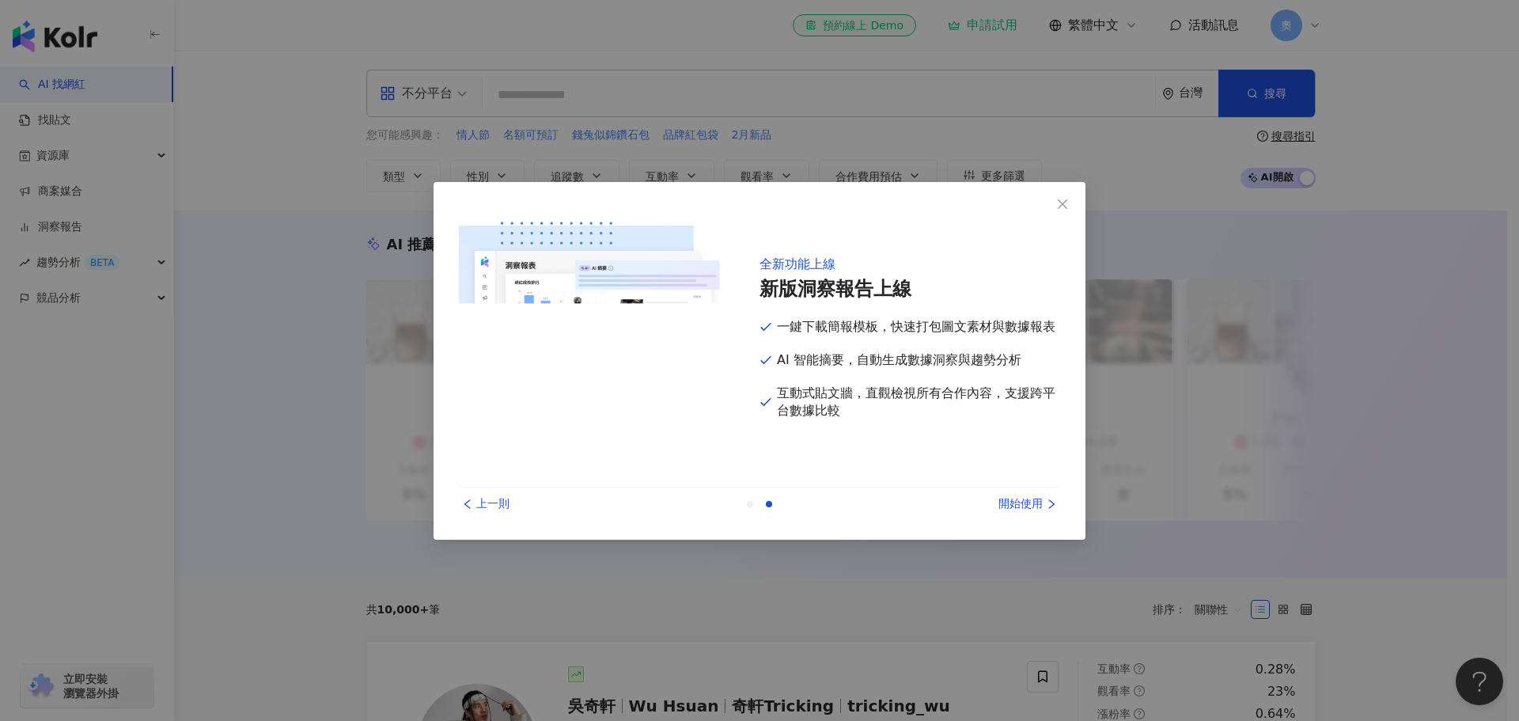
click at [1048, 499] on icon "right" at bounding box center [1051, 503] width 11 height 11
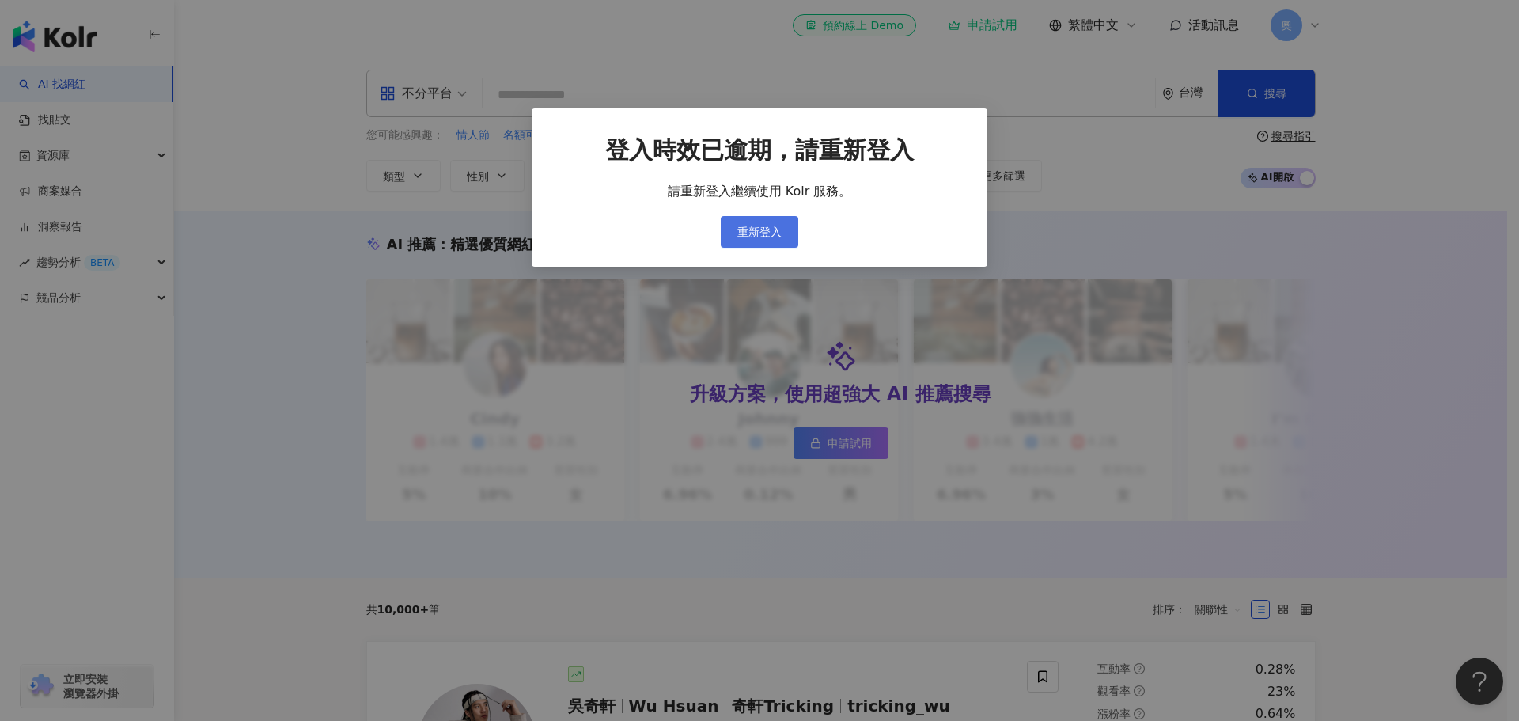
click at [784, 221] on button "重新登入" at bounding box center [760, 232] width 78 height 32
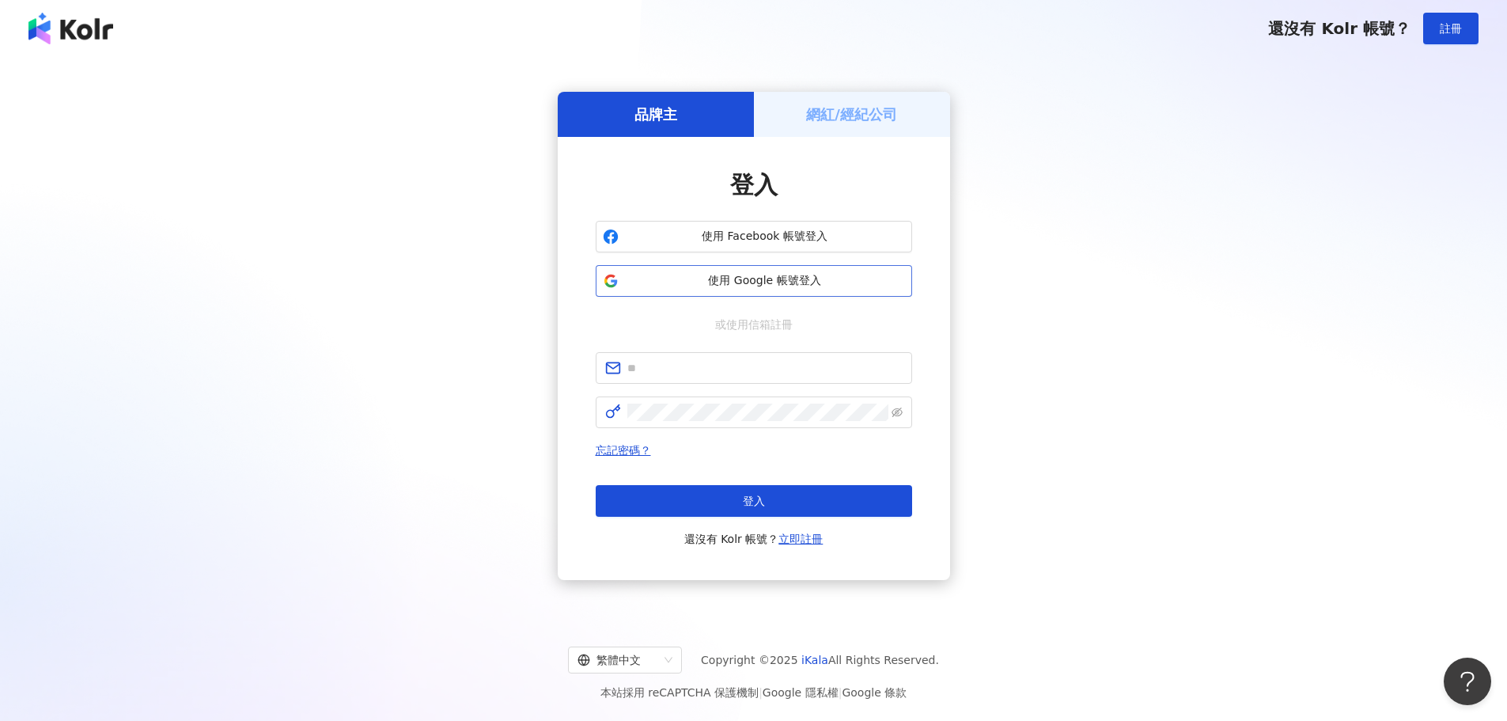
click at [822, 291] on button "使用 Google 帳號登入" at bounding box center [754, 281] width 316 height 32
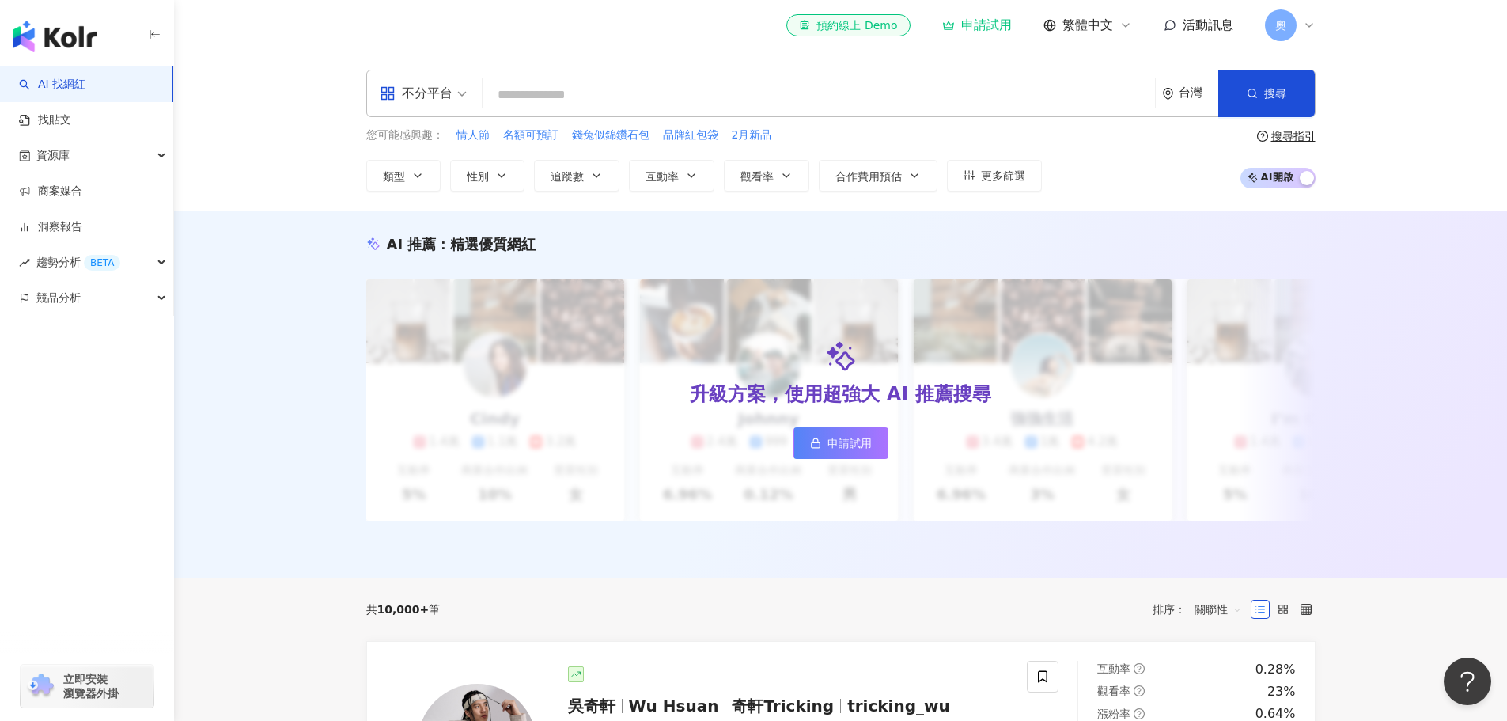
click at [1273, 21] on span "奧" at bounding box center [1281, 25] width 32 height 32
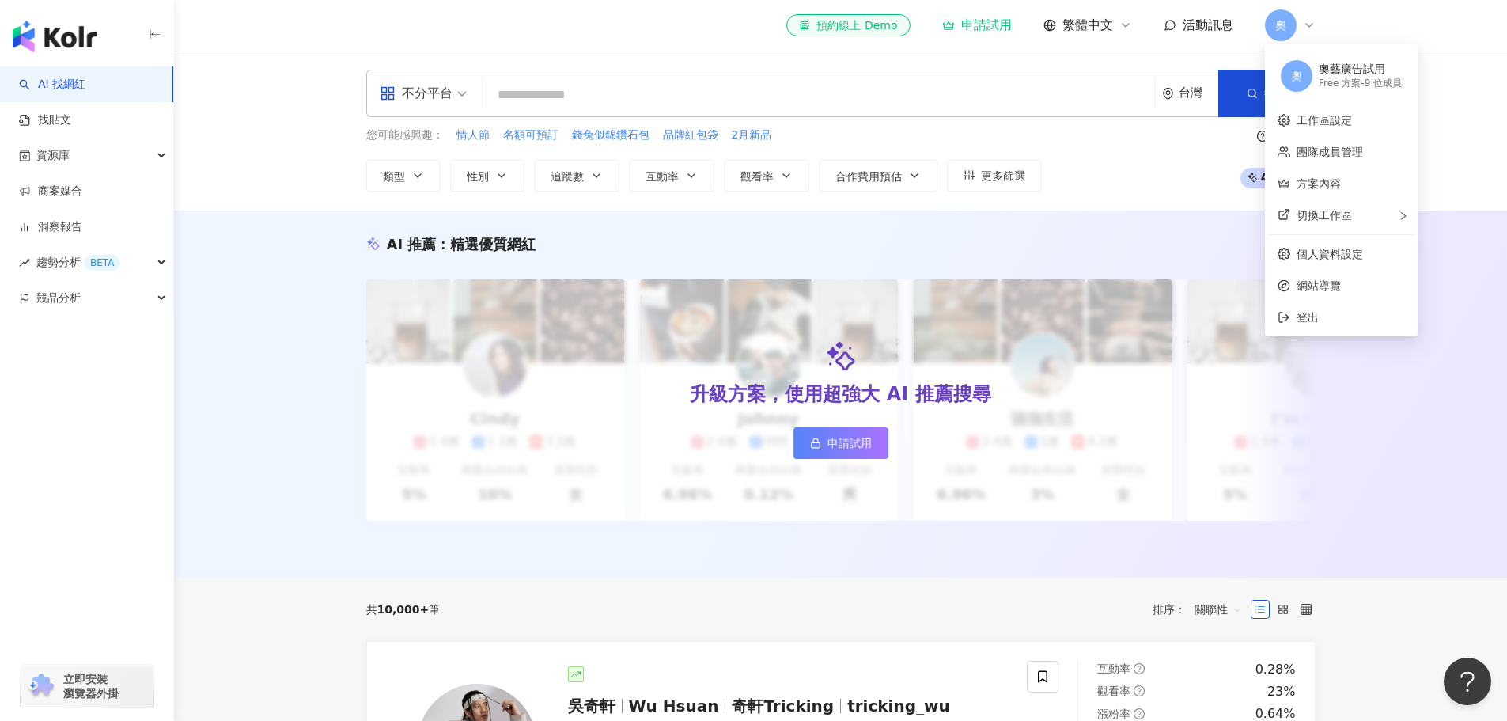
click at [1345, 82] on div "Free 方案 - 9 位成員" at bounding box center [1360, 83] width 83 height 13
click at [1350, 154] on link "團隊成員管理" at bounding box center [1330, 152] width 66 height 13
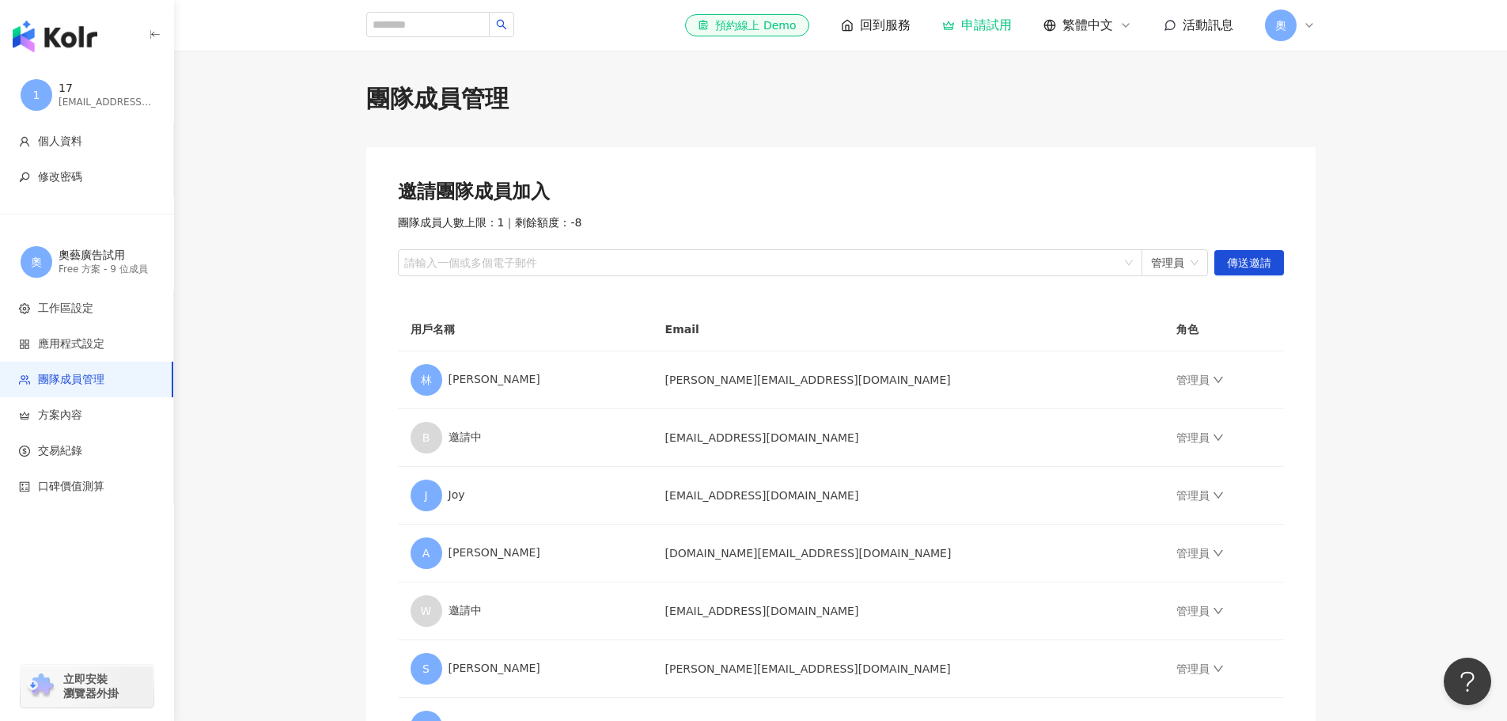
click at [1275, 26] on span "奧" at bounding box center [1280, 25] width 11 height 17
click at [74, 97] on div "[EMAIL_ADDRESS][DOMAIN_NAME]" at bounding box center [106, 102] width 95 height 13
click at [71, 52] on div "button" at bounding box center [87, 33] width 174 height 66
click at [76, 36] on img "button" at bounding box center [55, 37] width 85 height 32
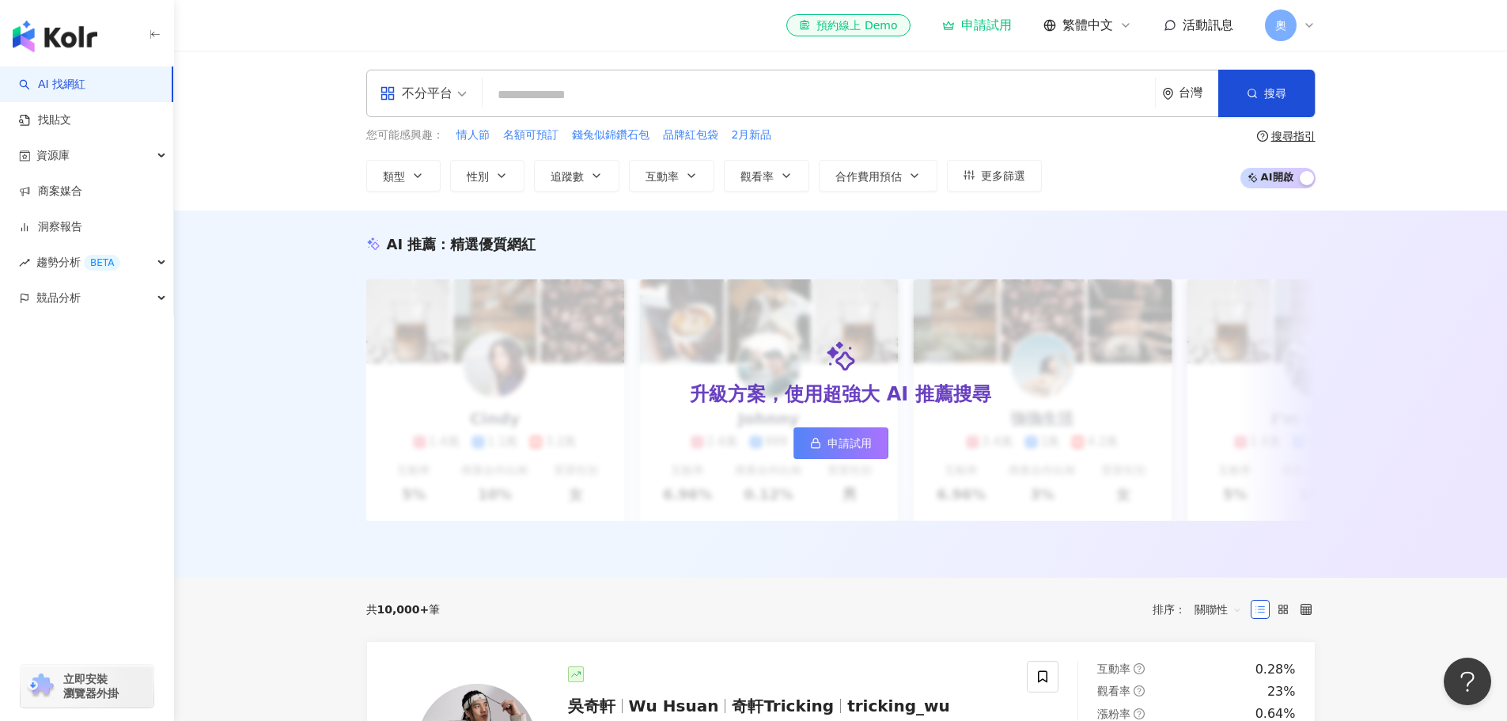
click at [654, 122] on div "不分平台 台灣 搜尋 您可能感興趣： 情人節 名額可預訂 錢兔似錦鑽石包 品牌紅包袋 2月新品 類型 性別 追蹤數 互動率 觀看率 合作費用預估 更多篩選 搜…" at bounding box center [841, 131] width 1013 height 122
click at [655, 119] on div "不分平台 台灣 搜尋 您可能感興趣： 情人節 名額可預訂 錢兔似錦鑽石包 品牌紅包袋 2月新品 類型 性別 追蹤數 互動率 觀看率 合作費用預估 更多篩選 搜…" at bounding box center [841, 131] width 1013 height 122
click at [658, 104] on input "search" at bounding box center [819, 95] width 660 height 30
click at [395, 161] on button "類型" at bounding box center [403, 176] width 74 height 32
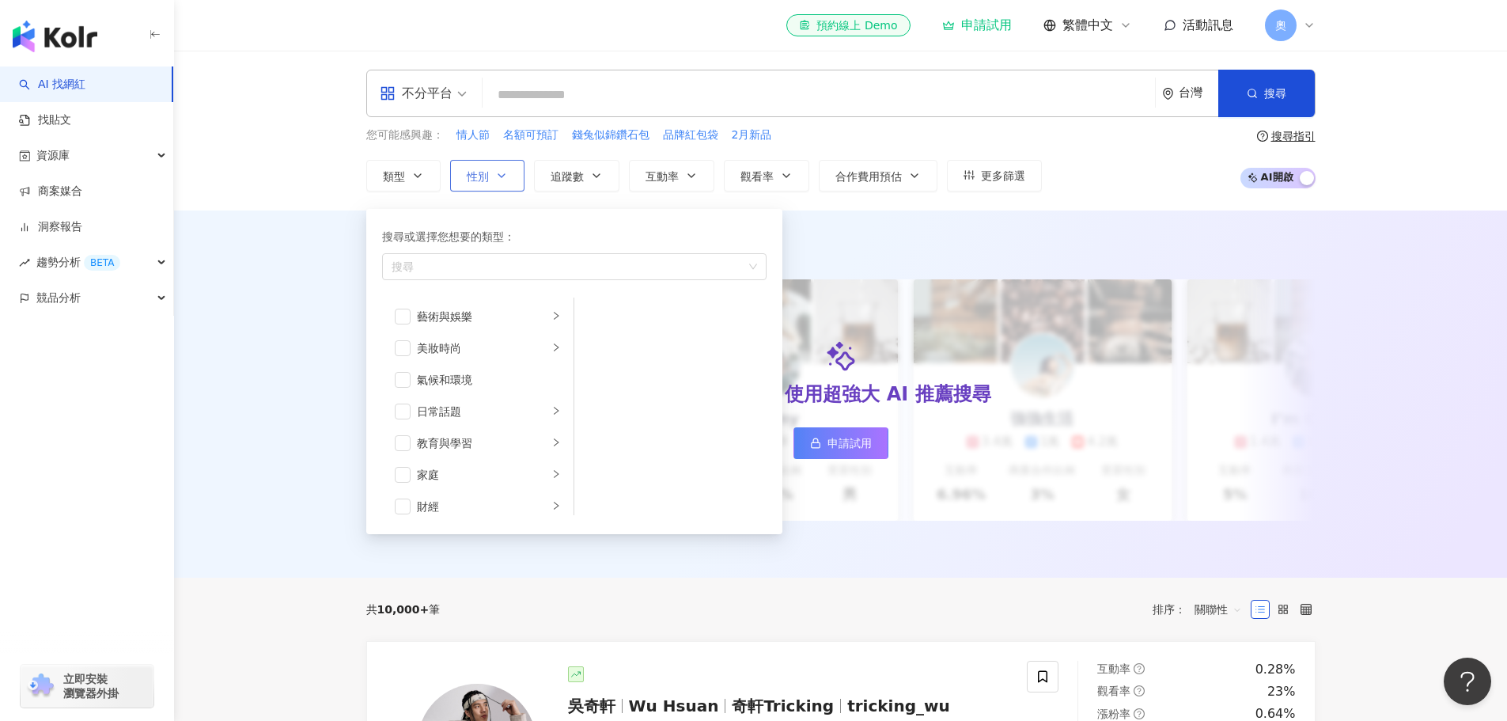
click at [478, 173] on span "性別" at bounding box center [478, 176] width 22 height 13
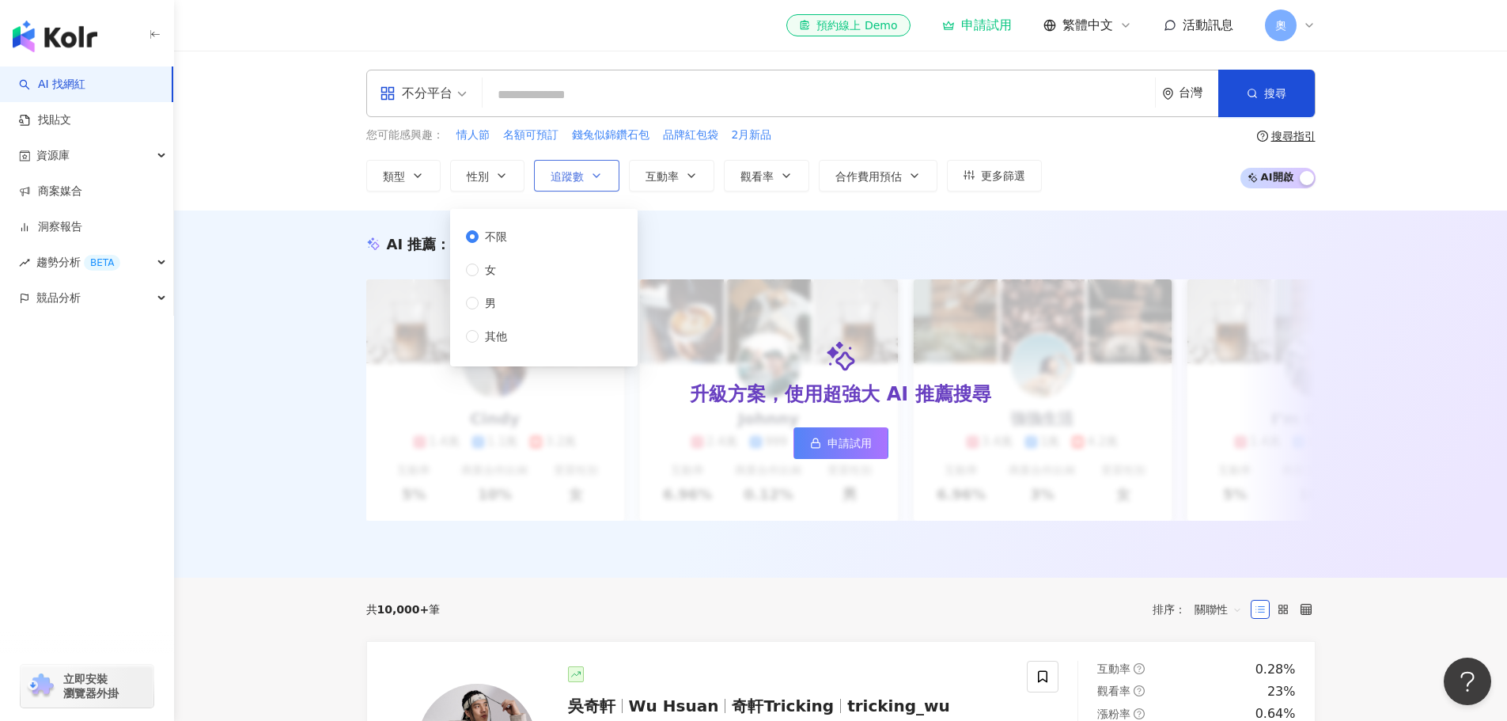
click at [588, 166] on button "追蹤數" at bounding box center [576, 176] width 85 height 32
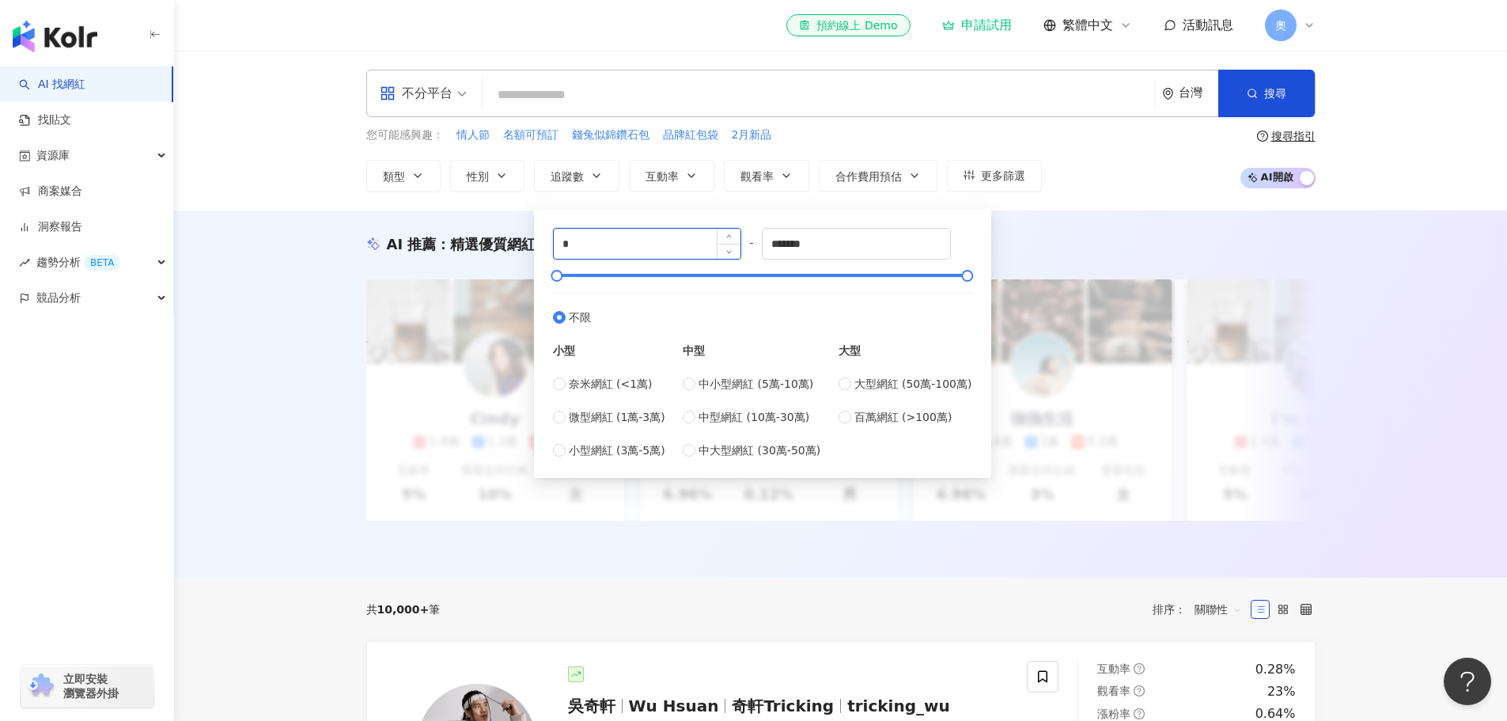
click at [646, 229] on input "*" at bounding box center [648, 244] width 188 height 30
type input "*****"
click at [821, 242] on input "*******" at bounding box center [857, 244] width 188 height 30
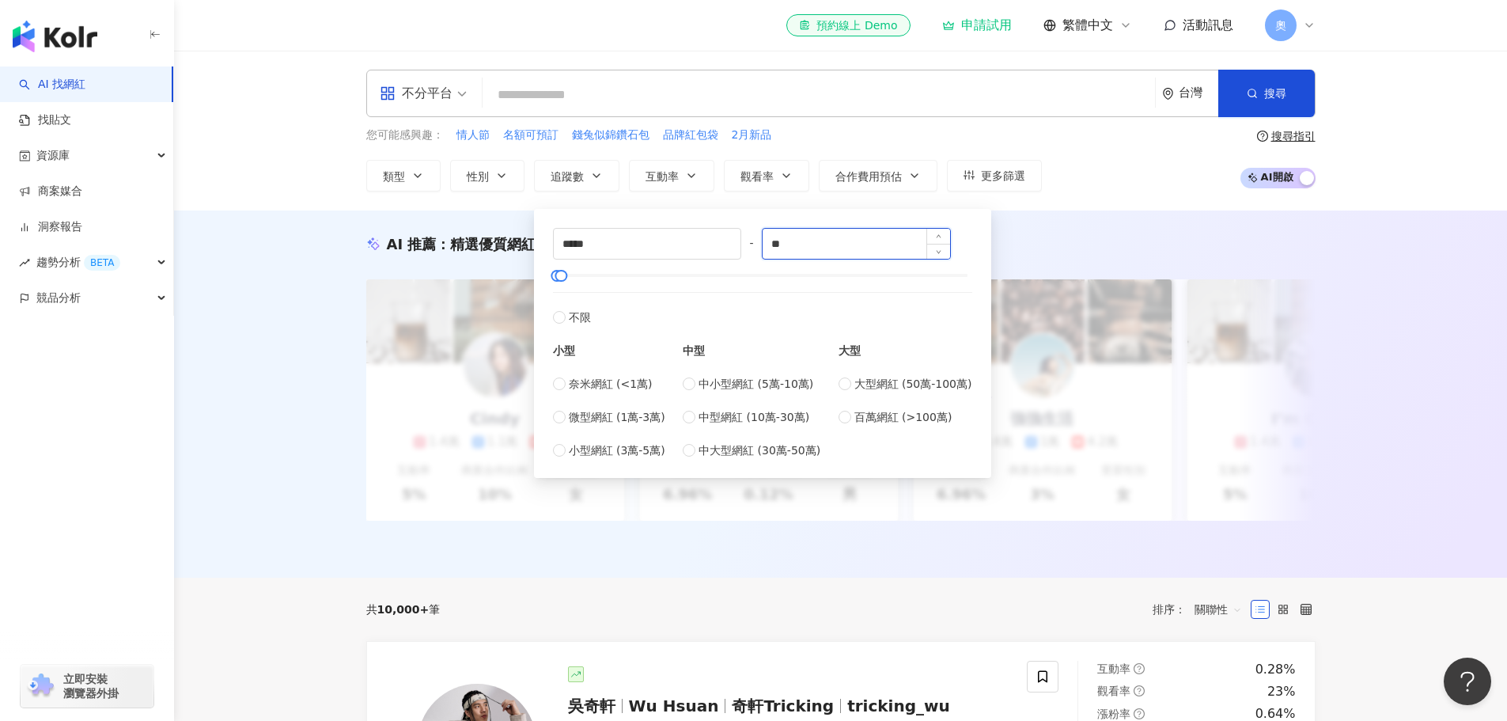
type input "*"
drag, startPoint x: 833, startPoint y: 240, endPoint x: 764, endPoint y: 240, distance: 69.6
click at [764, 240] on div "***** - ****** 不限 小型 奈米網紅 (<1萬) 微型網紅 (1萬-3萬) 小型網紅 (3萬-5萬) 中型 中小型網紅 (5萬-10萬) 中型網…" at bounding box center [762, 343] width 419 height 231
type input "******"
click at [685, 100] on input "search" at bounding box center [819, 95] width 660 height 30
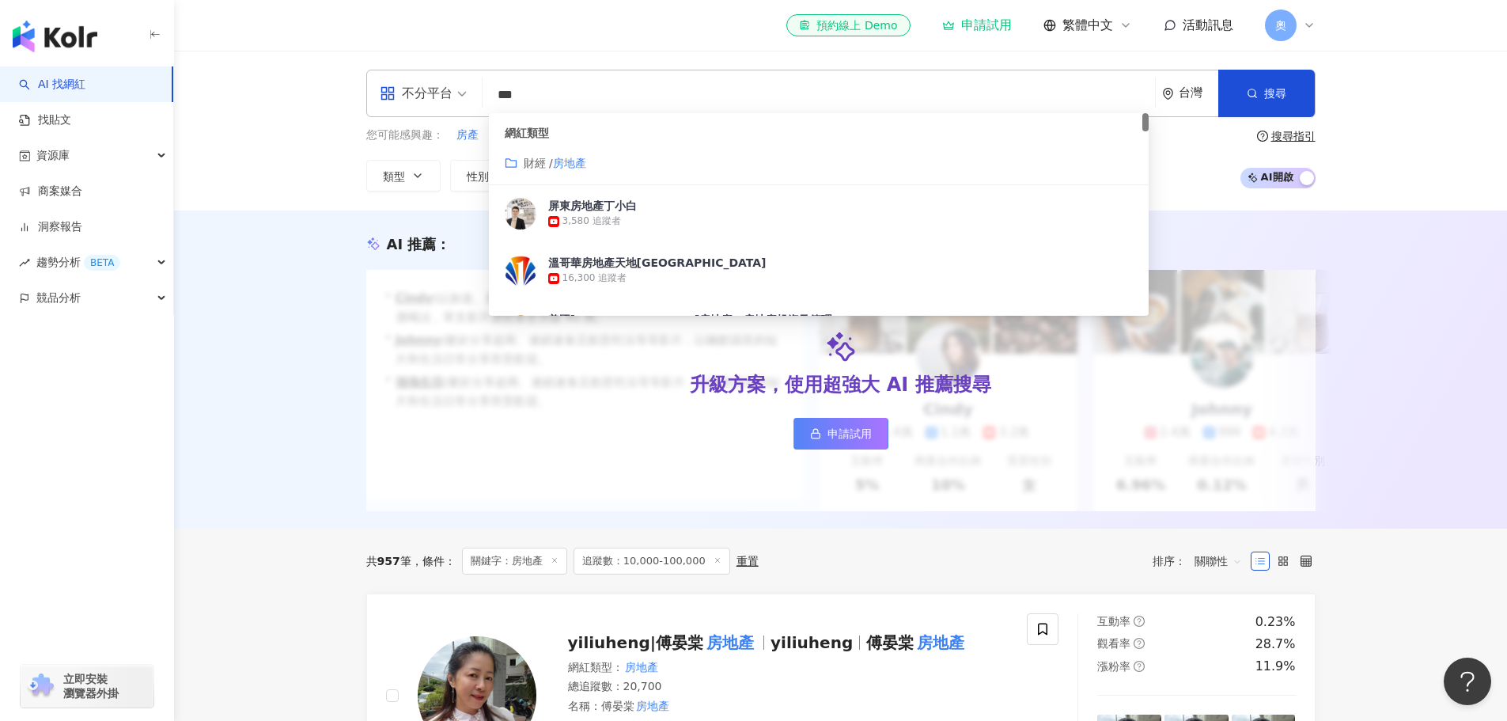
type input "***"
click at [1444, 93] on div "不分平台 *** 台灣 搜尋 customizedTag 網紅類型 財經 / 房地產 屏東房地產丁小白 3,580 追蹤者 溫哥華房地產天地Skyland 1…" at bounding box center [840, 131] width 1333 height 160
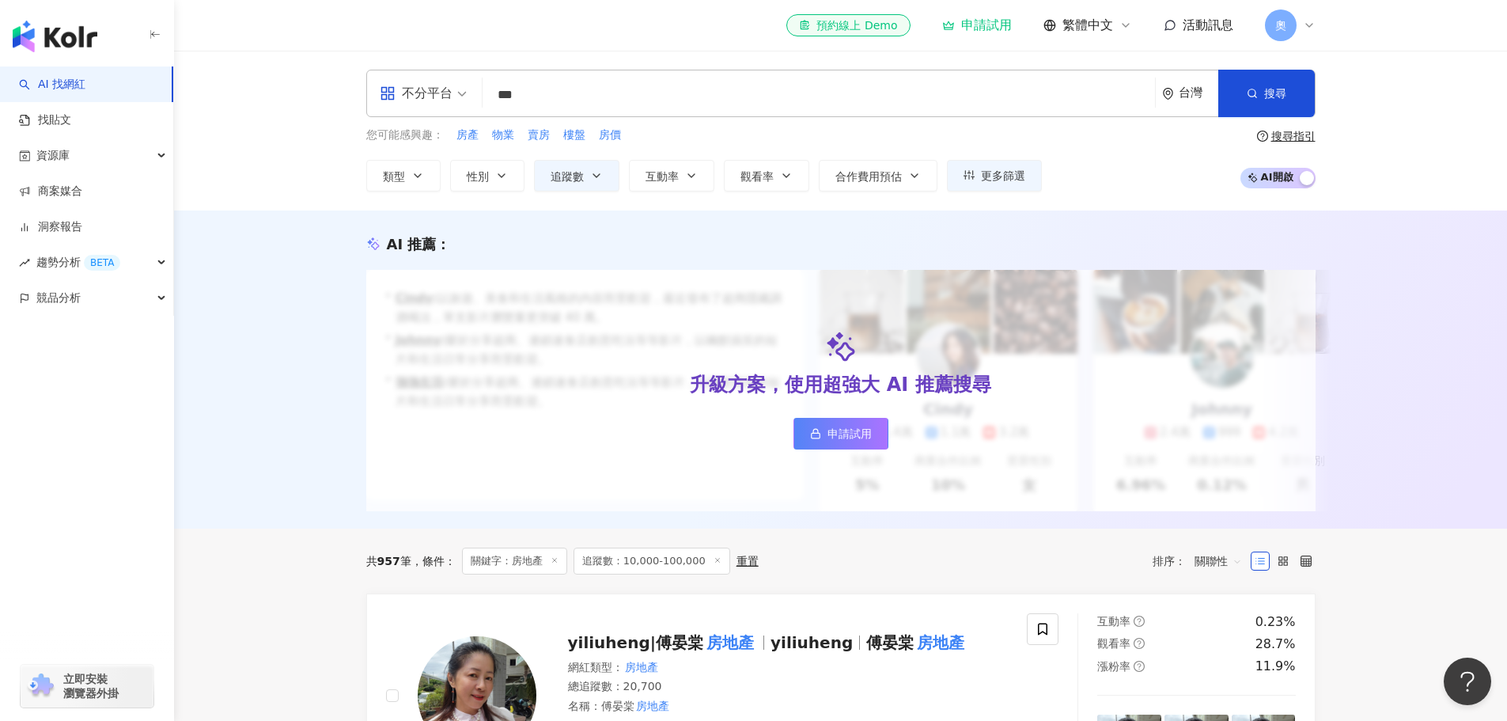
click at [1269, 178] on span "AI 開啟 AI 關閉" at bounding box center [1278, 178] width 75 height 21
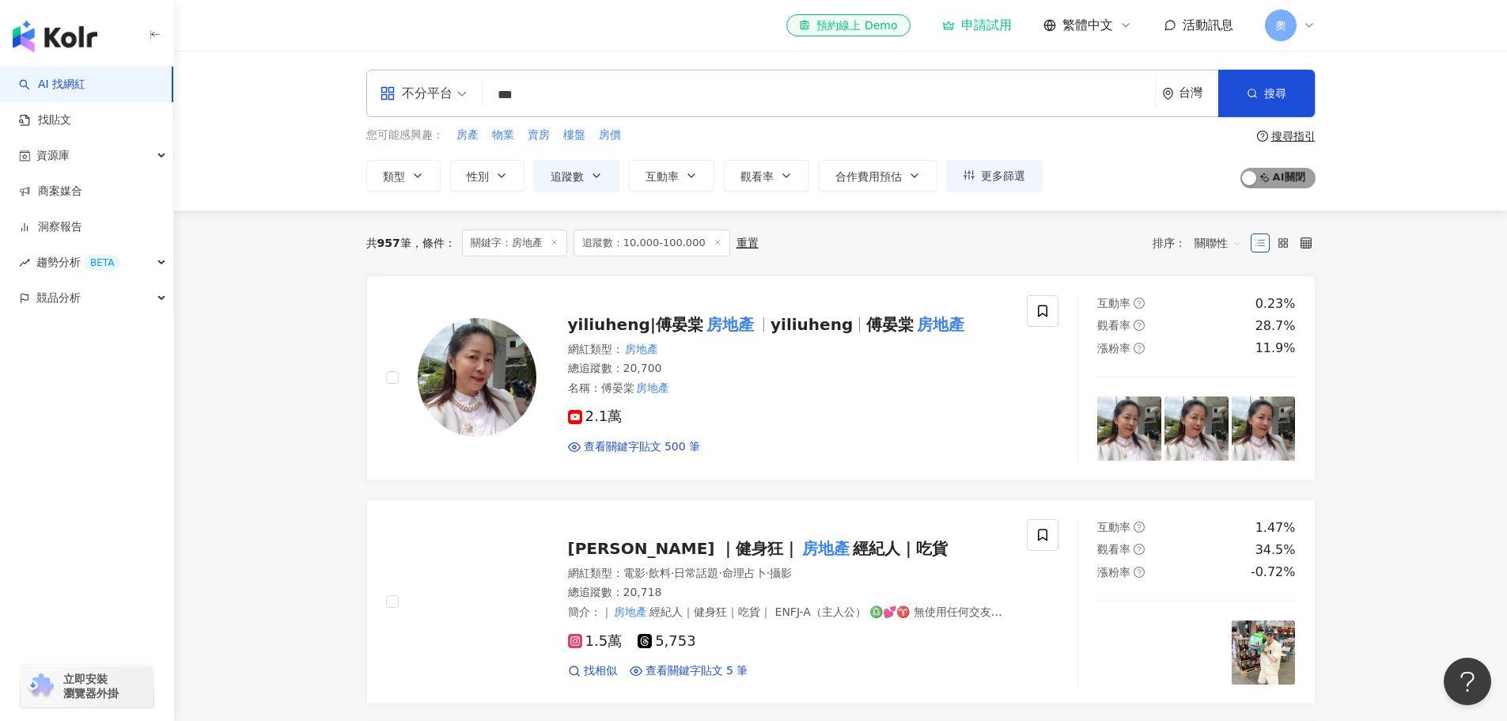
click at [1269, 178] on span "AI 開啟 AI 關閉" at bounding box center [1278, 178] width 75 height 21
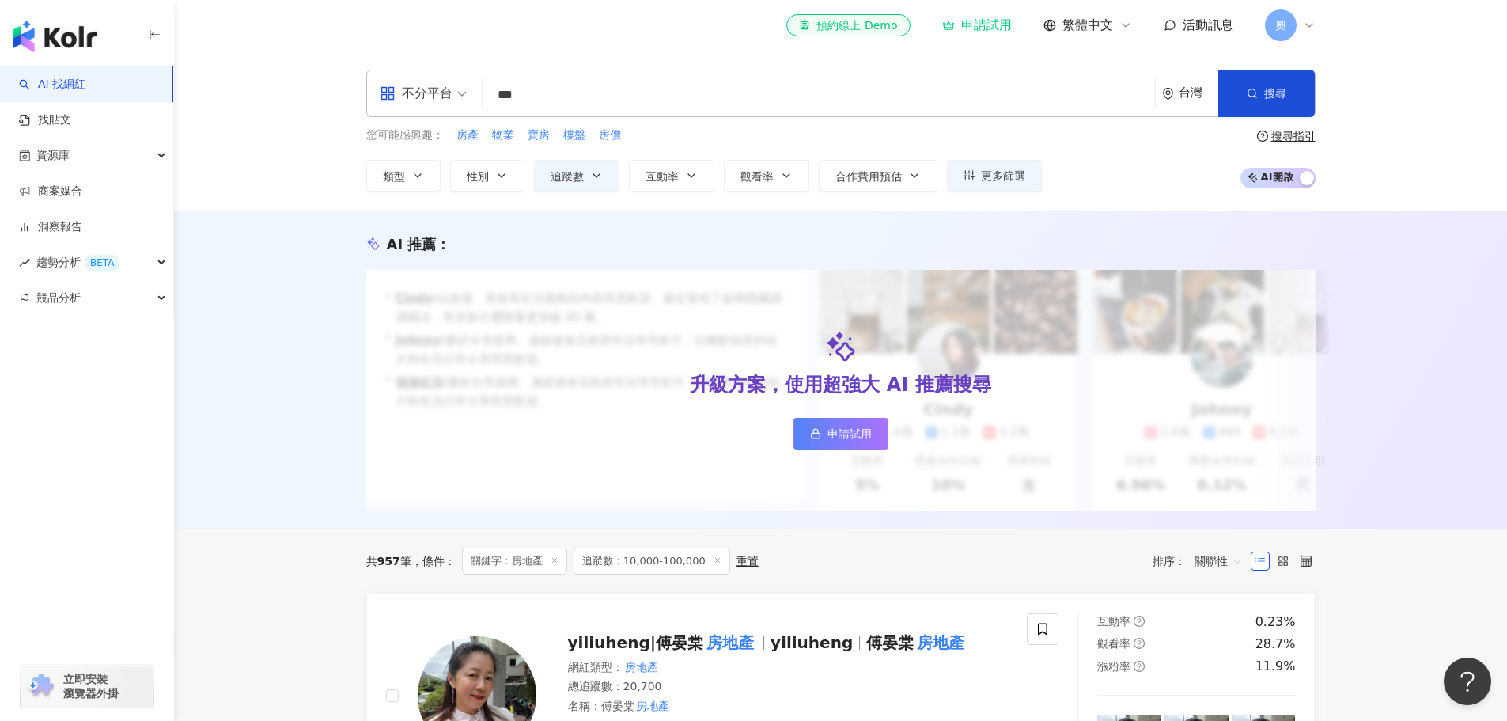
click at [792, 428] on div "升級方案，使用超強大 AI 推薦搜尋 申請試用" at bounding box center [840, 390] width 949 height 241
click at [819, 434] on icon at bounding box center [815, 433] width 11 height 11
